Goal: Transaction & Acquisition: Purchase product/service

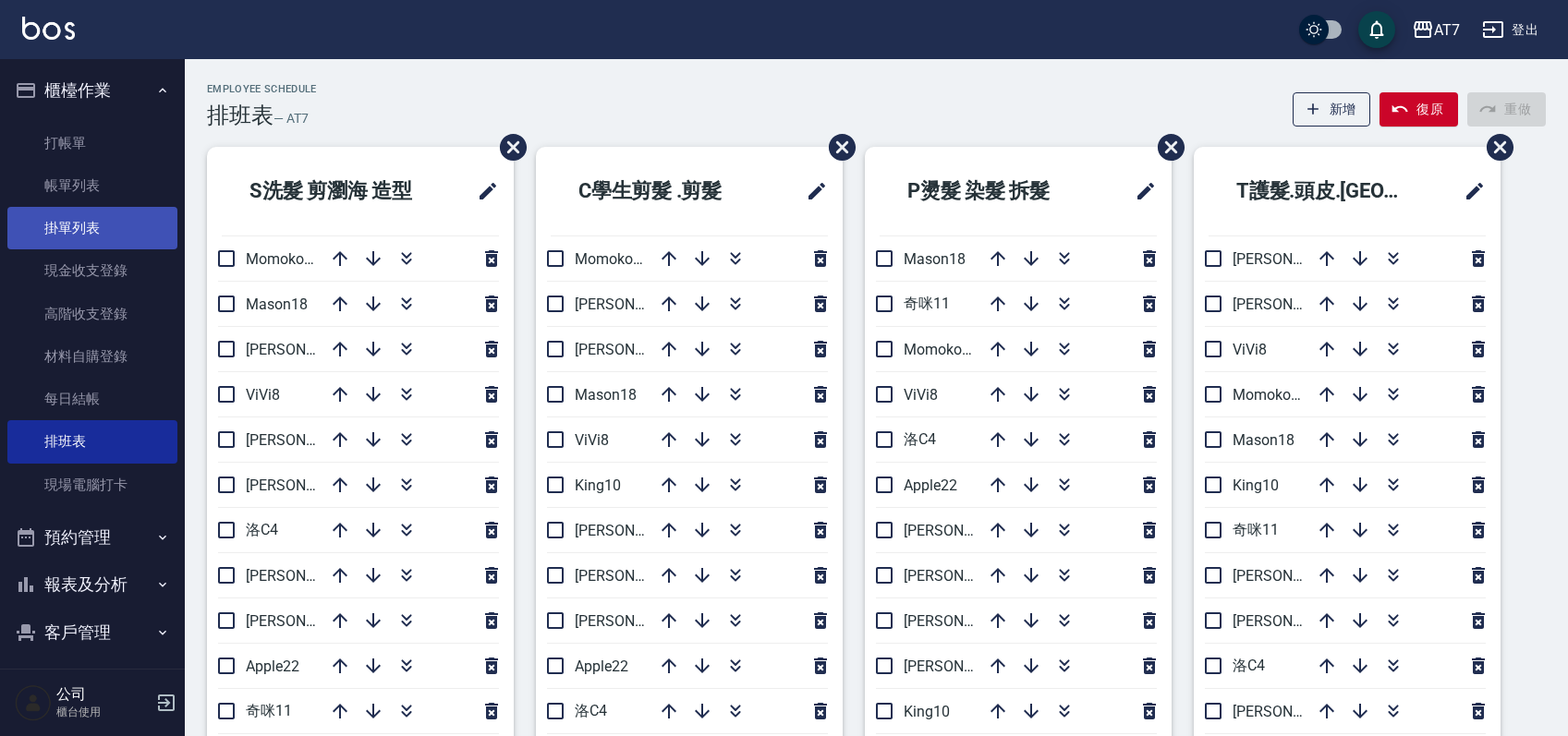
scroll to position [68, 0]
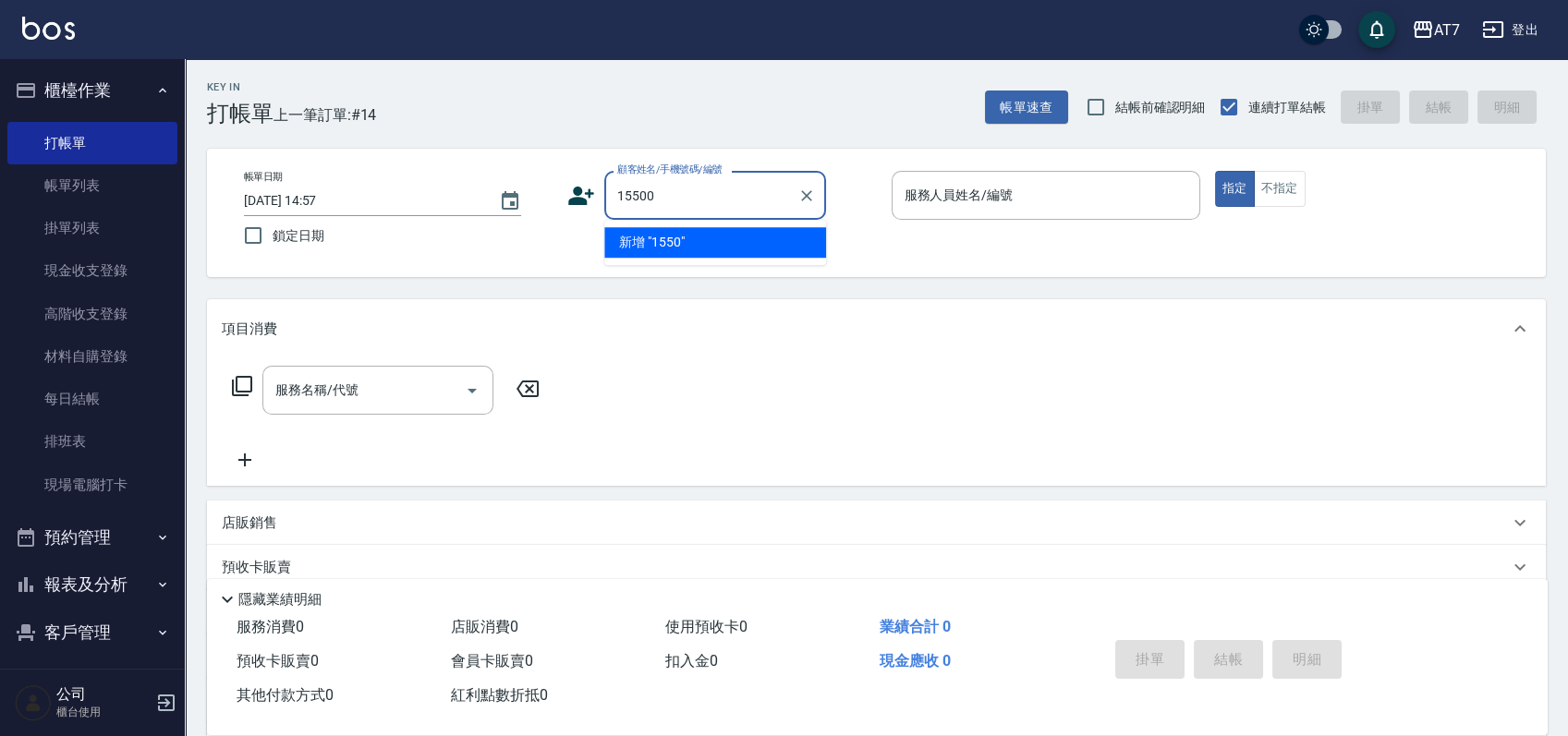
type input "15500"
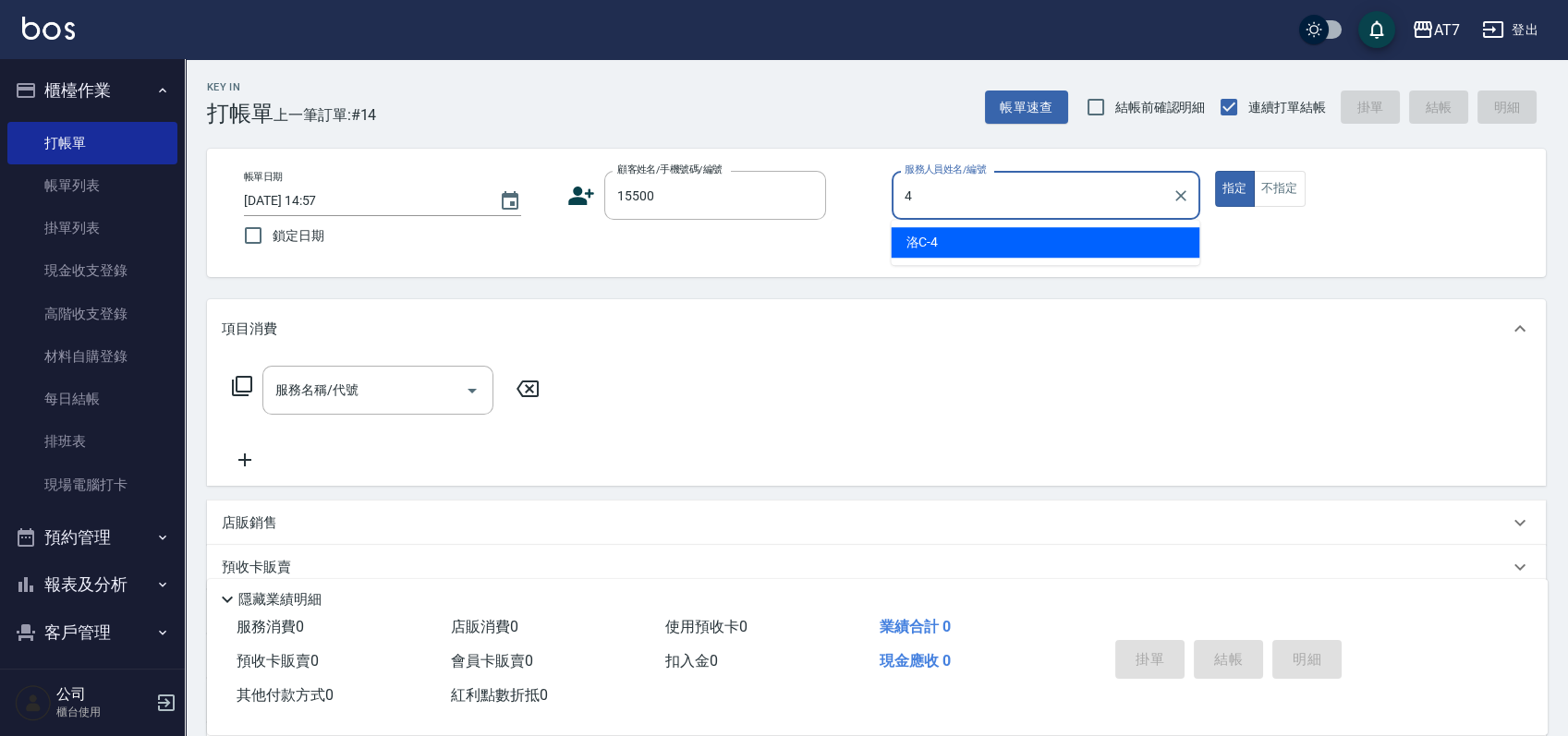
type input "洛C-4"
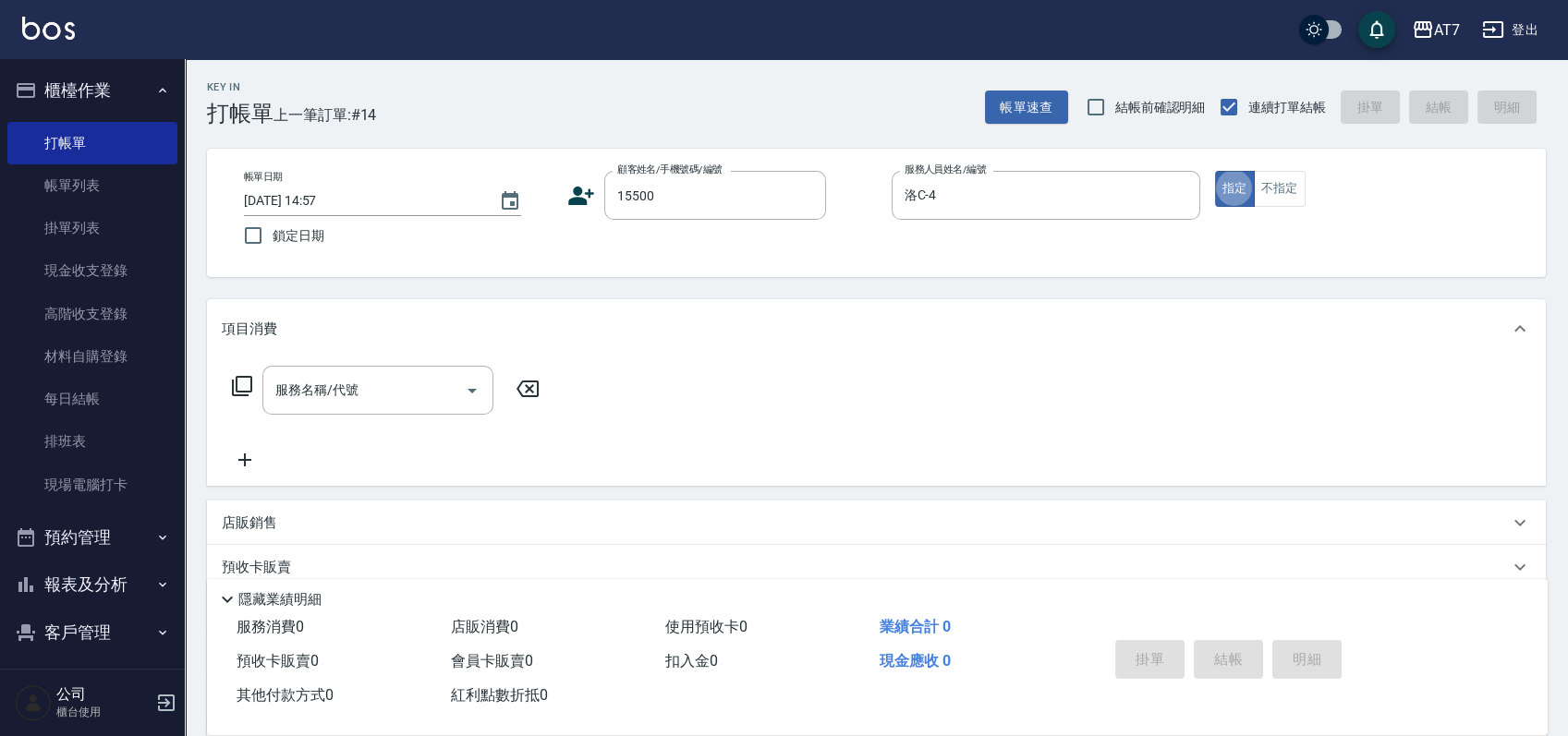
type button "true"
type input "公司/公司15500/15500"
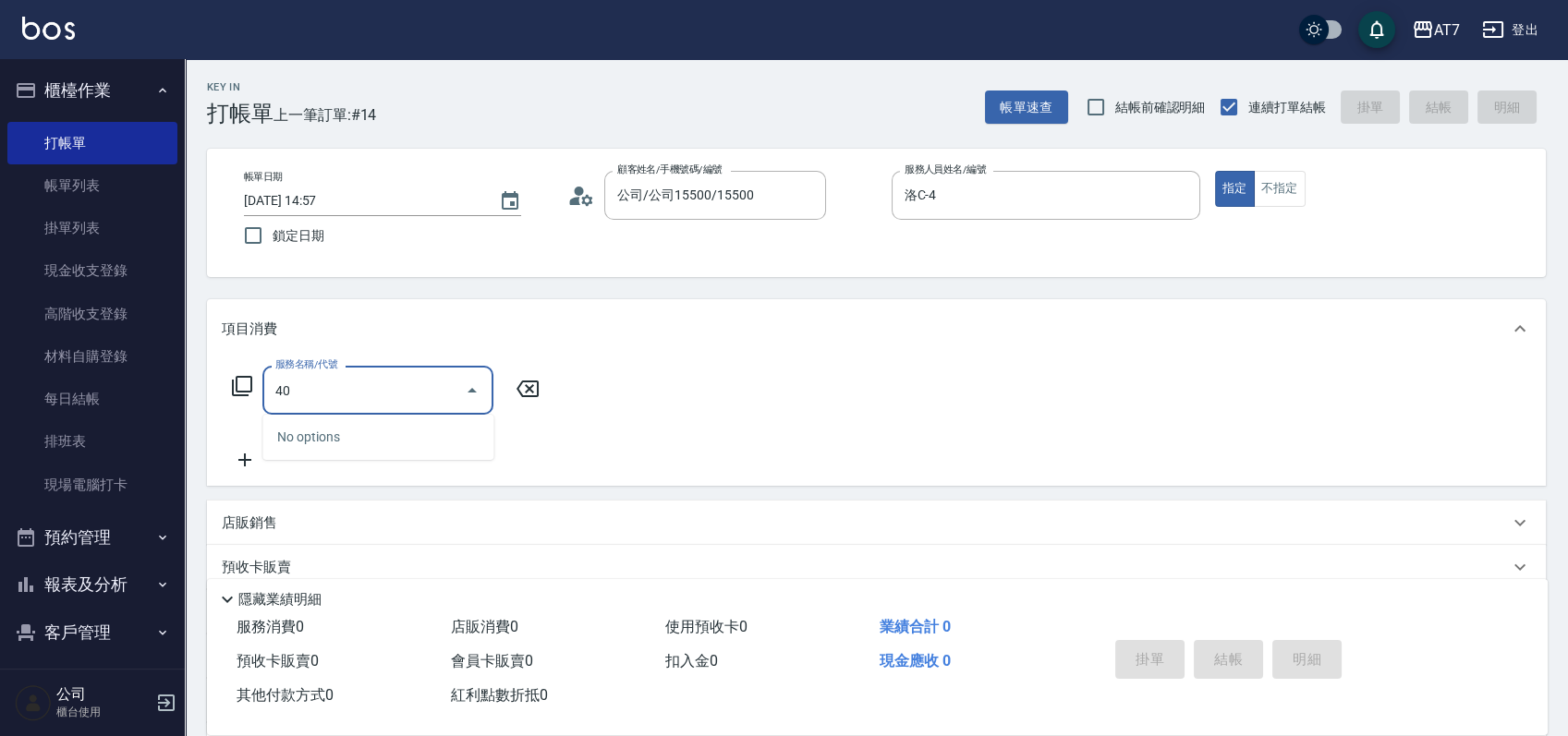
type input "400"
type input "150"
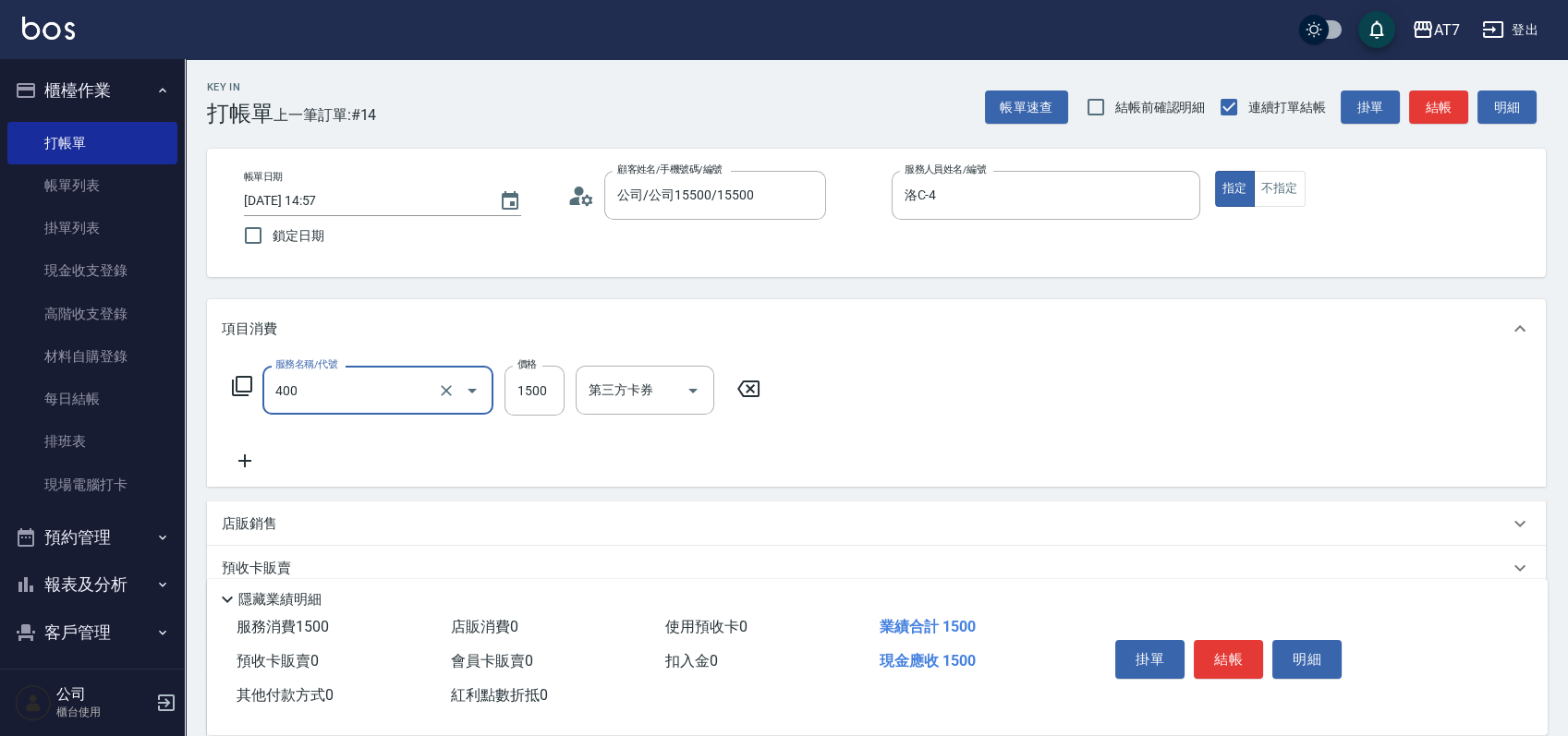
type input "染髮(400)"
type input "1"
type input "0"
type input "168"
type input "10"
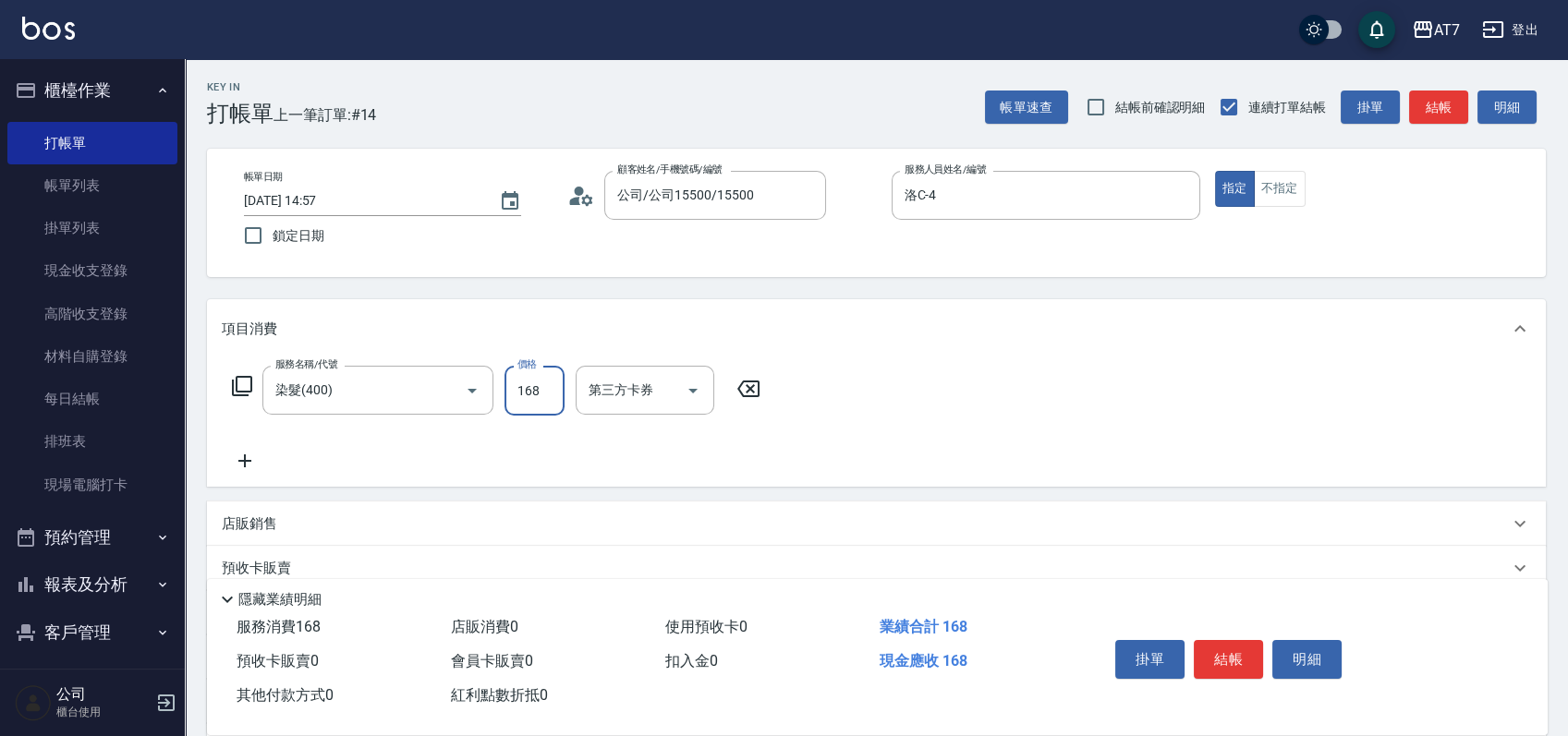
type input "1680"
type input "160"
type input "1680"
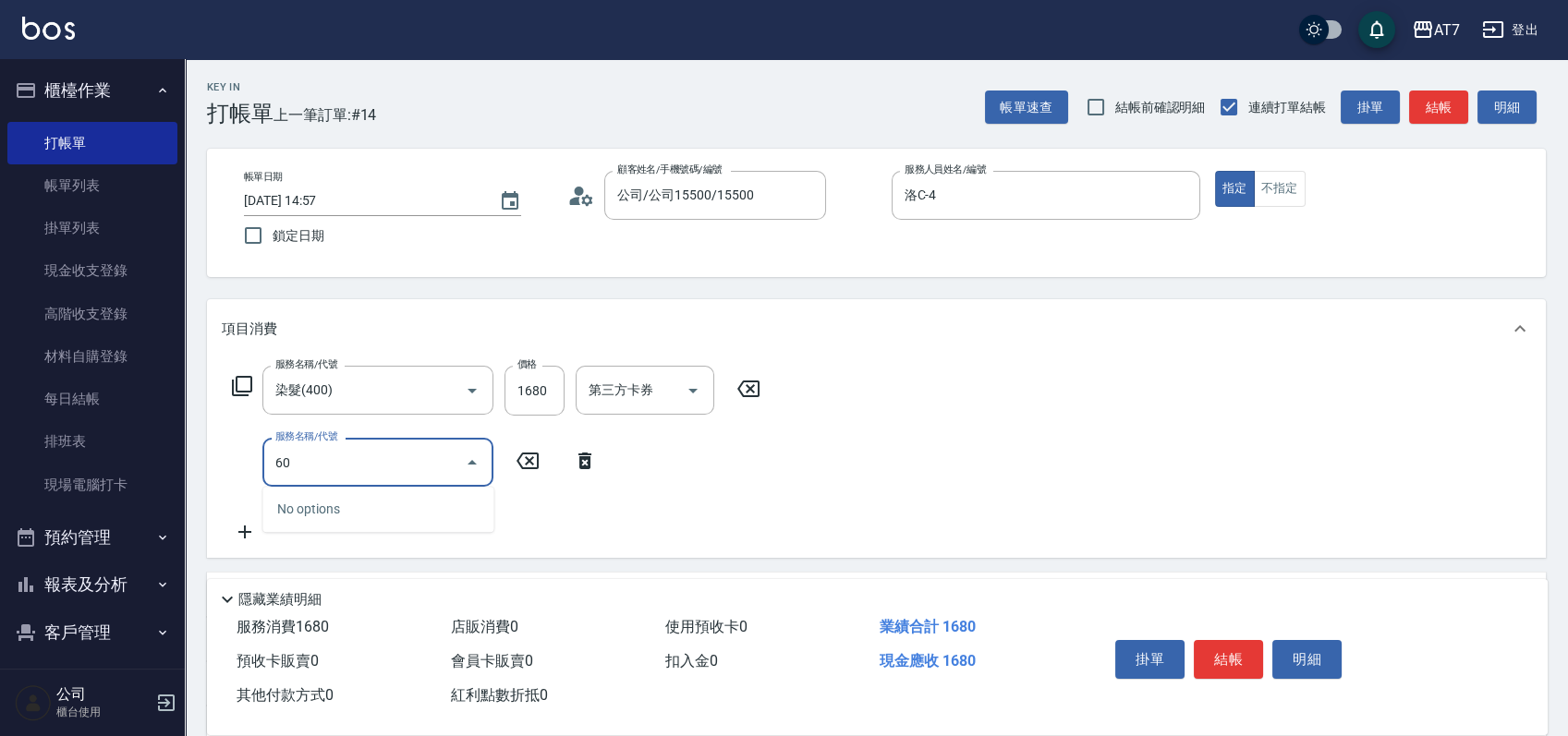
type input "602"
type input "240"
type input "TKO護髮（自(602)"
click at [1224, 662] on button "結帳" at bounding box center [1228, 659] width 69 height 38
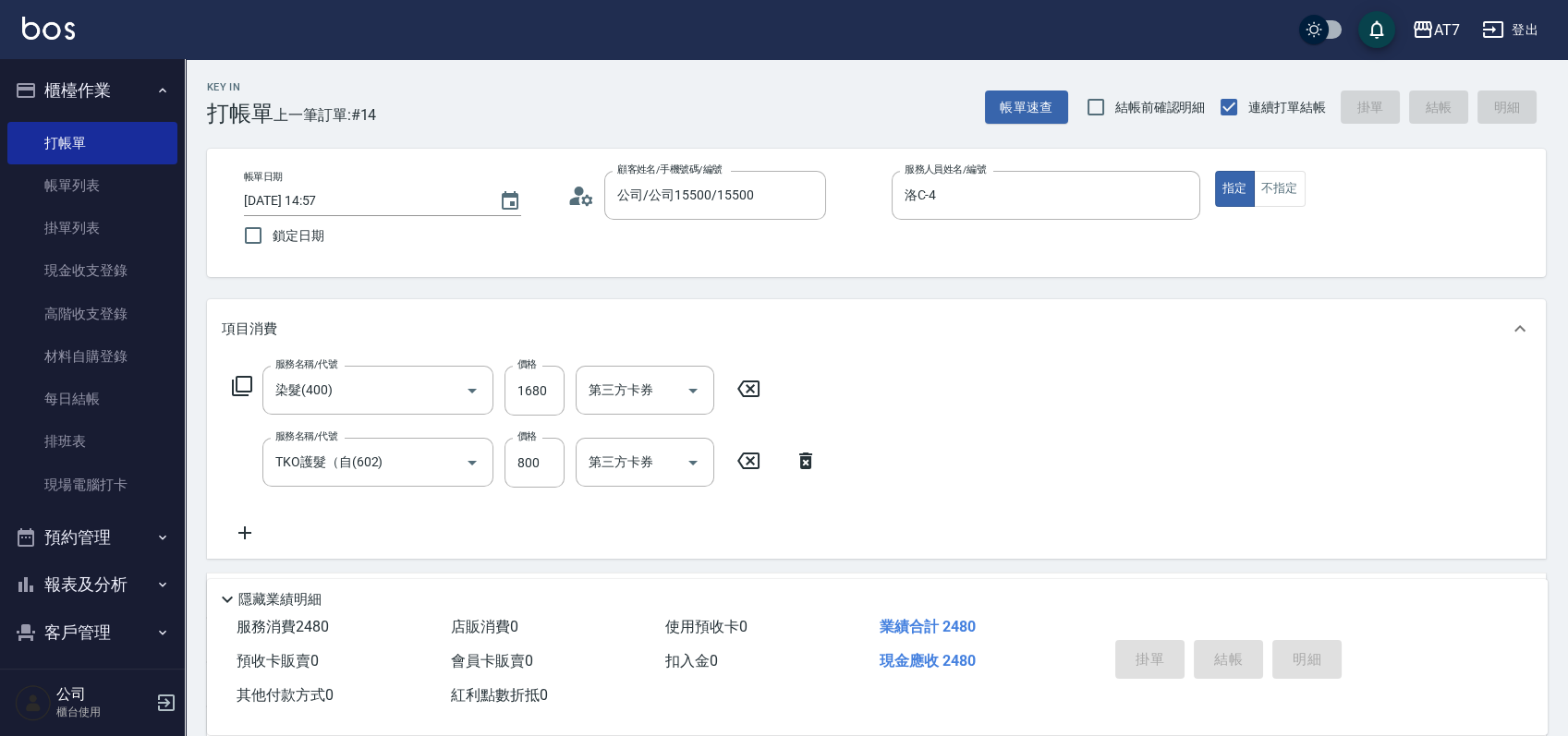
type input "[DATE] 17:07"
type input "0"
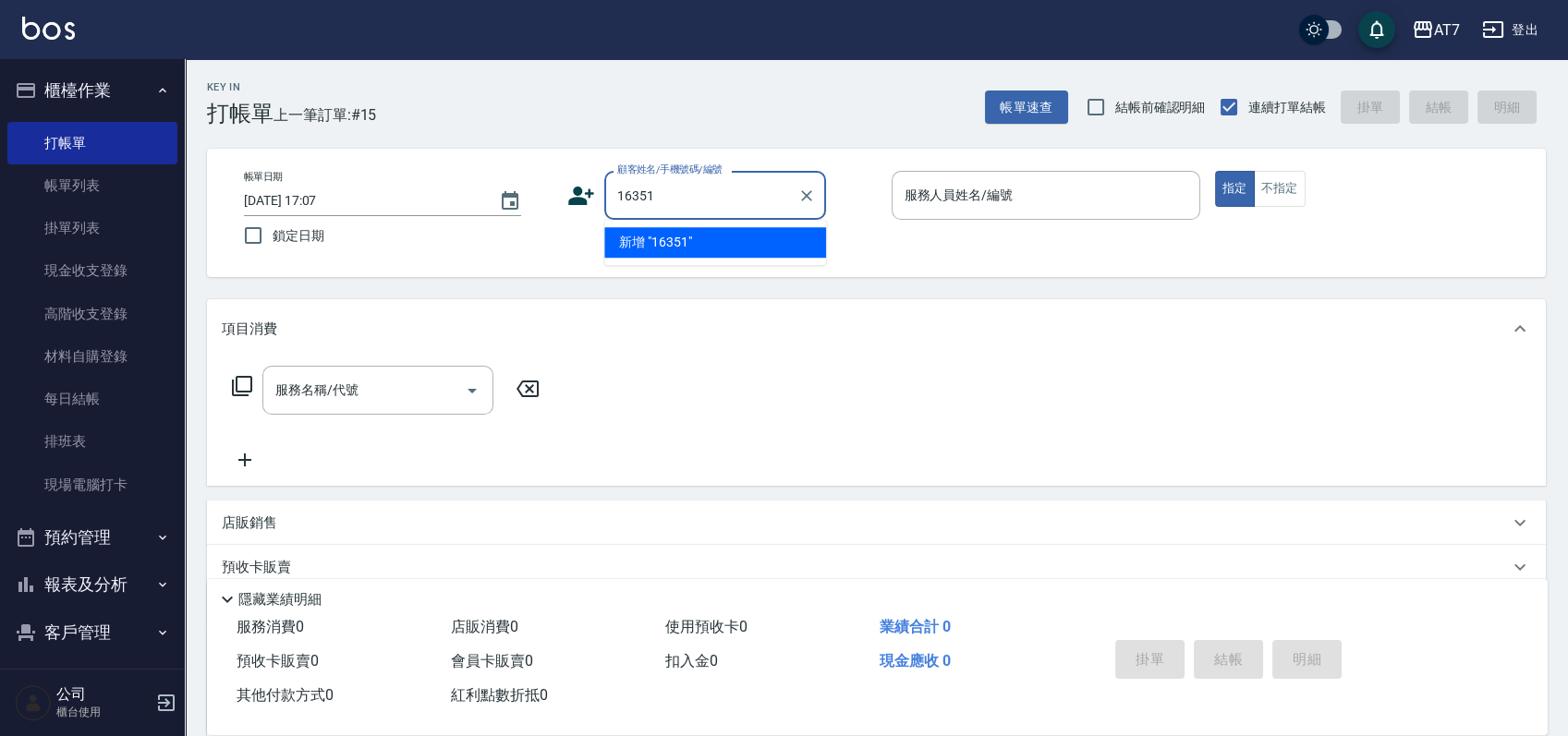
type input "16351"
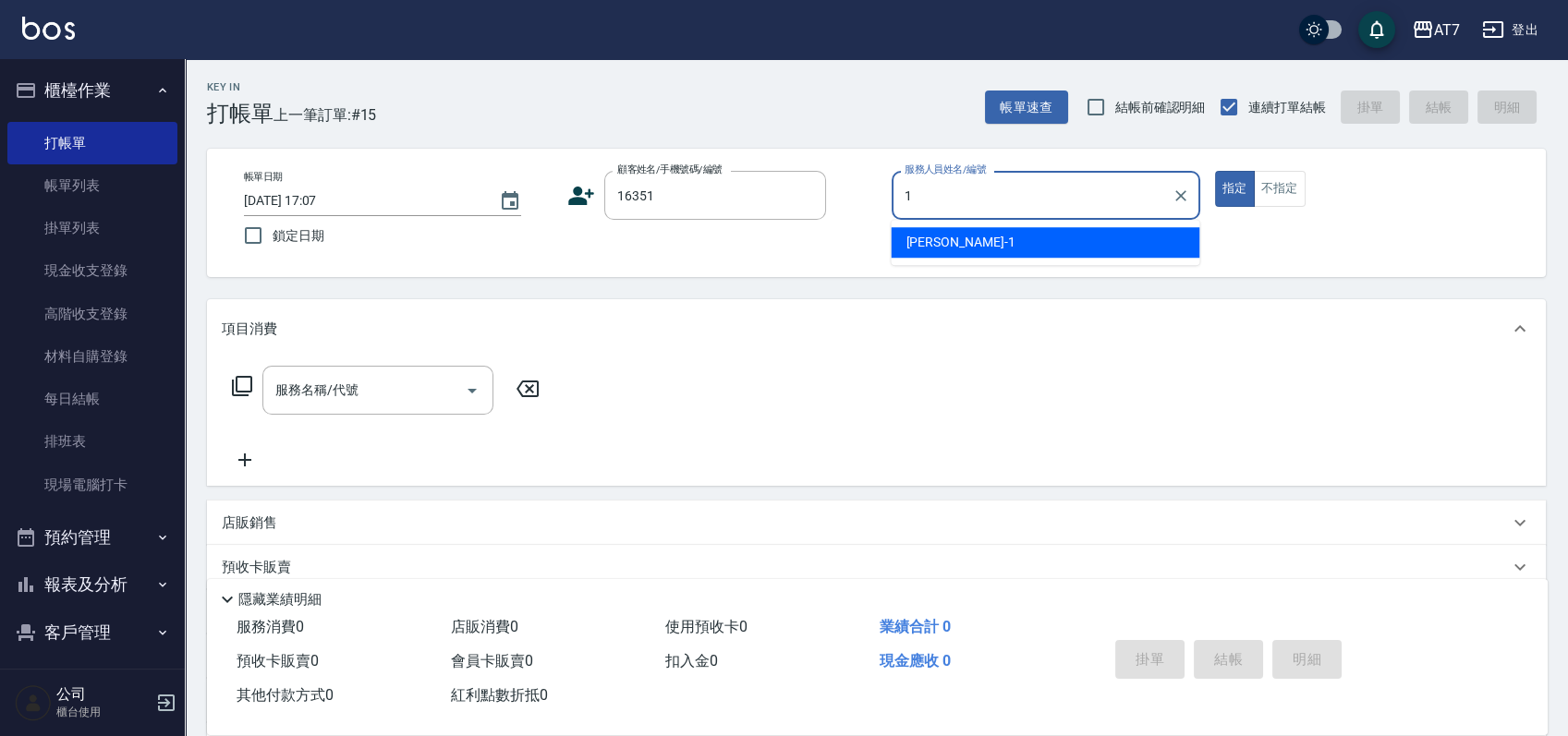
type input "18"
type input "公司/公司16351/16351"
type input "1"
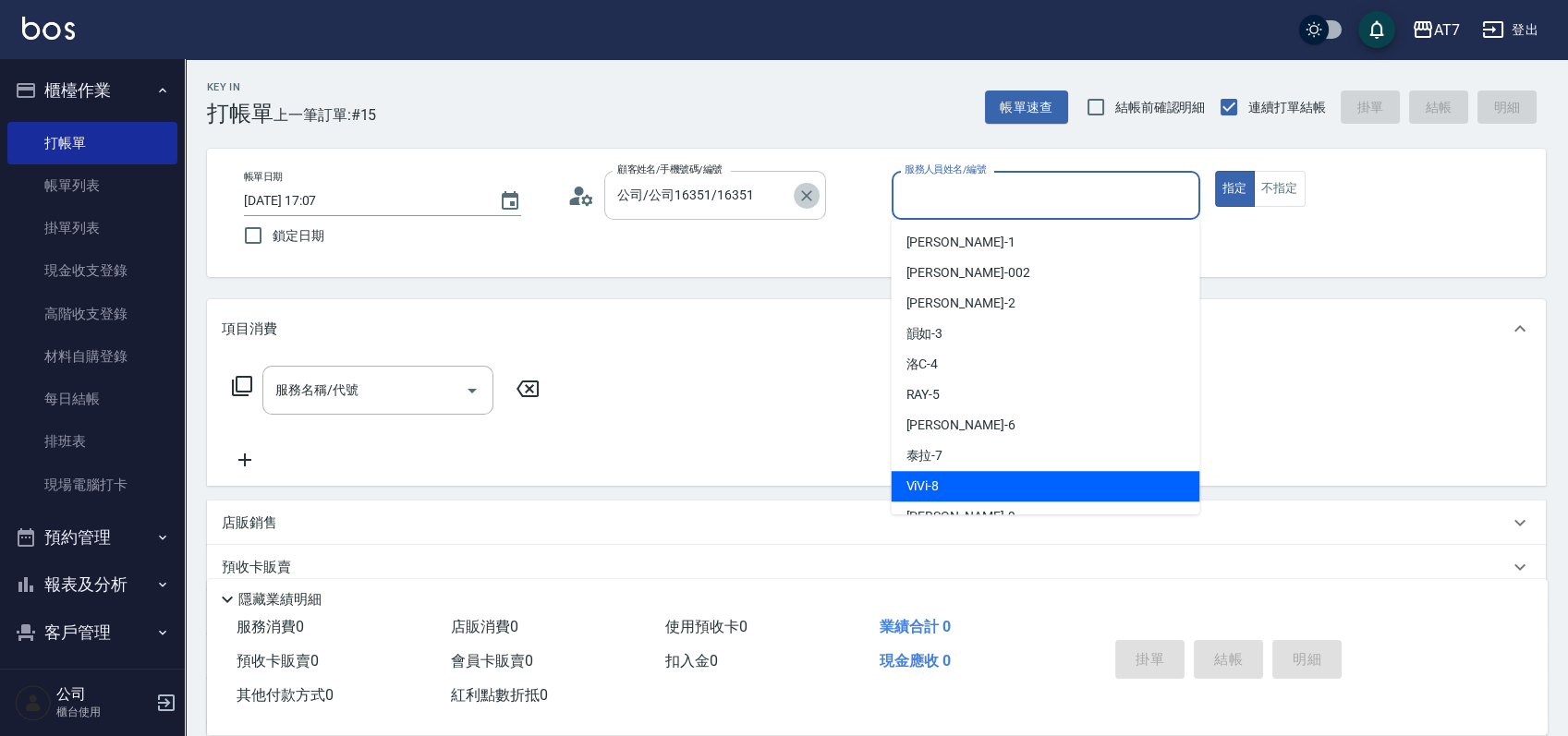
click at [805, 198] on icon "Clear" at bounding box center [807, 196] width 12 height 12
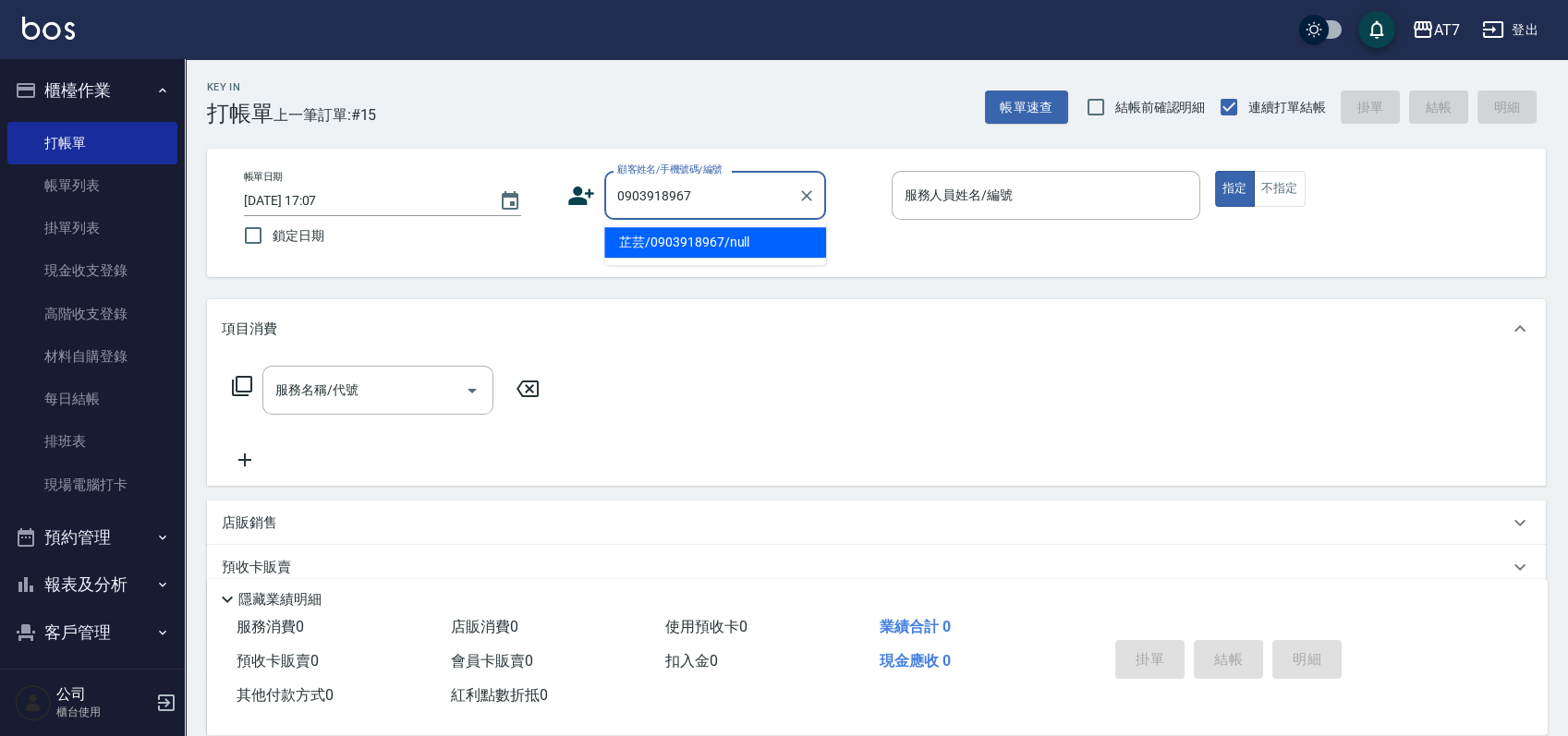
type input "芷芸/0903918967/null"
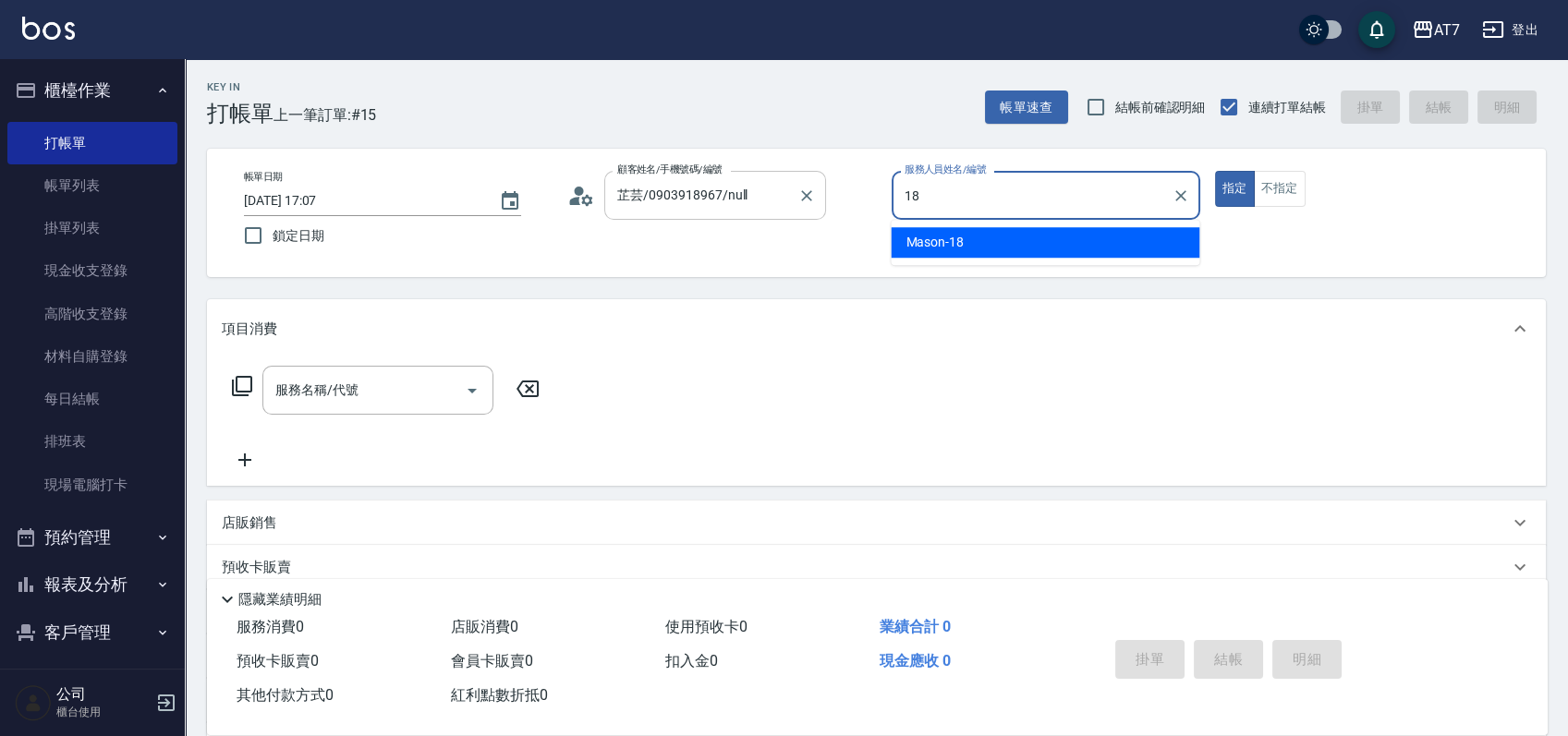
type input "Mason-18"
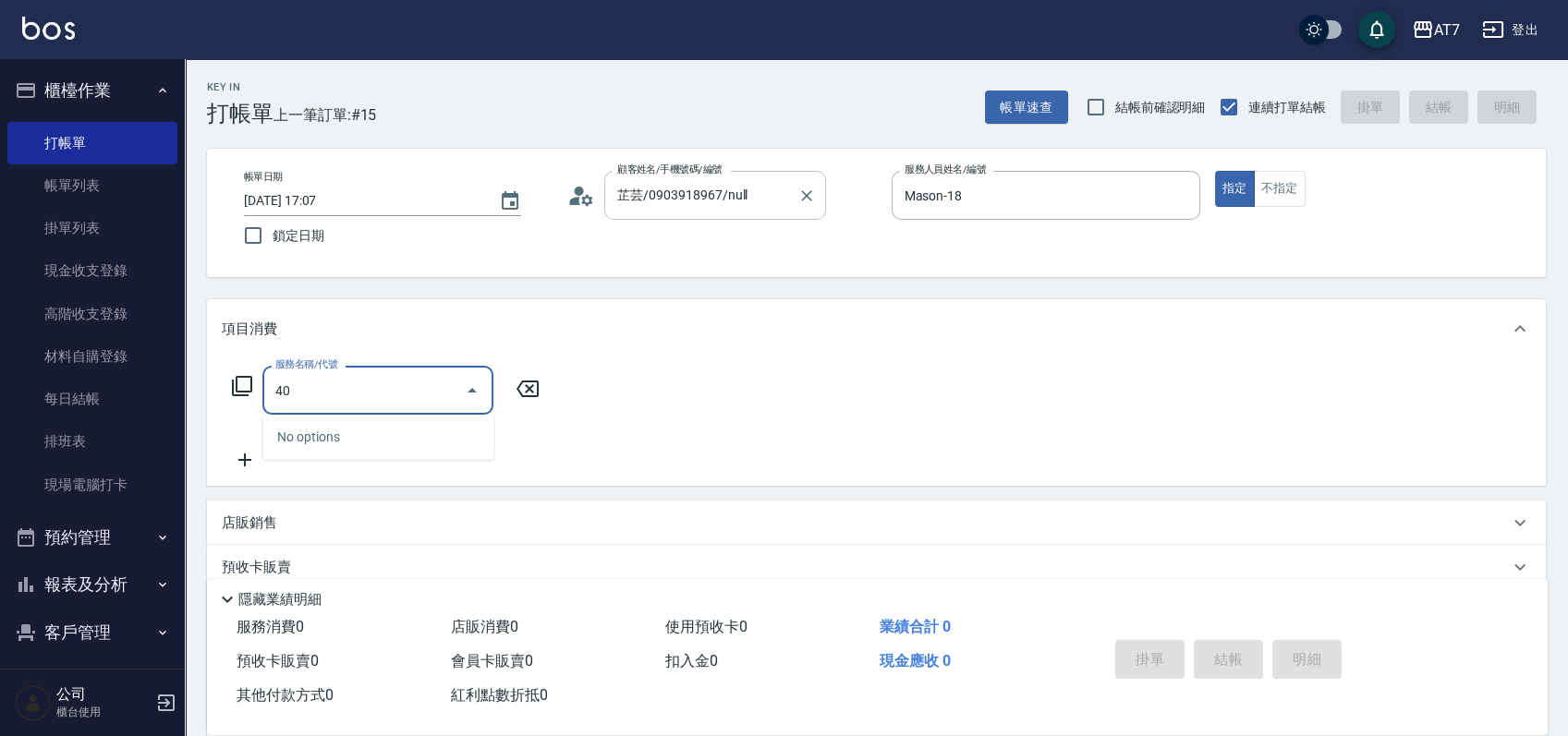
type input "401"
type input "150"
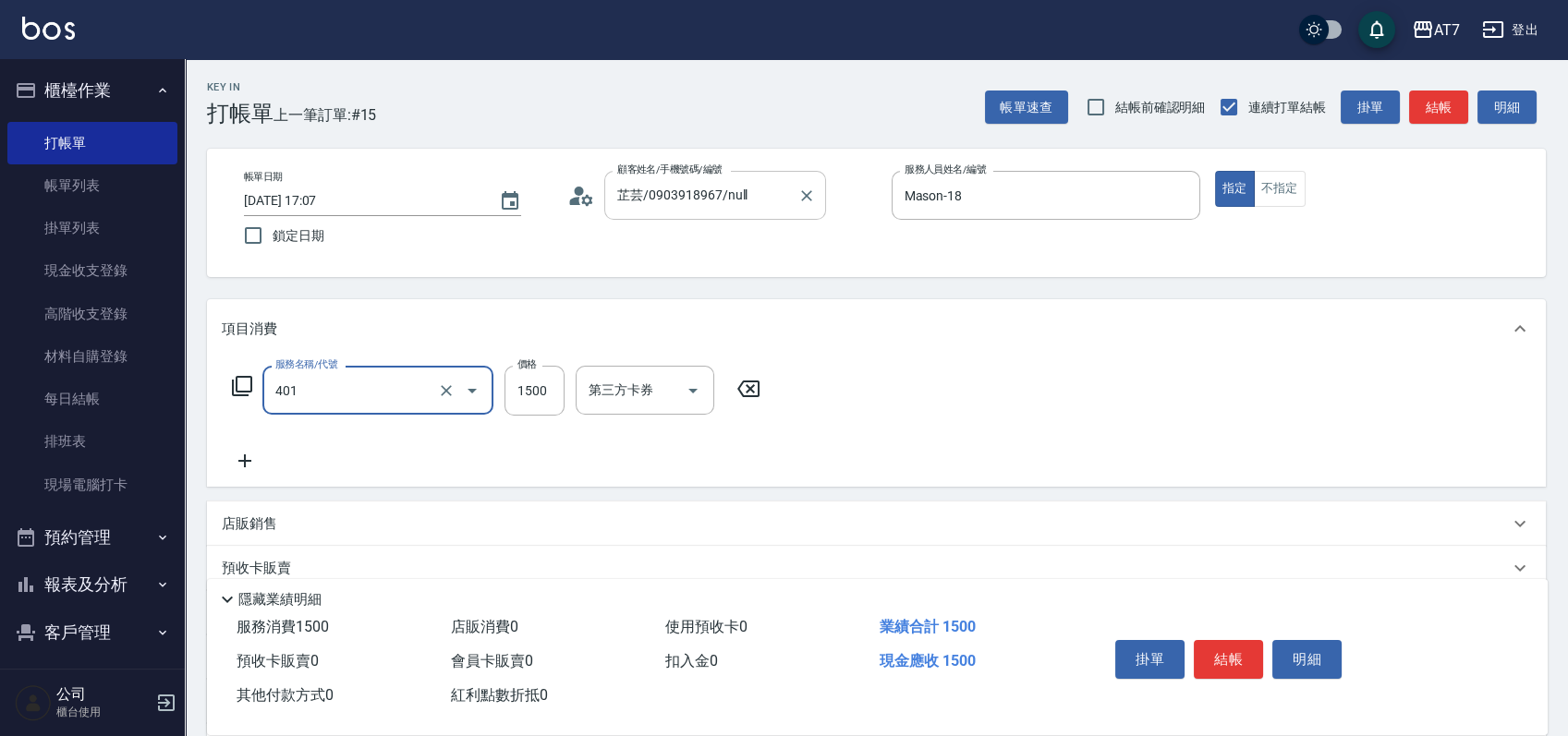
type input "染髮(互助)(401)"
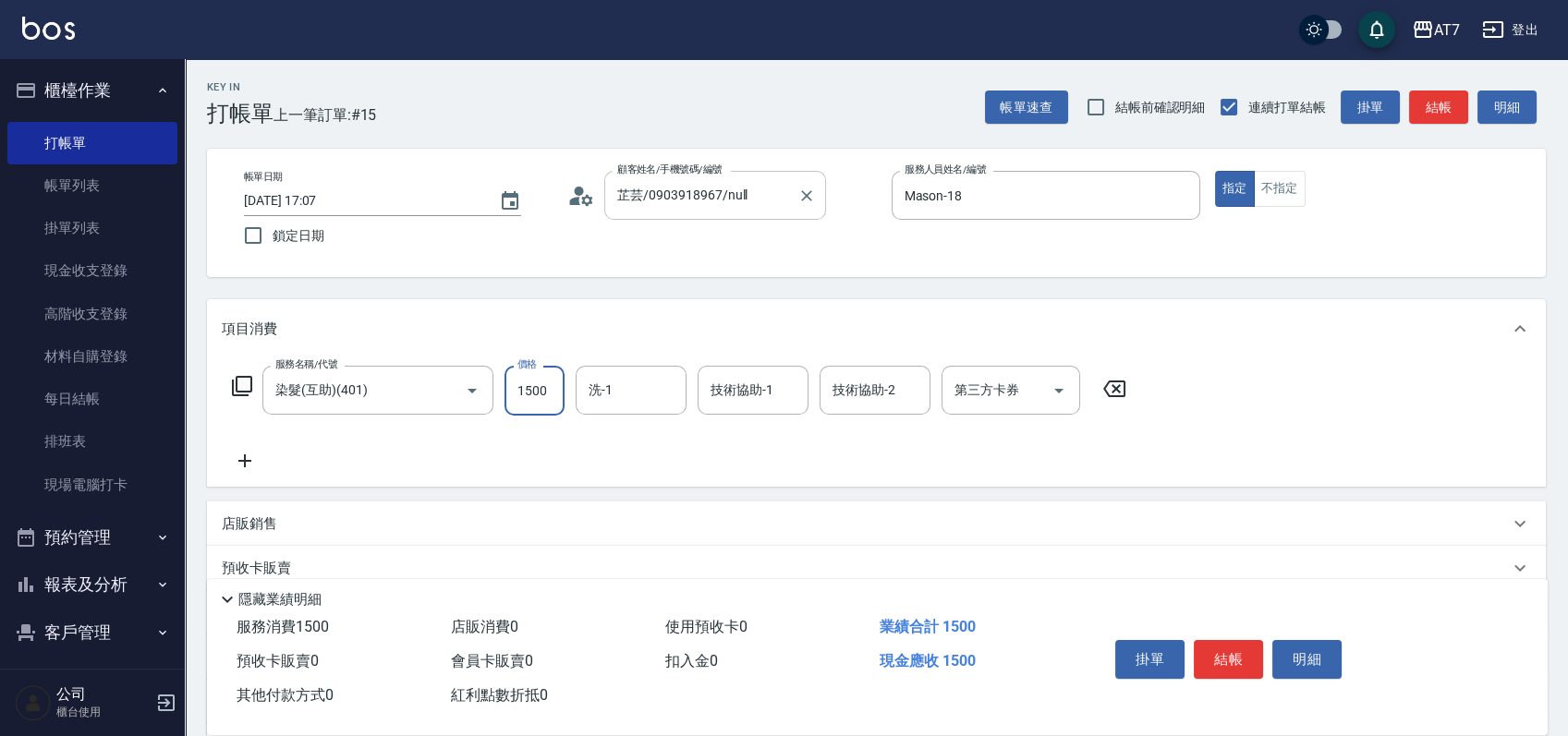
type input "0"
type input "159"
type input "10"
type input "1599"
type input "150"
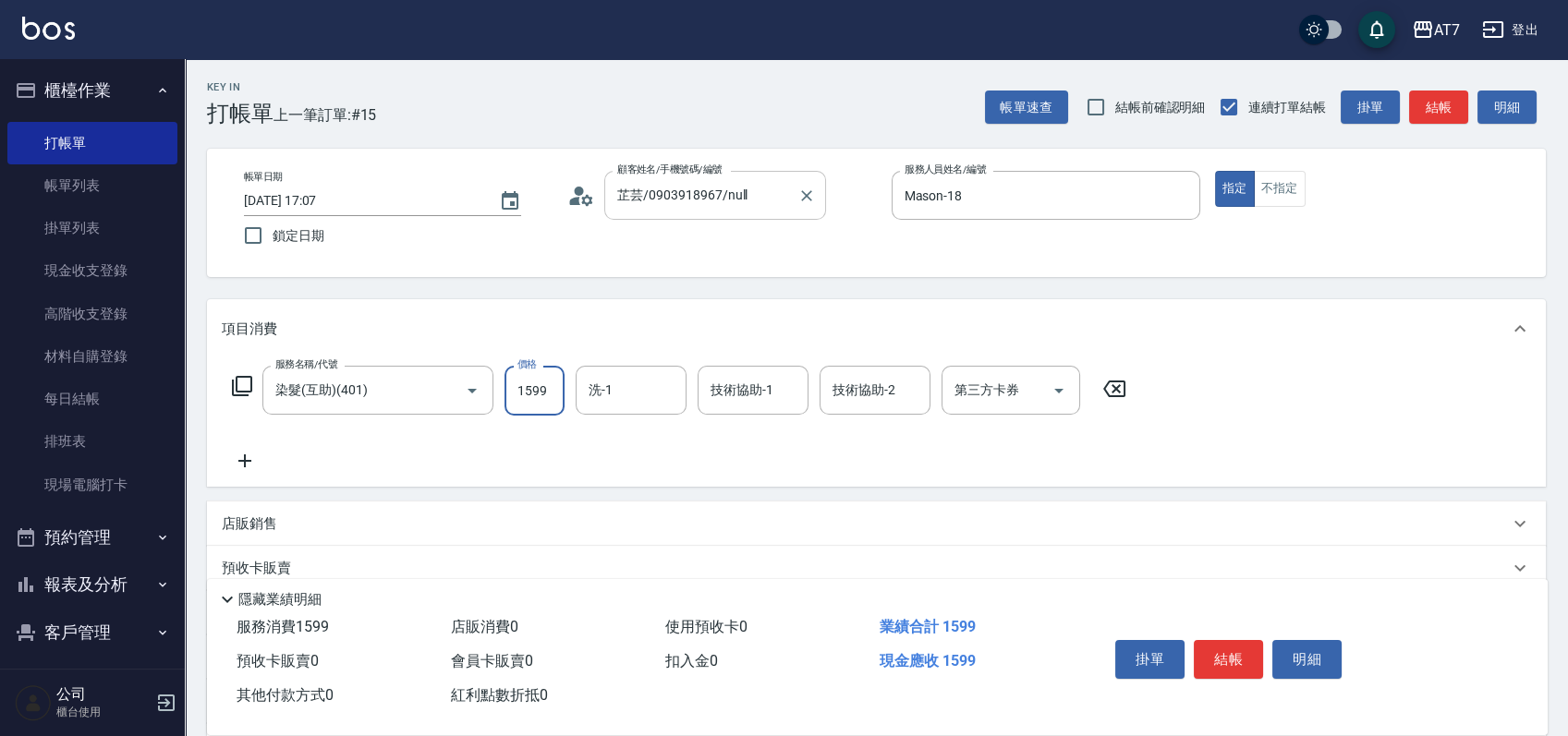
type input "1599"
type input "Bella-26"
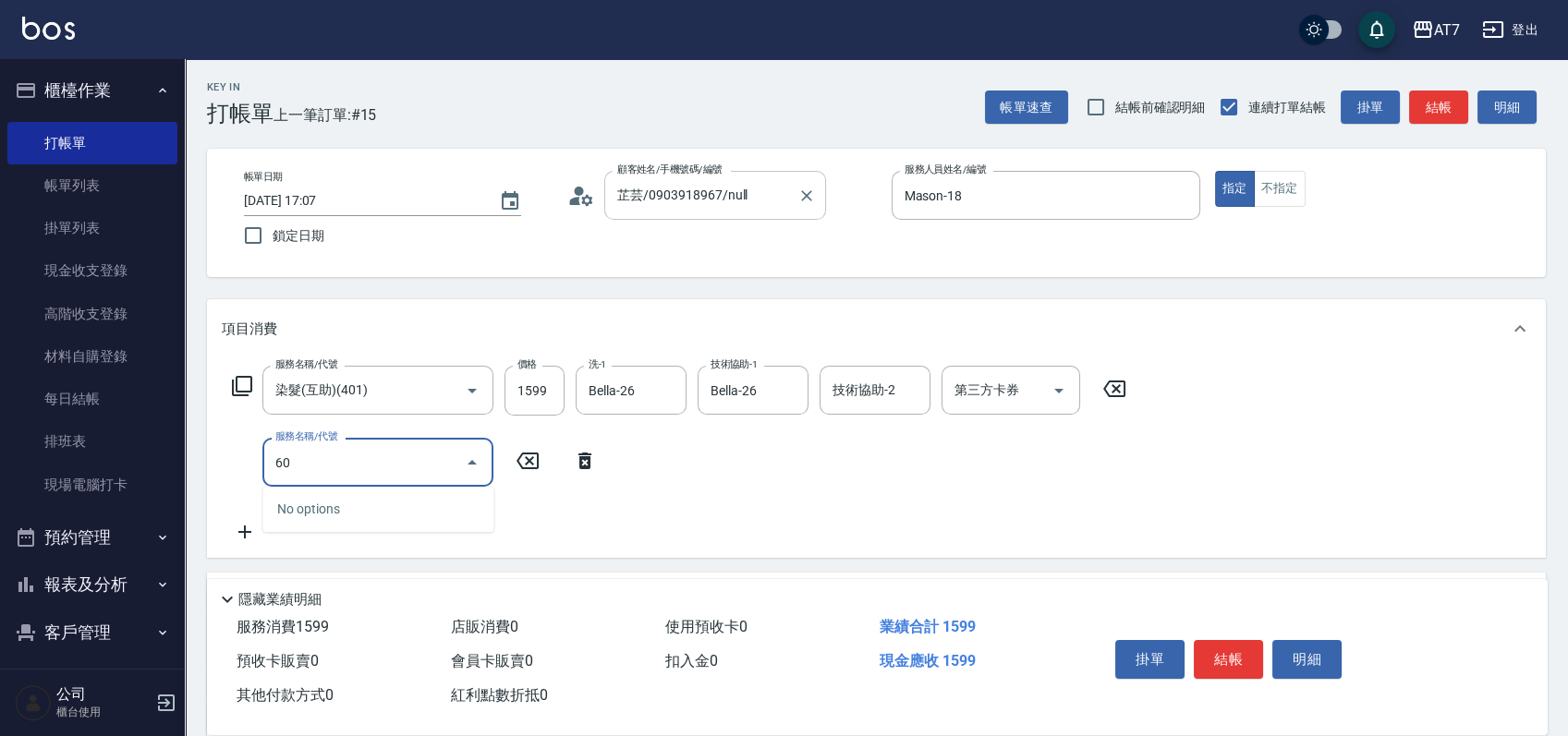
type input "607"
type input "300"
type input "東日玫瑰短（助）(607)"
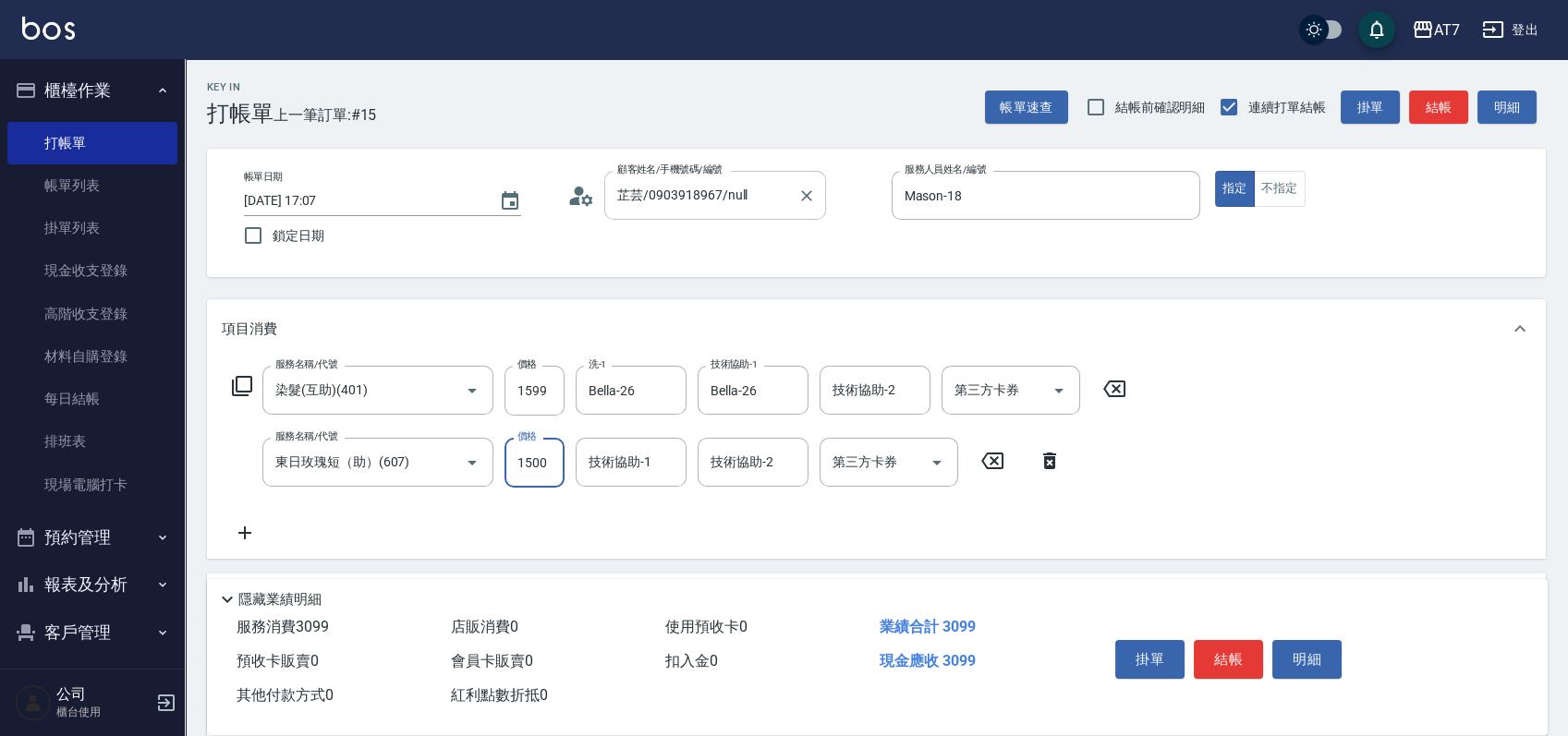
type input "1"
type input "160"
type input "170"
type input "1600"
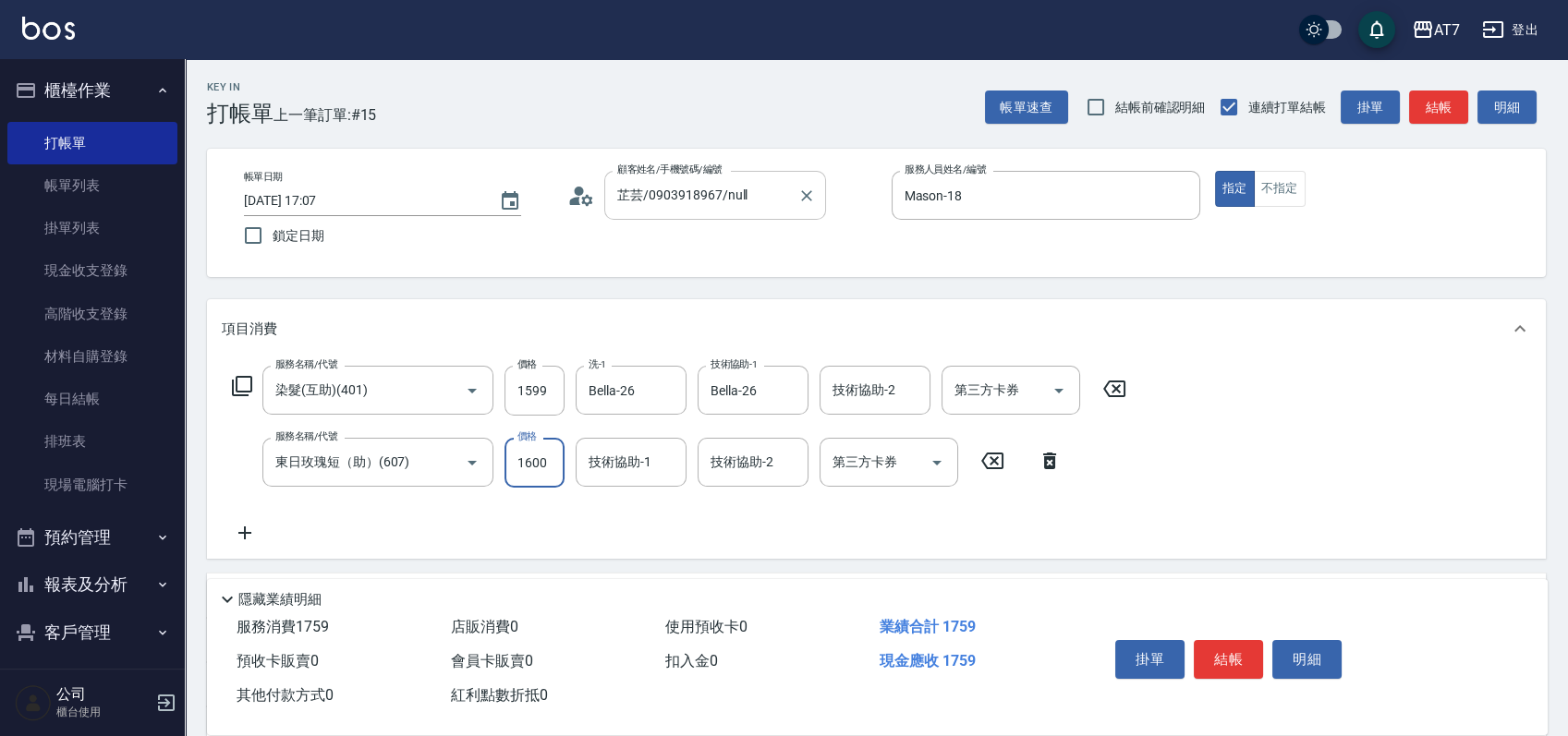
type input "310"
type input "1600"
type input "Bella-26"
click at [1226, 642] on button "結帳" at bounding box center [1228, 659] width 69 height 38
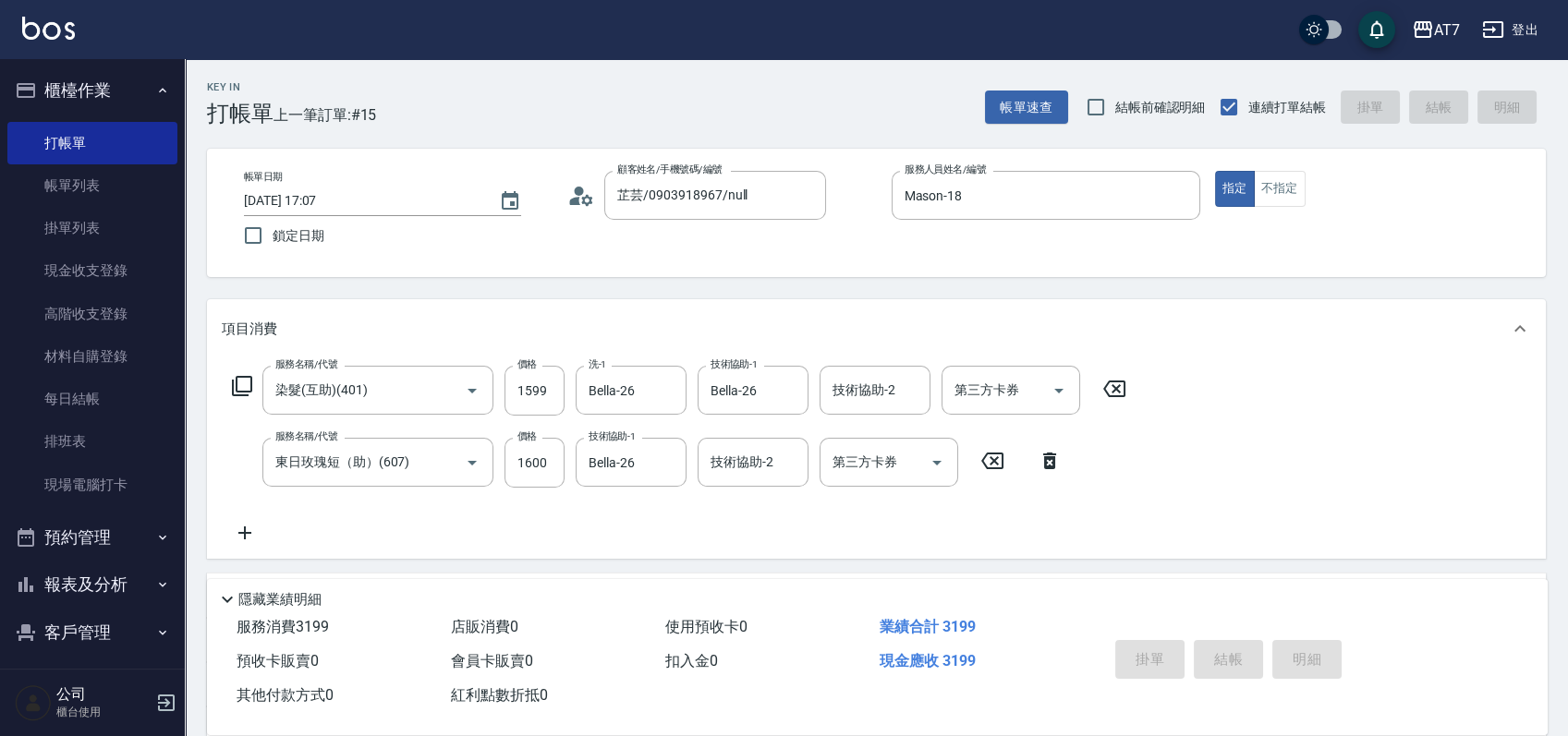
type input "[DATE] 17:08"
type input "0"
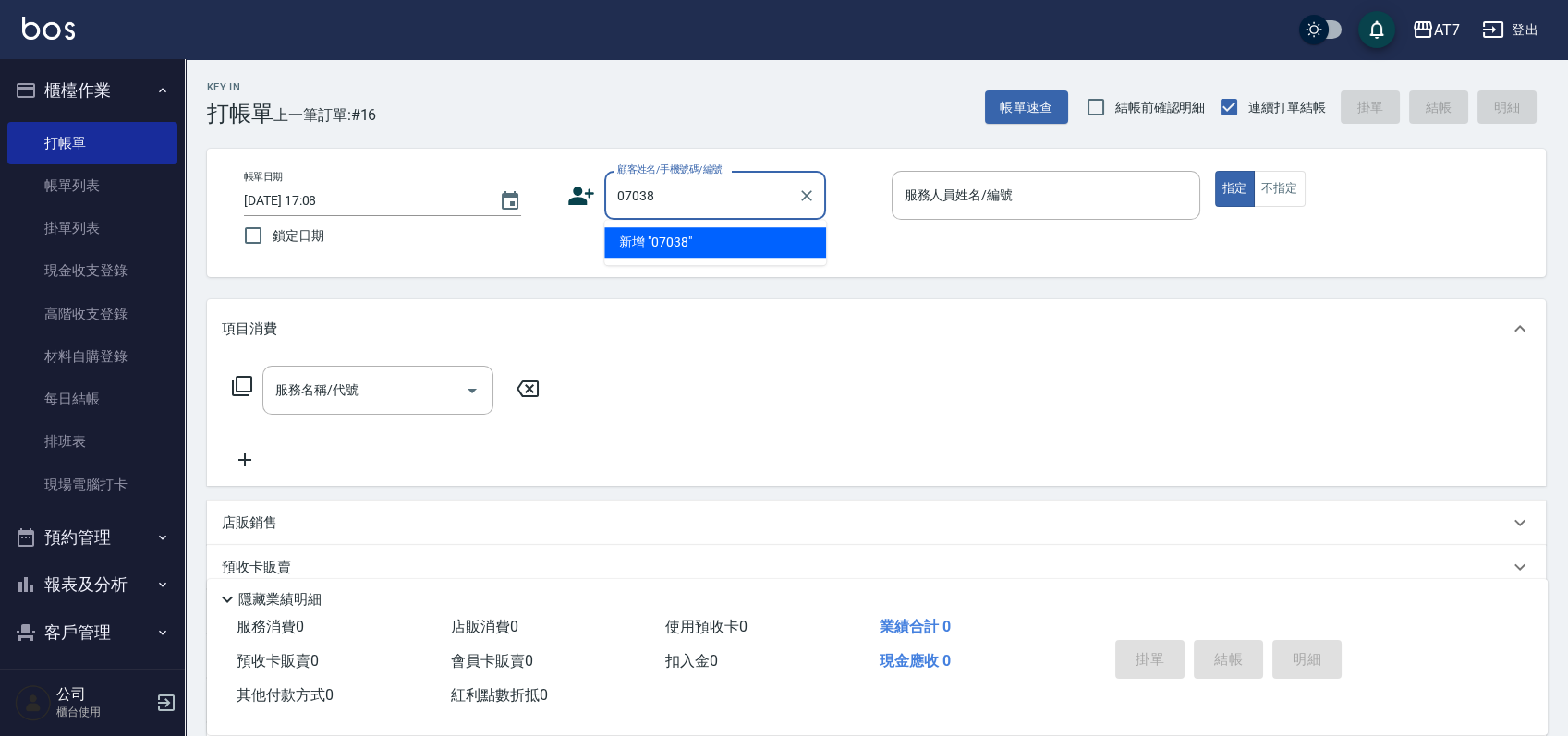
type input "07038"
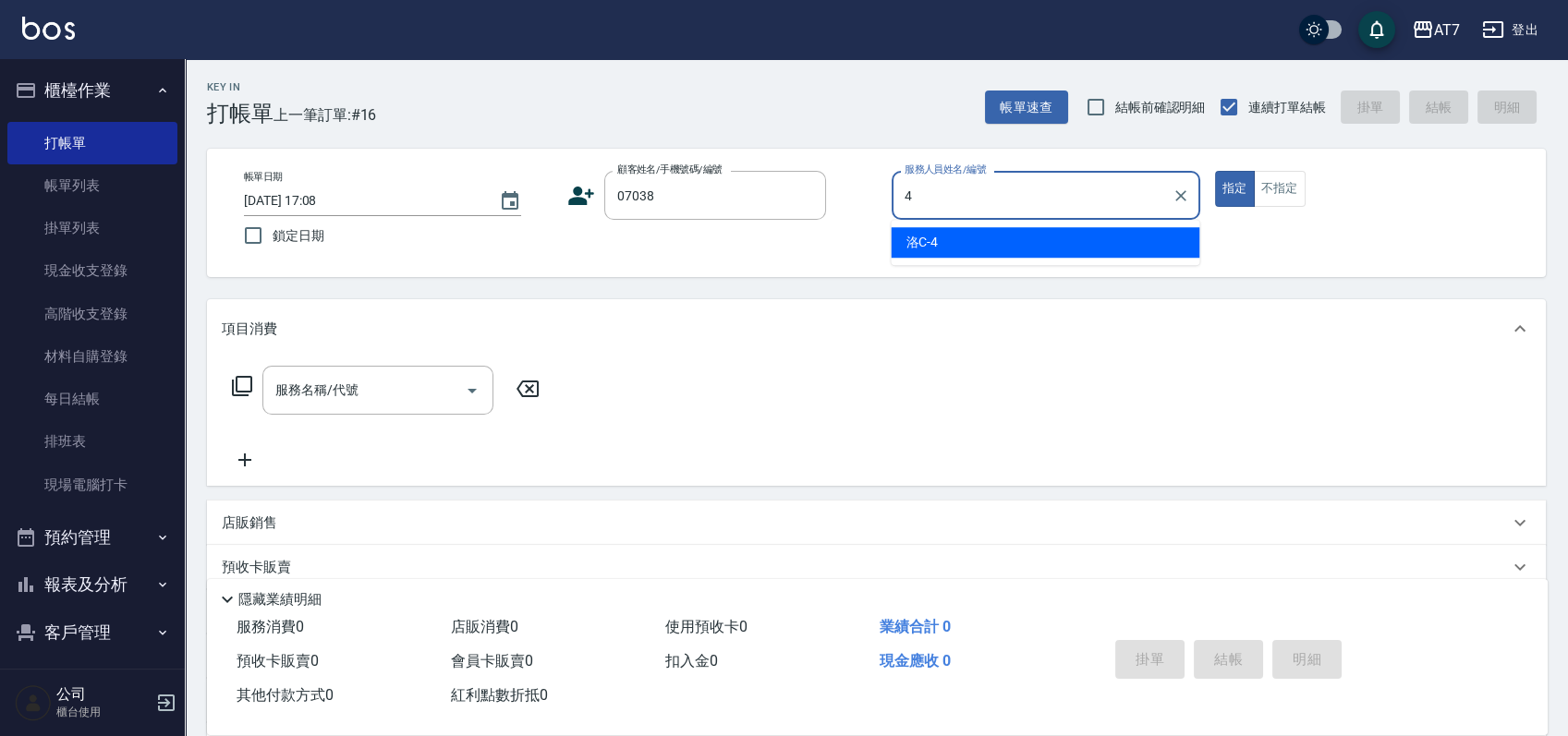
type input "洛C-4"
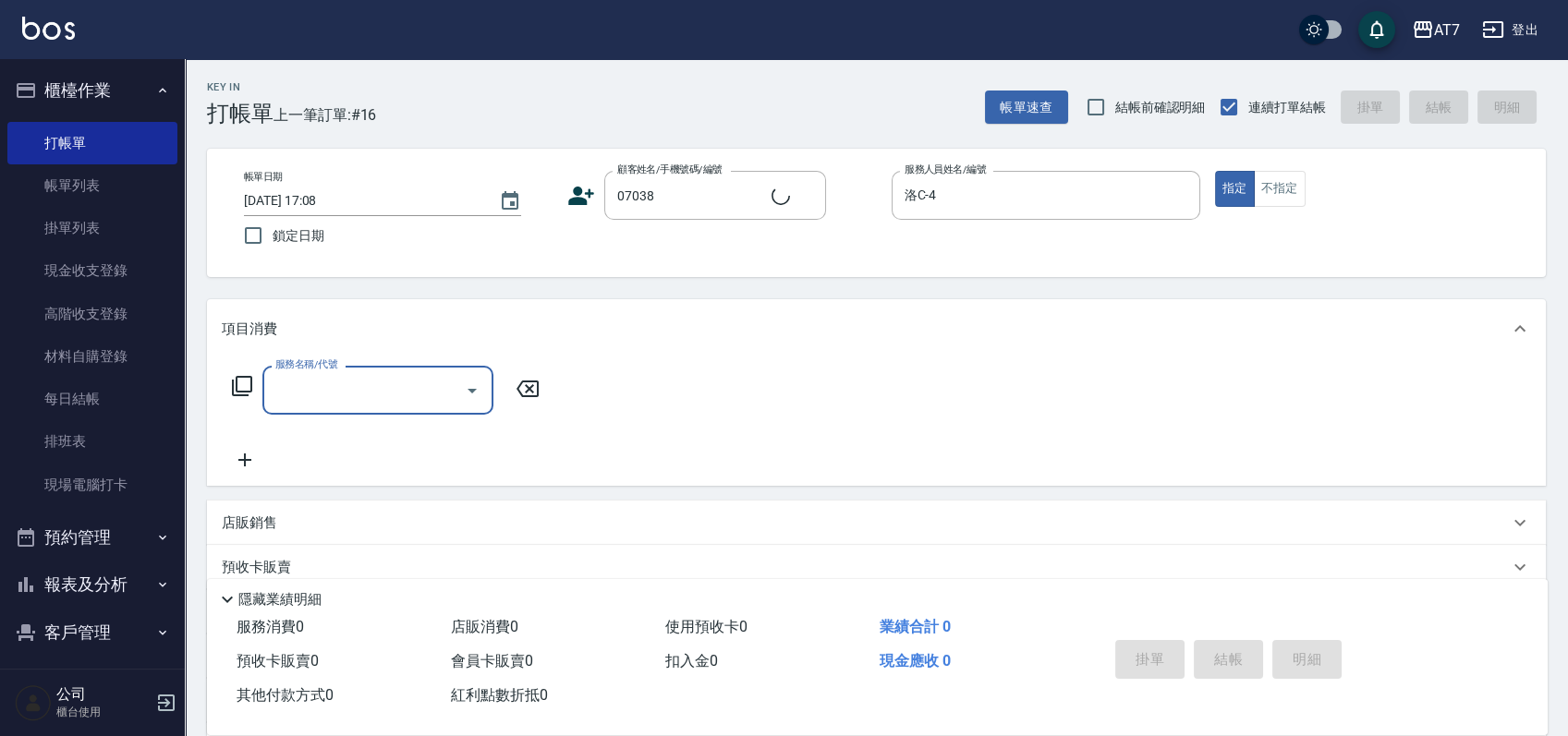
type input "4"
type input "公司/公司07038/07038"
type input "400"
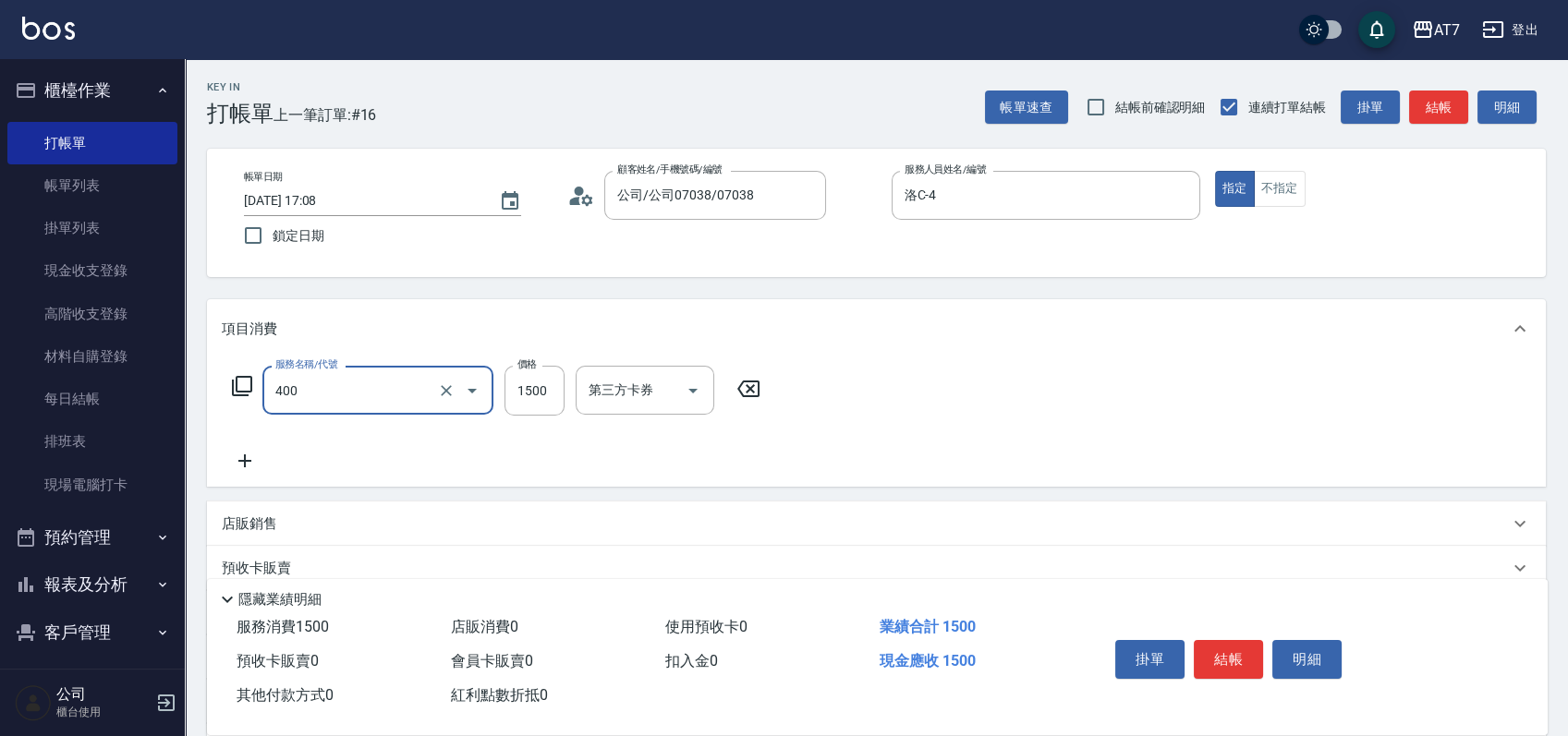
type input "150"
type input "染髮(400)"
type input "0"
type input "168"
type input "160"
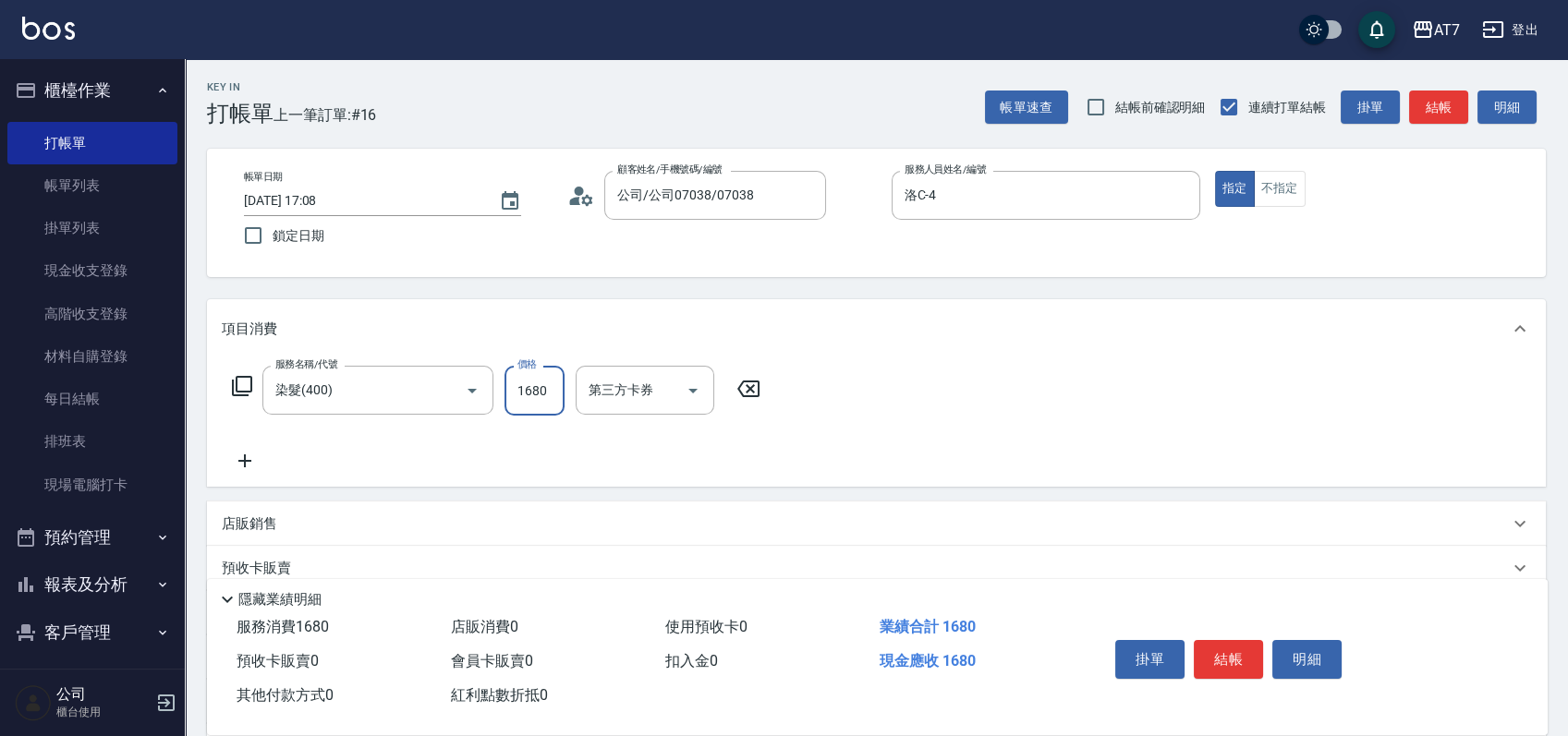
type input "1680"
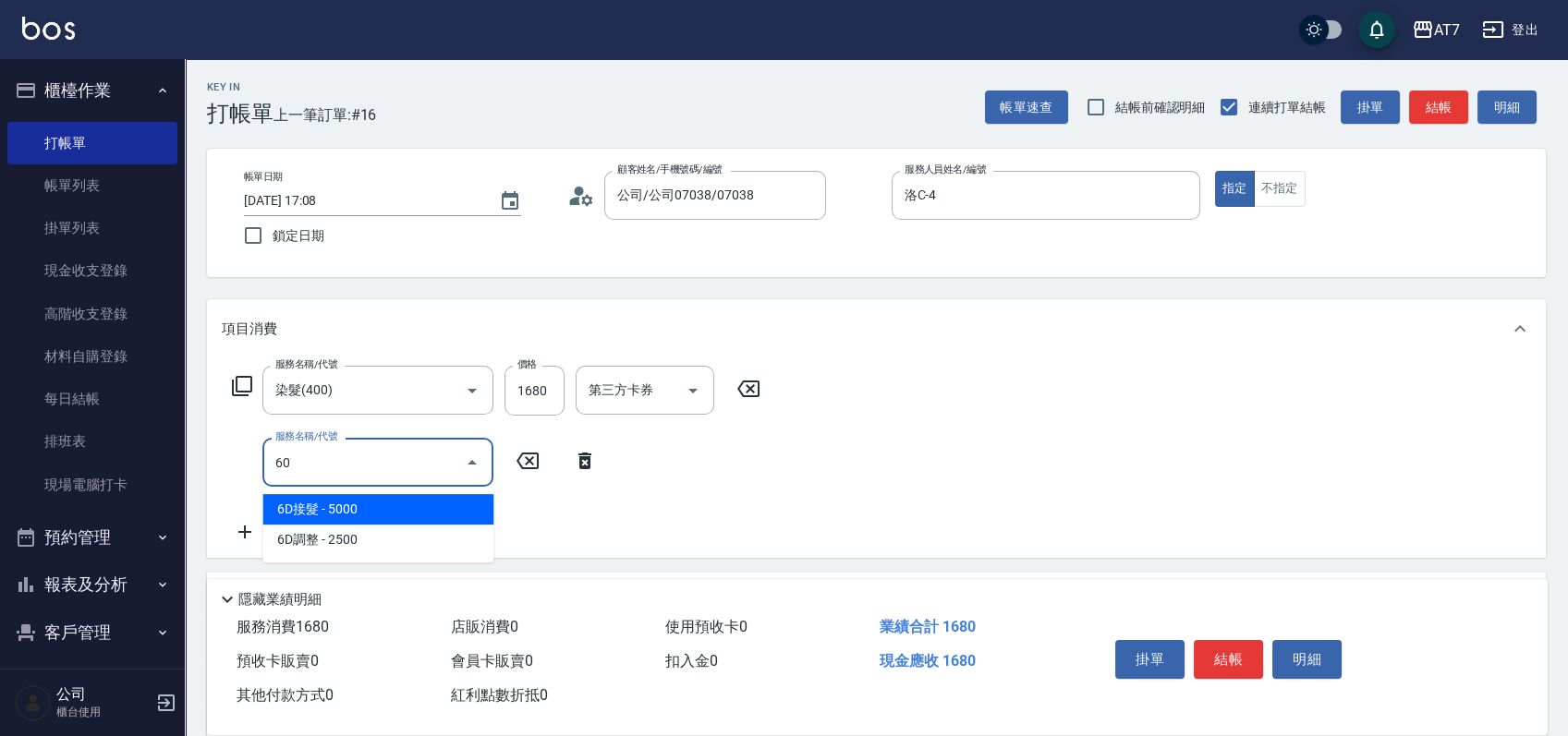
type input "602"
type input "240"
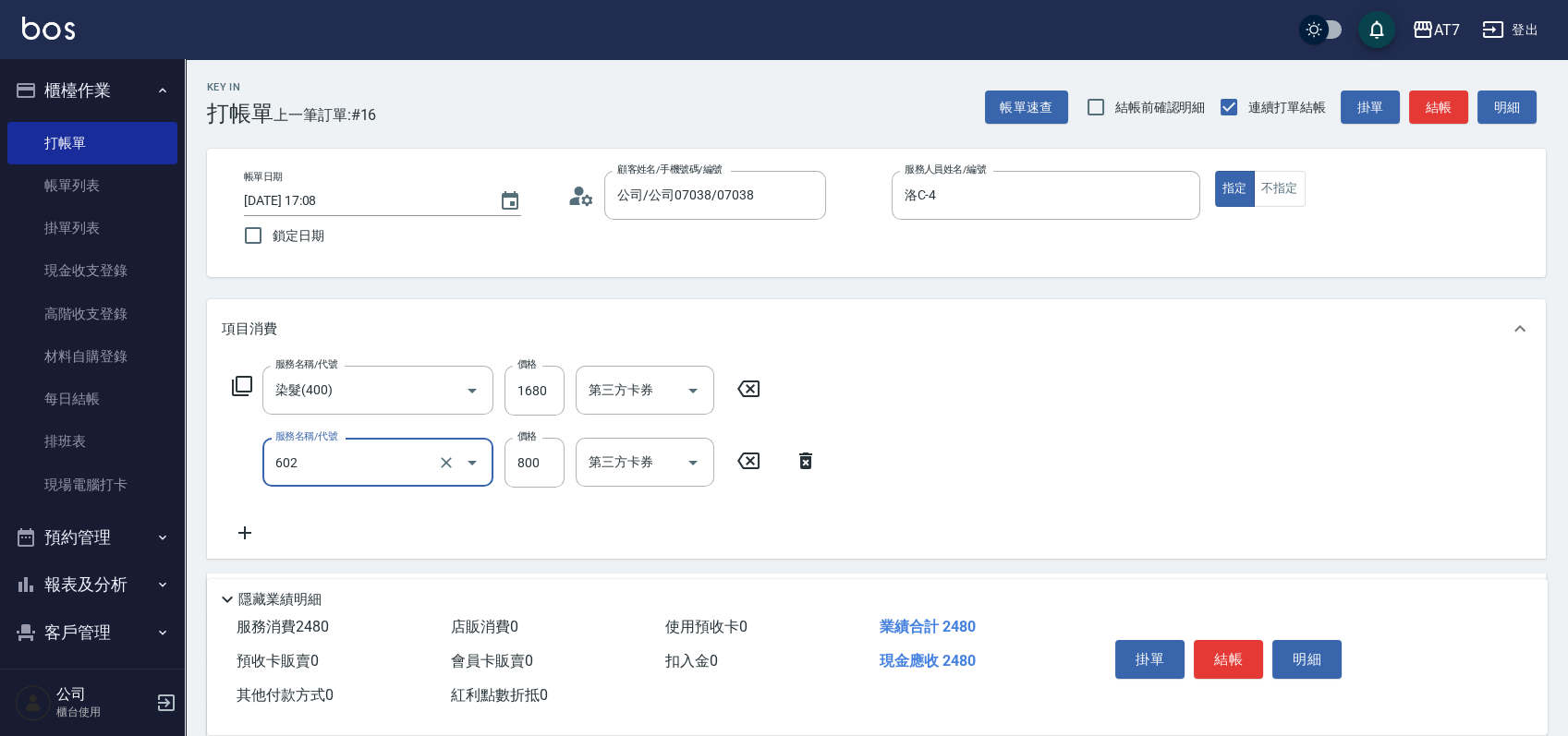
type input "TKO護髮（自(602)"
click at [1207, 640] on button "結帳" at bounding box center [1228, 659] width 69 height 38
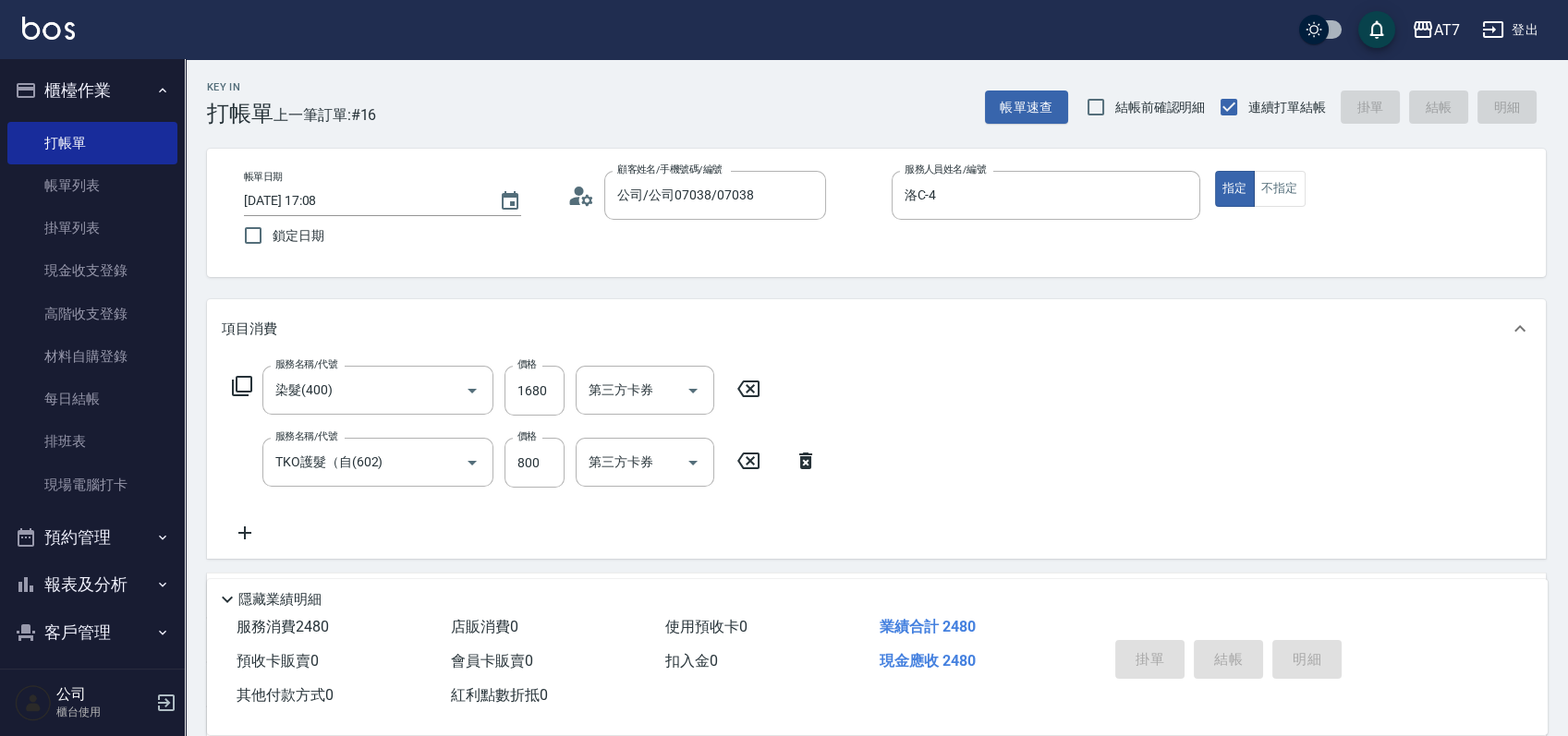
type input "0"
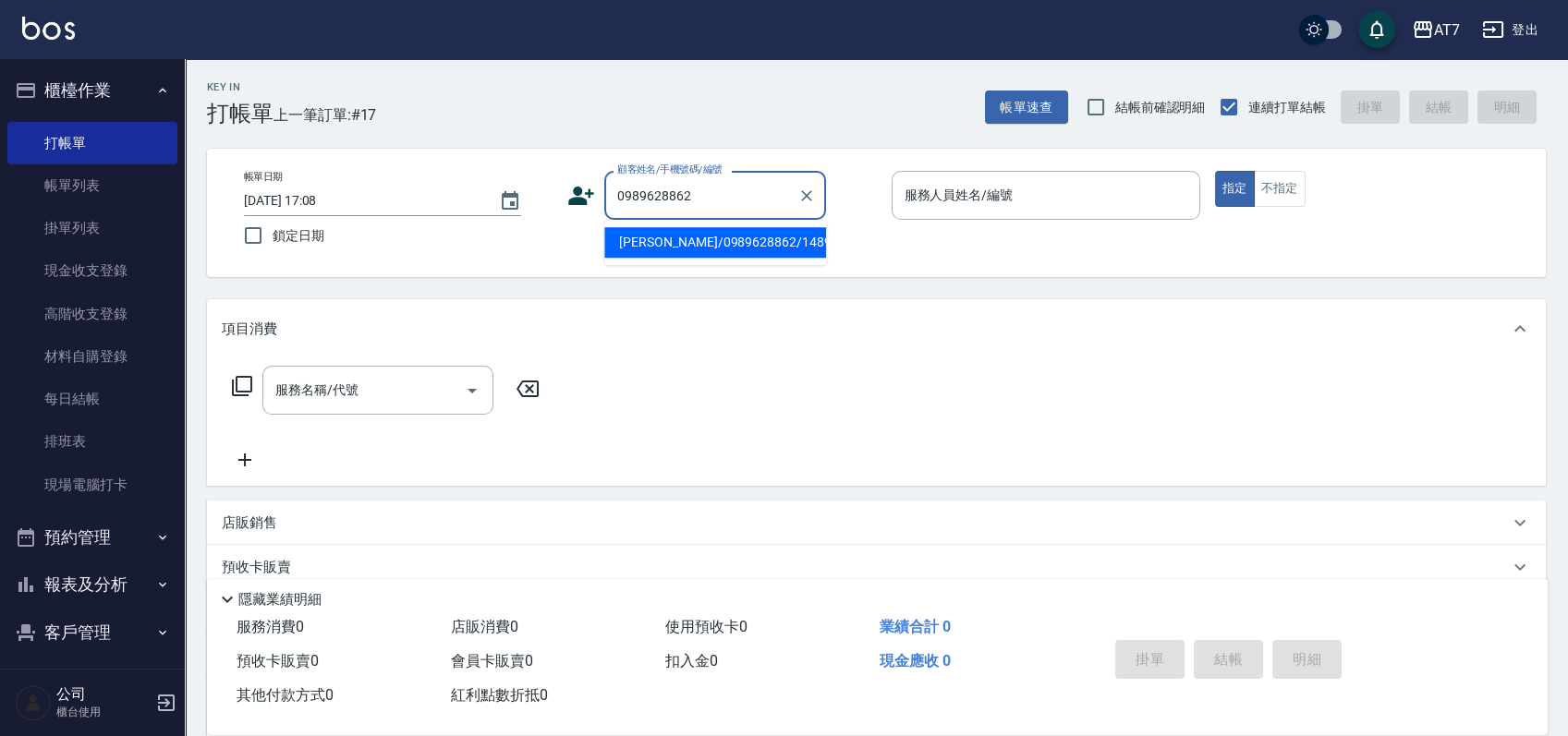
type input "[PERSON_NAME]/0989628862/14899"
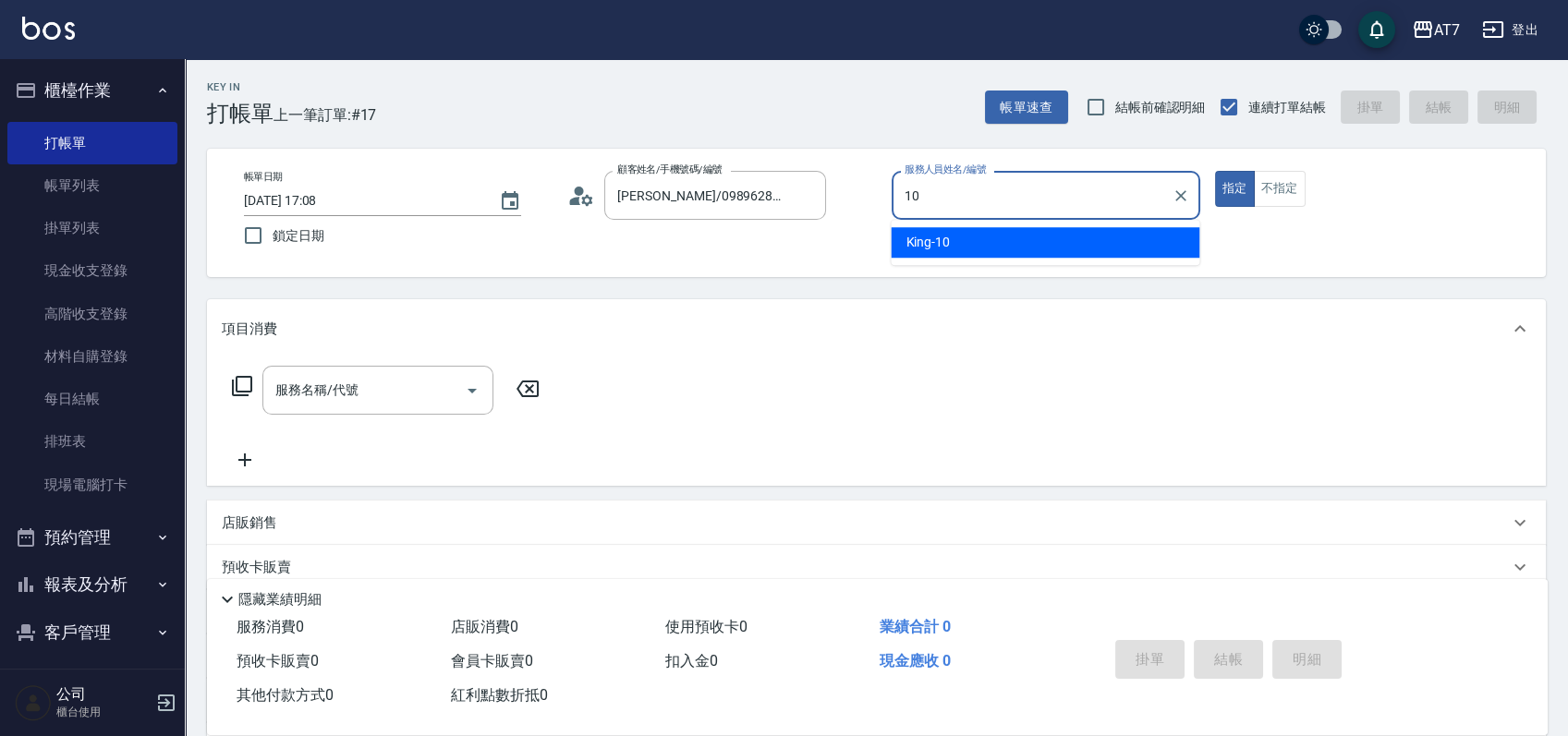
type input "King-10"
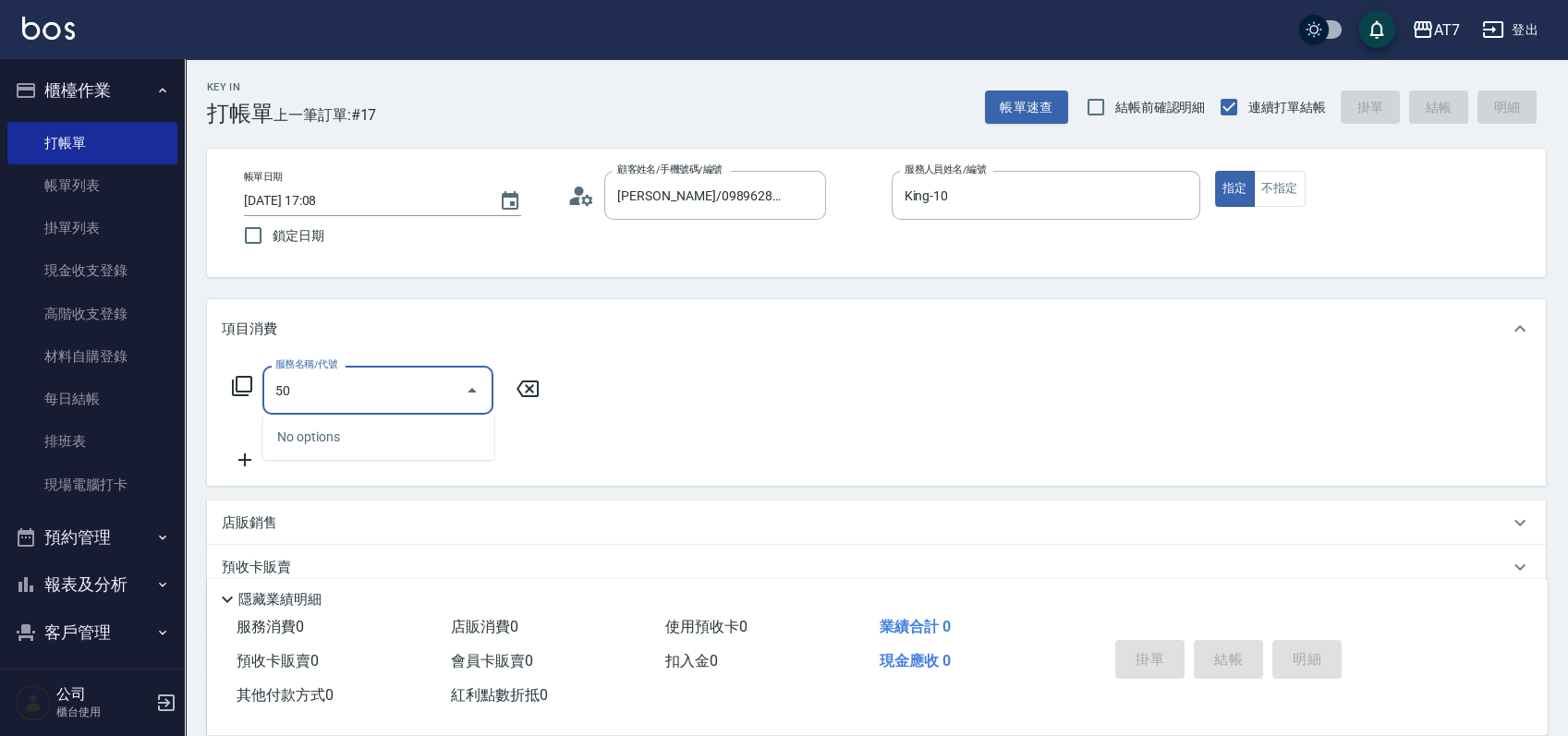
type input "501"
type input "30"
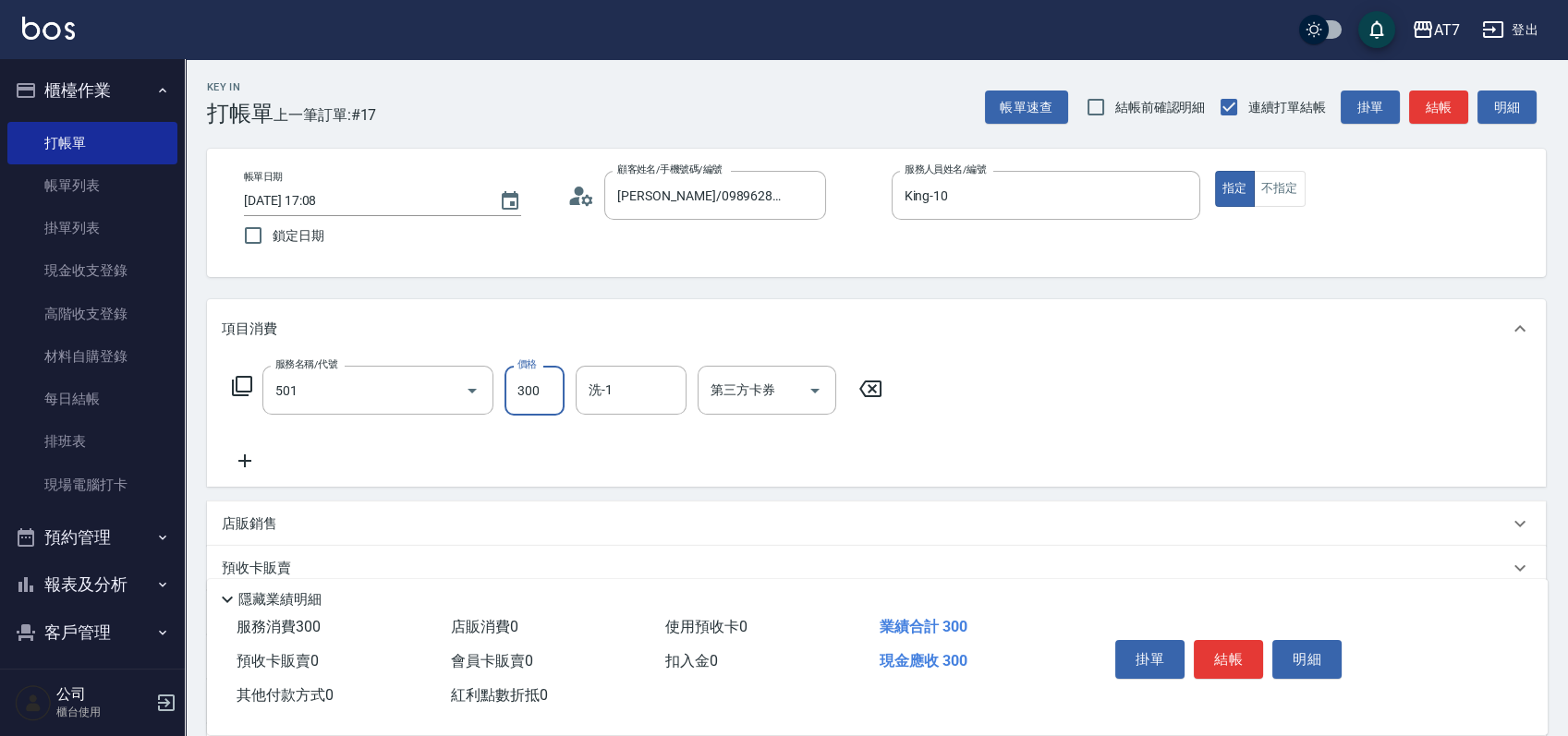
type input "洗髮(互助)(501)"
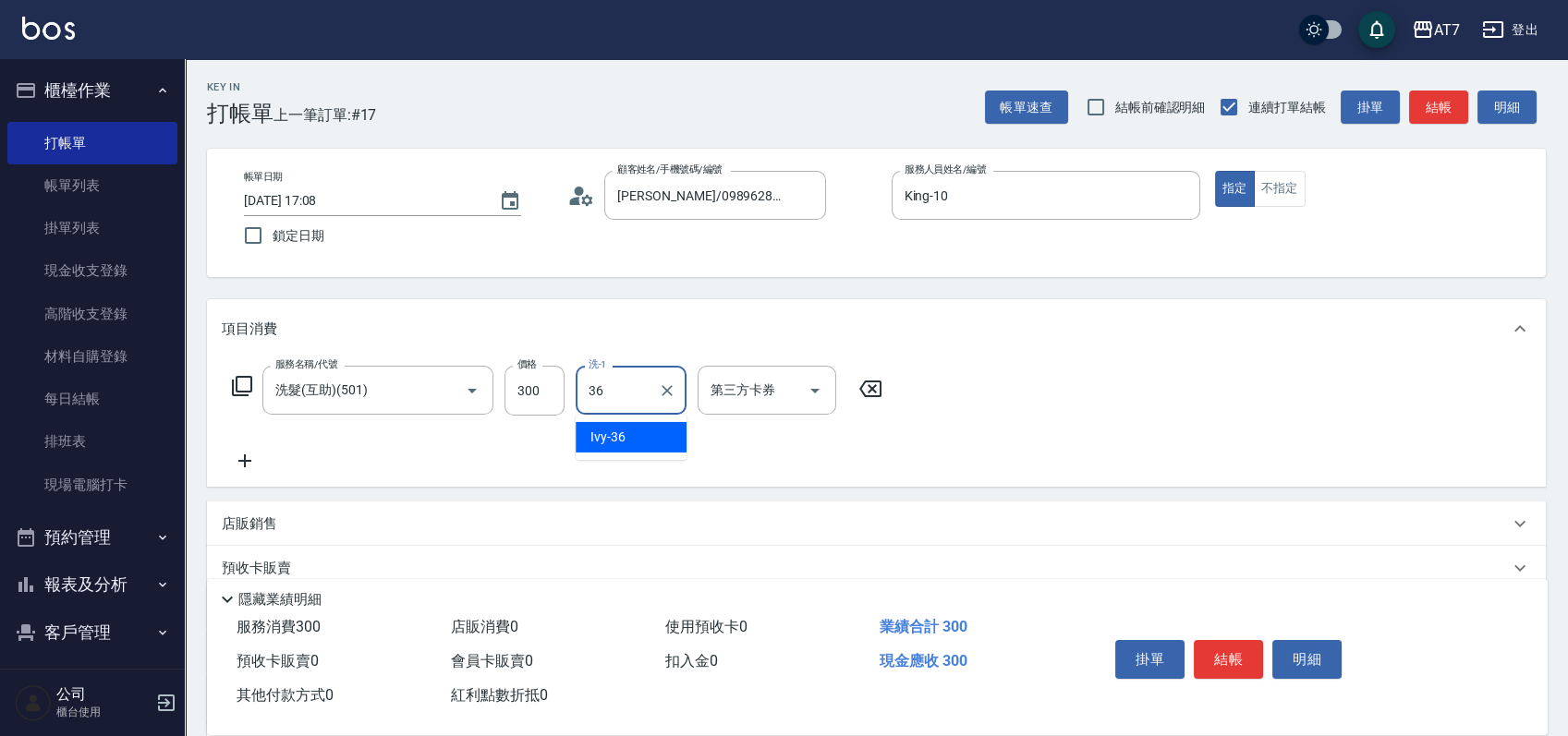
type input "Ivy-36"
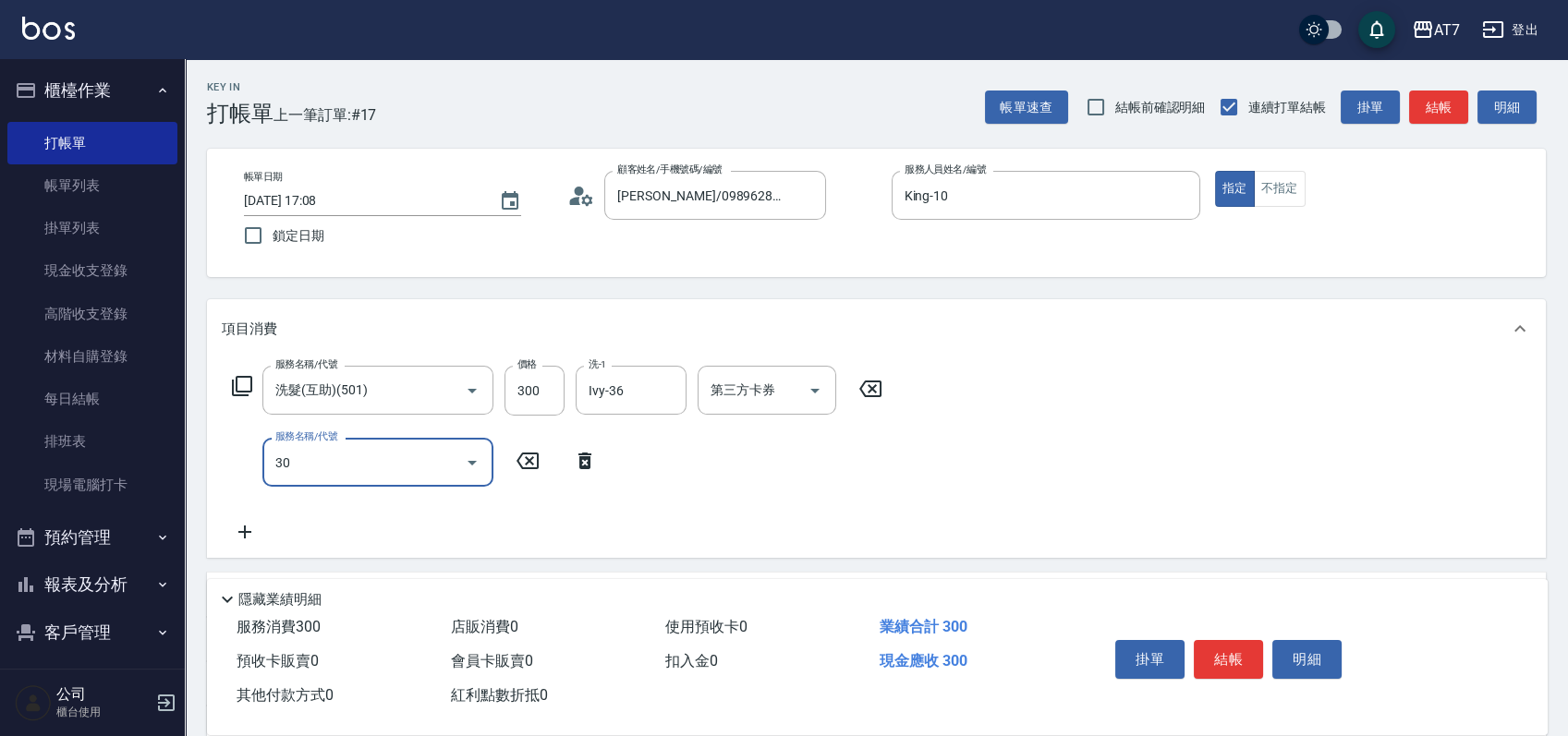
type input "301"
type input "60"
type input "學生剪髮(301)"
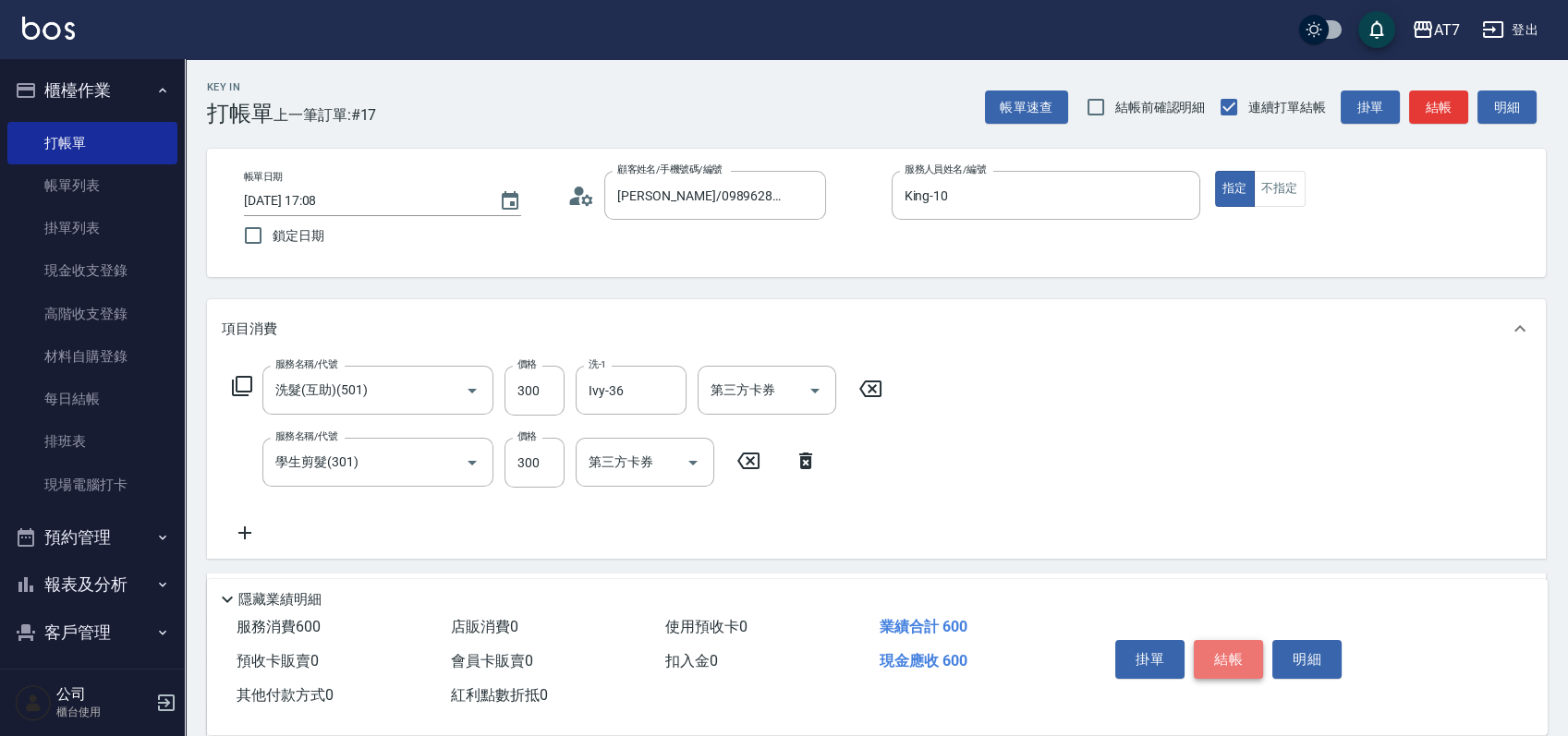
click at [1205, 640] on button "結帳" at bounding box center [1228, 659] width 69 height 38
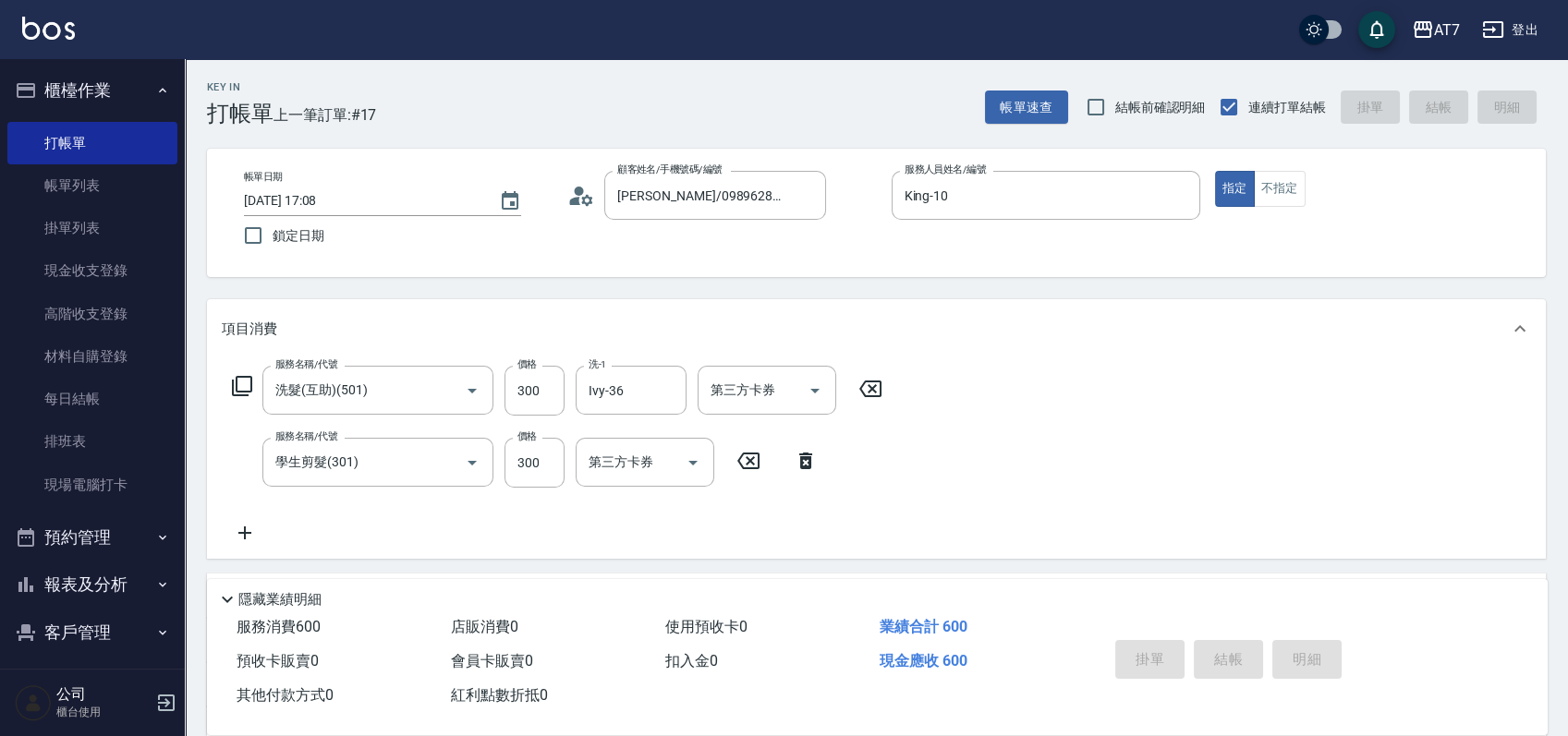
type input "0"
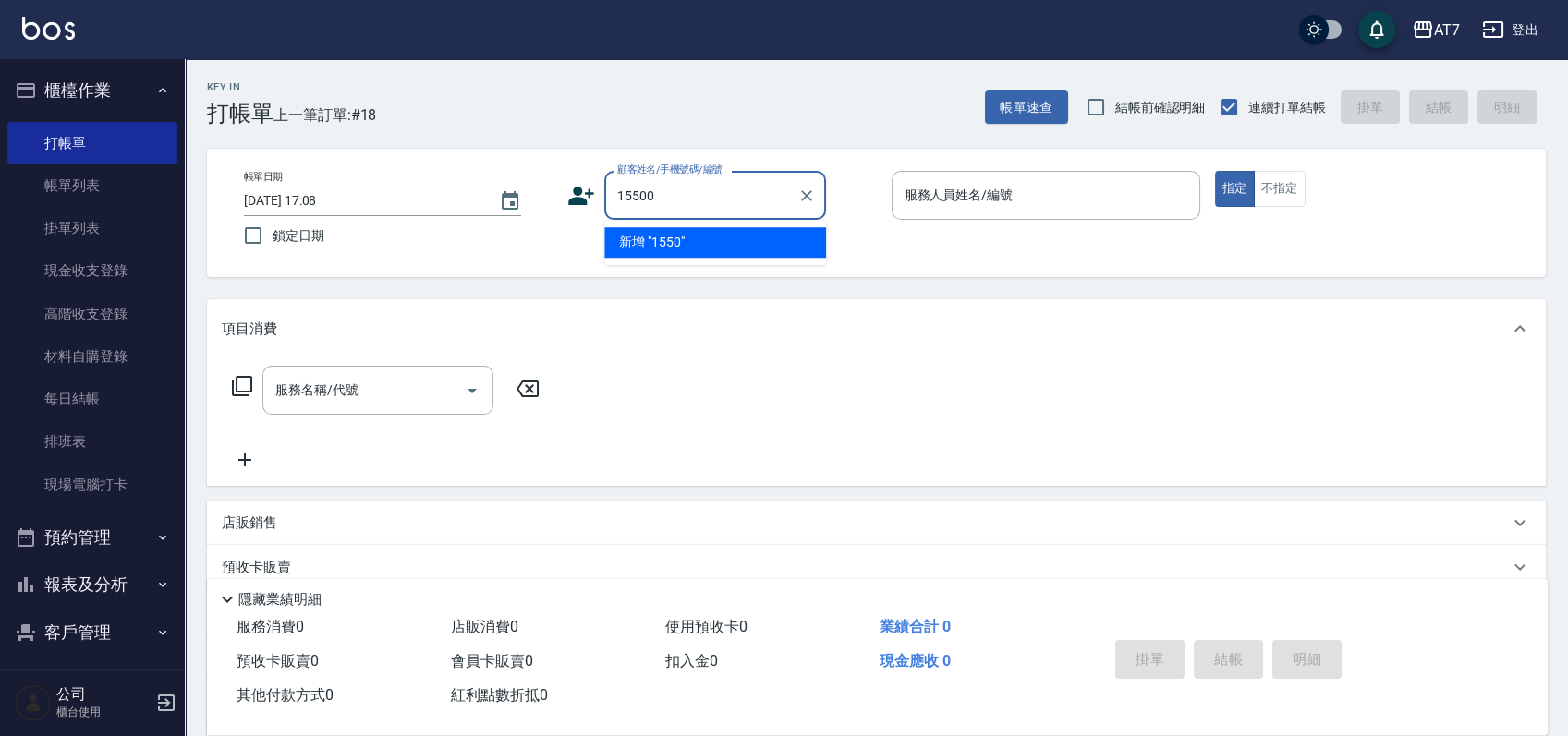
type input "15500"
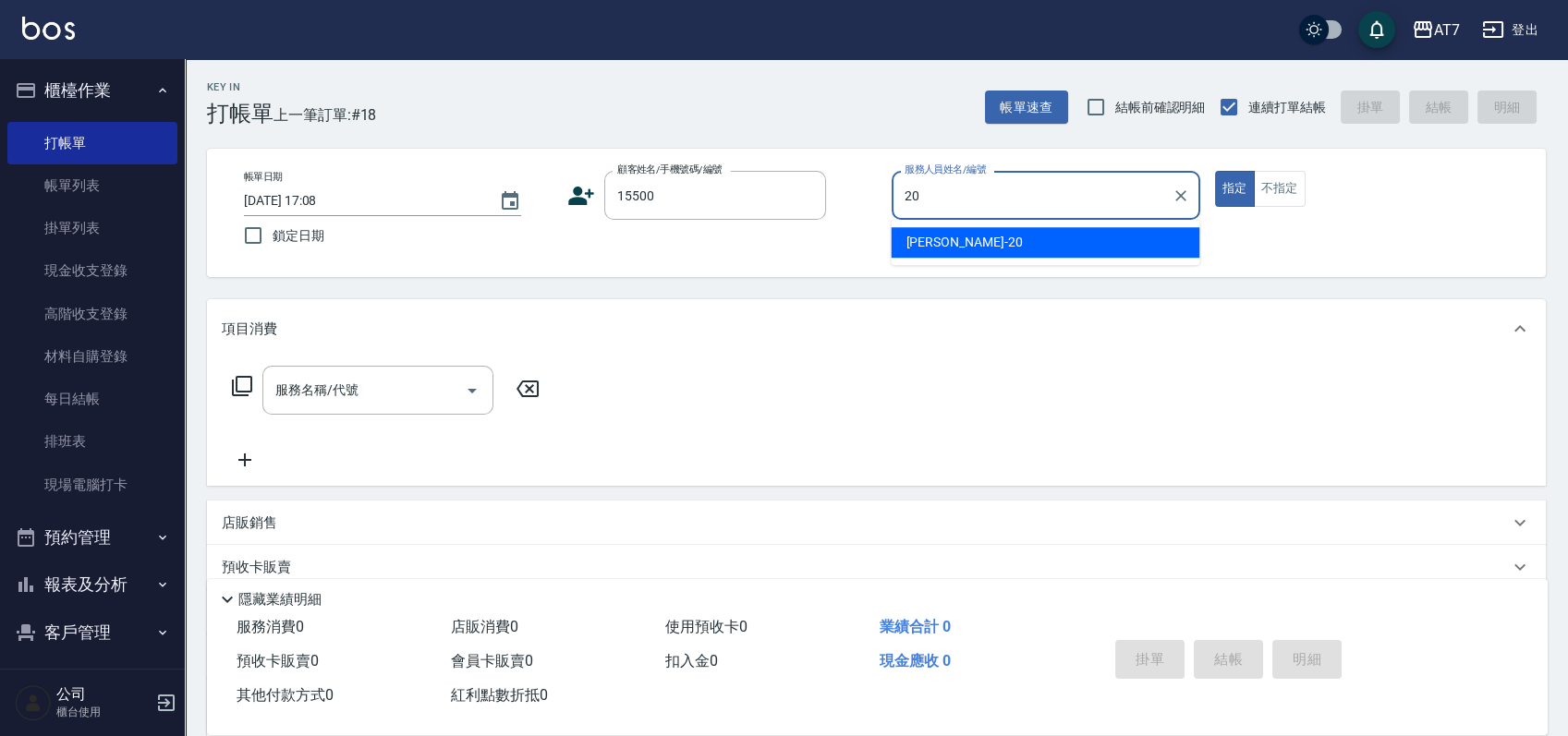
type input "[PERSON_NAME]-20"
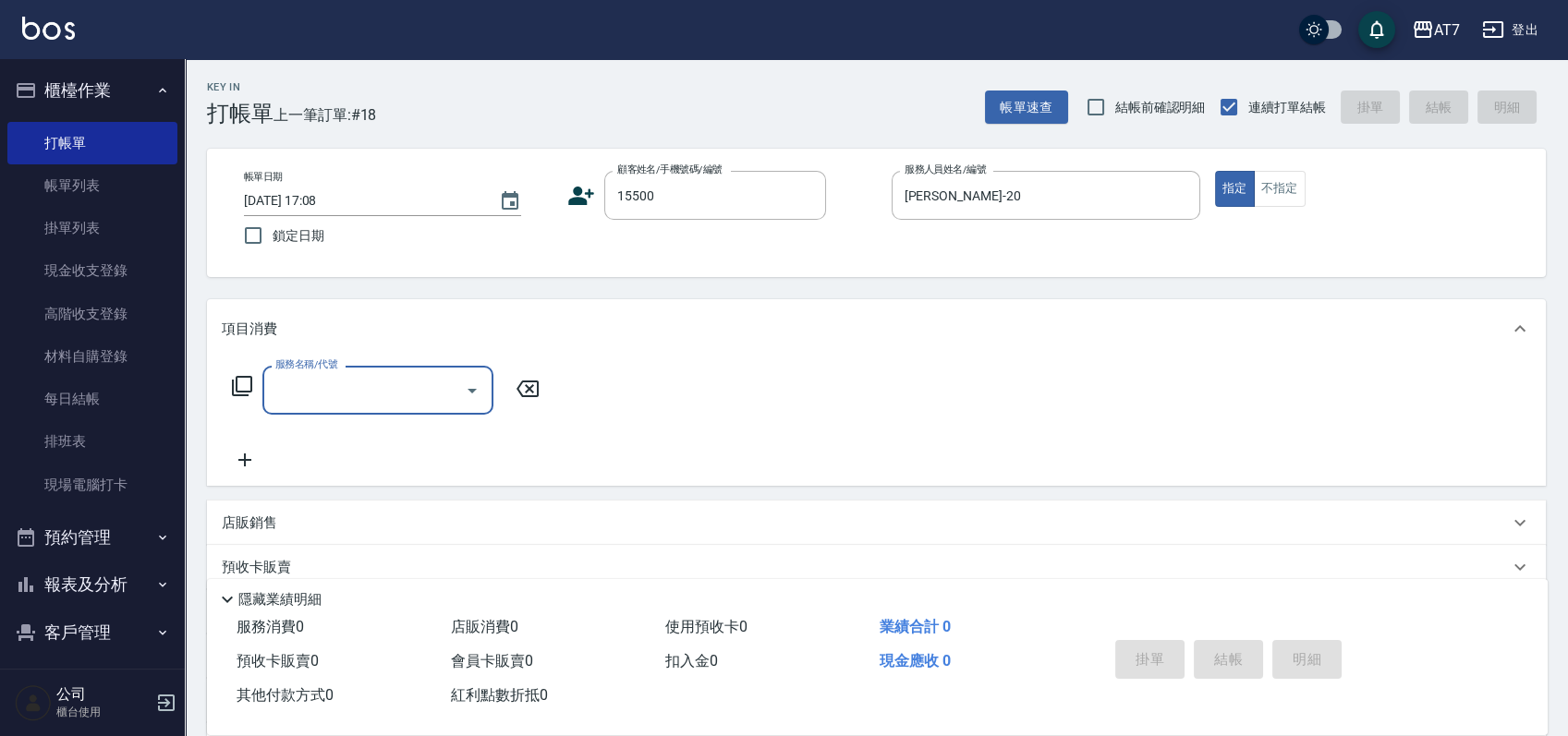
type input "公司/公司15500/15500"
type input "500"
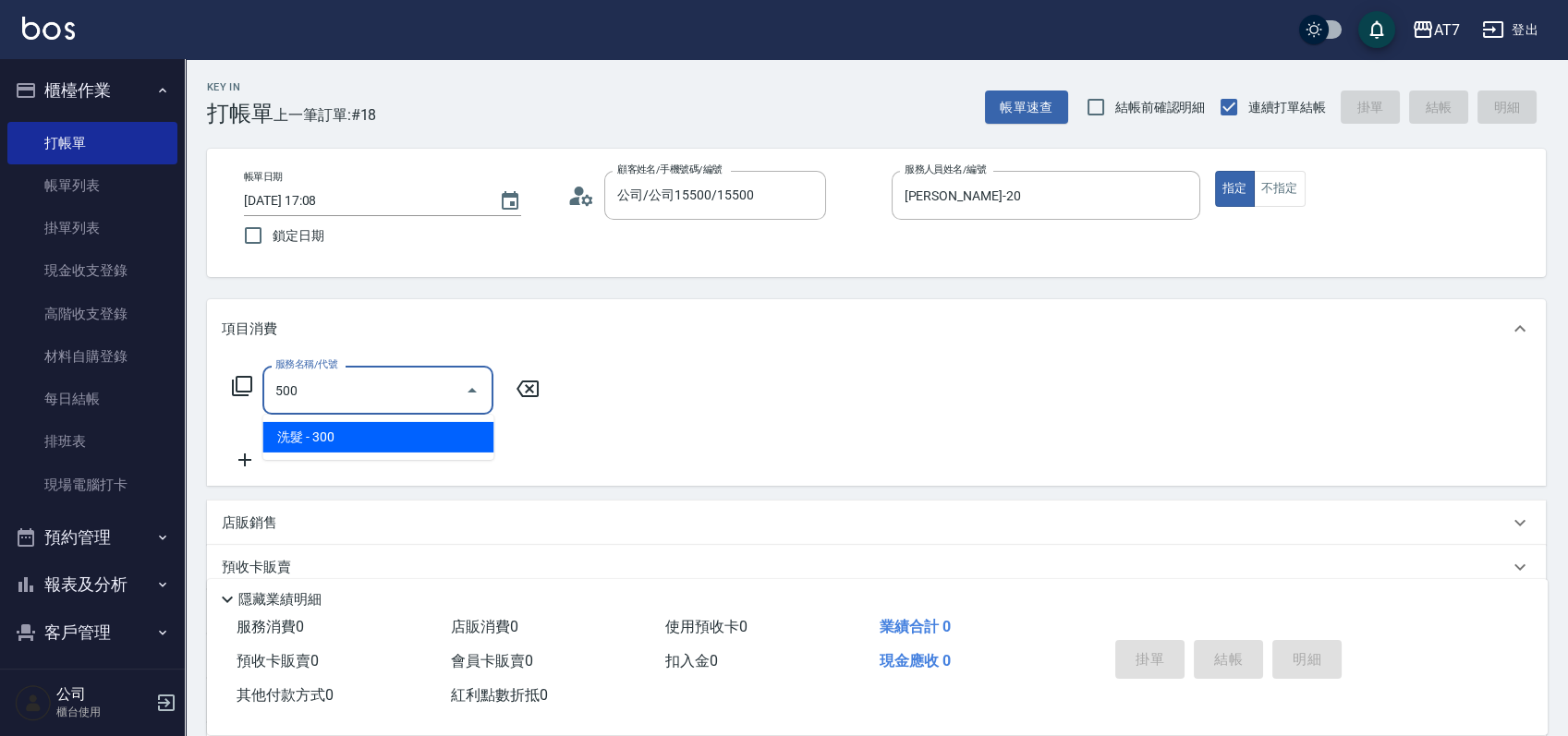
type input "30"
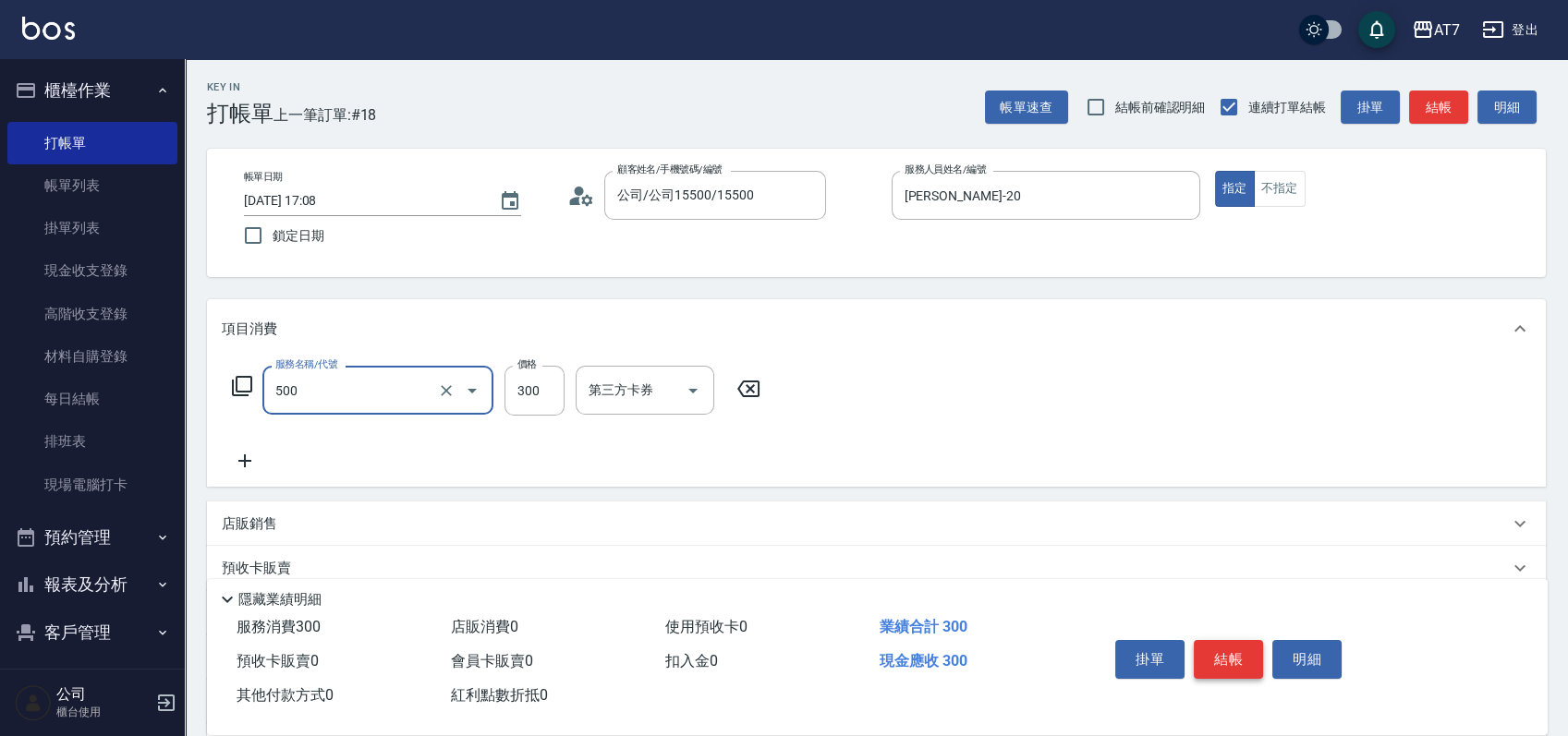
type input "洗髮(500)"
type input "0"
type input "25"
type input "20"
type input "250"
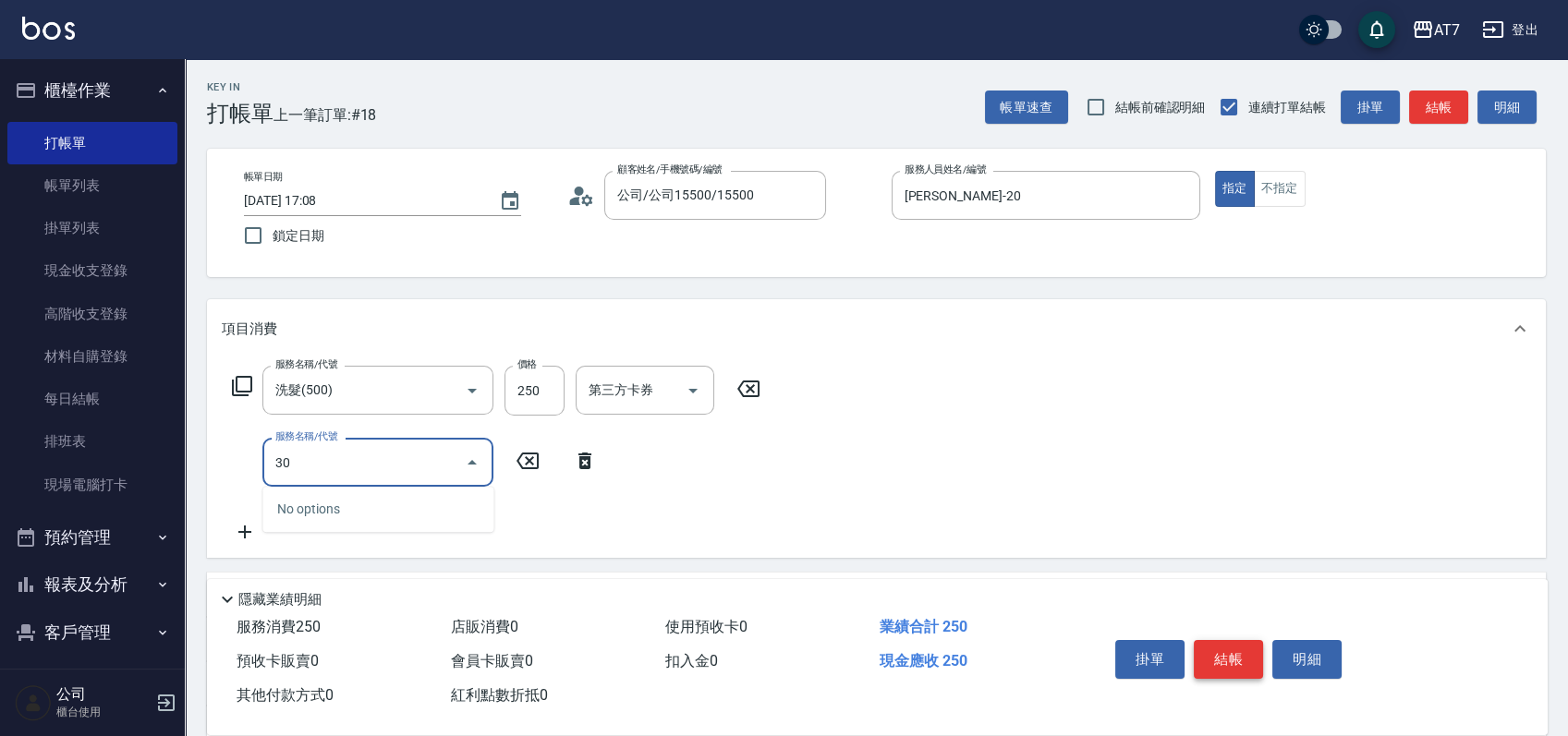
type input "302"
type input "60"
type input "剪髮(302)"
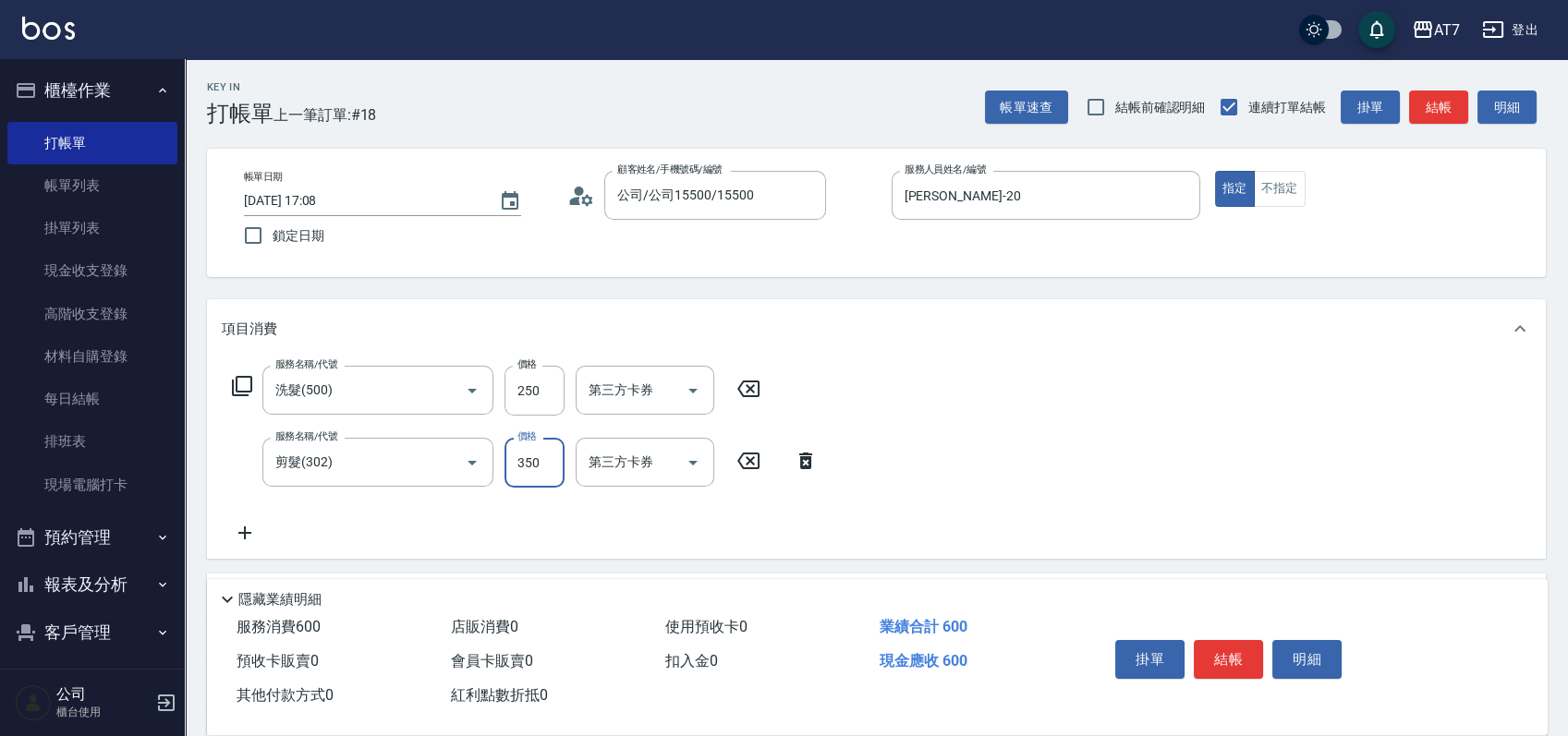
click at [761, 390] on icon at bounding box center [748, 389] width 46 height 22
type input "30"
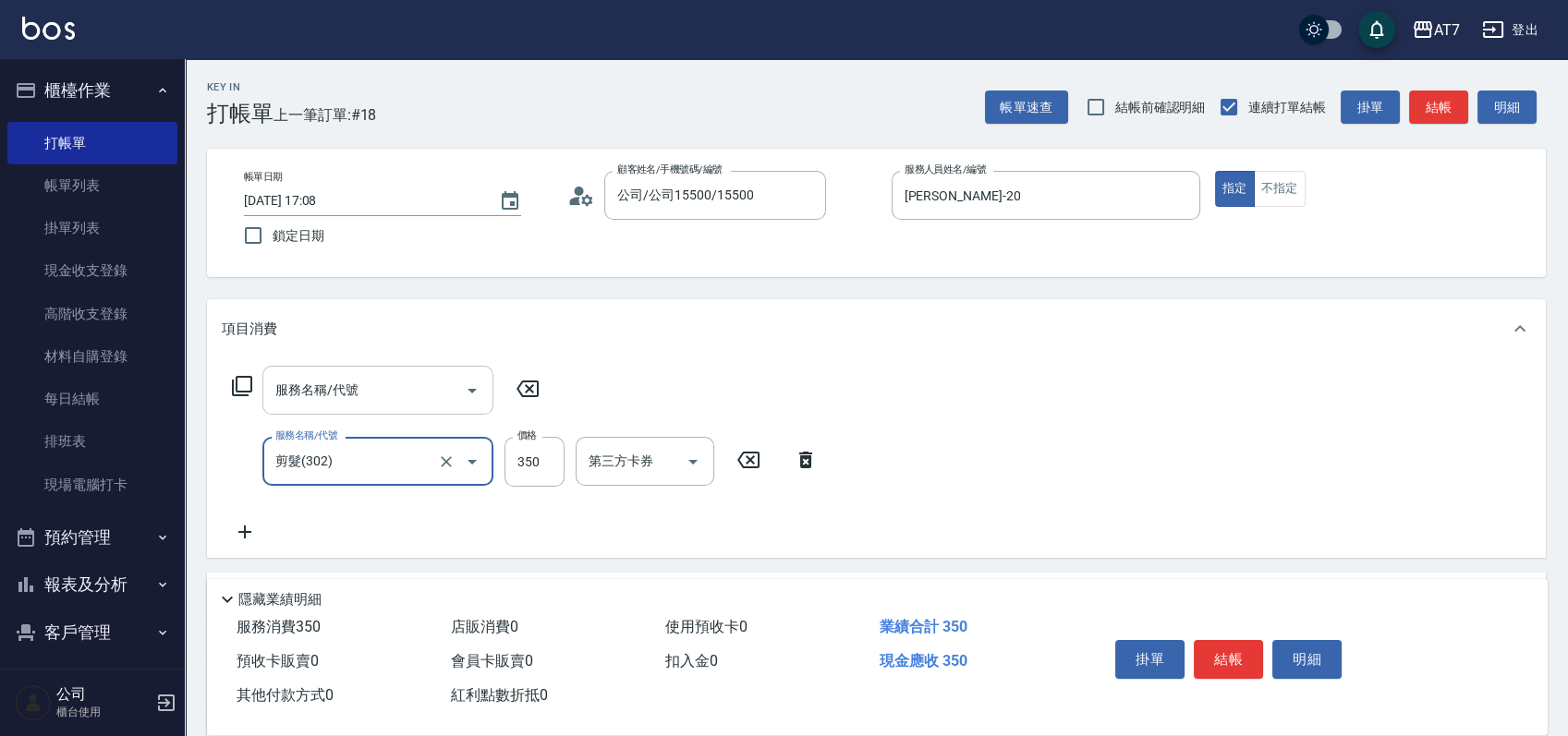
click at [395, 390] on input "服務名稱/代號" at bounding box center [364, 391] width 187 height 33
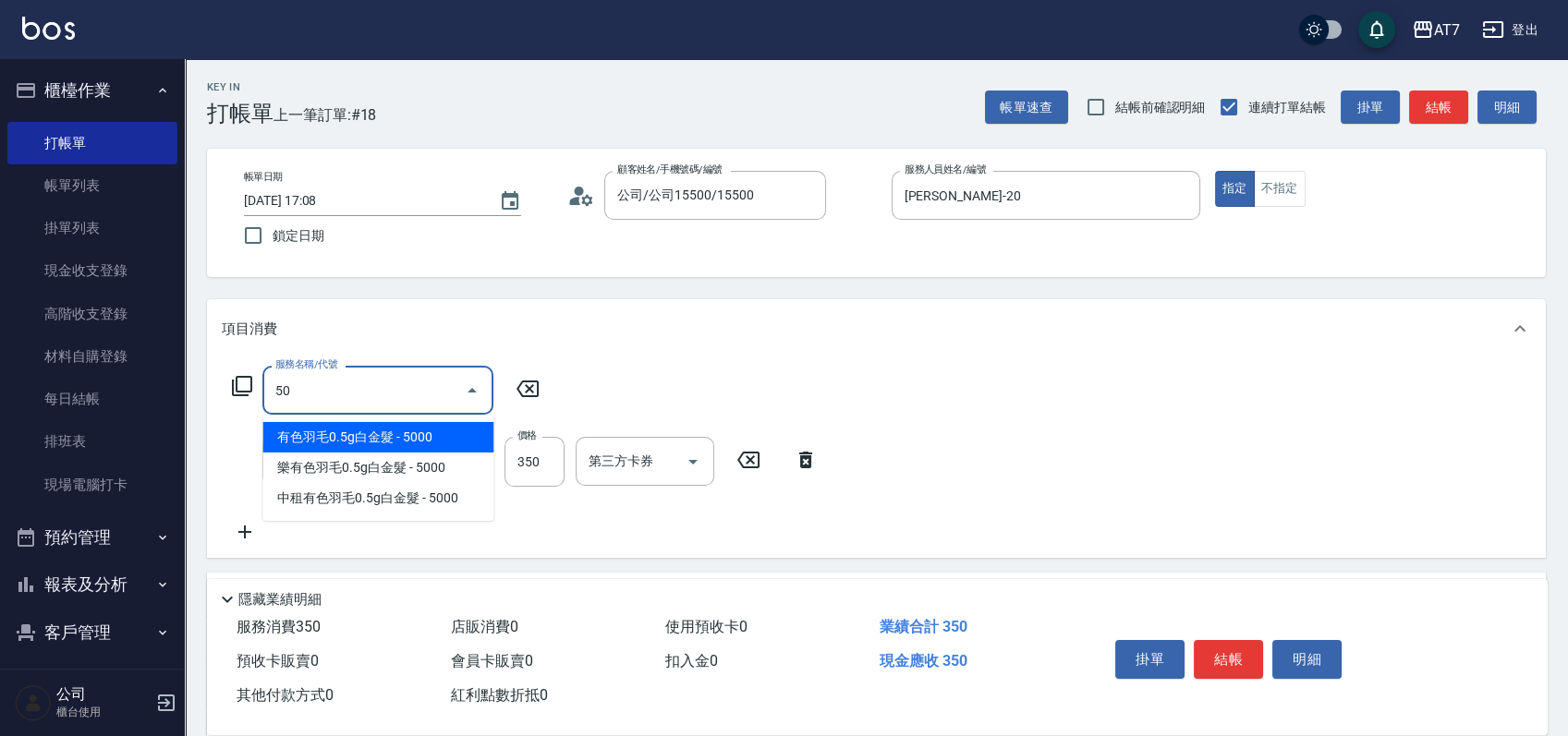
type input "501"
type input "60"
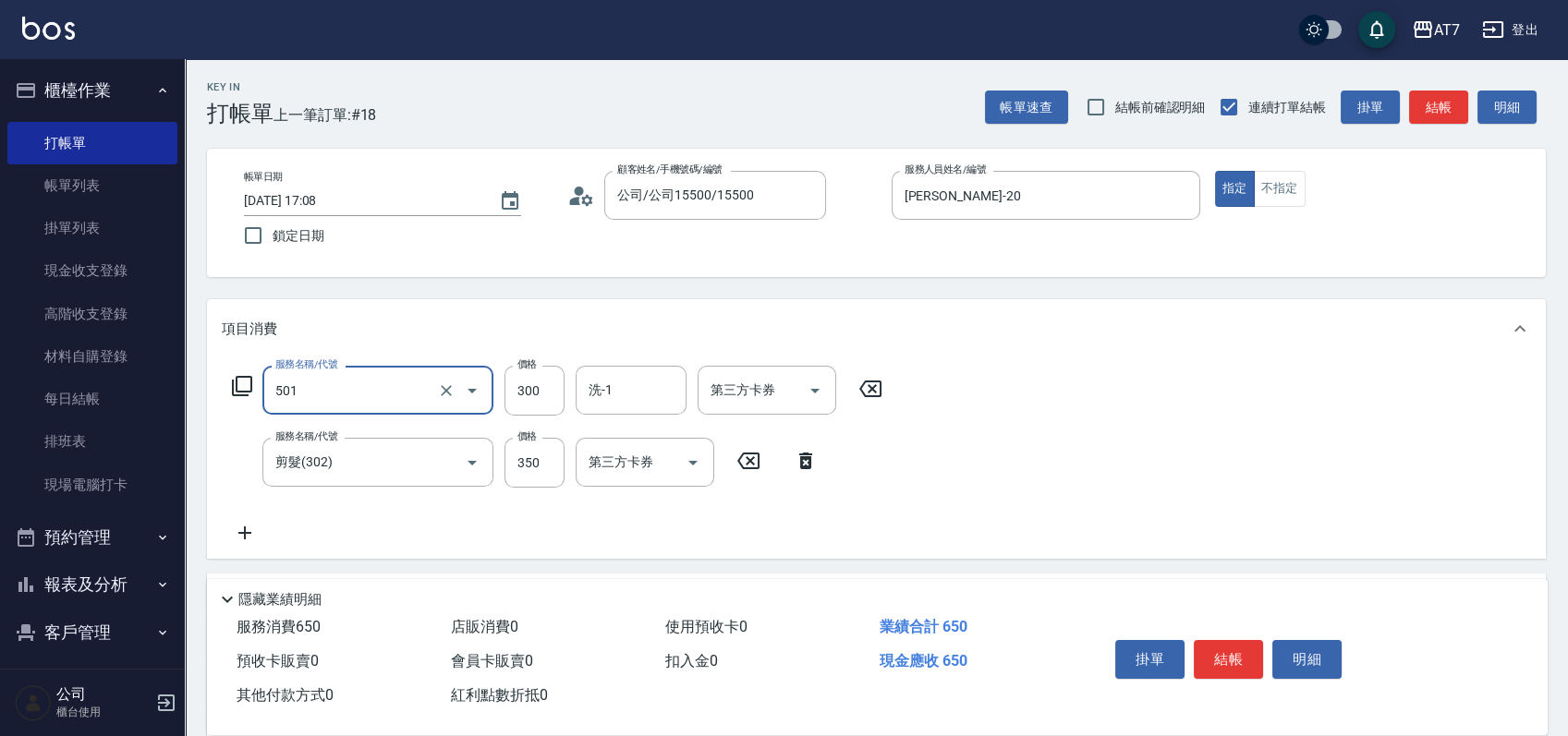
type input "洗髮(互助)(501)"
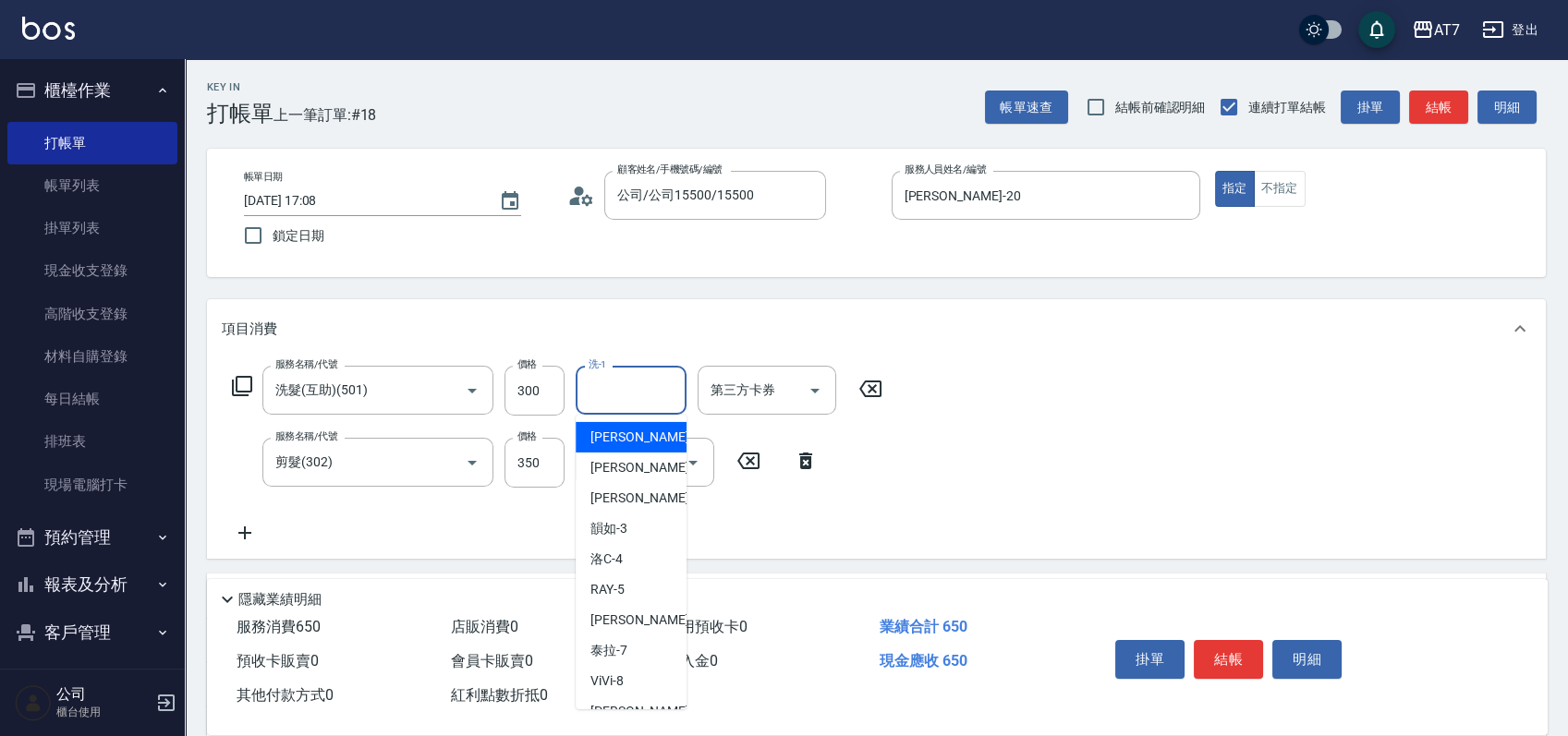
click at [625, 397] on input "洗-1" at bounding box center [631, 391] width 94 height 33
type input "LU LU-35"
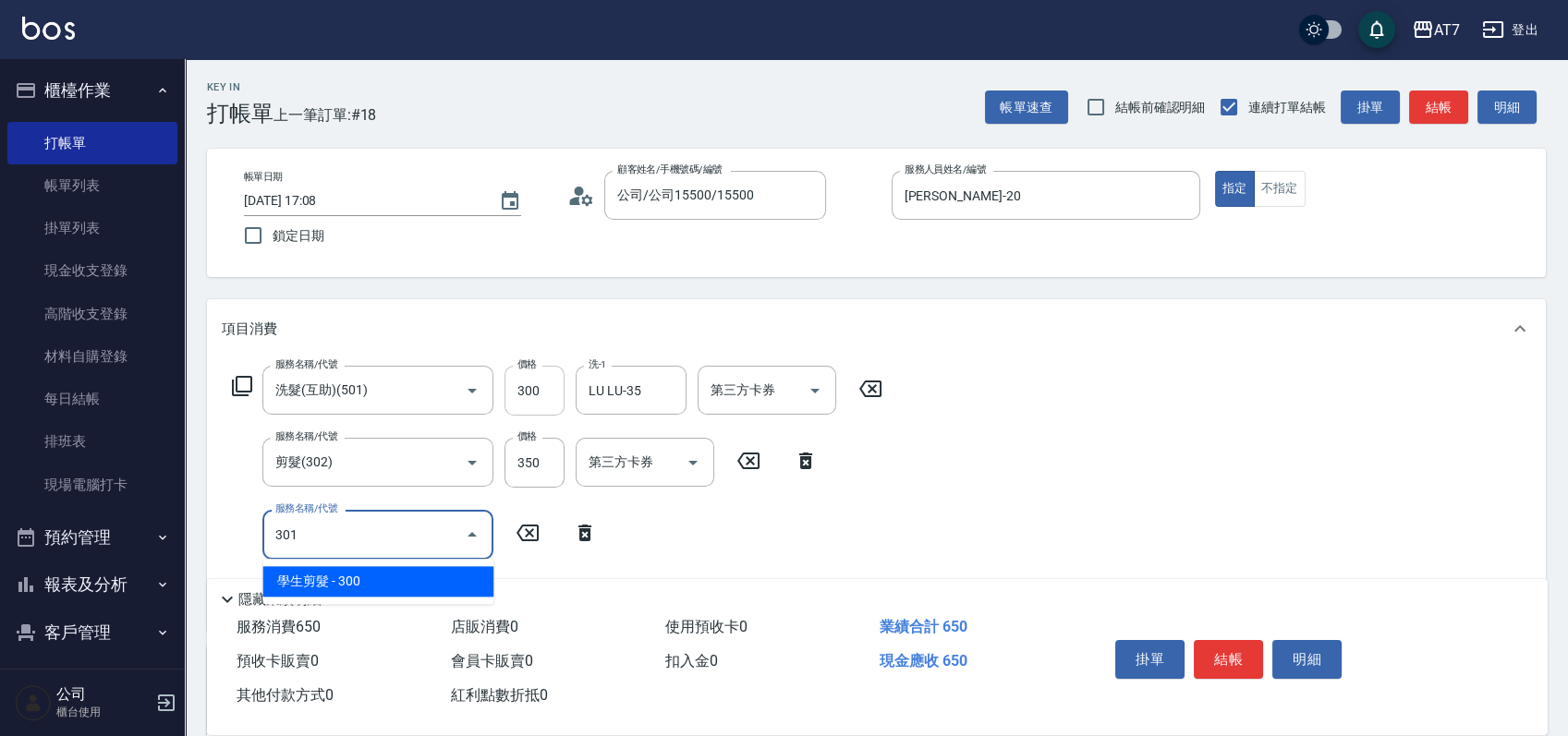
type input "301"
click at [535, 393] on input "300" at bounding box center [535, 391] width 60 height 50
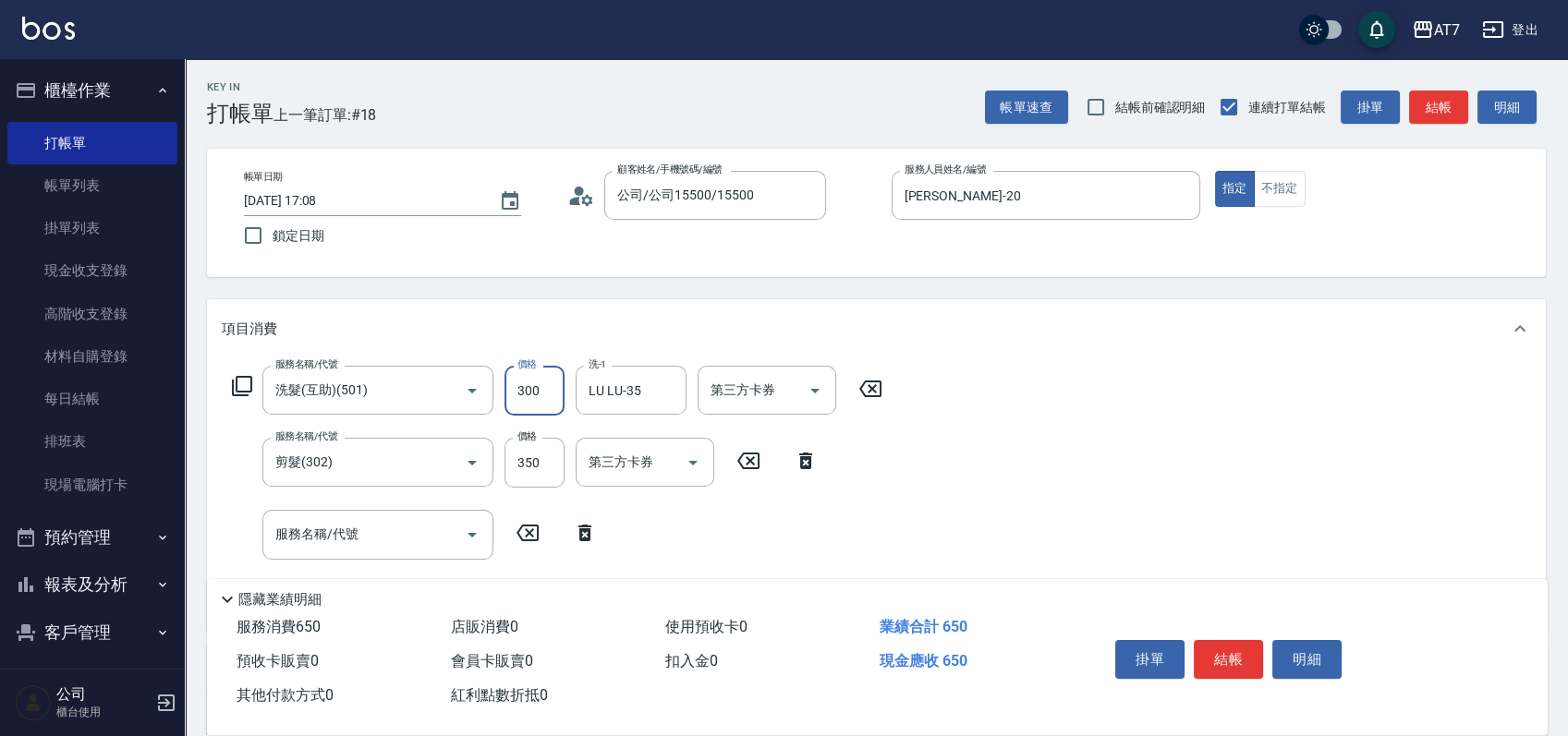
click at [535, 393] on input "300" at bounding box center [535, 391] width 60 height 50
type input "20"
type input "30"
type input "250"
type input "60"
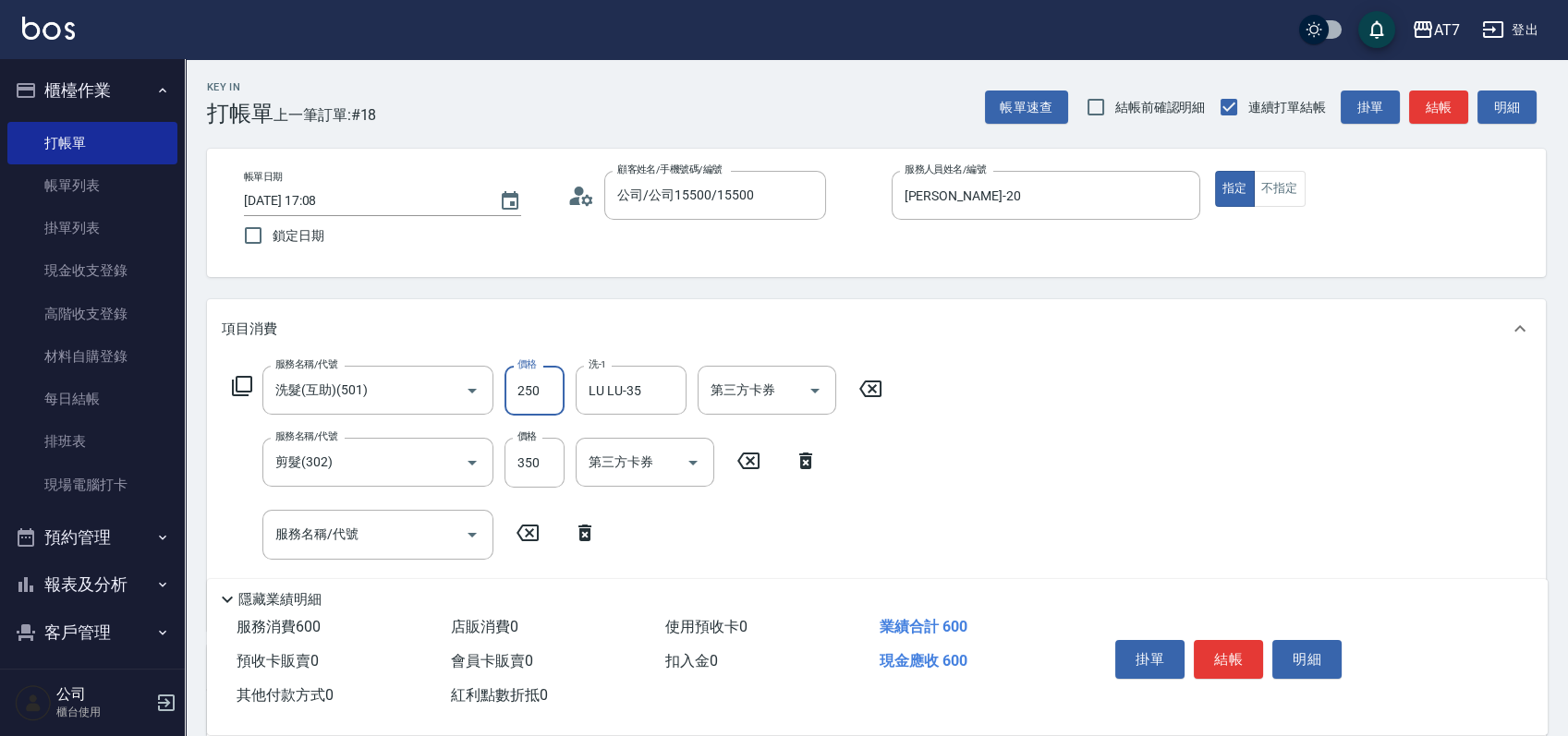
type input "2500"
type input "280"
click at [535, 393] on input "2500" at bounding box center [535, 391] width 60 height 50
type input "2"
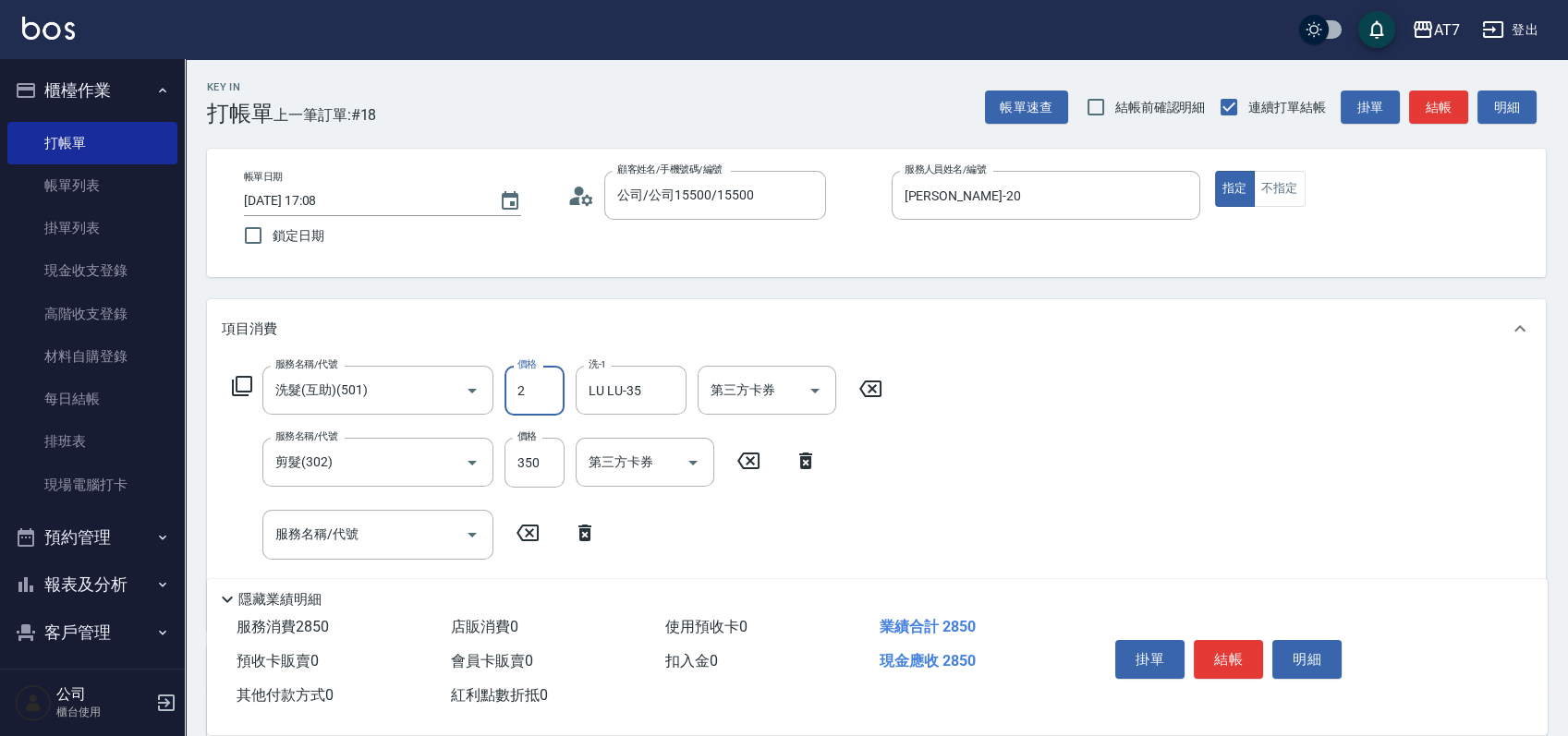
type input "30"
type input "250"
type input "60"
type input "250"
type input "301"
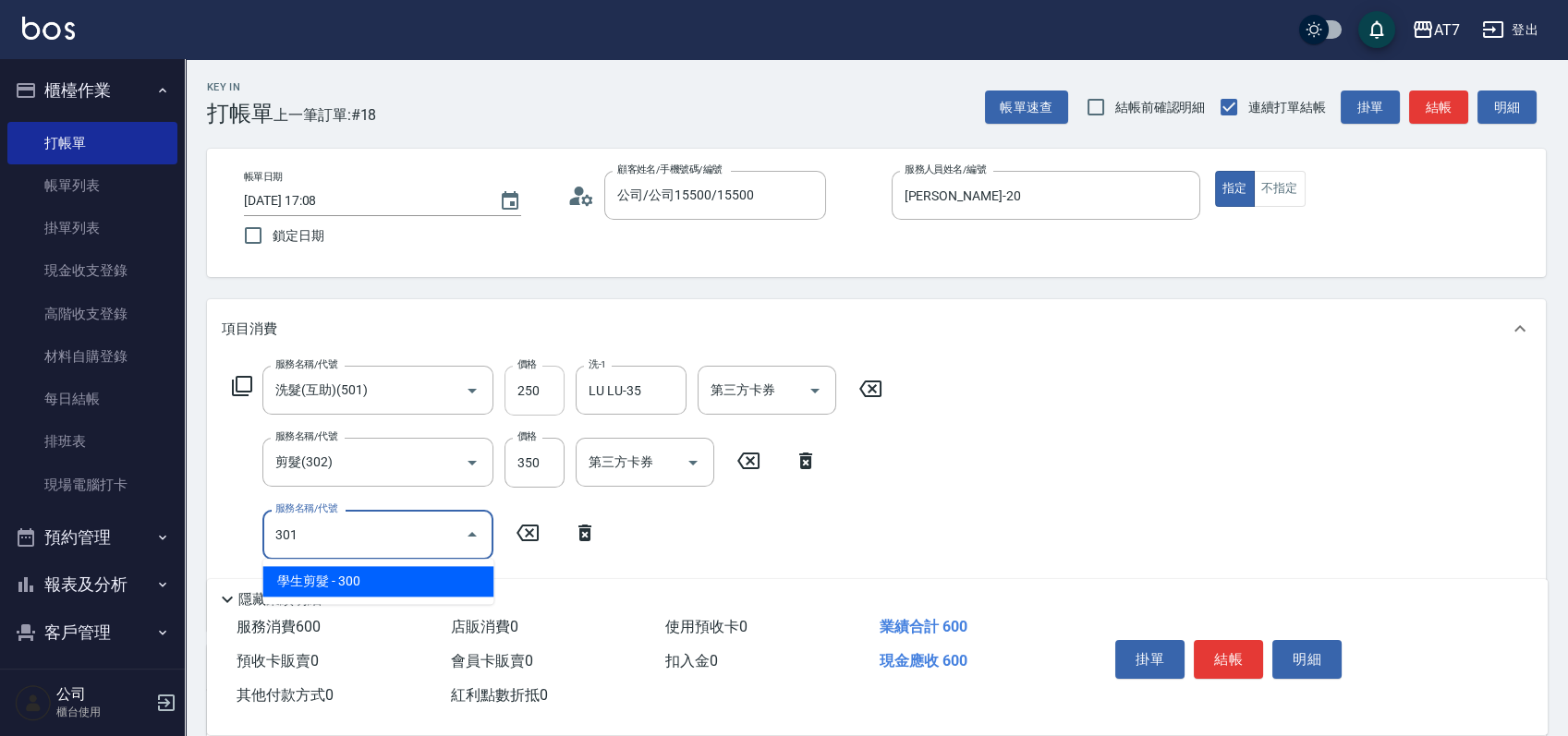
type input "90"
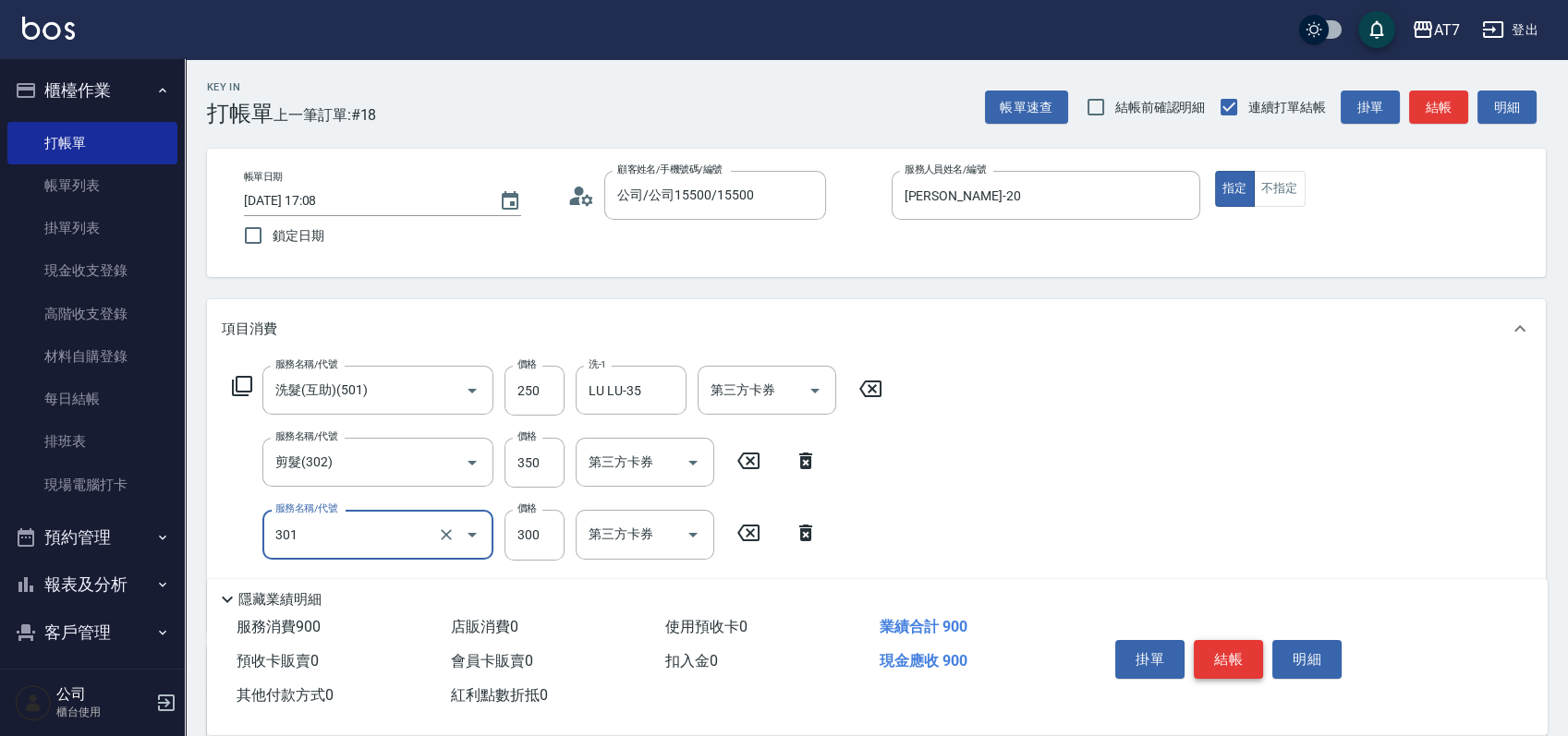
type input "學生剪髮(301)"
click at [1226, 661] on button "結帳" at bounding box center [1228, 659] width 69 height 38
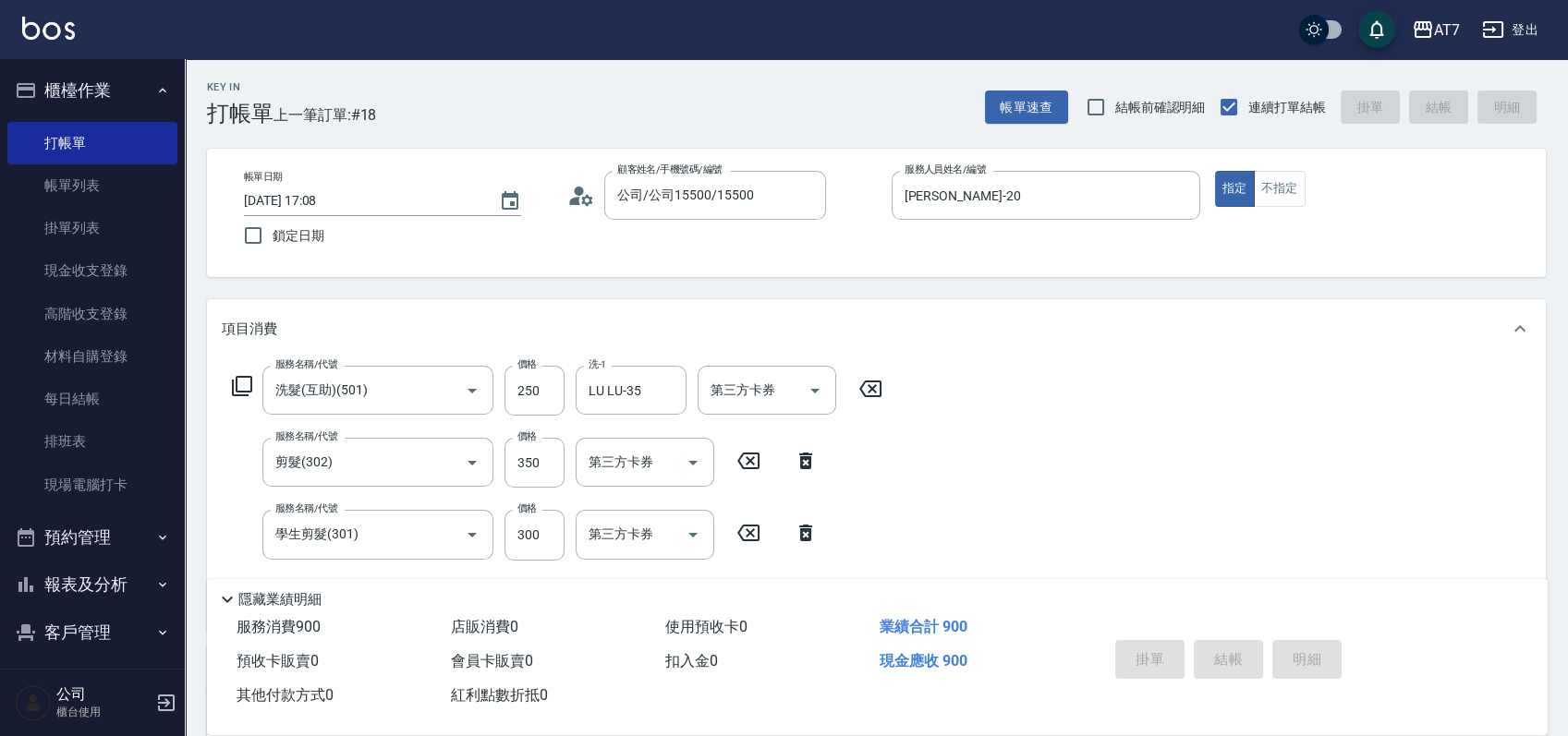
type input "[DATE] 17:09"
type input "0"
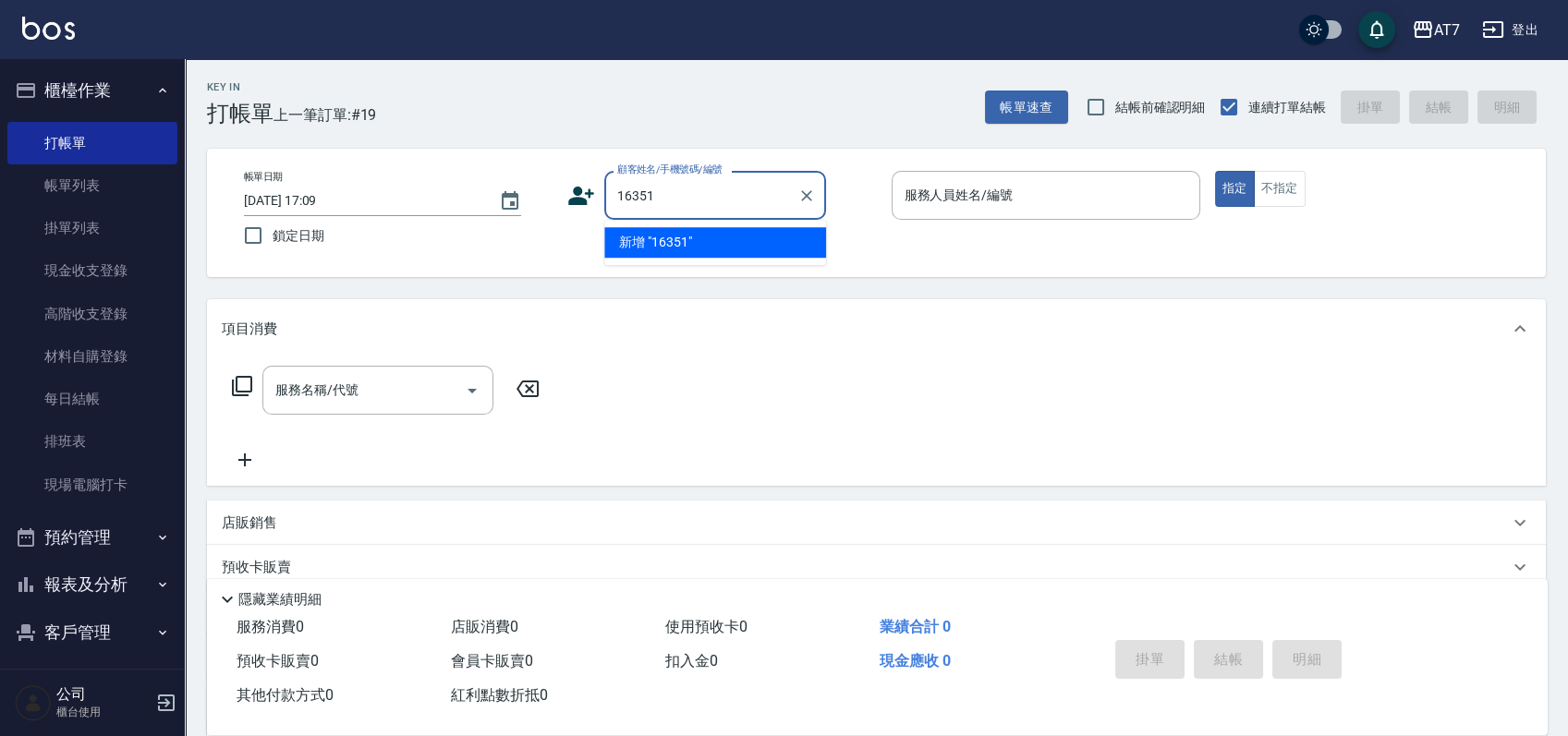
type input "16351"
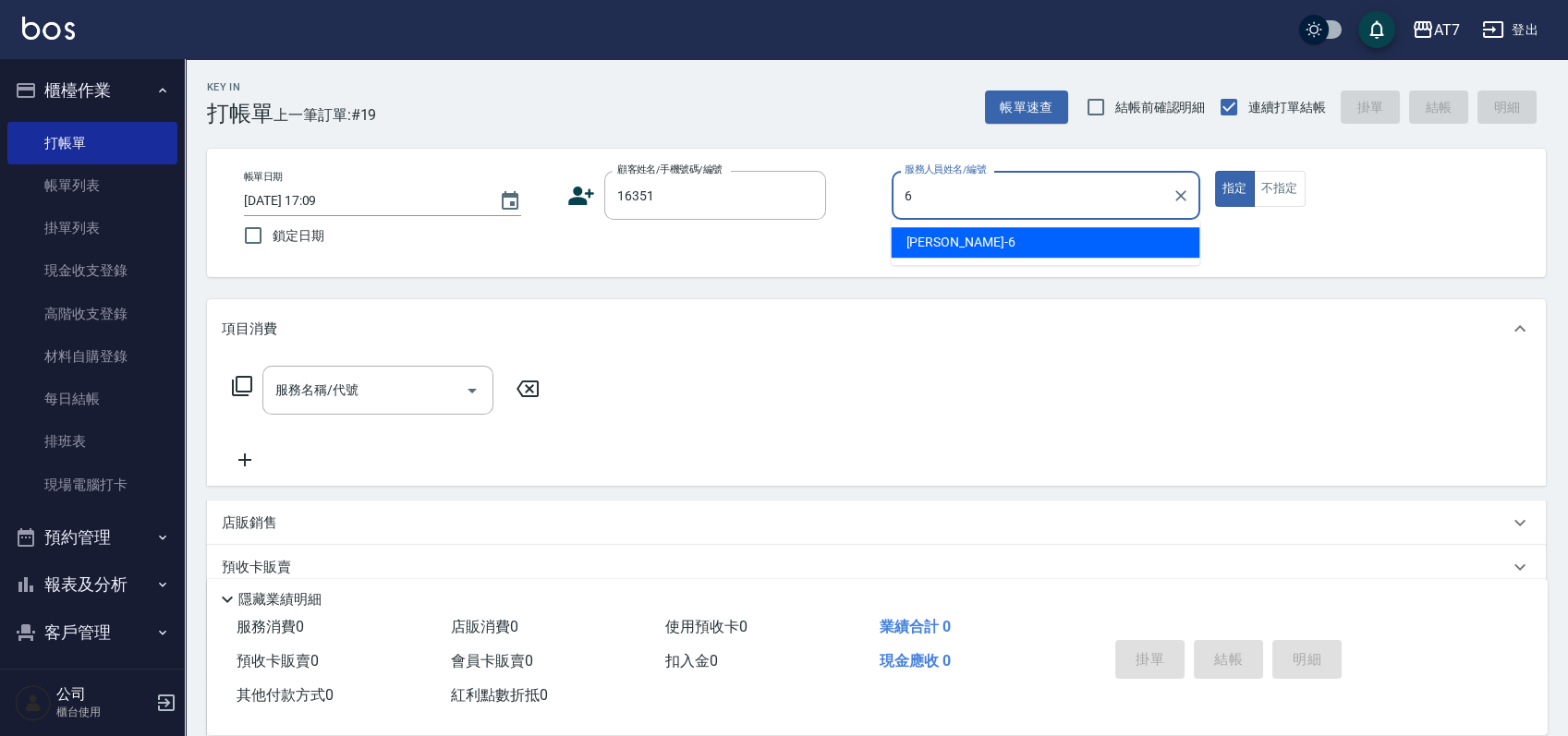
type input "[PERSON_NAME]-6"
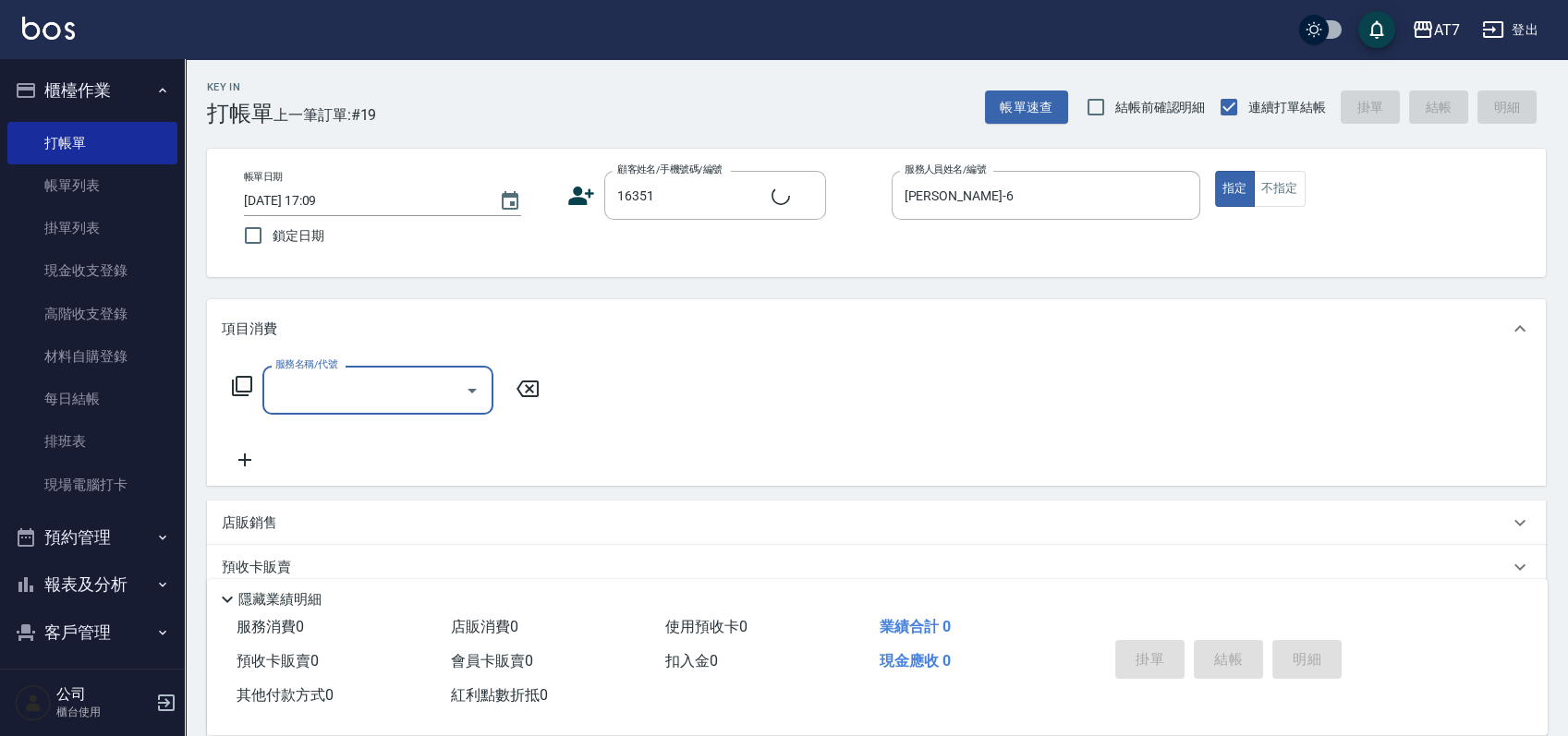
type input "公司/公司16351/16351"
type input "401"
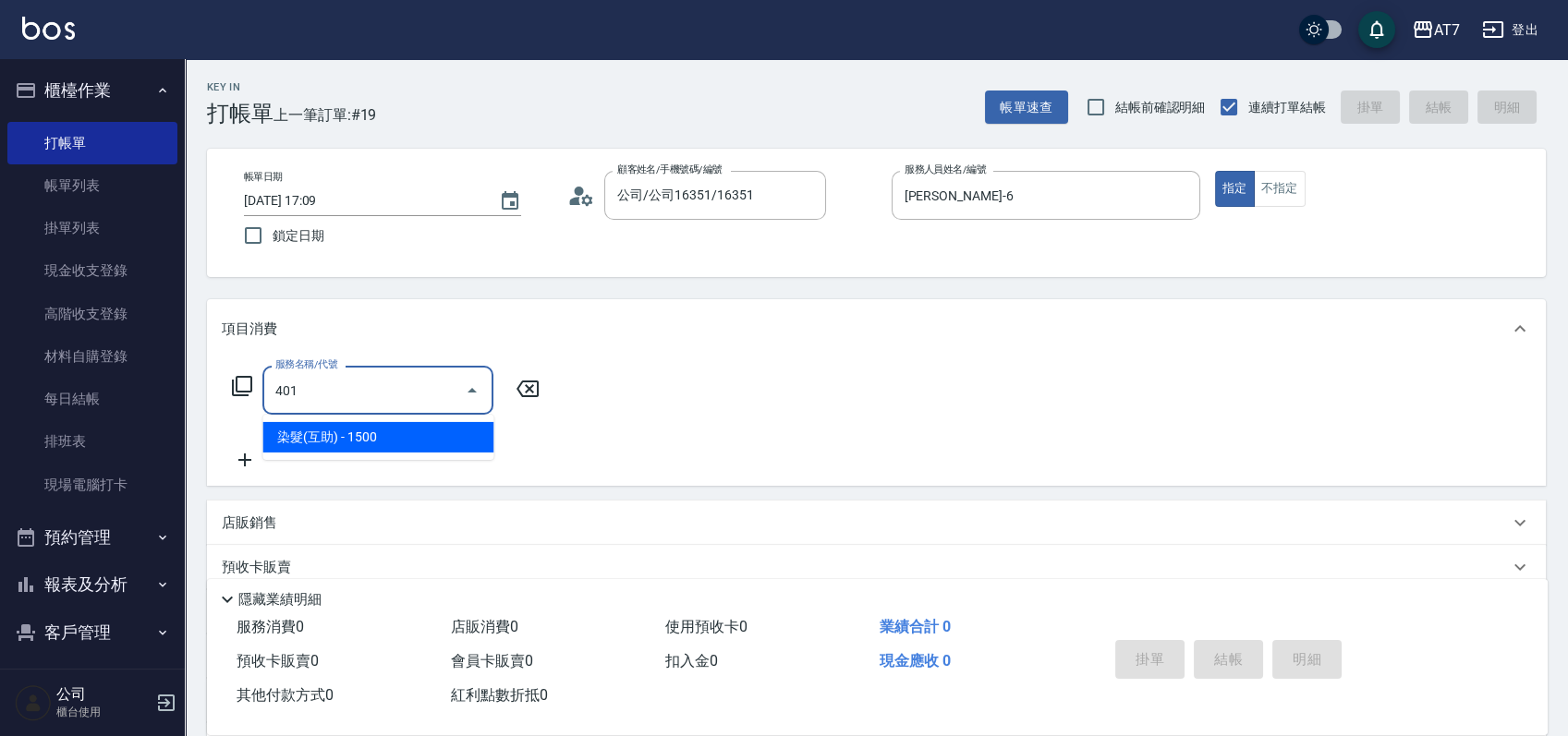
type input "150"
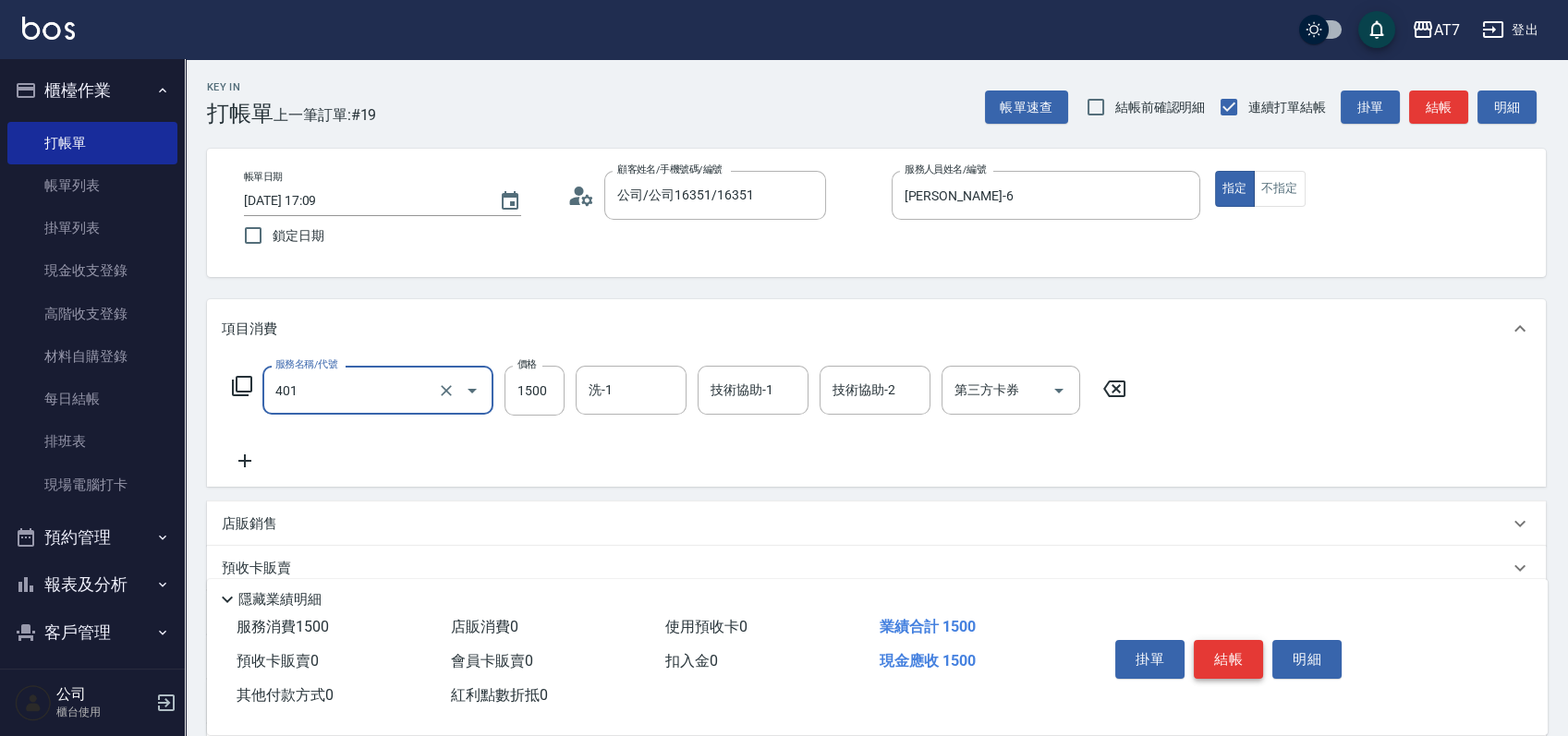
type input "染髮(互助)(401)"
type input "1"
type input "0"
type input "168"
type input "160"
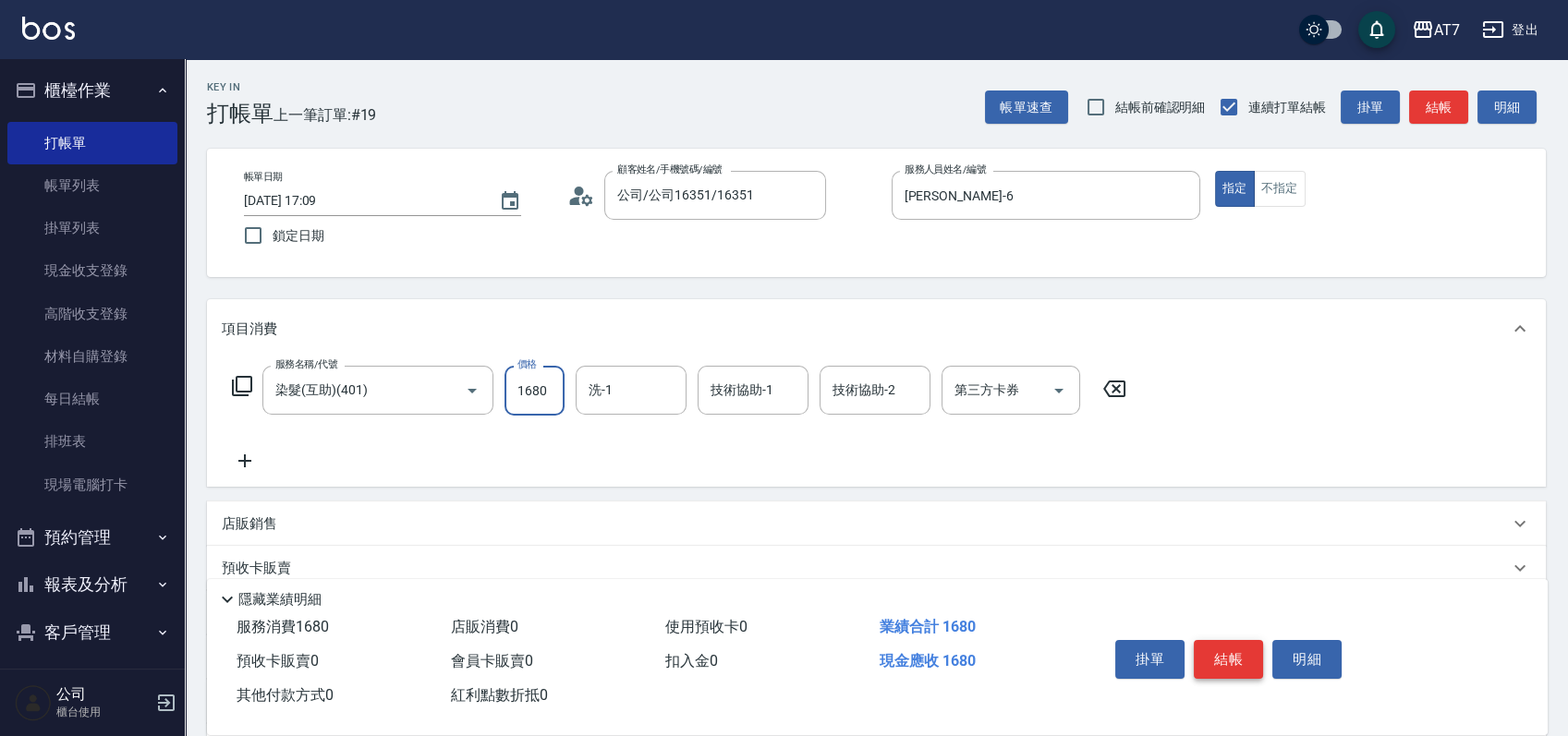
type input "1680"
type input "小慈-32"
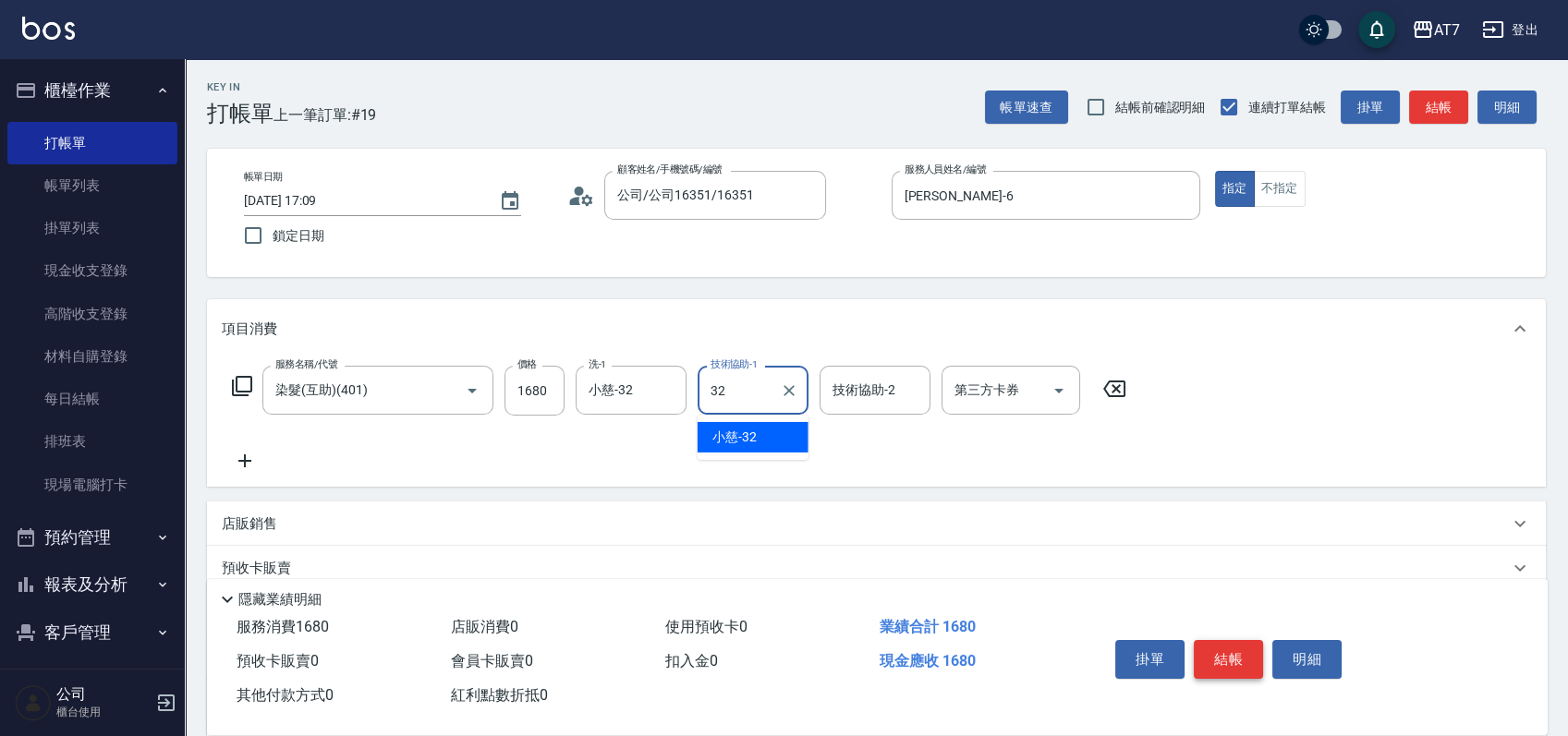
type input "小慈-32"
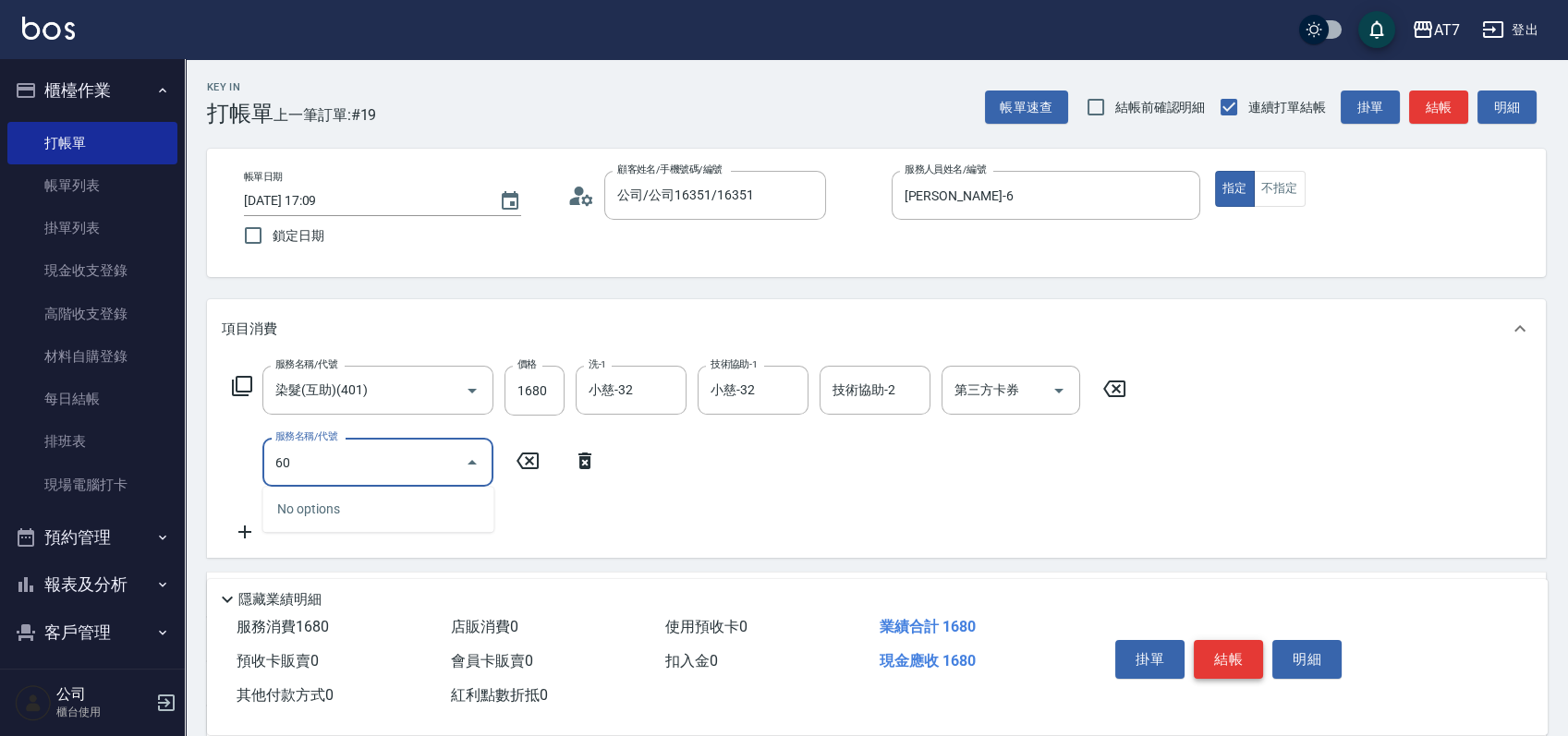
type input "605"
type input "260"
type input "順子護髮(助(605)"
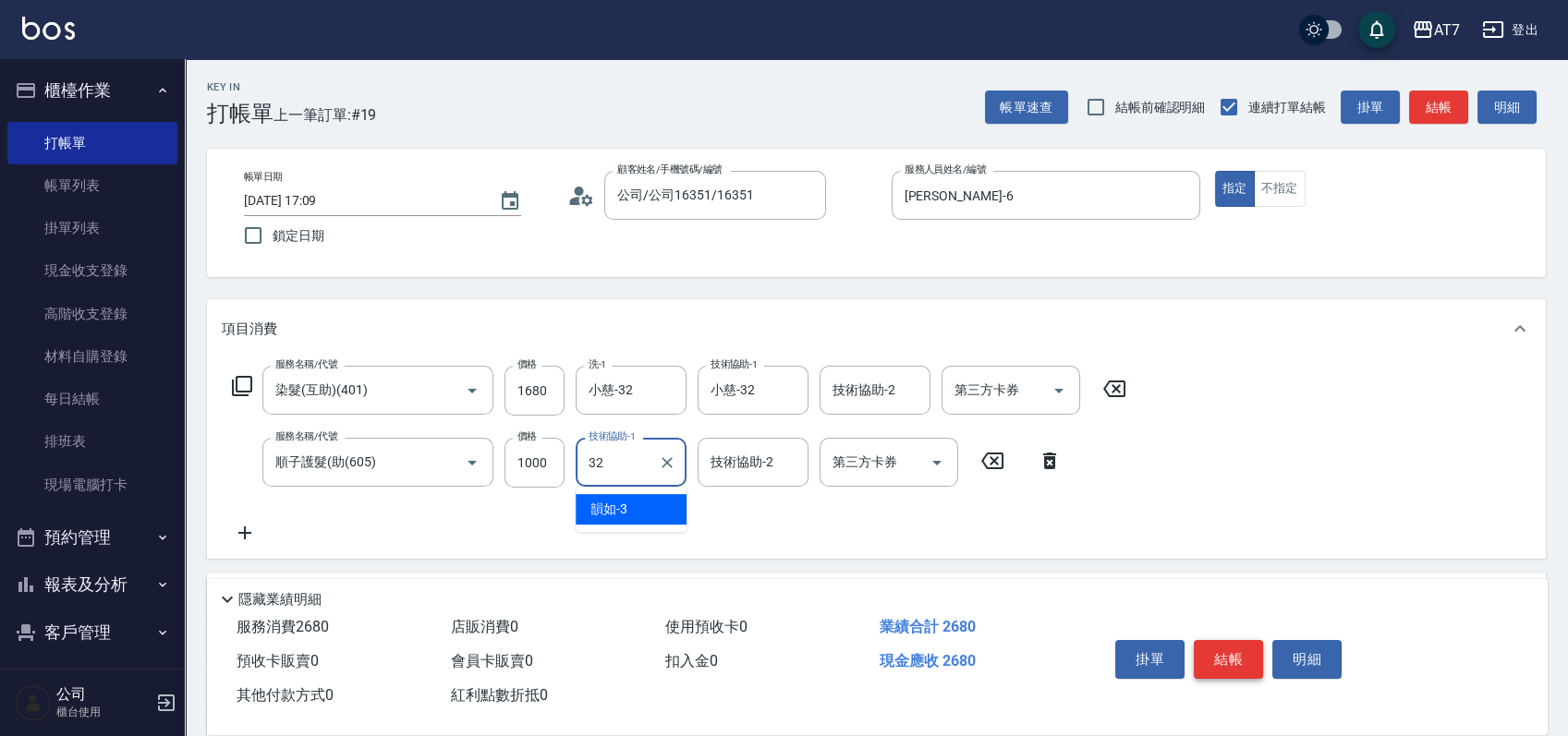
type input "小慈-32"
click at [1226, 661] on button "結帳" at bounding box center [1228, 659] width 69 height 38
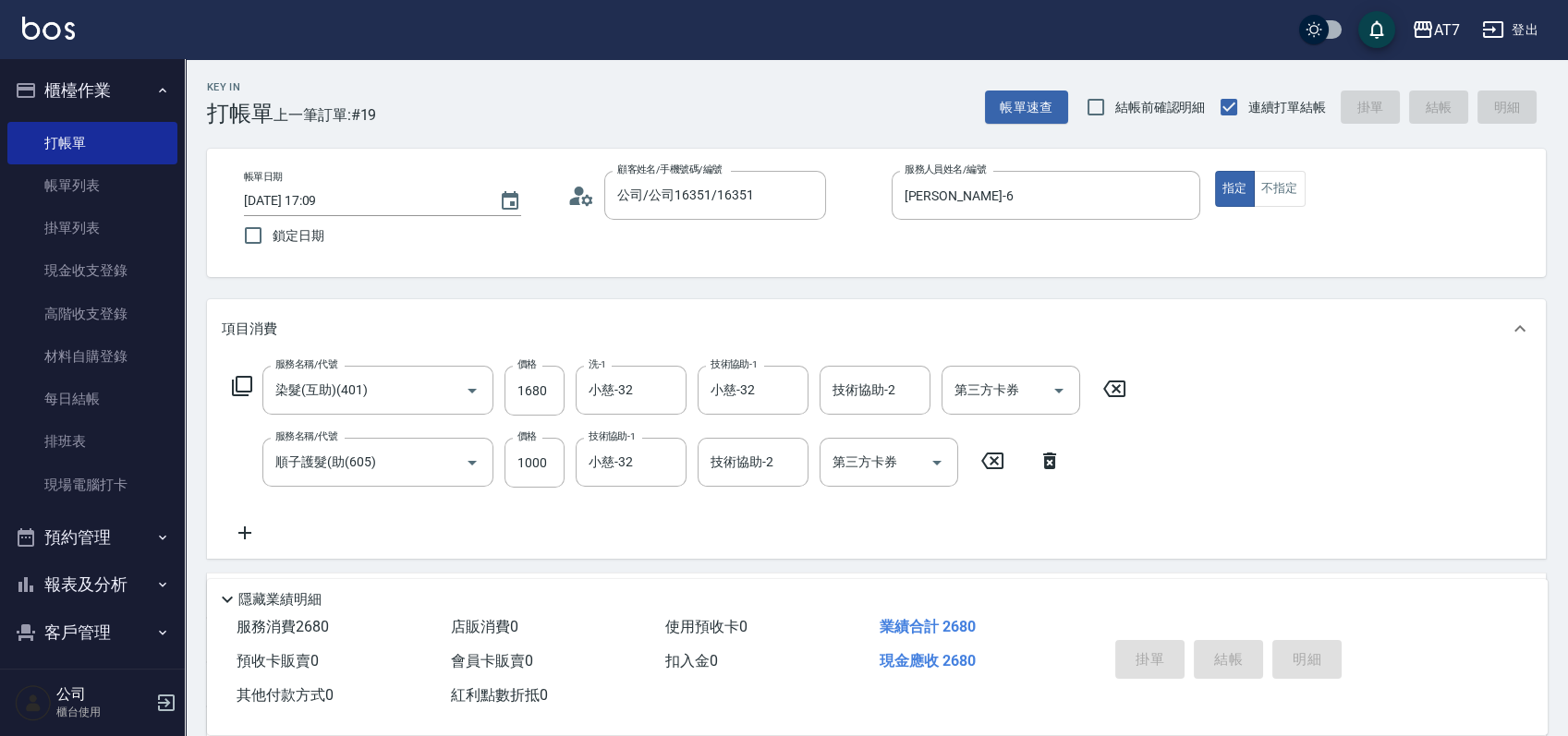
type input "0"
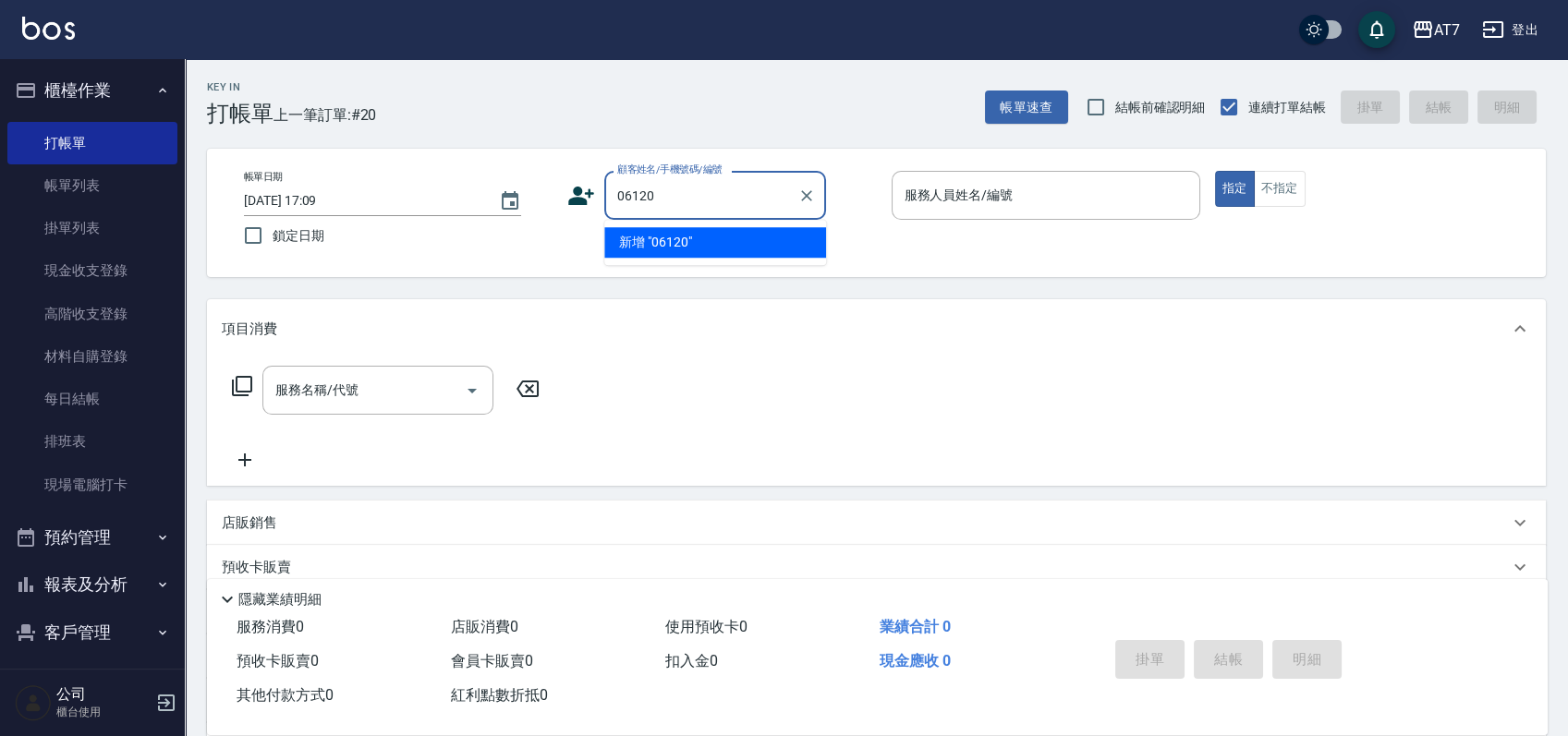
type input "06120"
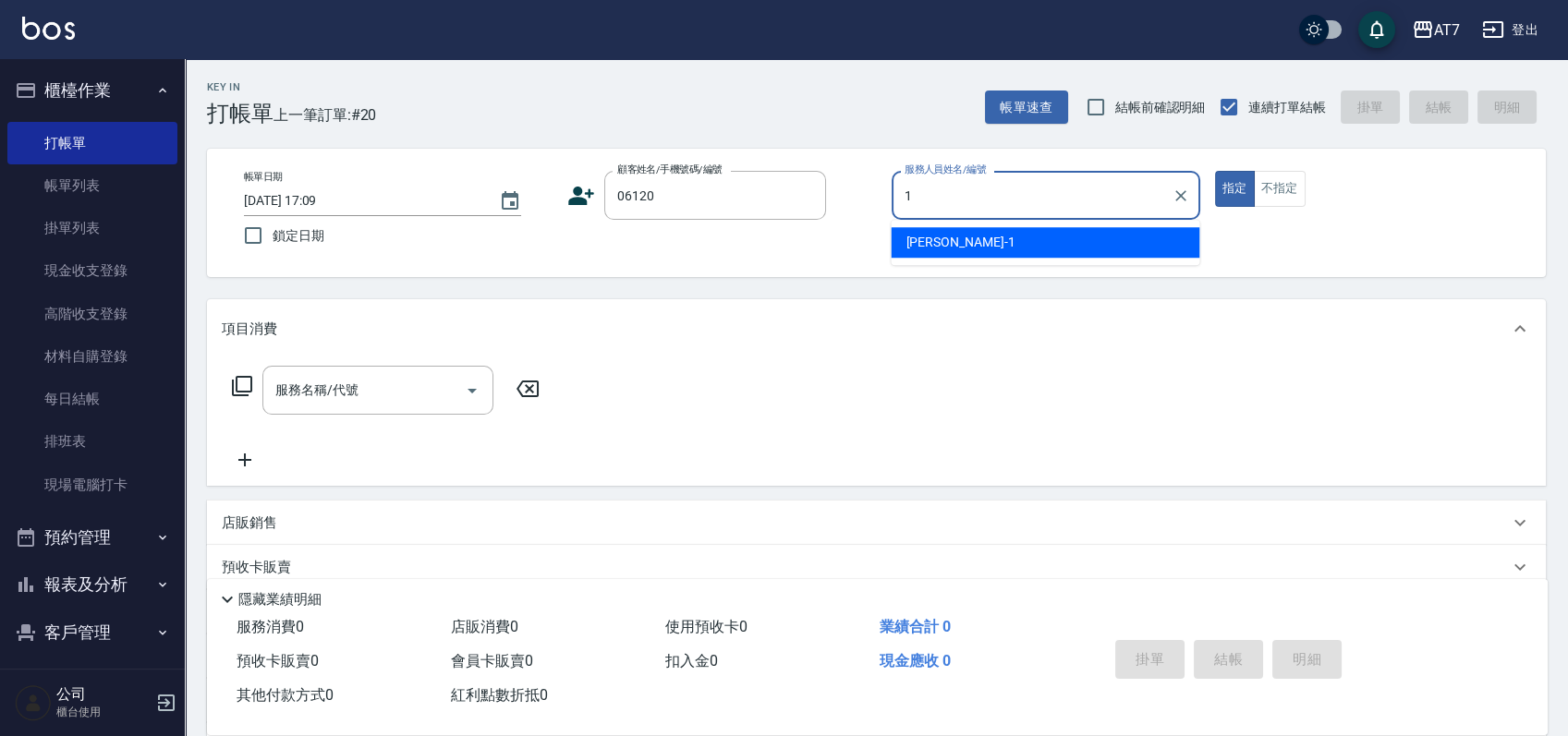
type input "12"
type input "公司單/06120-1/06120"
type input "Momoko-12"
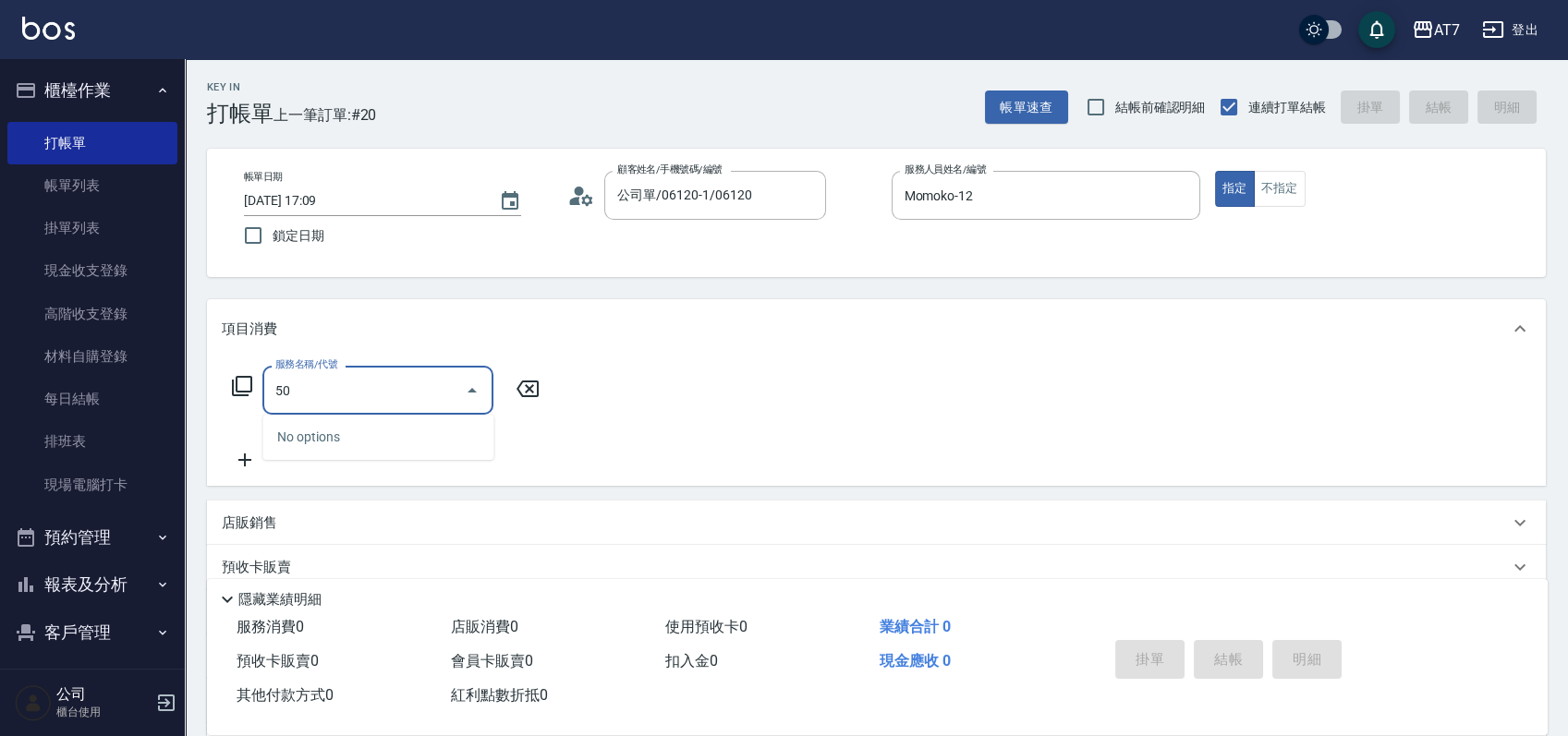
type input "501"
type input "30"
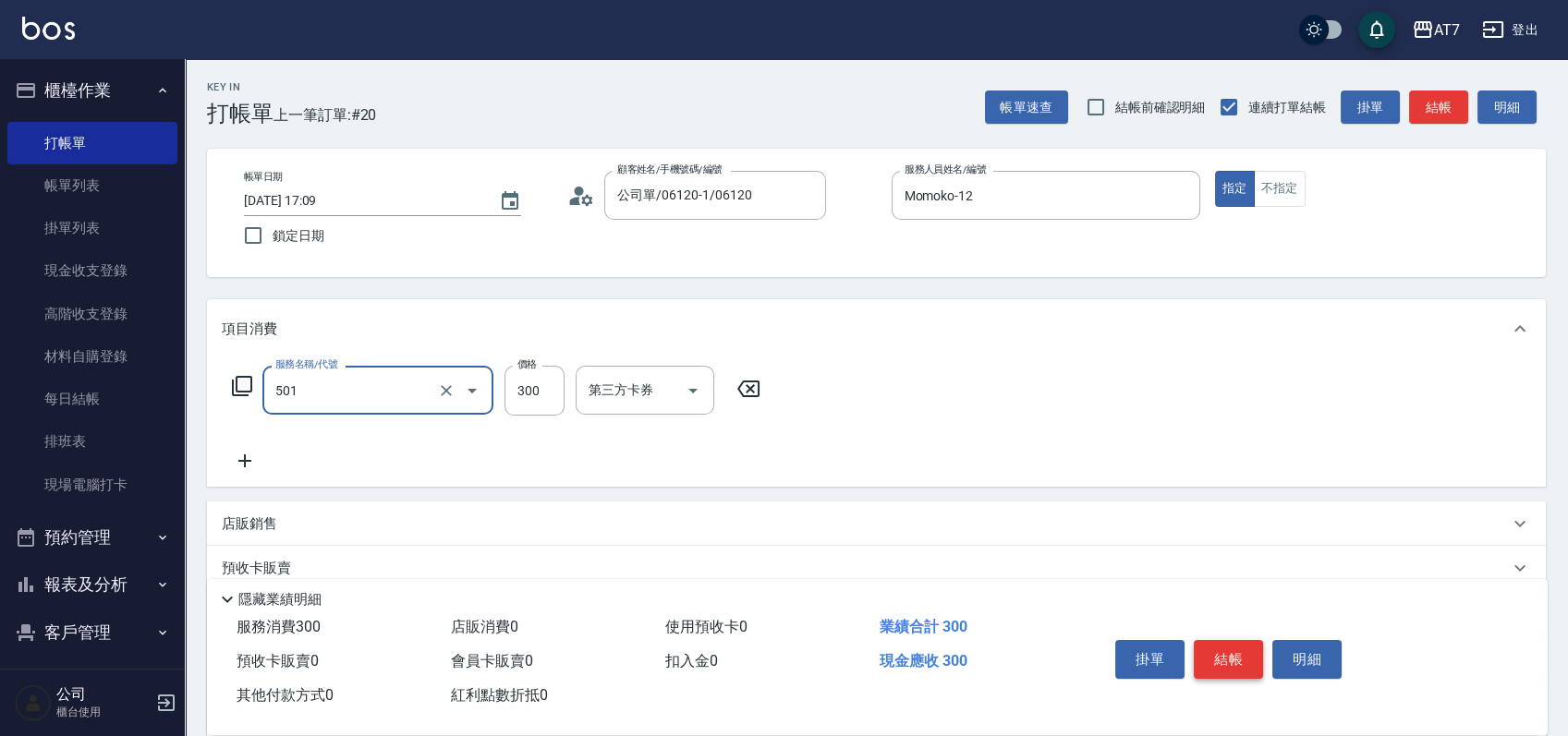
type input "洗髮(互助)(501)"
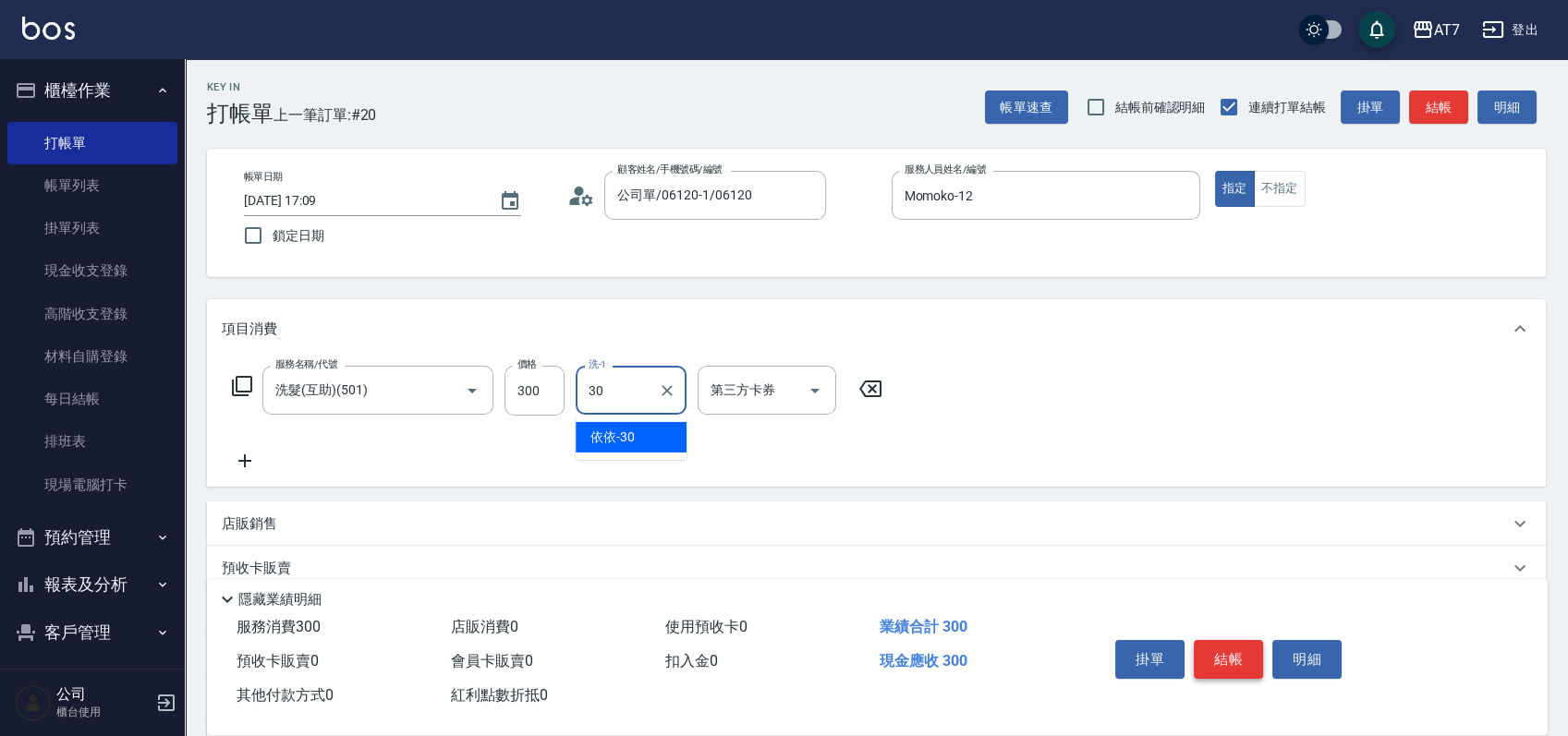
type input "依依-30"
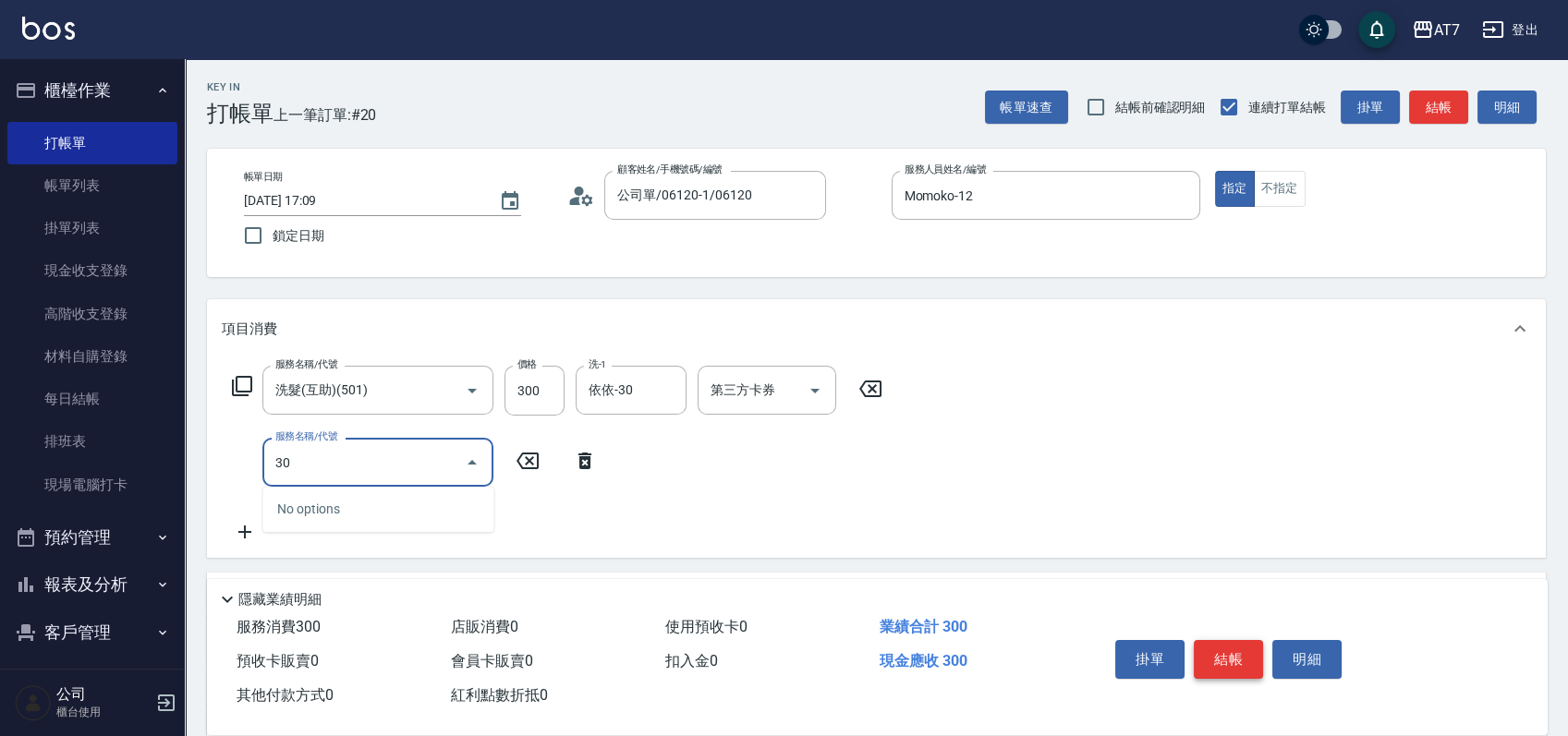
type input "304"
type input "70"
type input "A+級剪髮(304)"
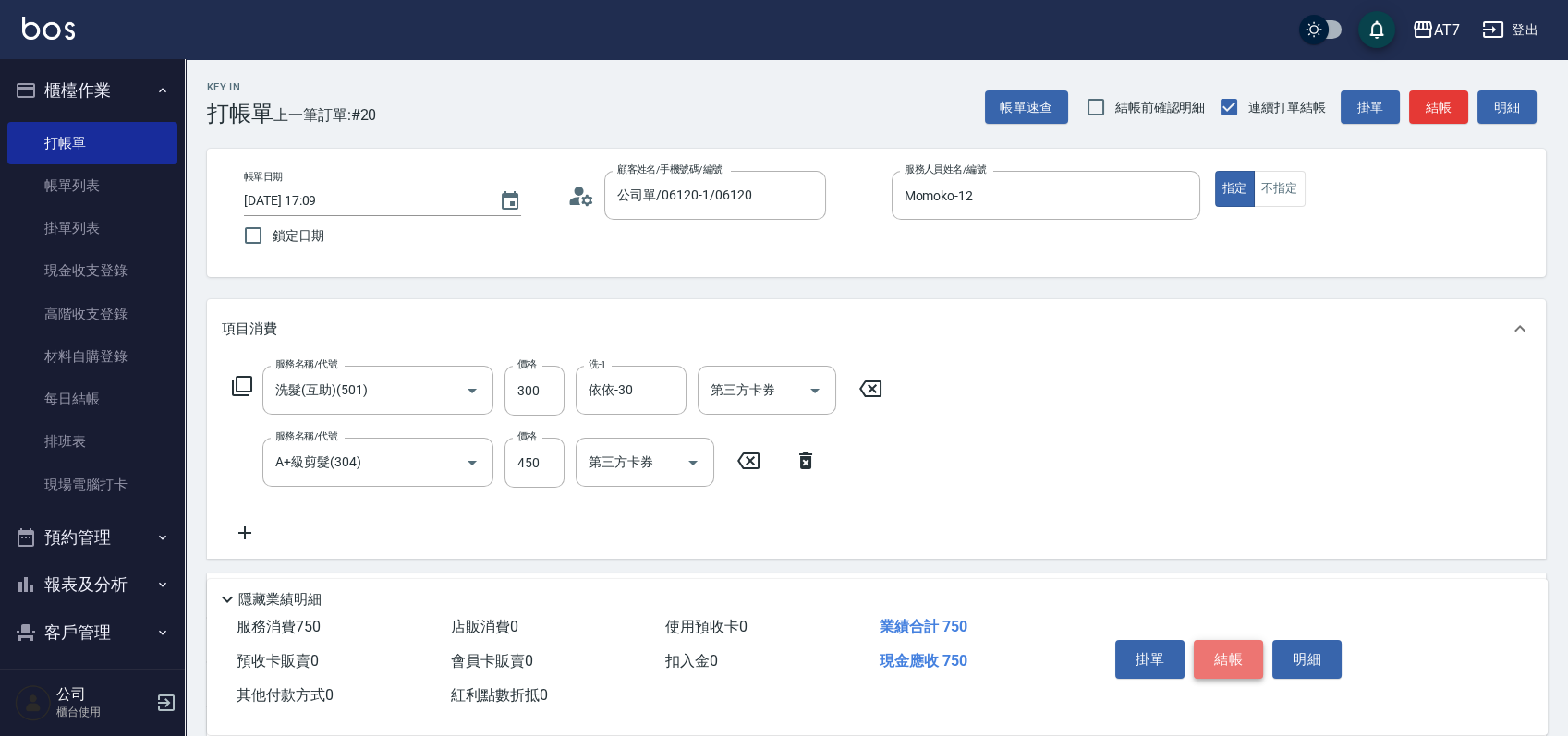
click at [1226, 661] on button "結帳" at bounding box center [1228, 659] width 69 height 38
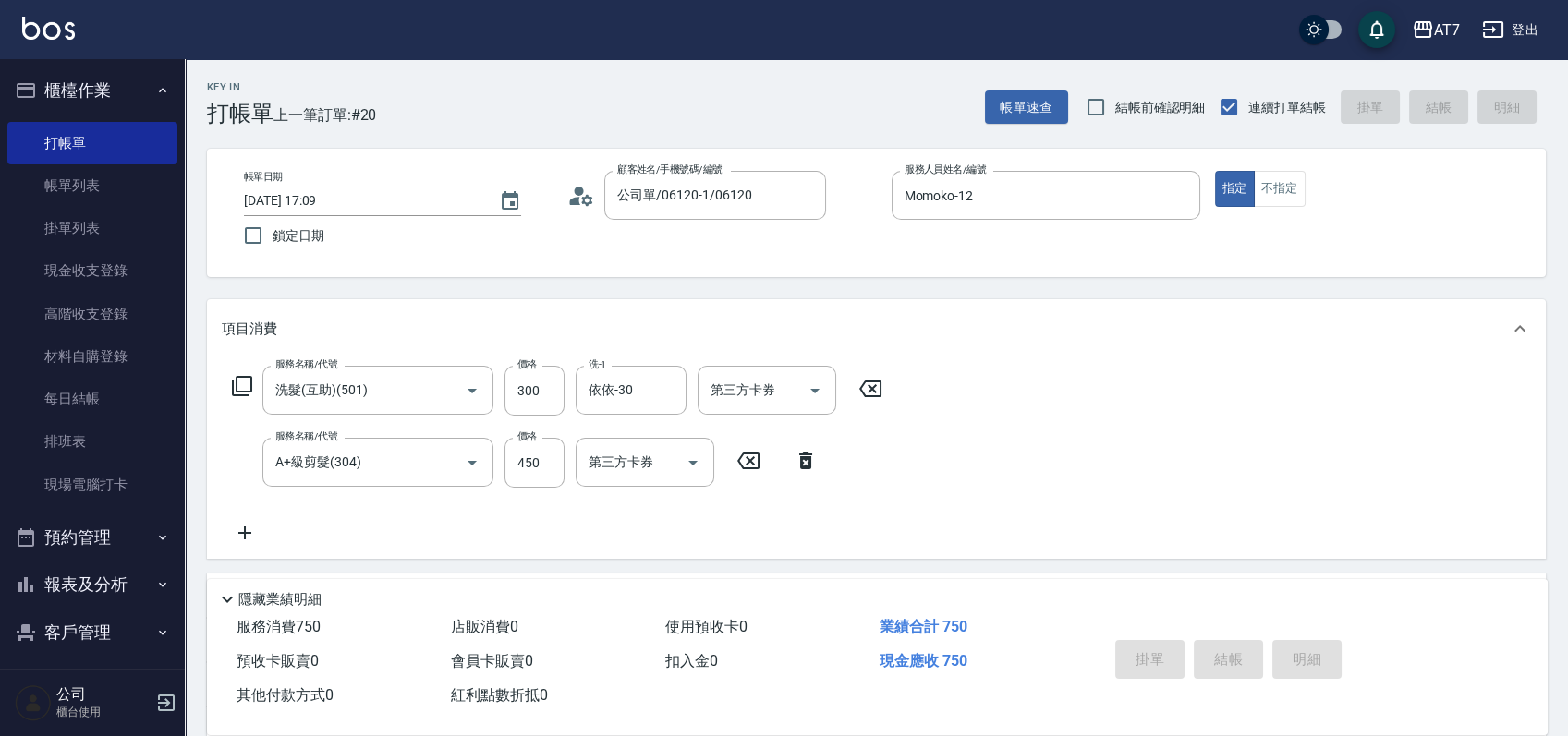
type input "0"
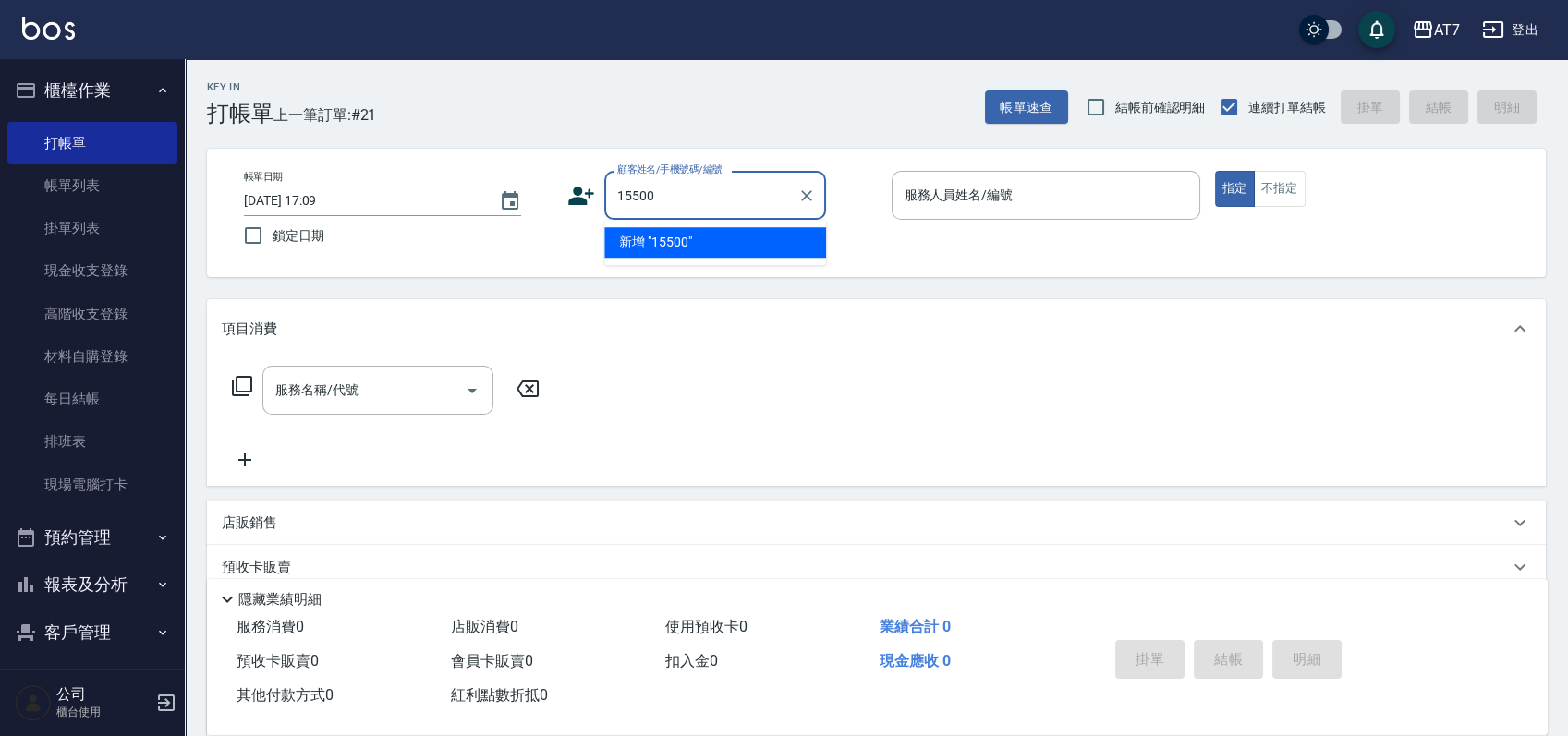
type input "15500"
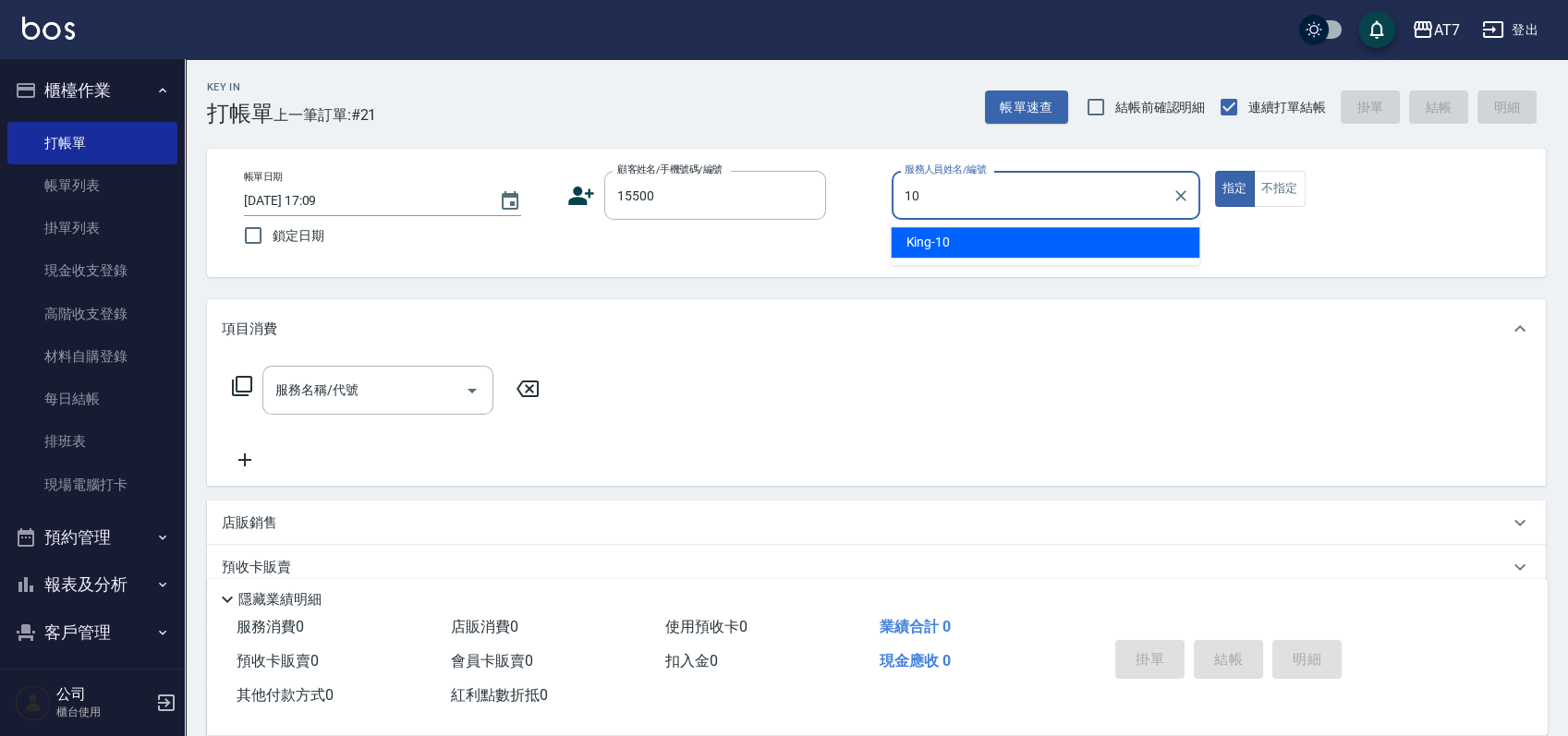
type input "King-10"
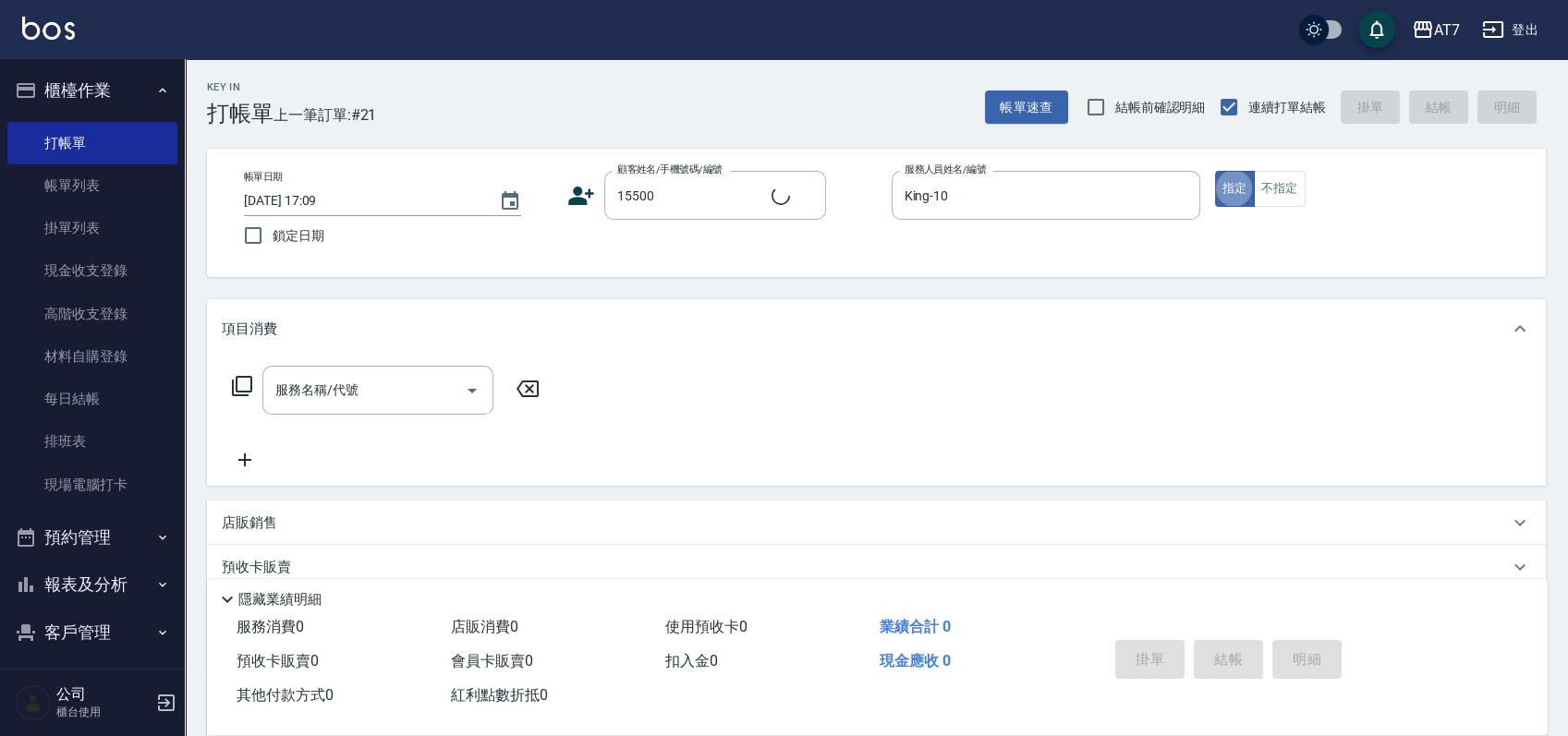
type input "公司/公司15500/15500"
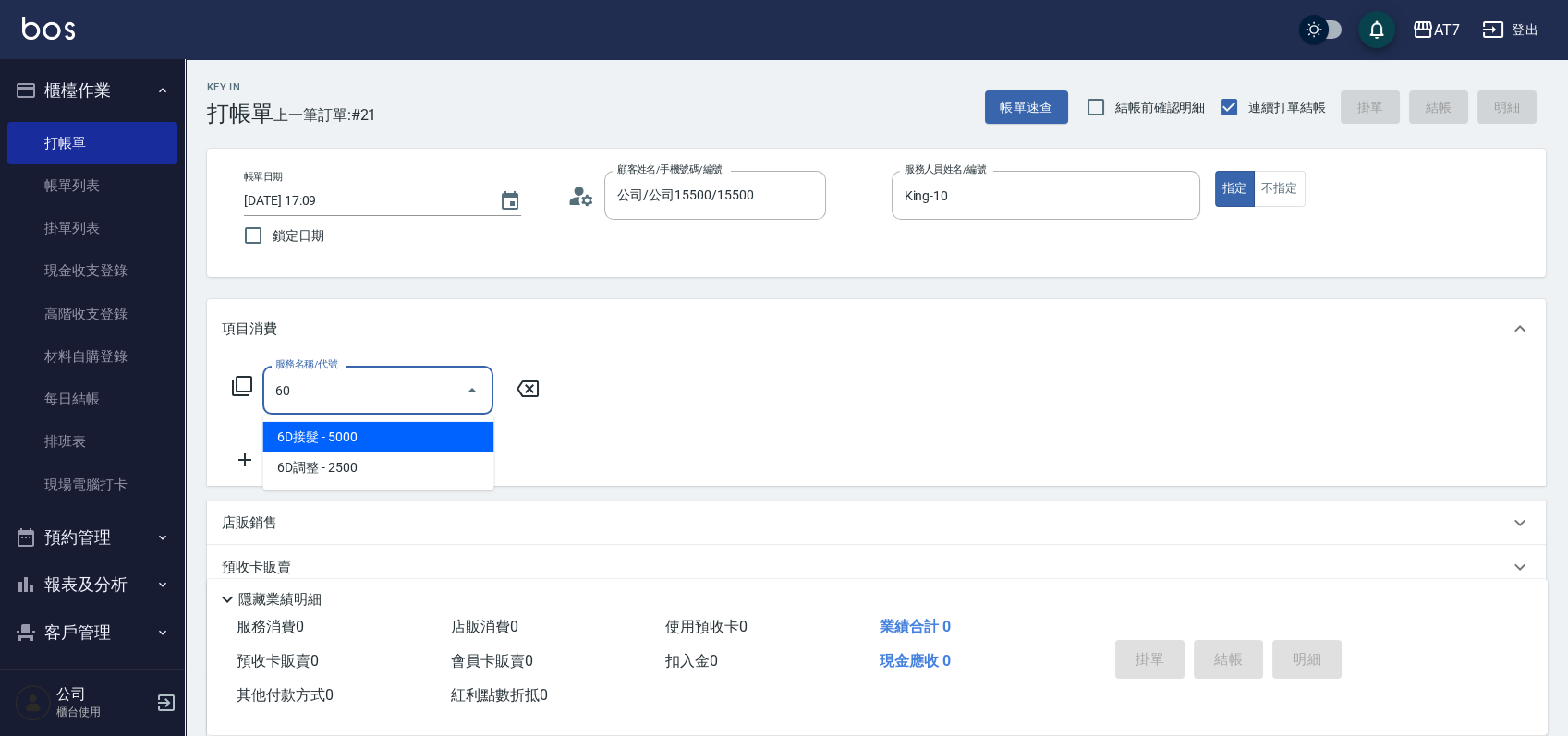
type input "605"
type input "100"
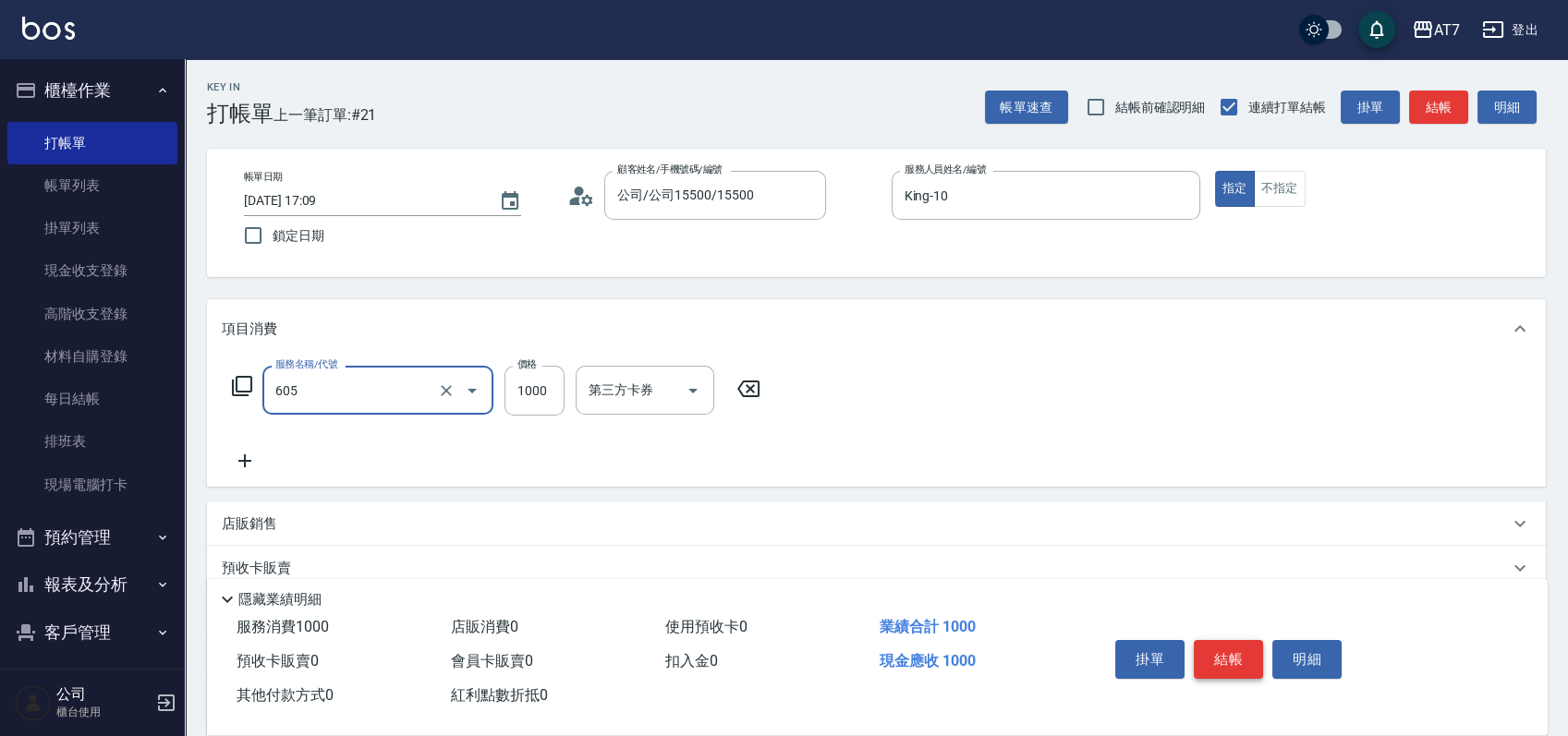
type input "順子護髮(助(605)"
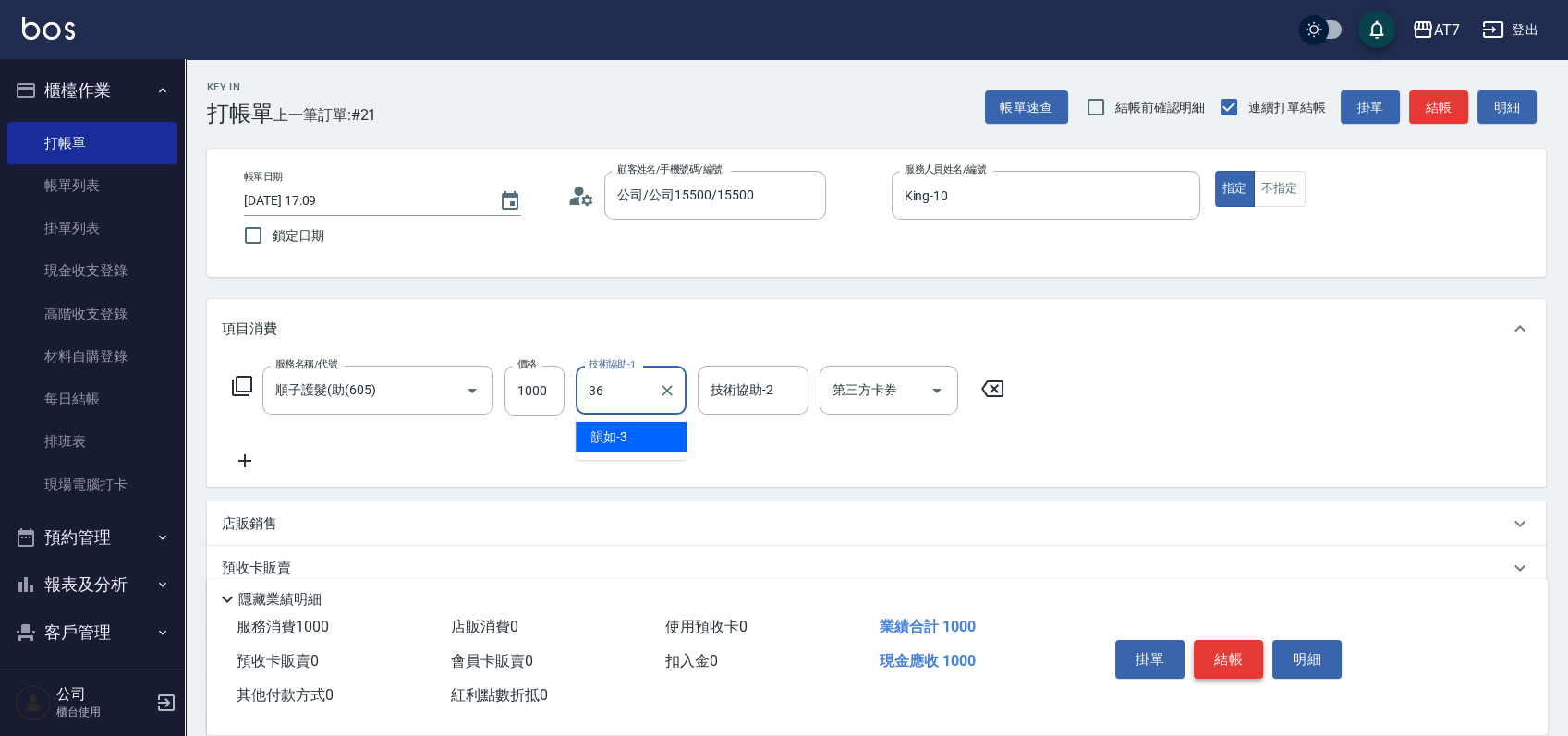
type input "Ivy-36"
click at [246, 392] on icon at bounding box center [242, 386] width 20 height 20
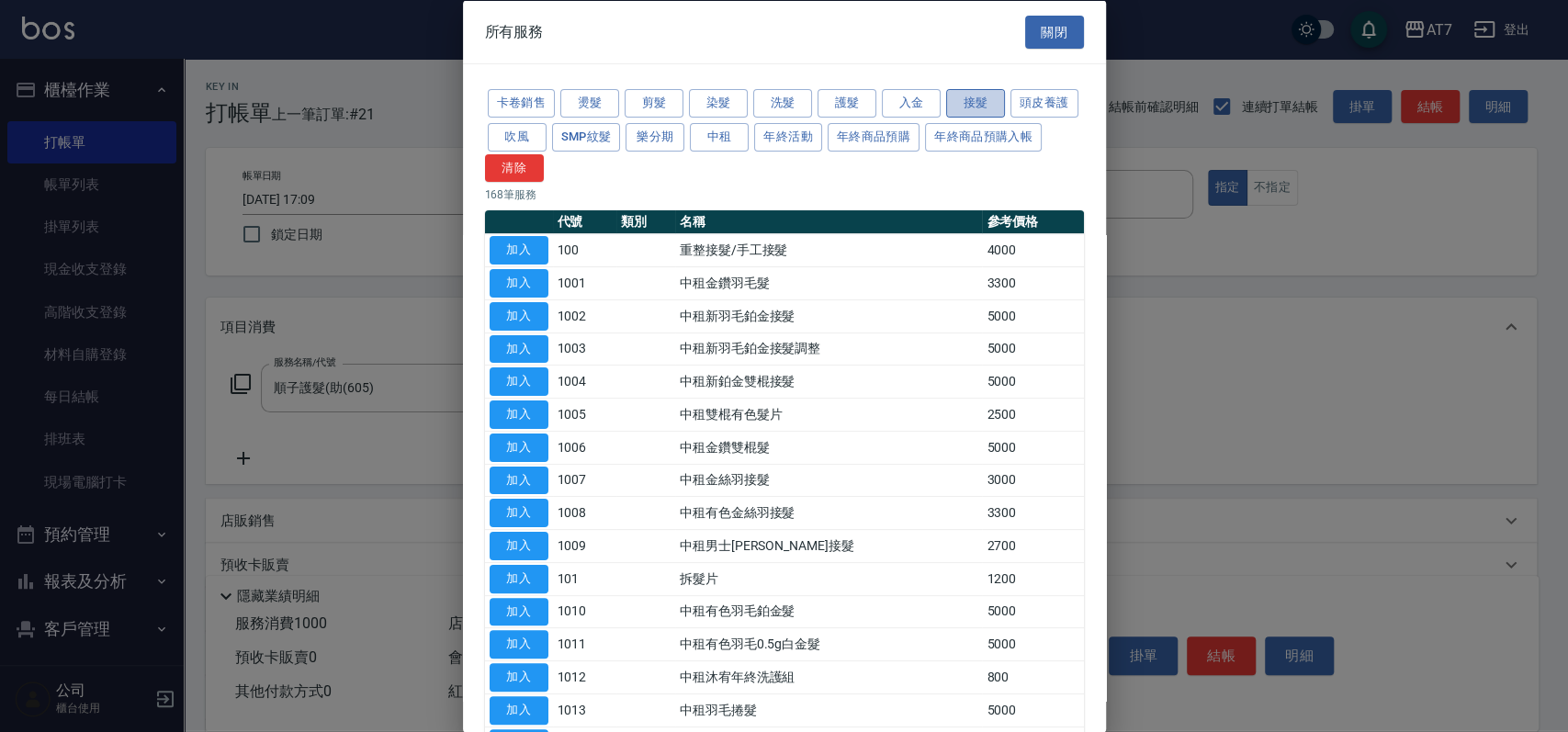
click at [948, 100] on button "接髮" at bounding box center [976, 103] width 59 height 29
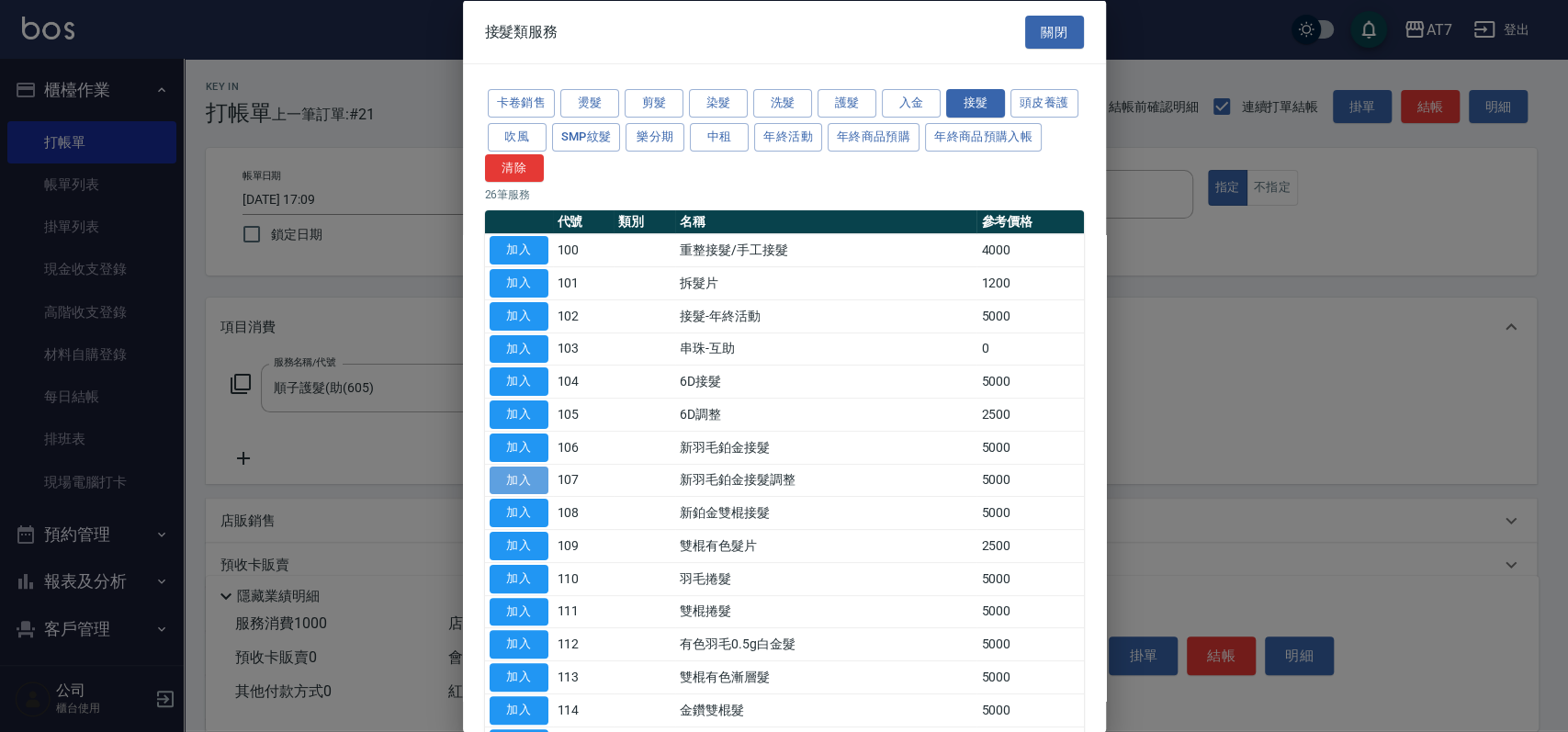
click at [522, 483] on button "加入" at bounding box center [519, 480] width 59 height 29
type input "600"
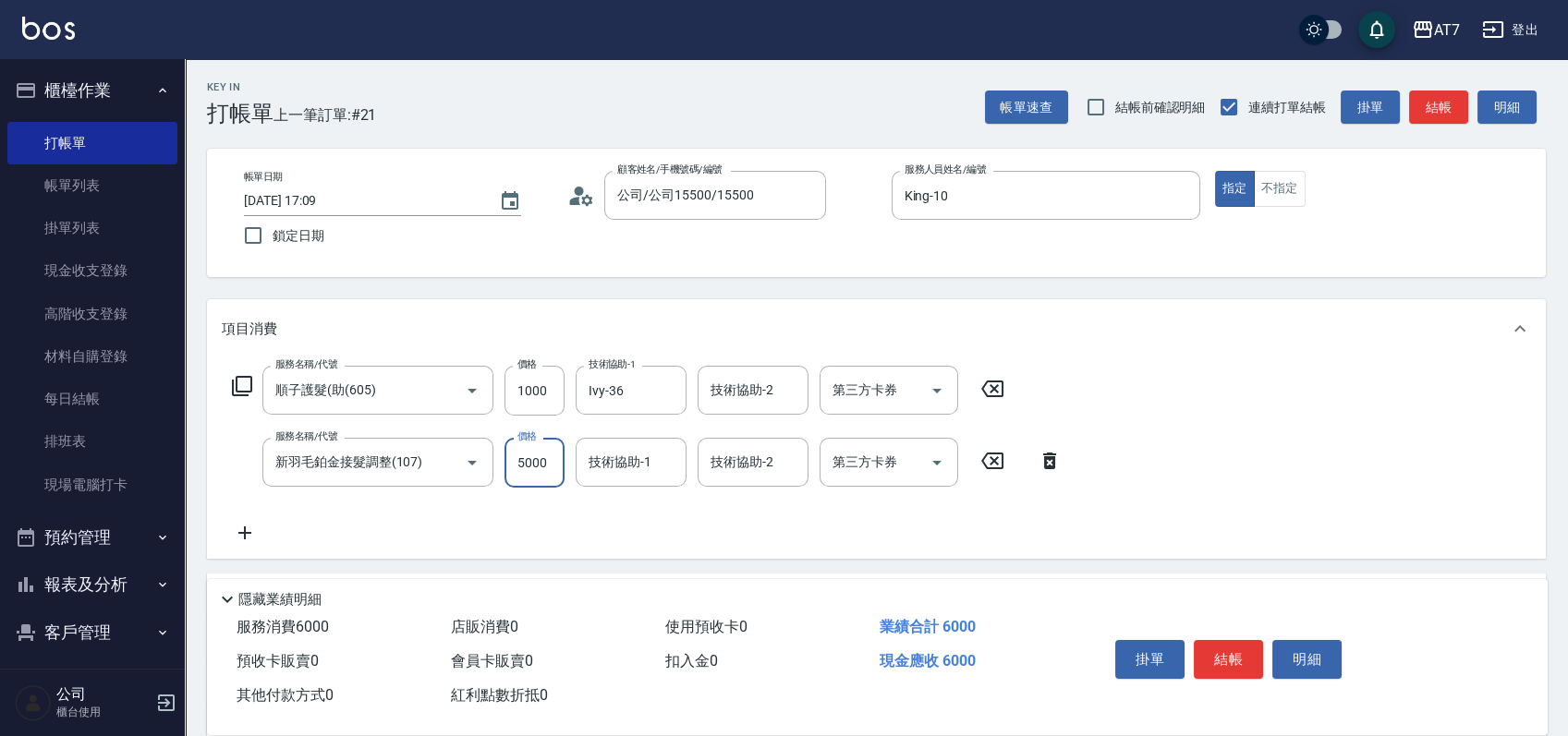
click at [539, 478] on input "5000" at bounding box center [535, 463] width 60 height 50
type input "3"
type input "100"
type input "300"
type input "130"
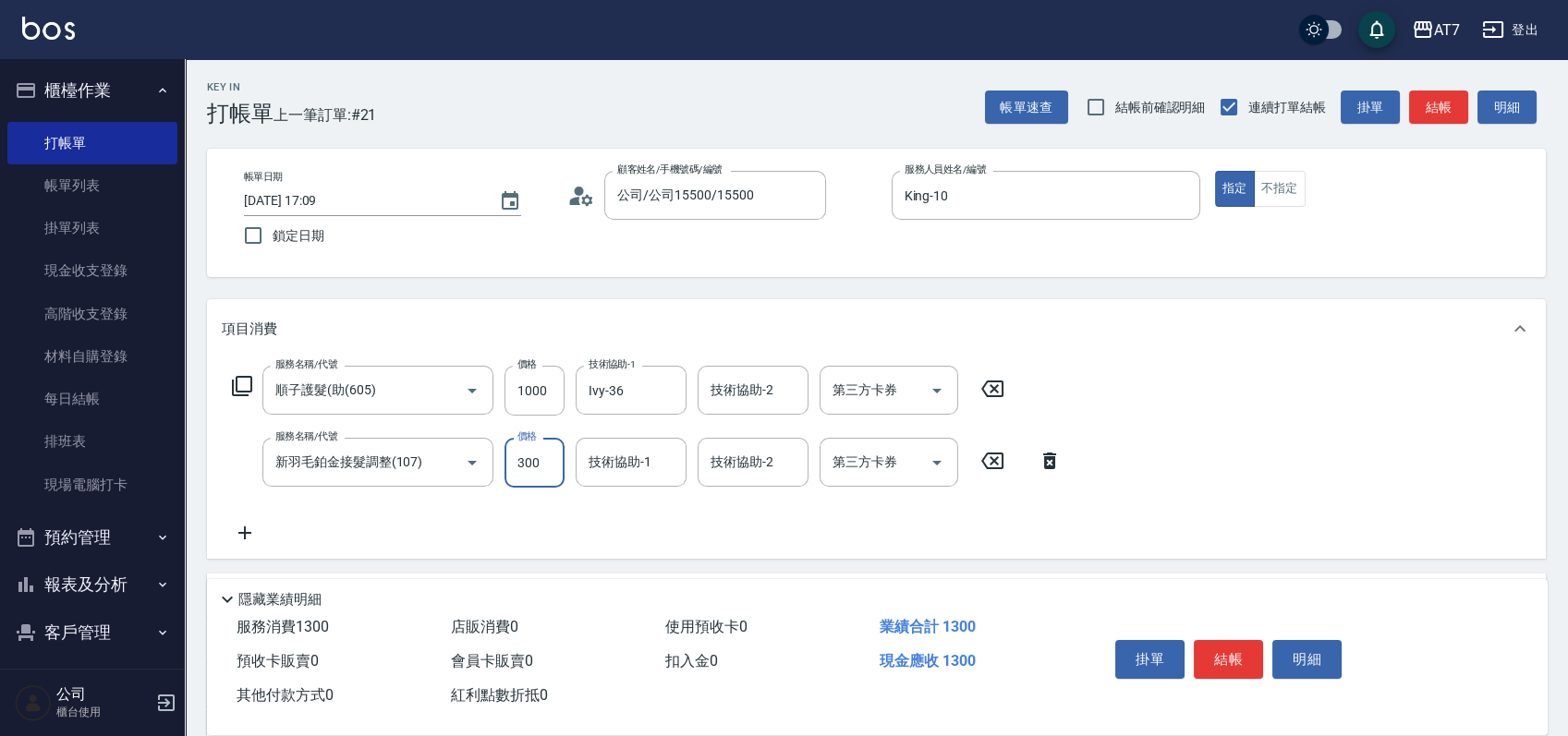
type input "3000"
type input "400"
type input "3000"
type input "Ivy-36"
click at [1230, 654] on button "結帳" at bounding box center [1228, 659] width 69 height 38
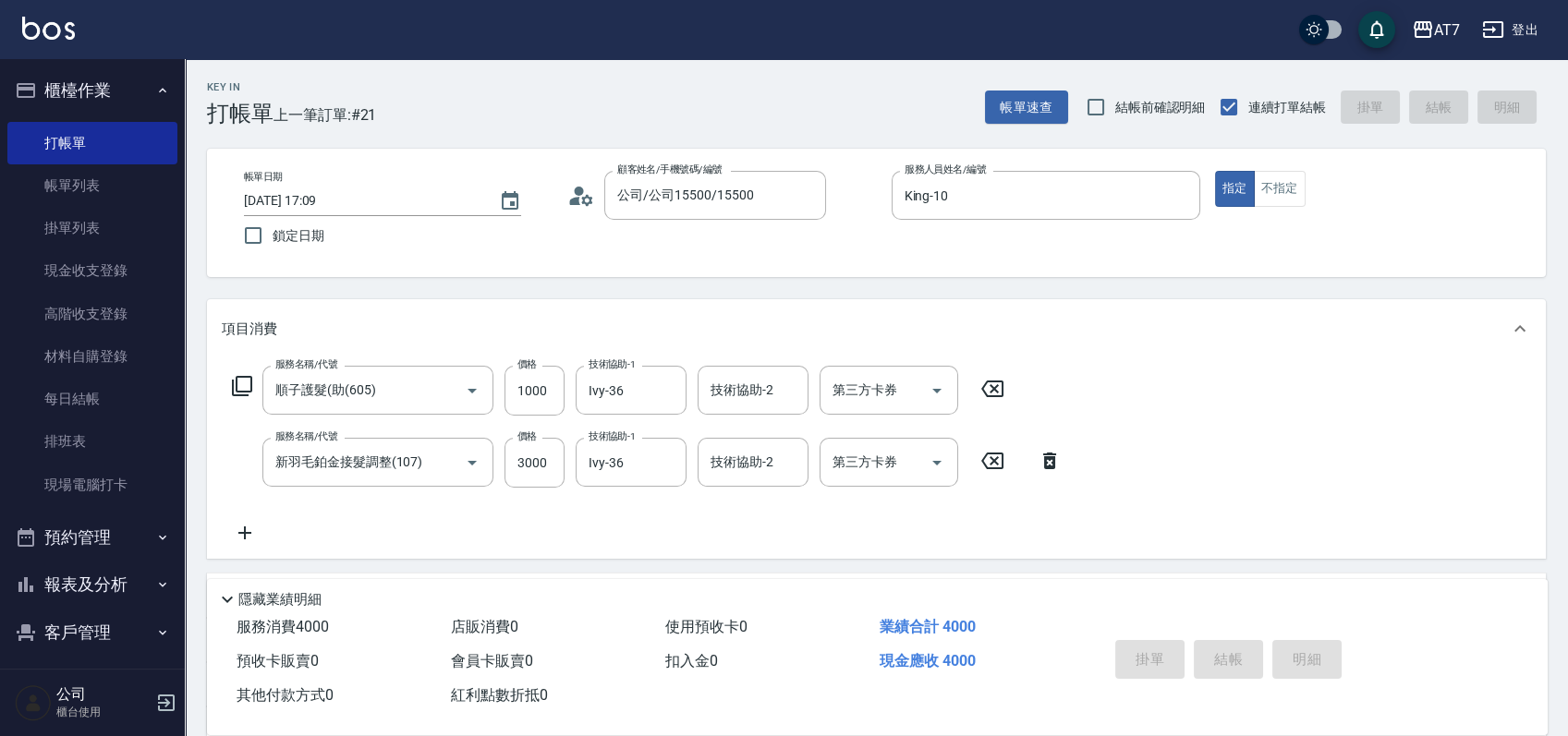
type input "[DATE] 17:10"
type input "0"
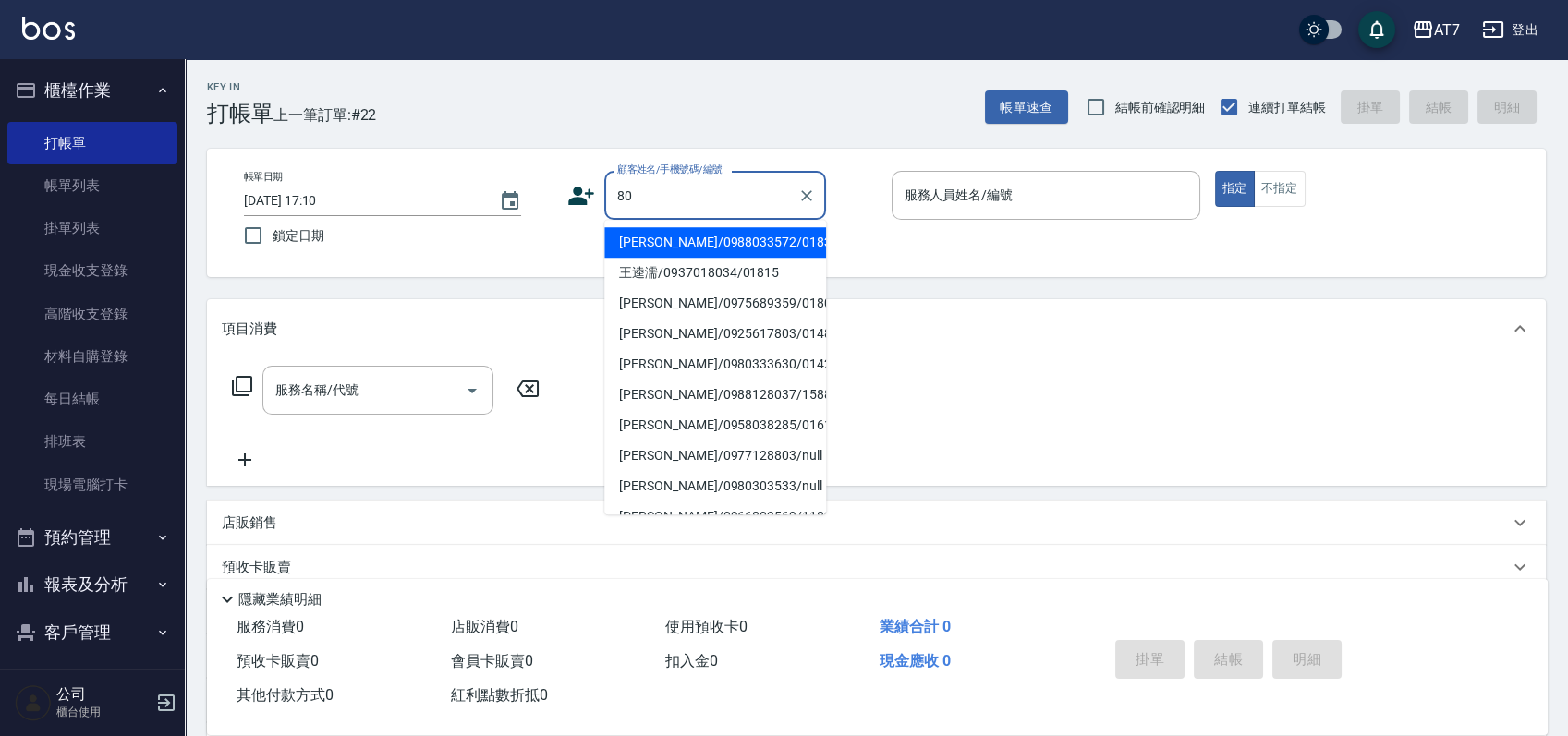
type input "8"
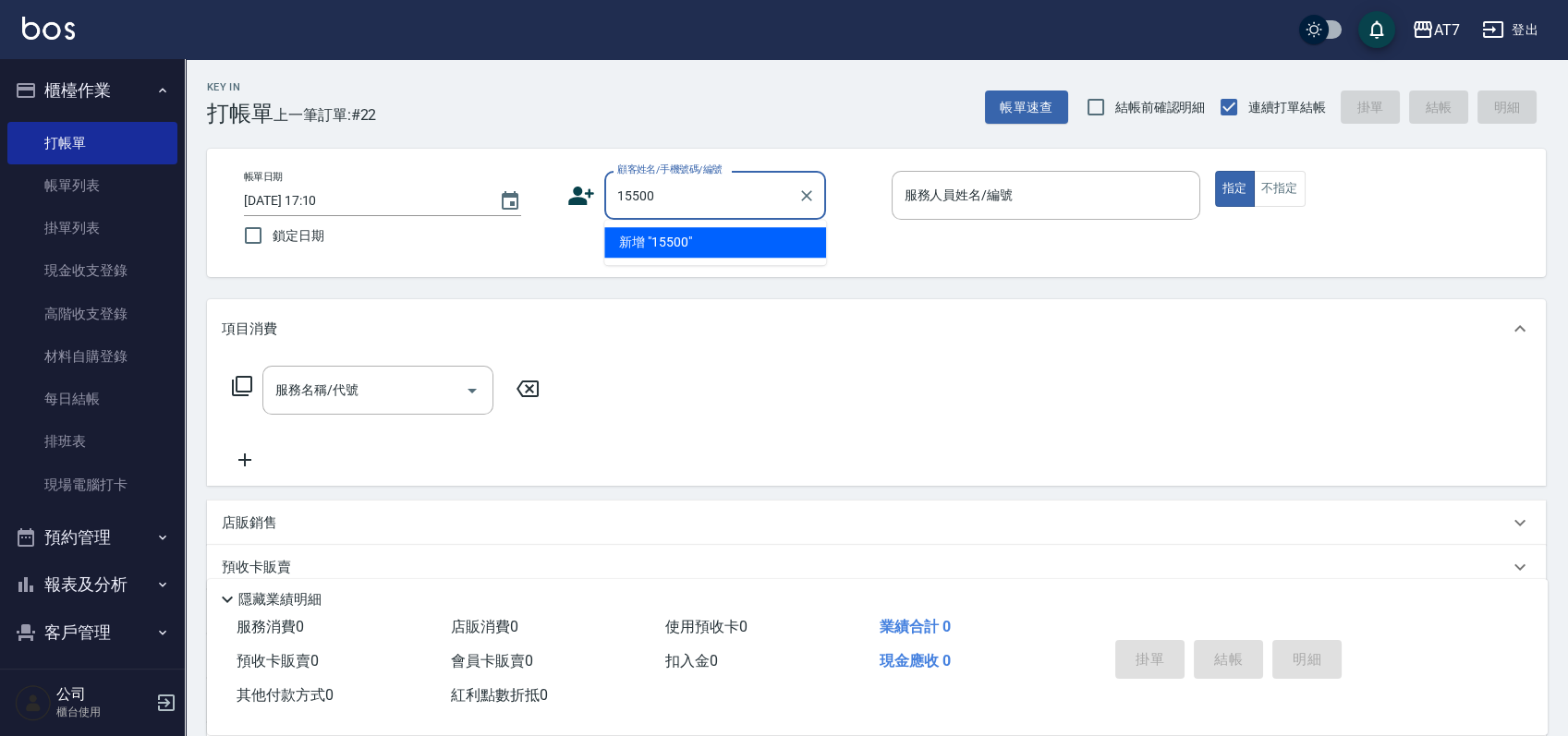
type input "15500"
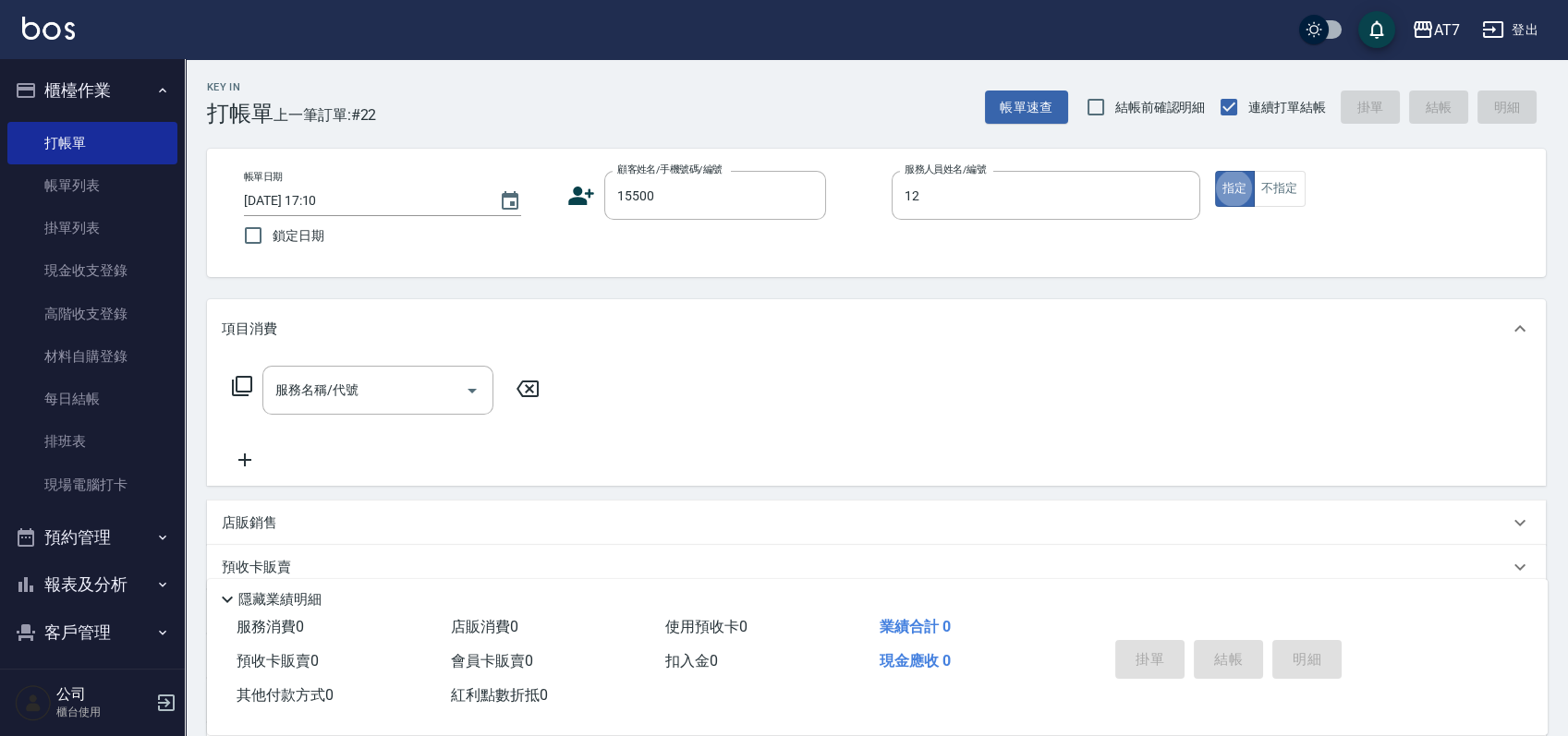
type input "Momoko-12"
type input "公司/公司15500/15500"
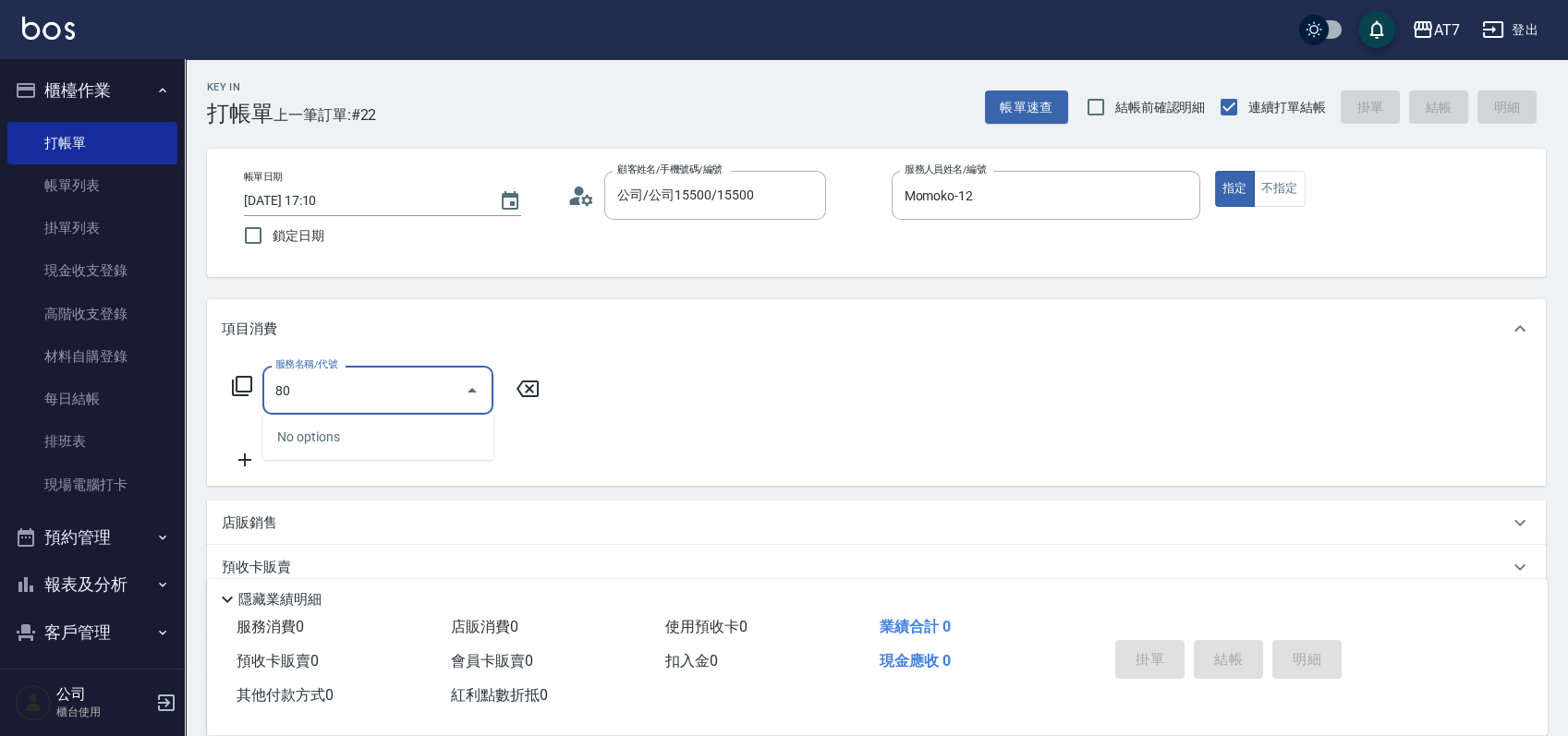
type input "803"
type input "60"
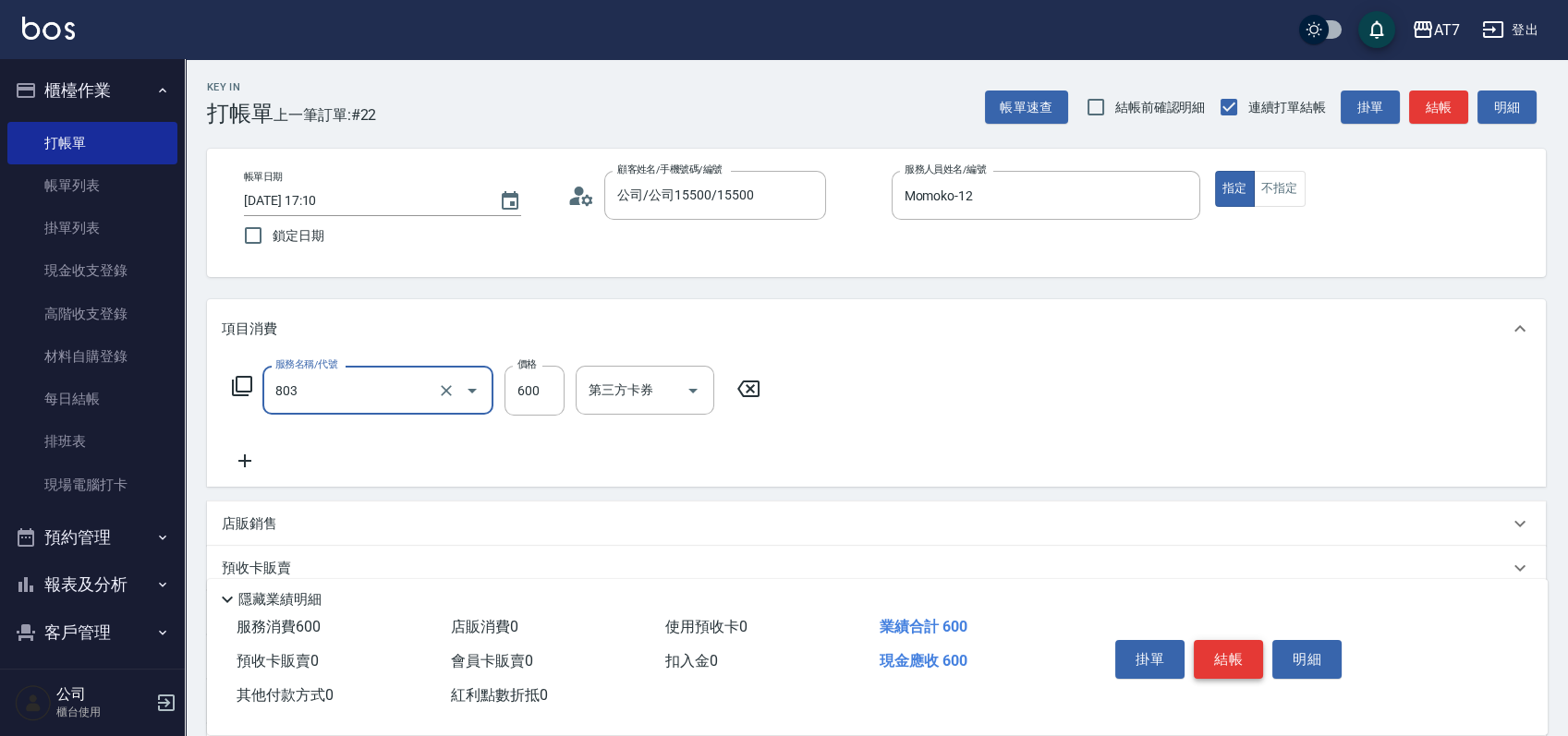
type input "髮原素去角質(互助)(803)"
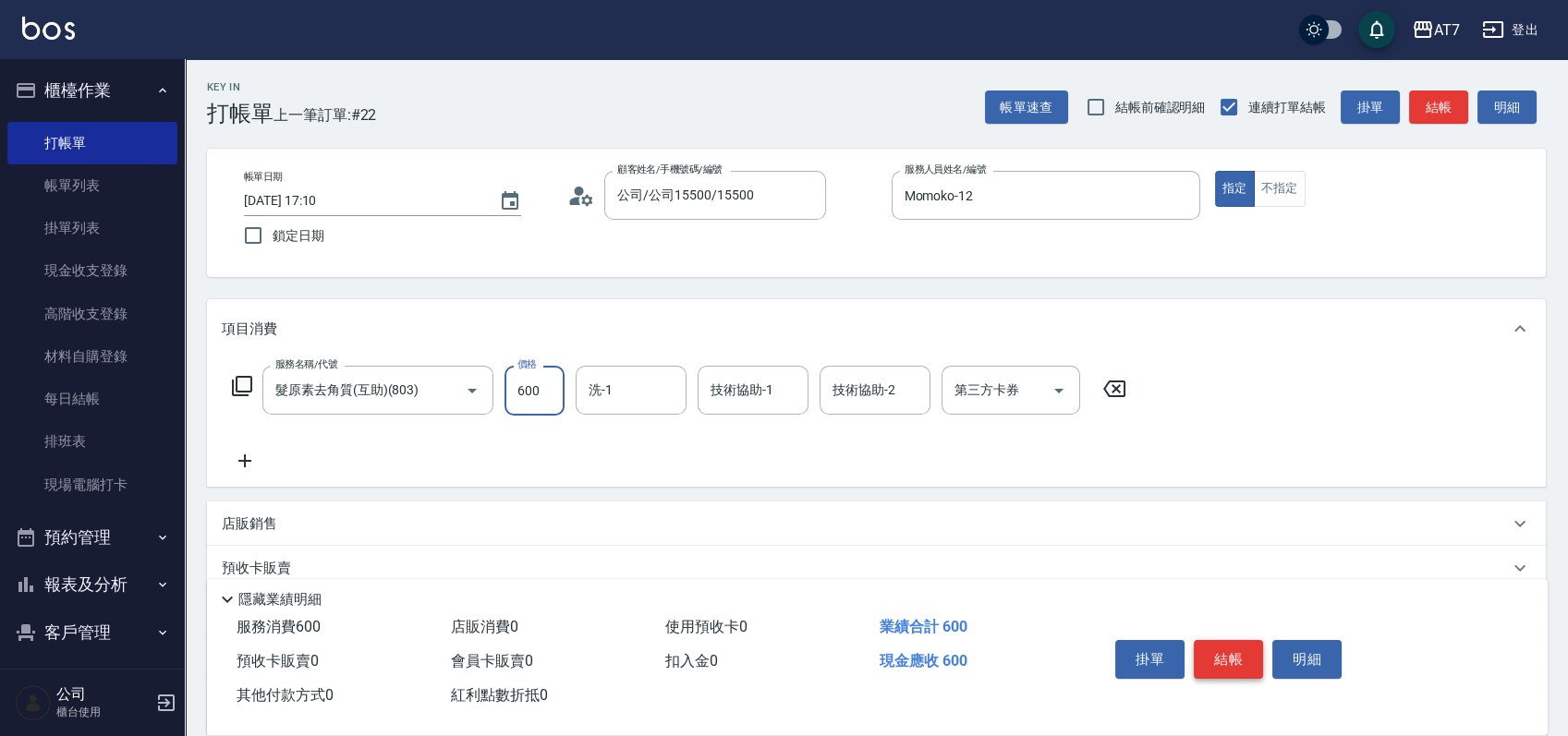
type input "7"
type input "0"
type input "75"
type input "70"
type input "750"
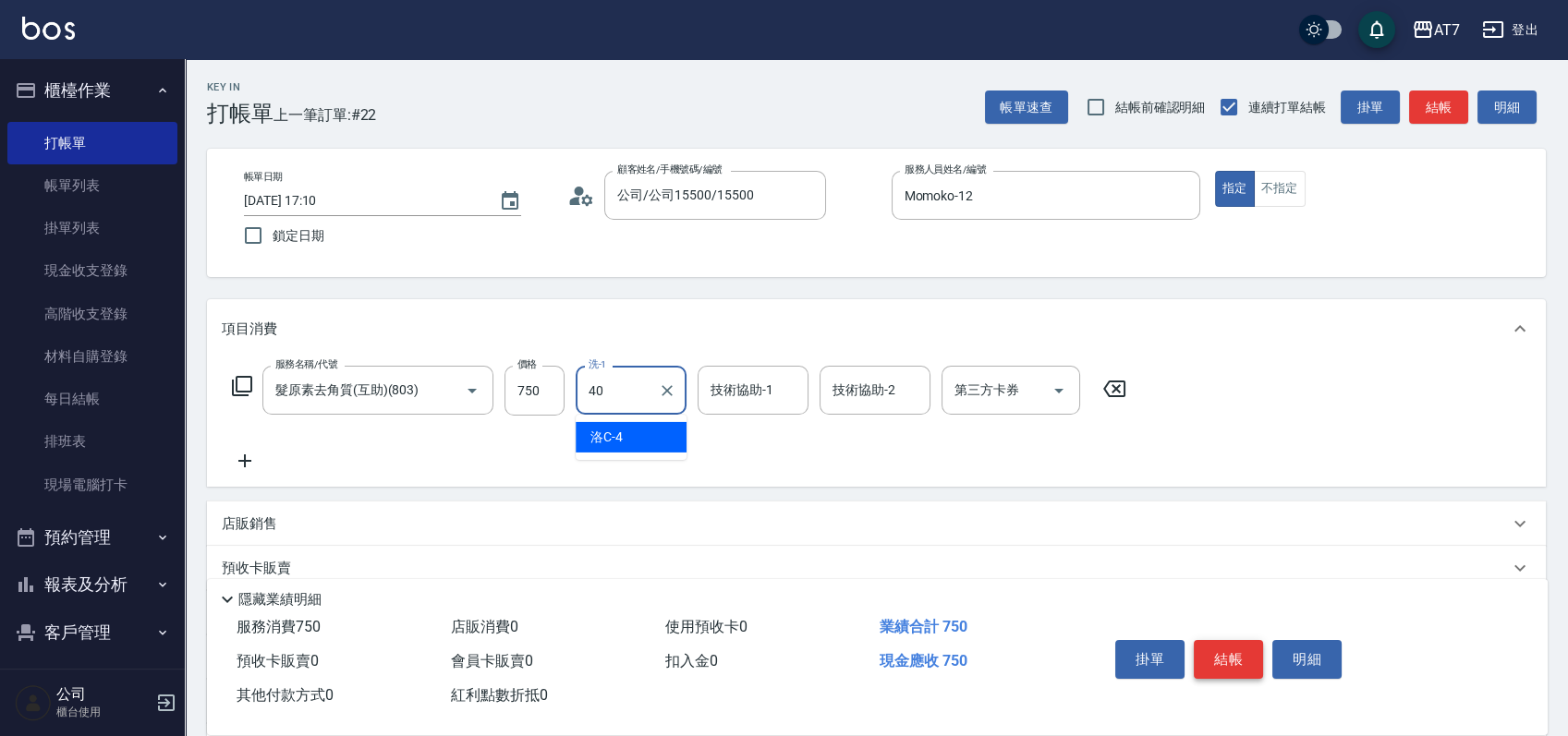
type input "YuYu-40"
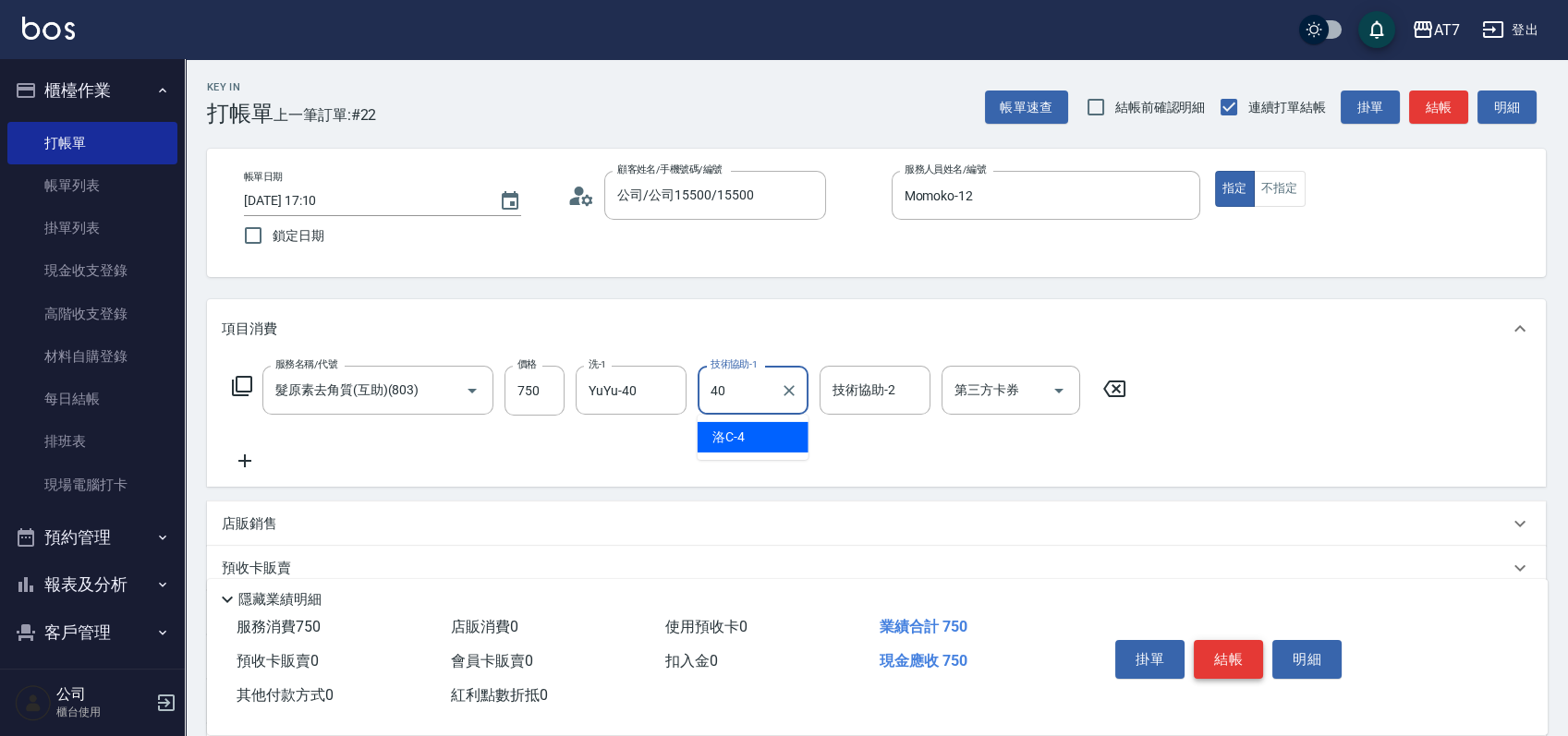
type input "YuYu-40"
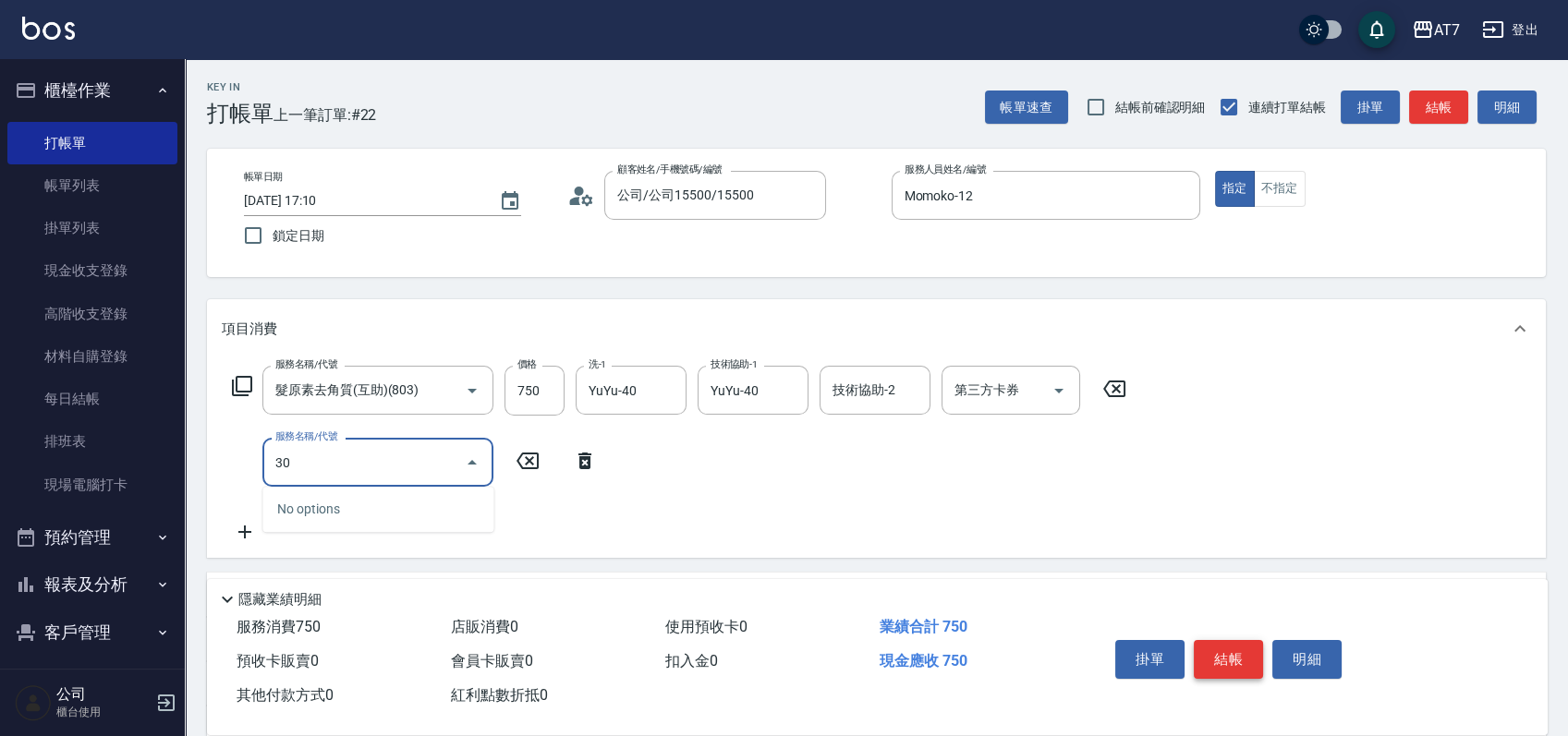
type input "303"
type input "110"
click at [1230, 654] on button "結帳" at bounding box center [1228, 659] width 69 height 38
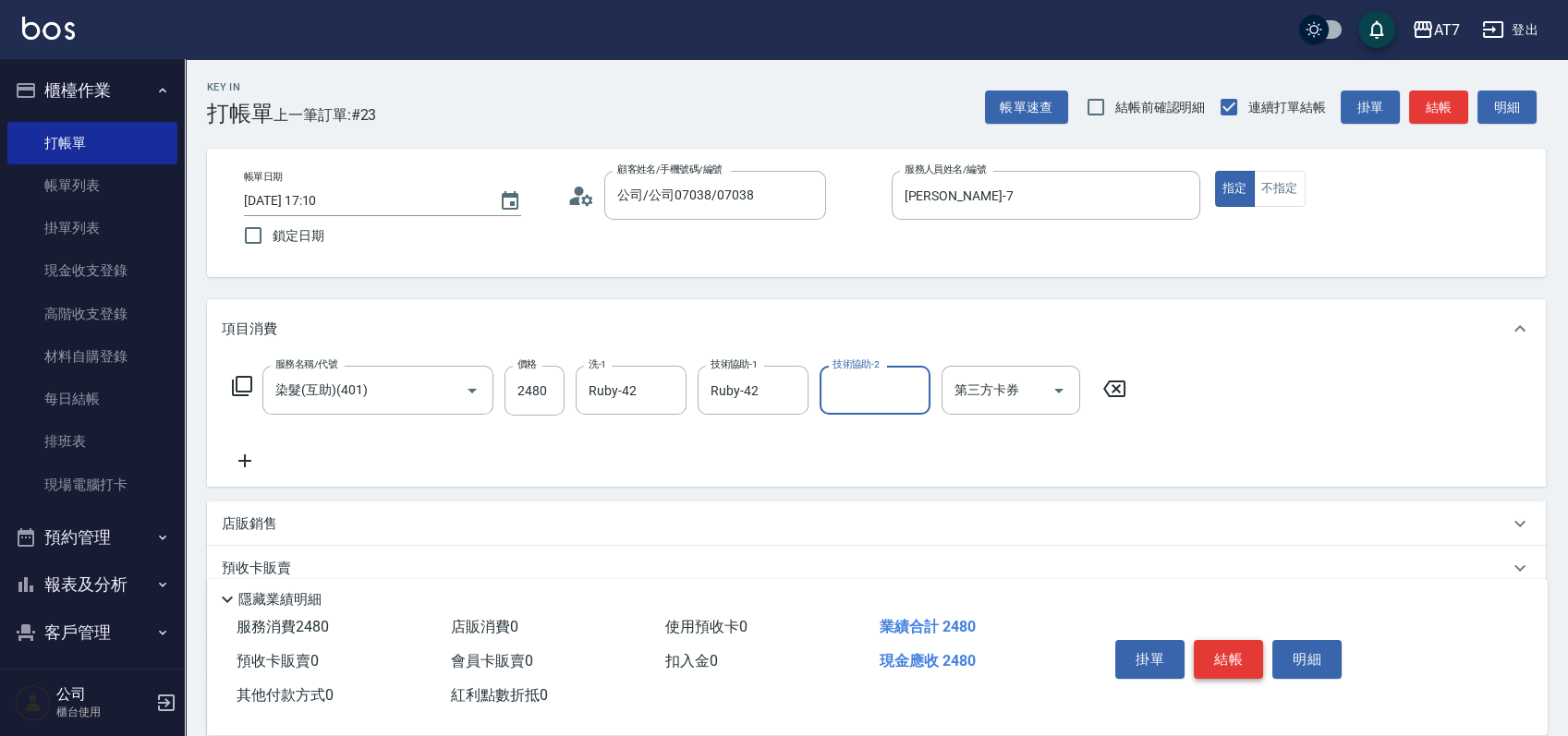
click at [1230, 654] on button "結帳" at bounding box center [1228, 659] width 69 height 38
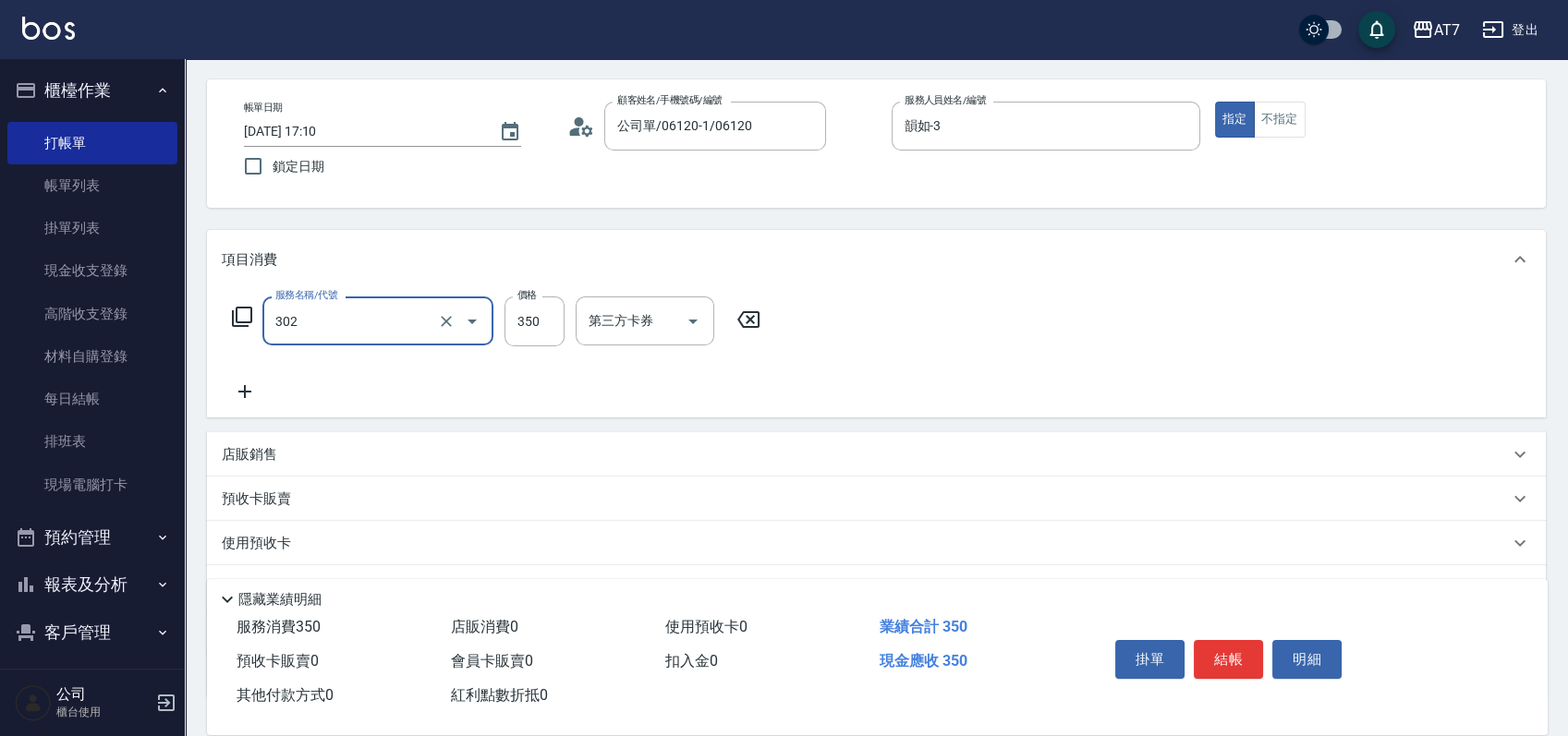
scroll to position [123, 0]
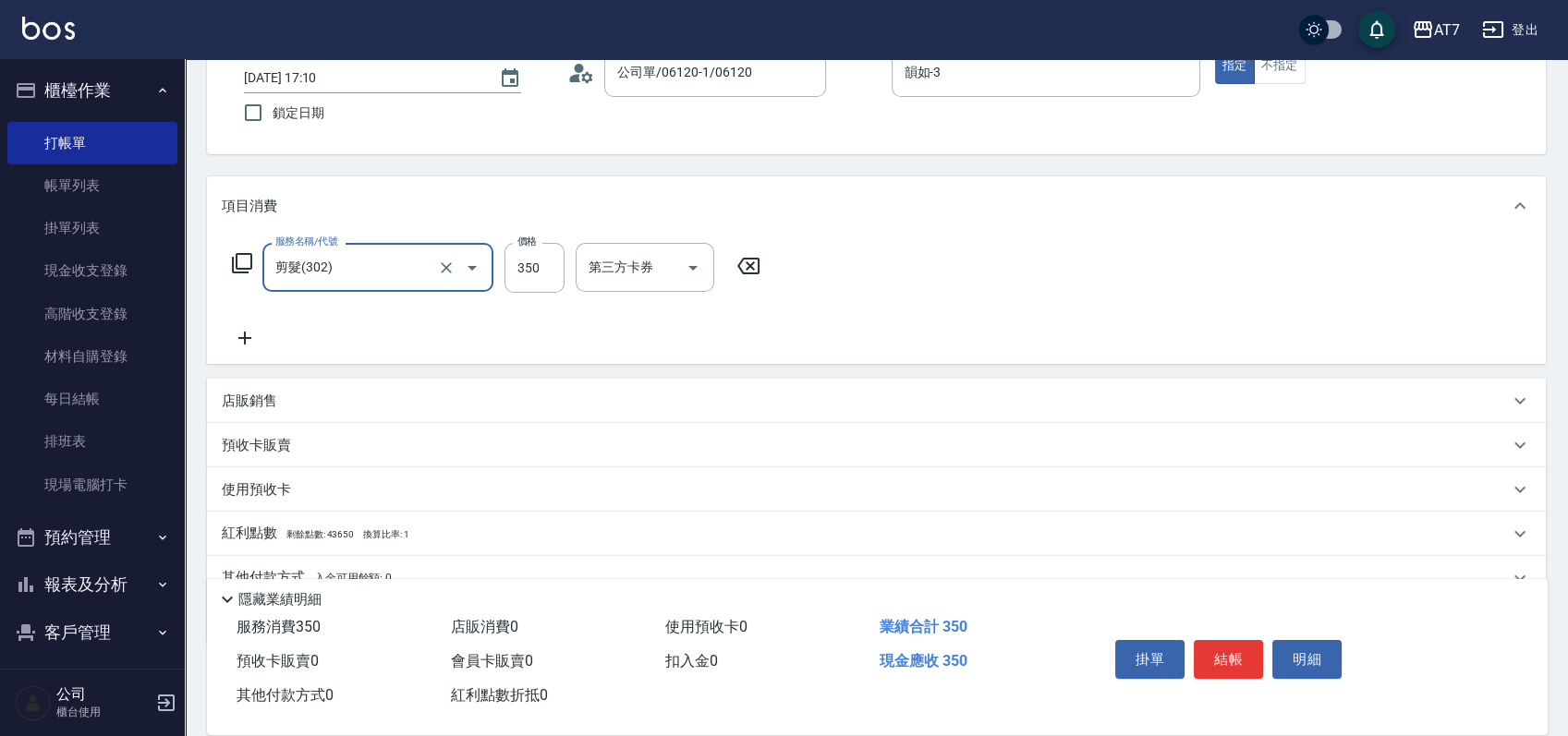
click at [434, 392] on div "店販銷售" at bounding box center [865, 401] width 1287 height 19
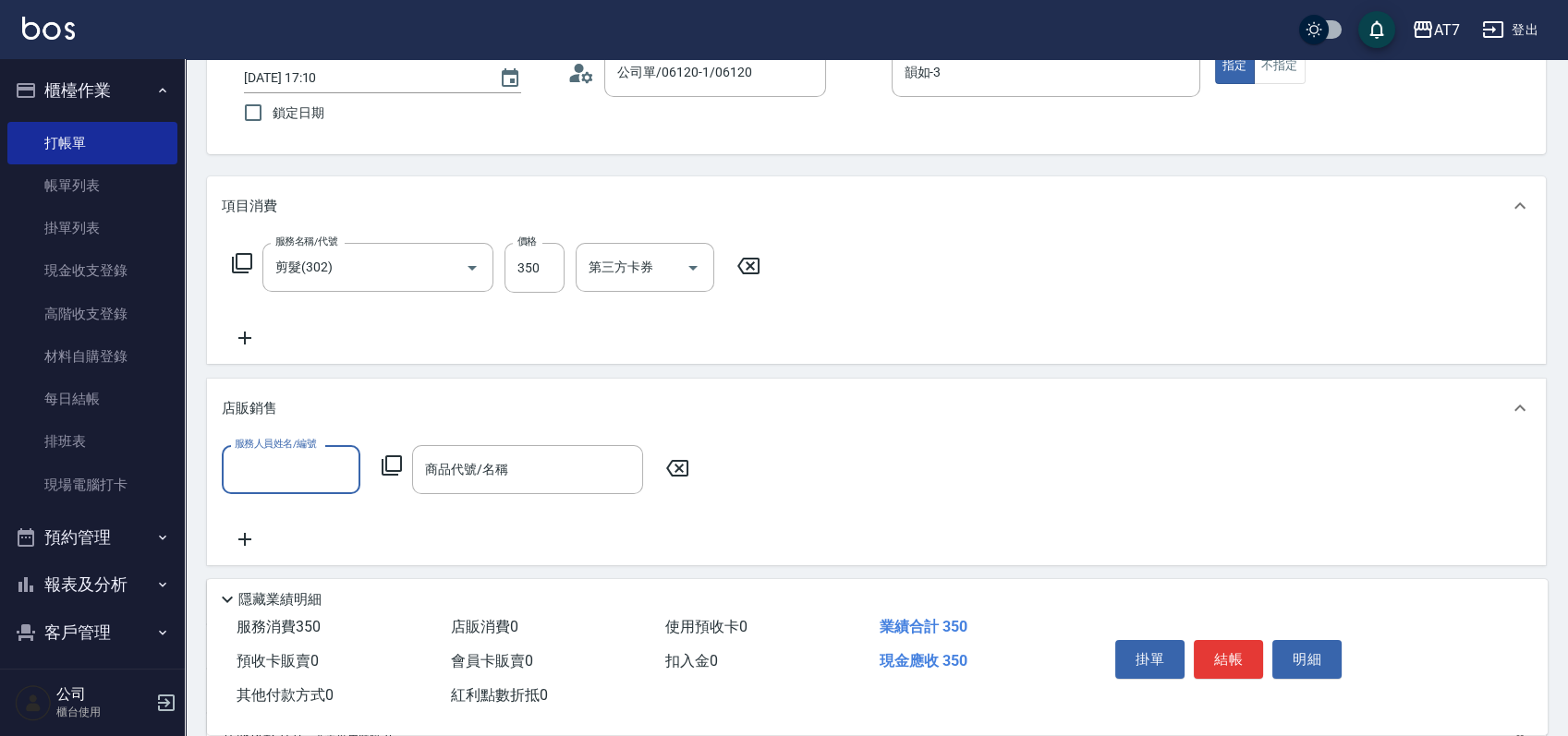
scroll to position [0, 0]
click at [434, 390] on div "店販銷售" at bounding box center [876, 409] width 1339 height 59
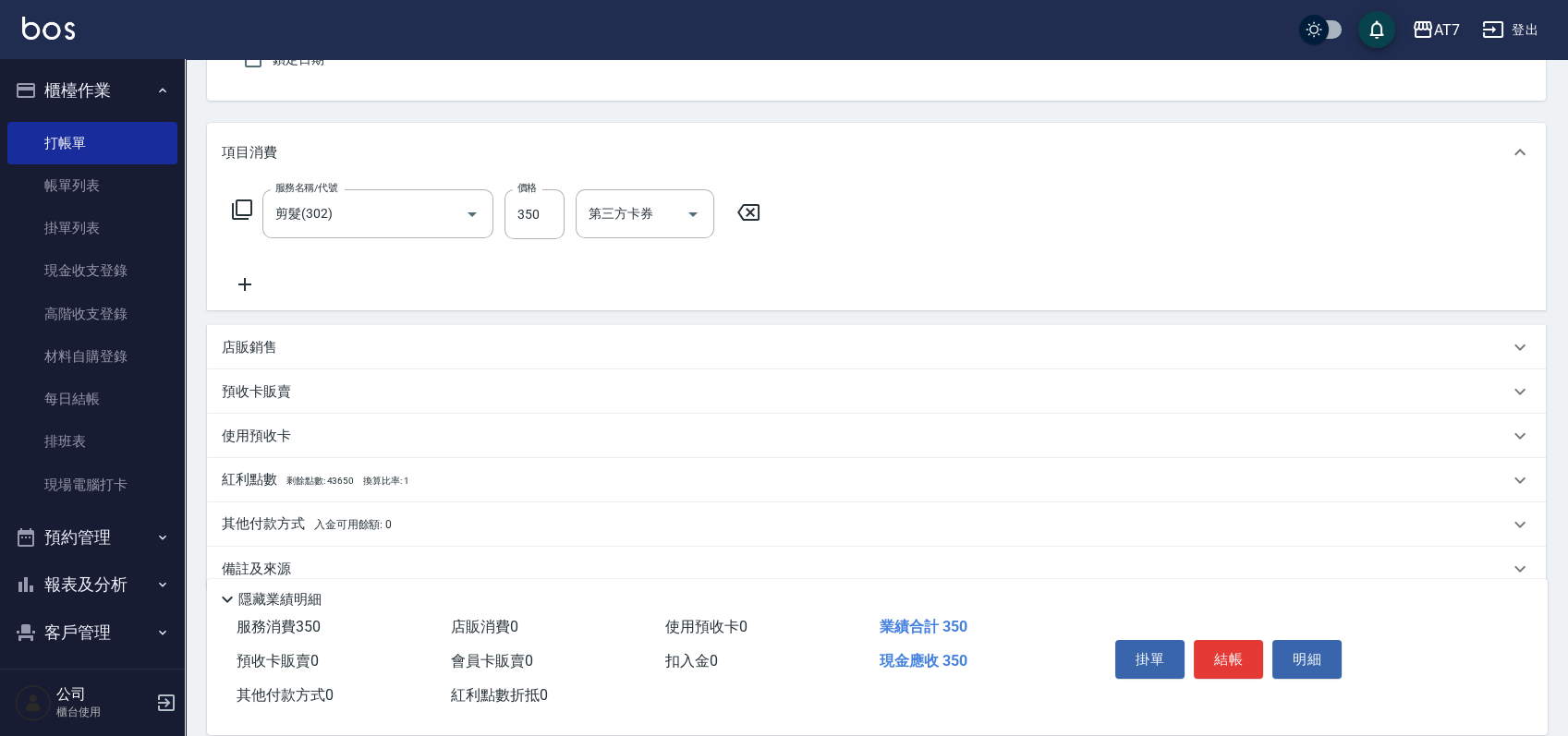
scroll to position [206, 0]
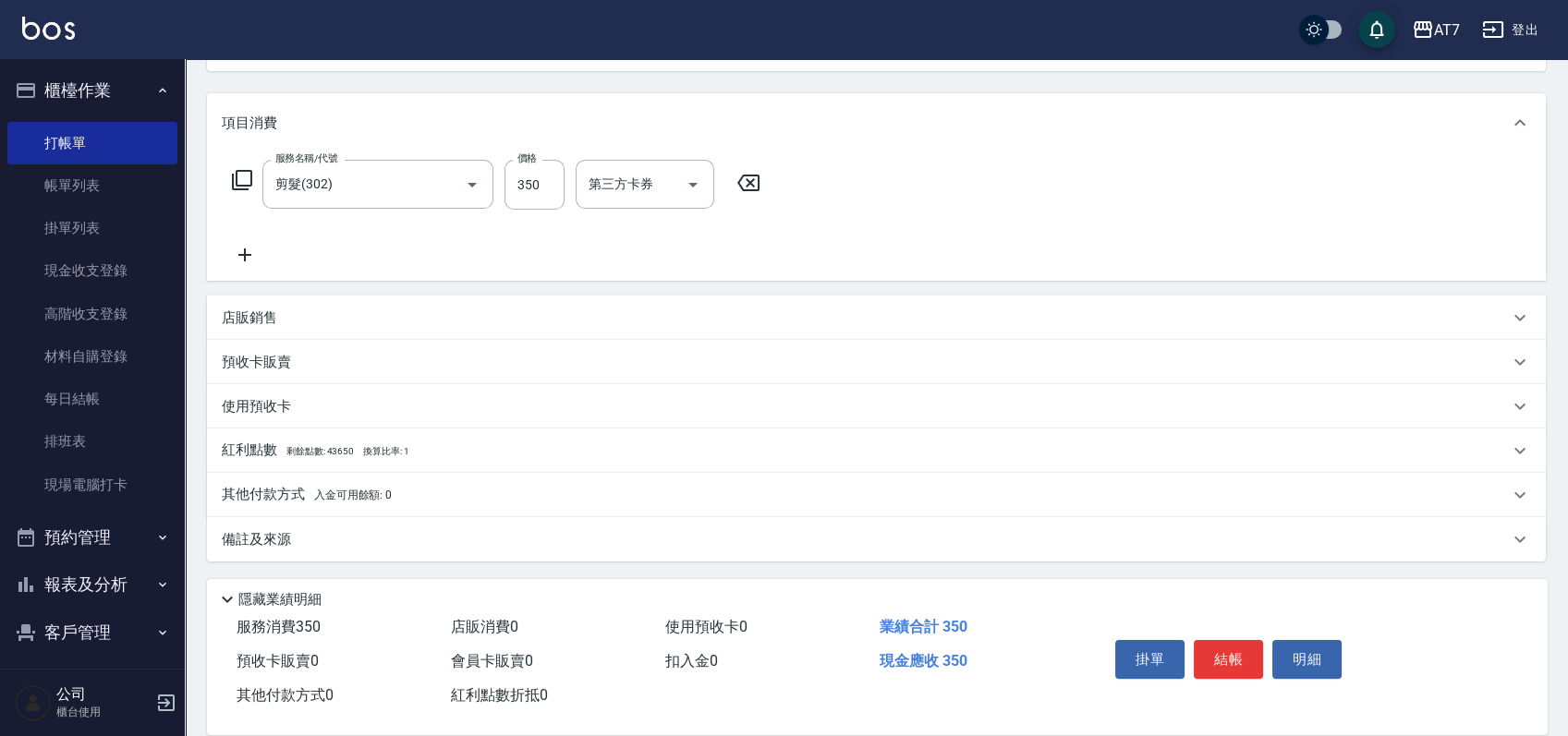
click at [472, 487] on div "其他付款方式 入金可用餘額: 0" at bounding box center [865, 495] width 1287 height 20
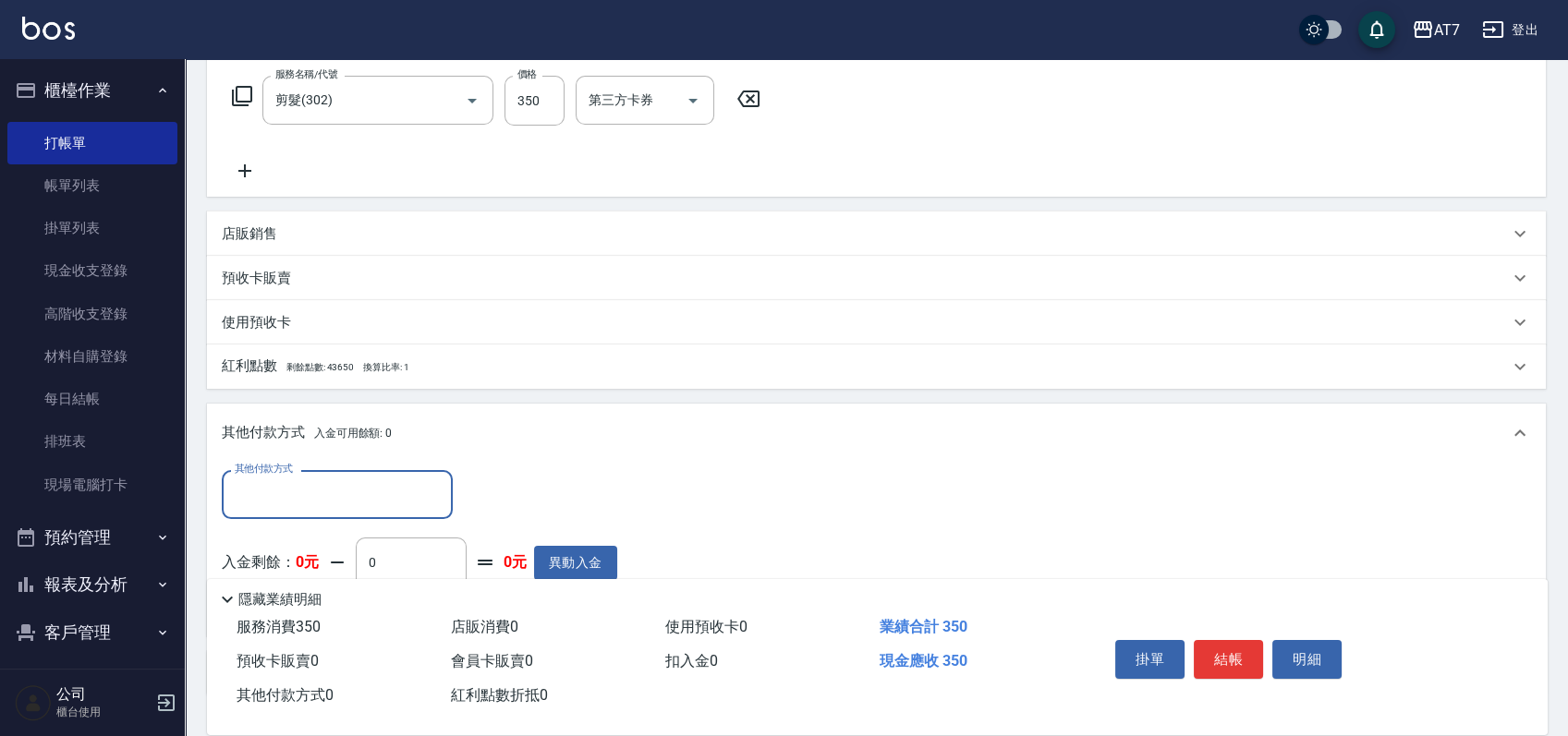
scroll to position [329, 0]
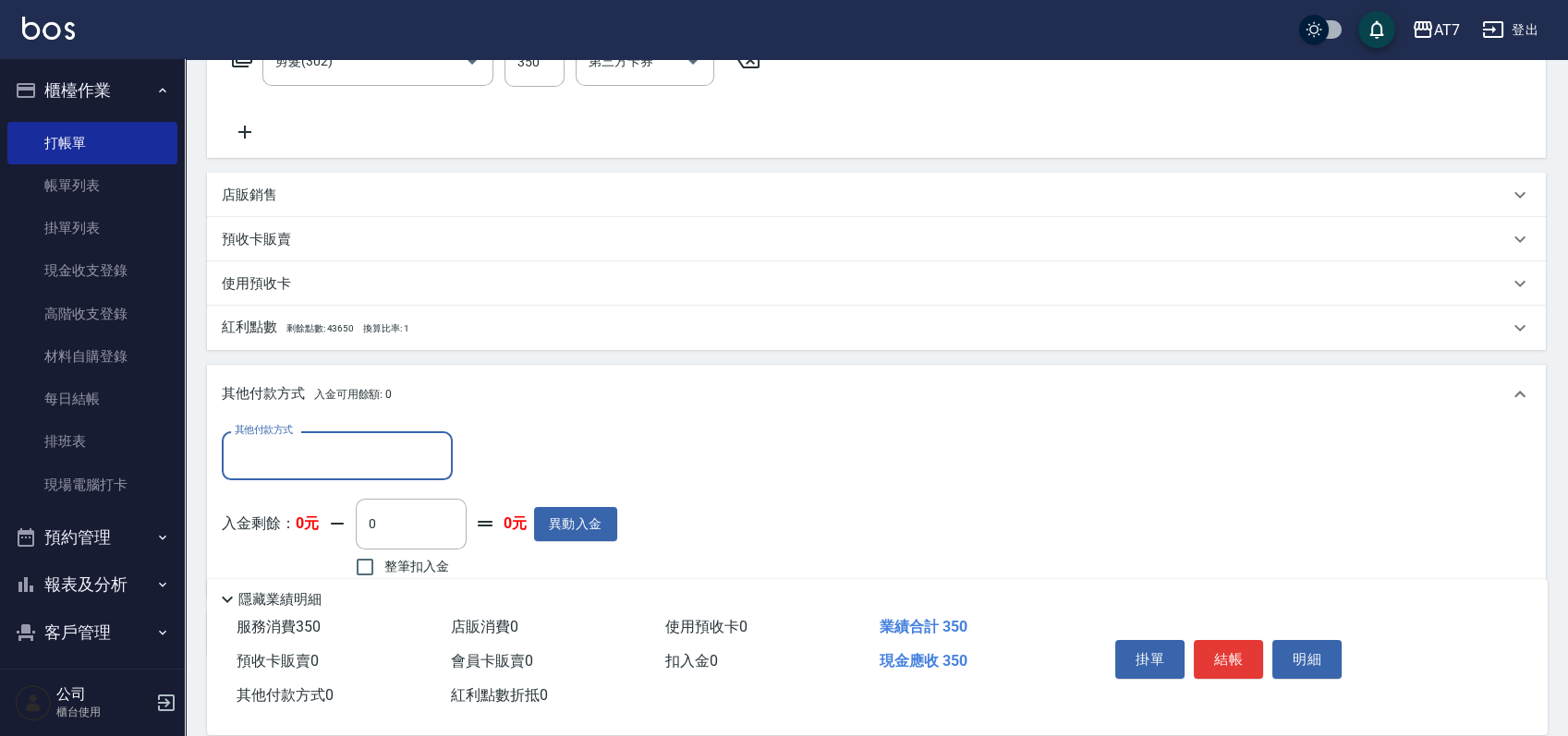
click at [313, 447] on input "其他付款方式" at bounding box center [337, 456] width 214 height 33
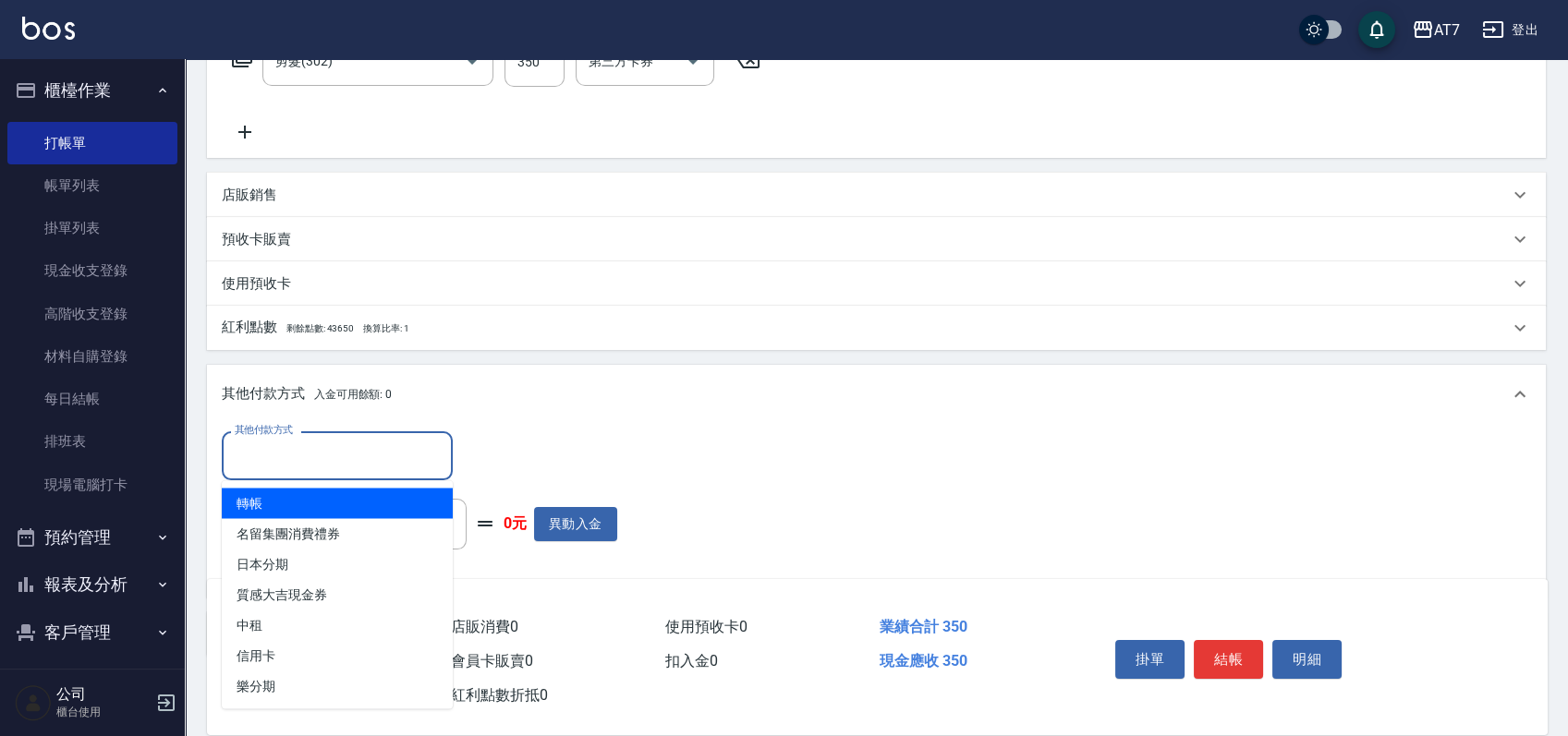
click at [305, 506] on span "轉帳" at bounding box center [337, 503] width 231 height 31
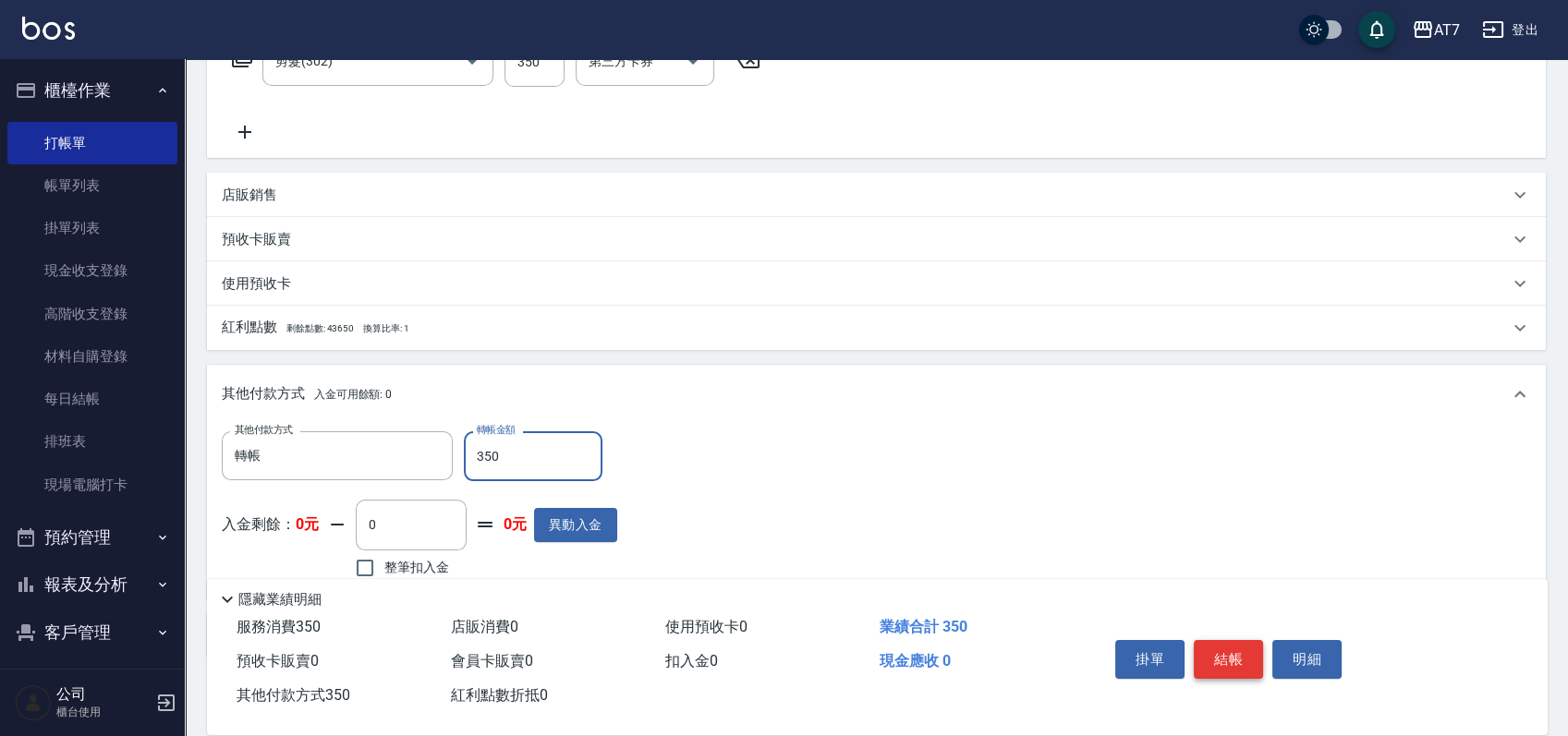
click at [1204, 654] on button "結帳" at bounding box center [1228, 659] width 69 height 38
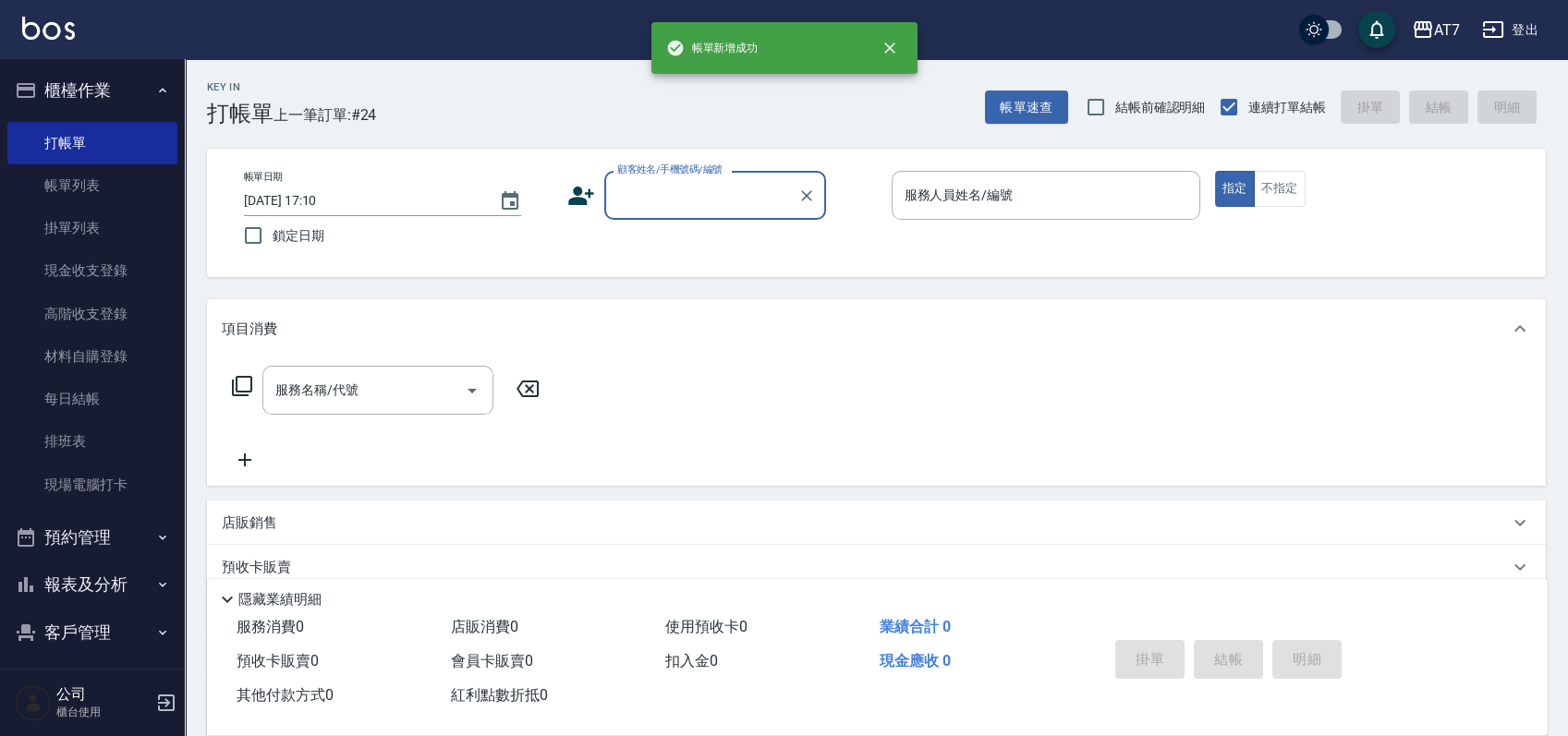
scroll to position [0, 0]
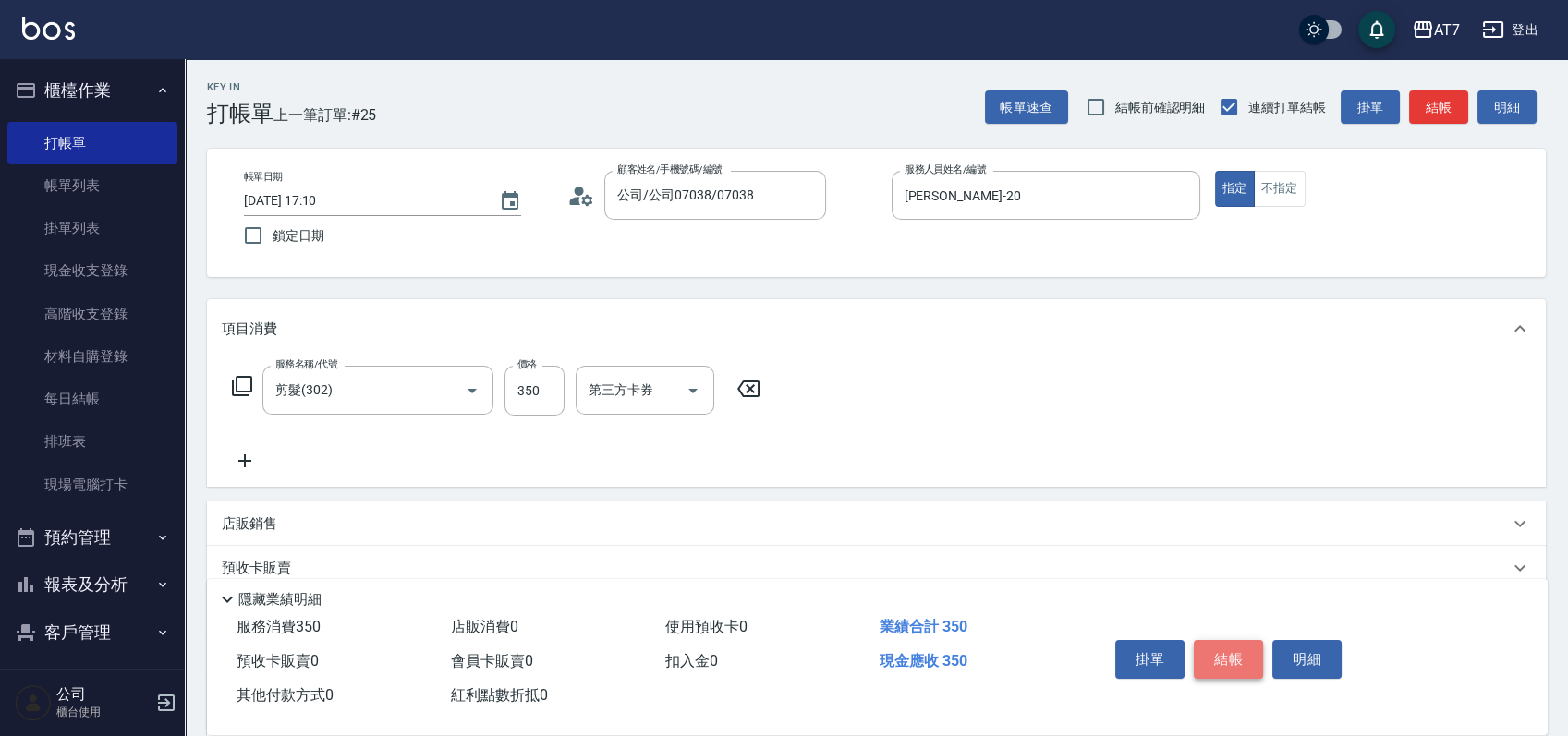
click at [1204, 654] on button "結帳" at bounding box center [1228, 659] width 69 height 38
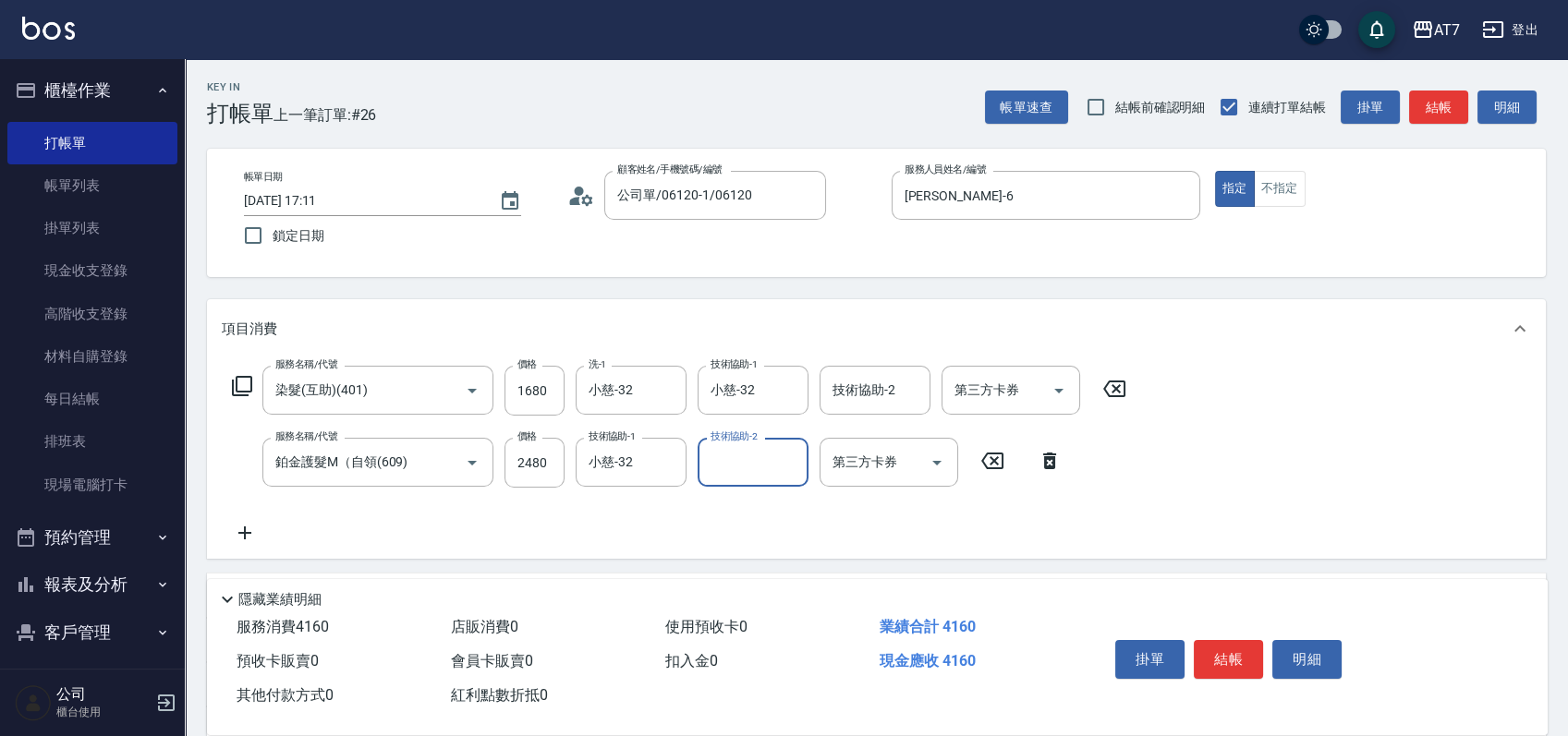
click at [237, 388] on icon at bounding box center [242, 386] width 20 height 20
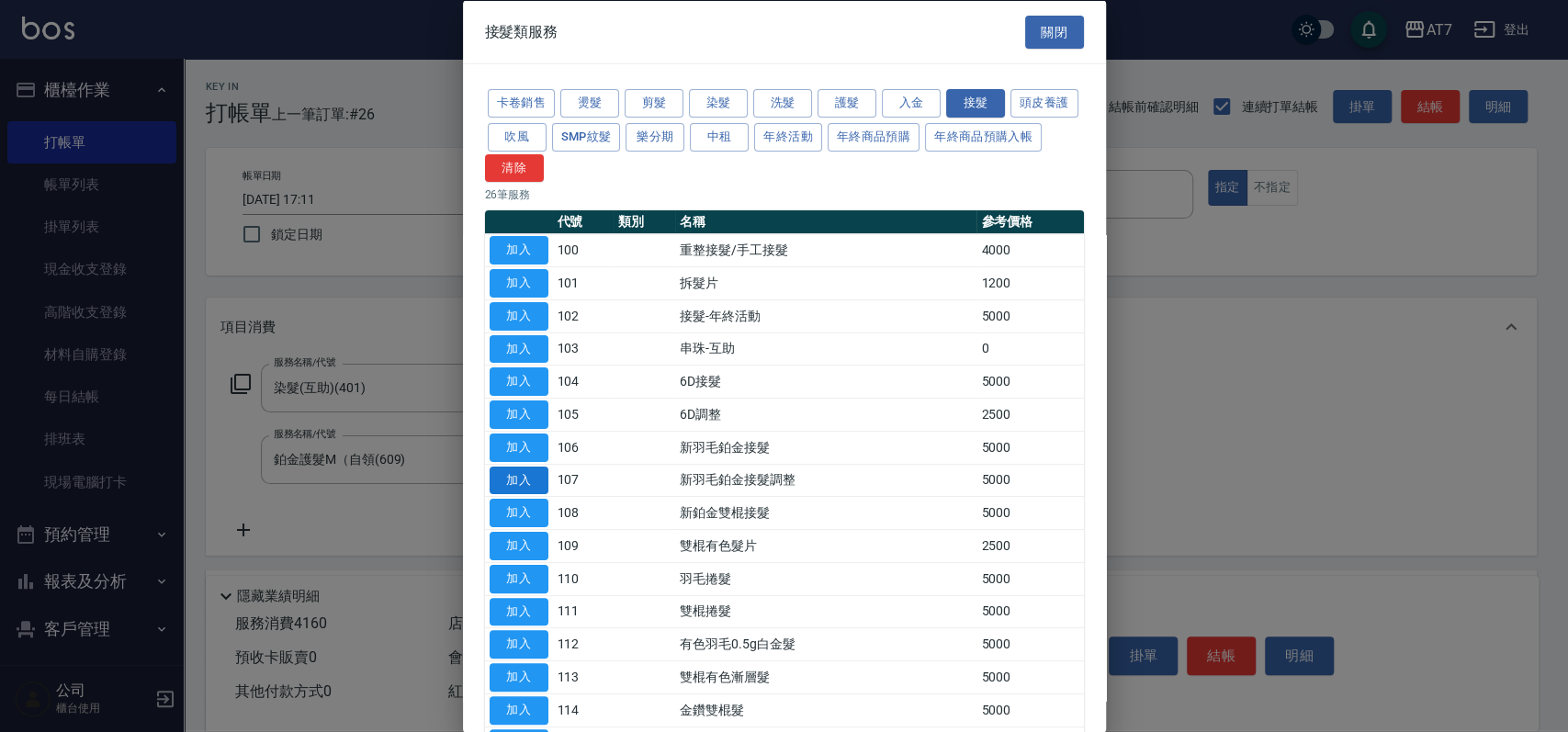
click at [519, 484] on button "加入" at bounding box center [519, 480] width 59 height 29
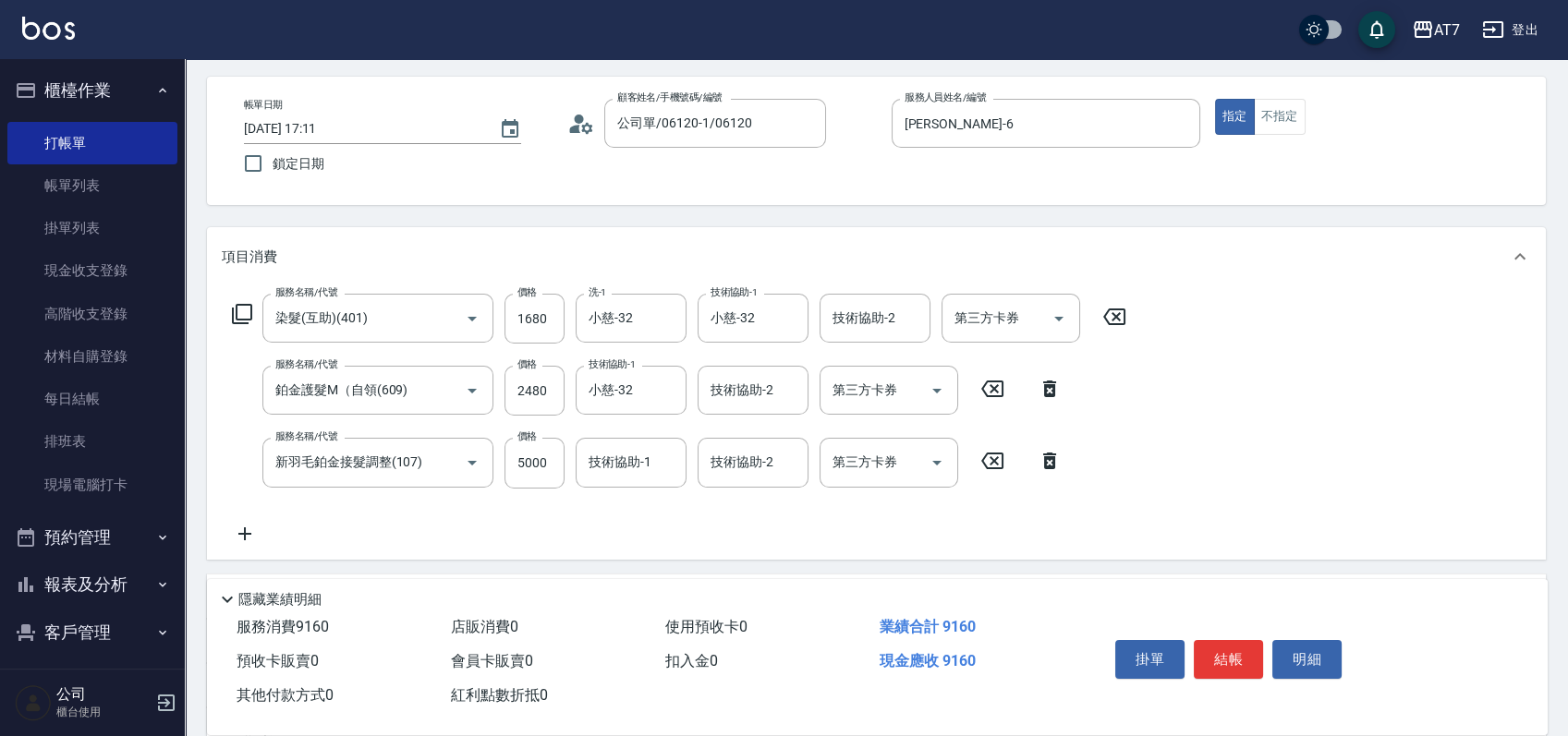
scroll to position [123, 0]
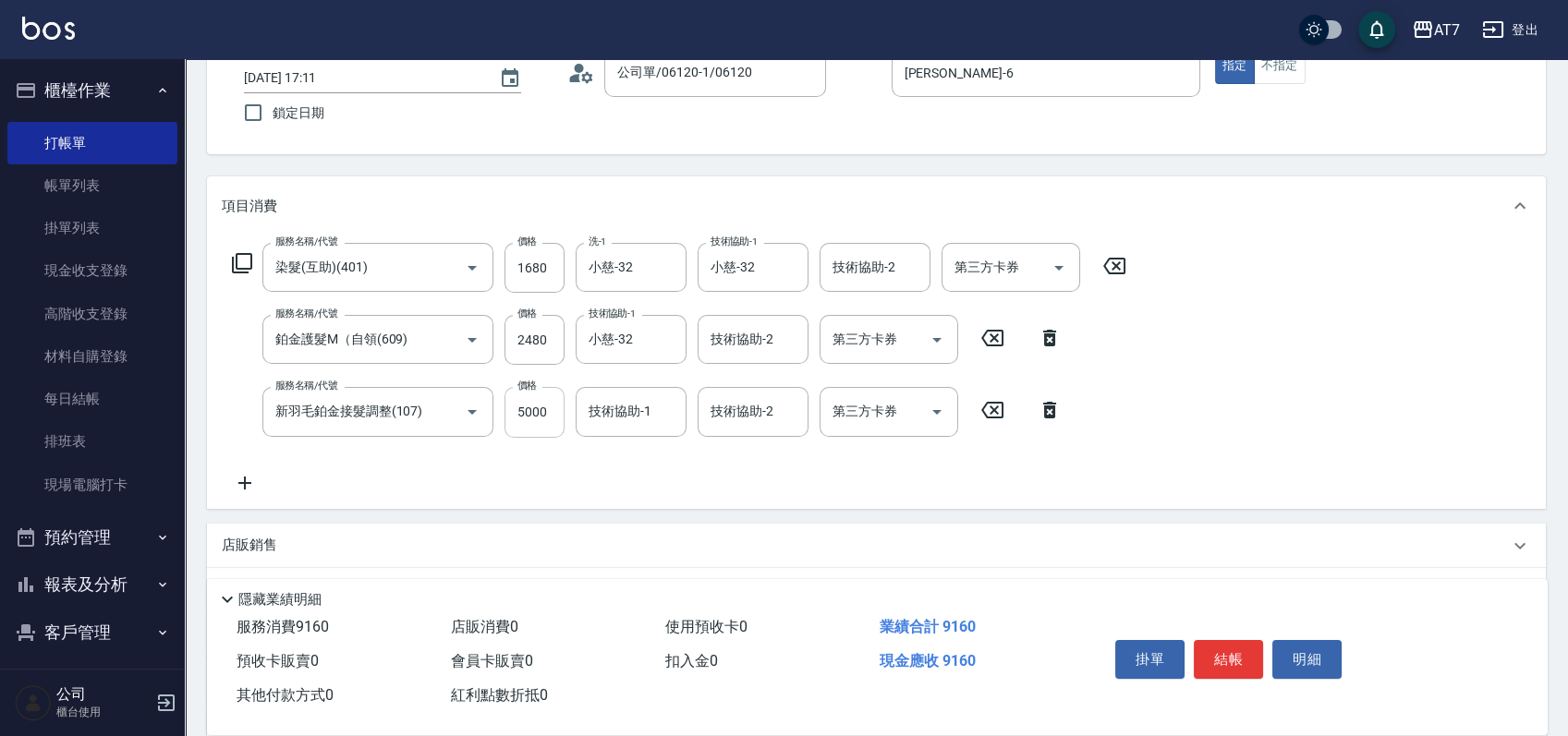
click at [533, 419] on input "5000" at bounding box center [535, 412] width 60 height 50
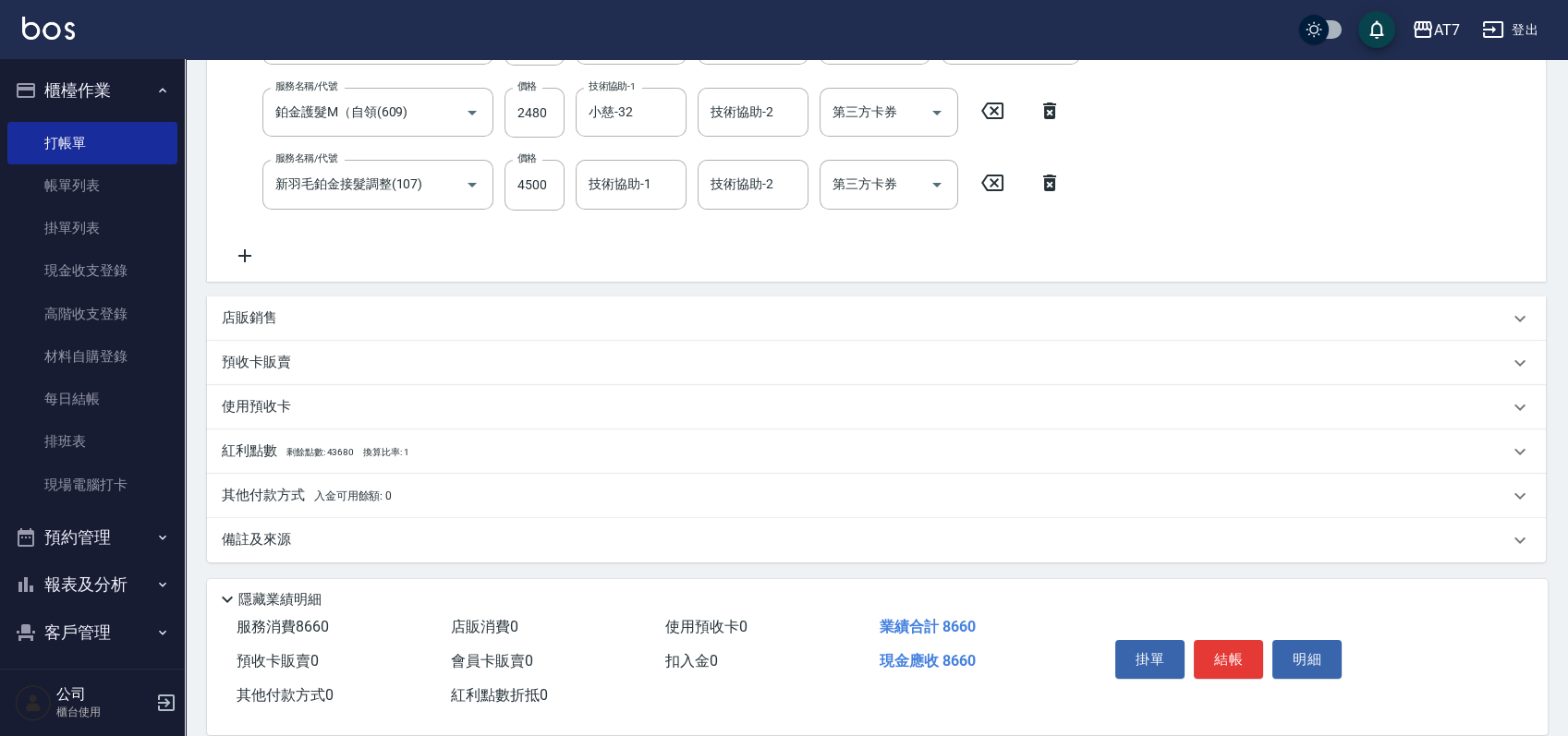
click at [475, 486] on div "其他付款方式 入金可用餘額: 0" at bounding box center [865, 495] width 1287 height 20
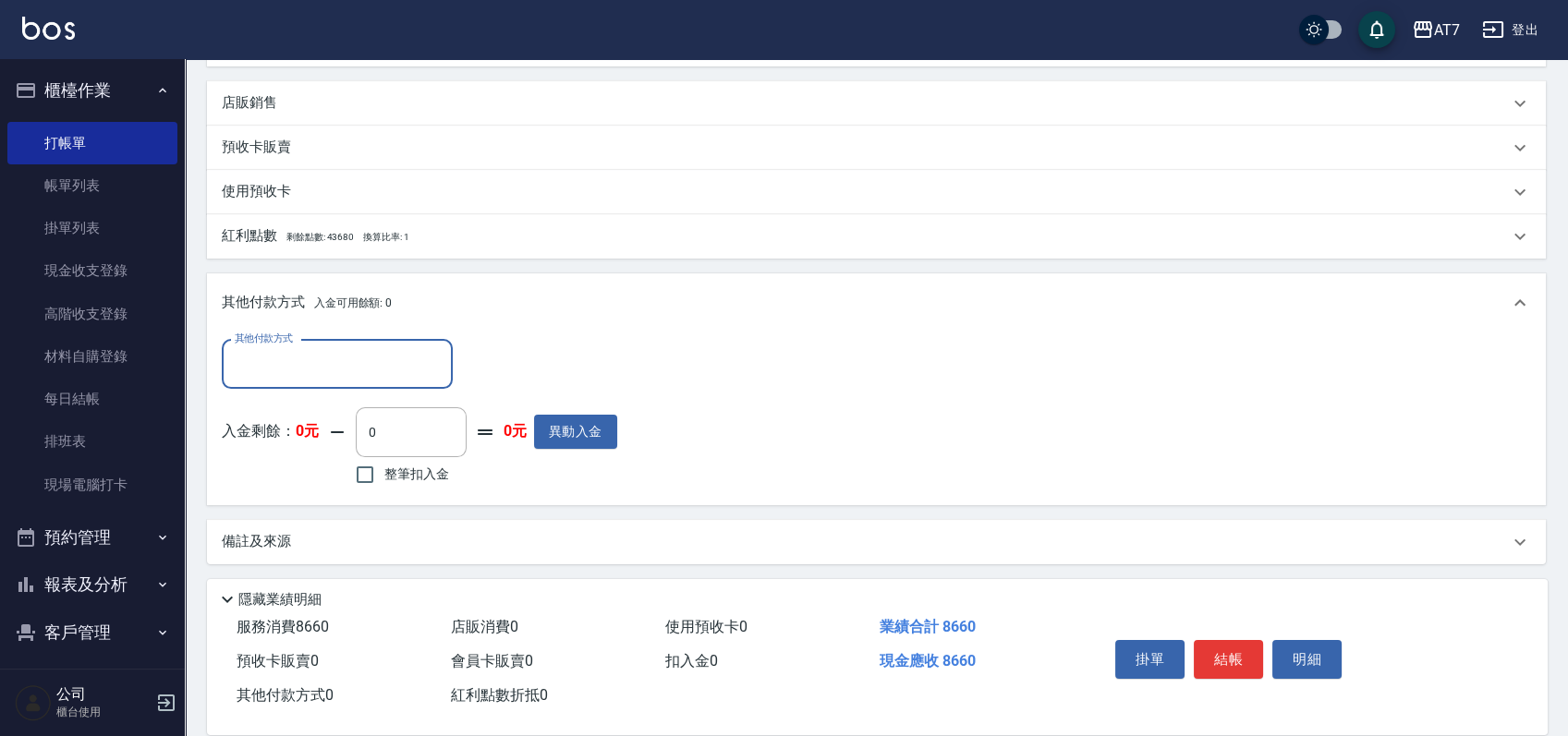
scroll to position [567, 0]
click at [358, 368] on input "其他付款方式" at bounding box center [337, 363] width 214 height 33
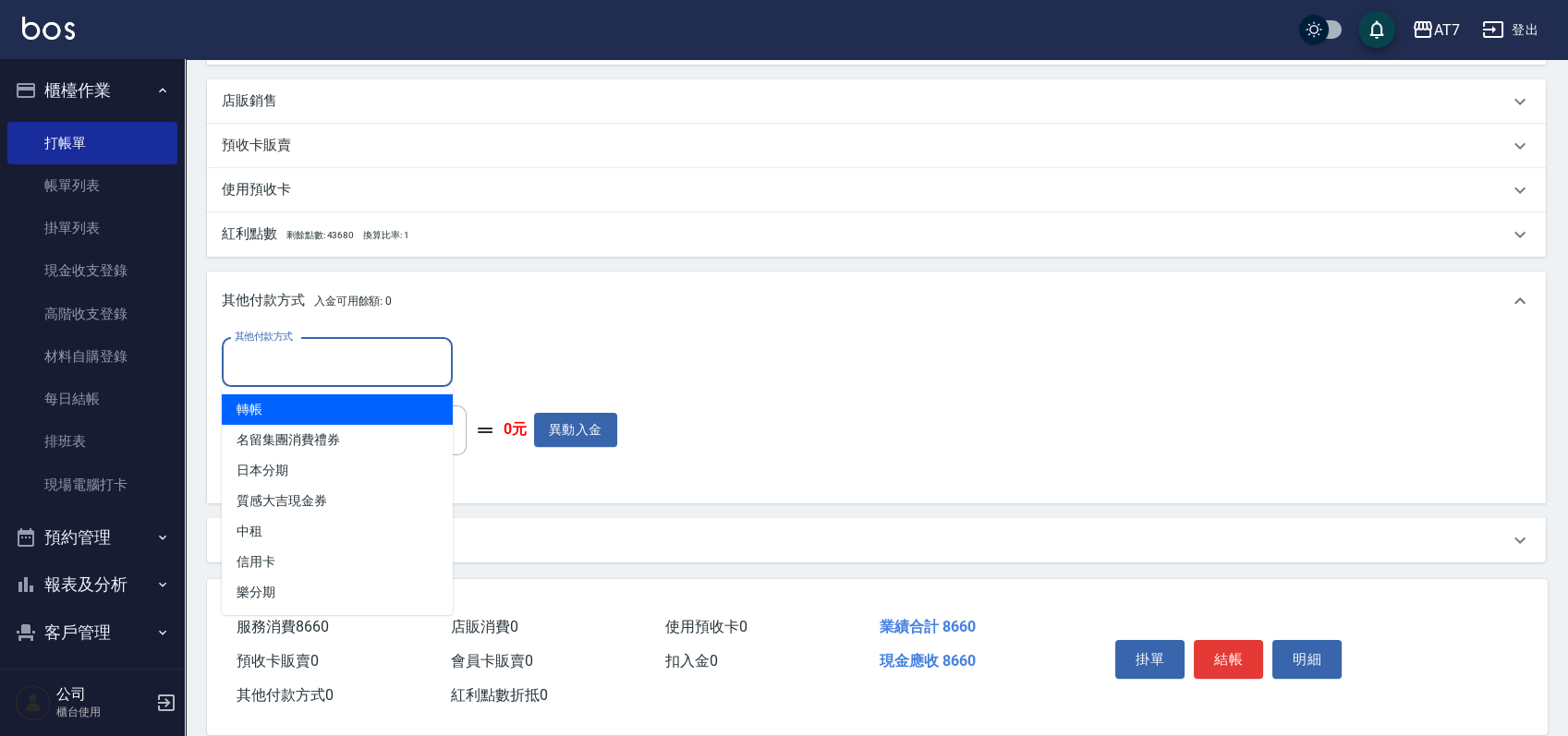
click at [325, 405] on span "轉帳" at bounding box center [337, 410] width 231 height 31
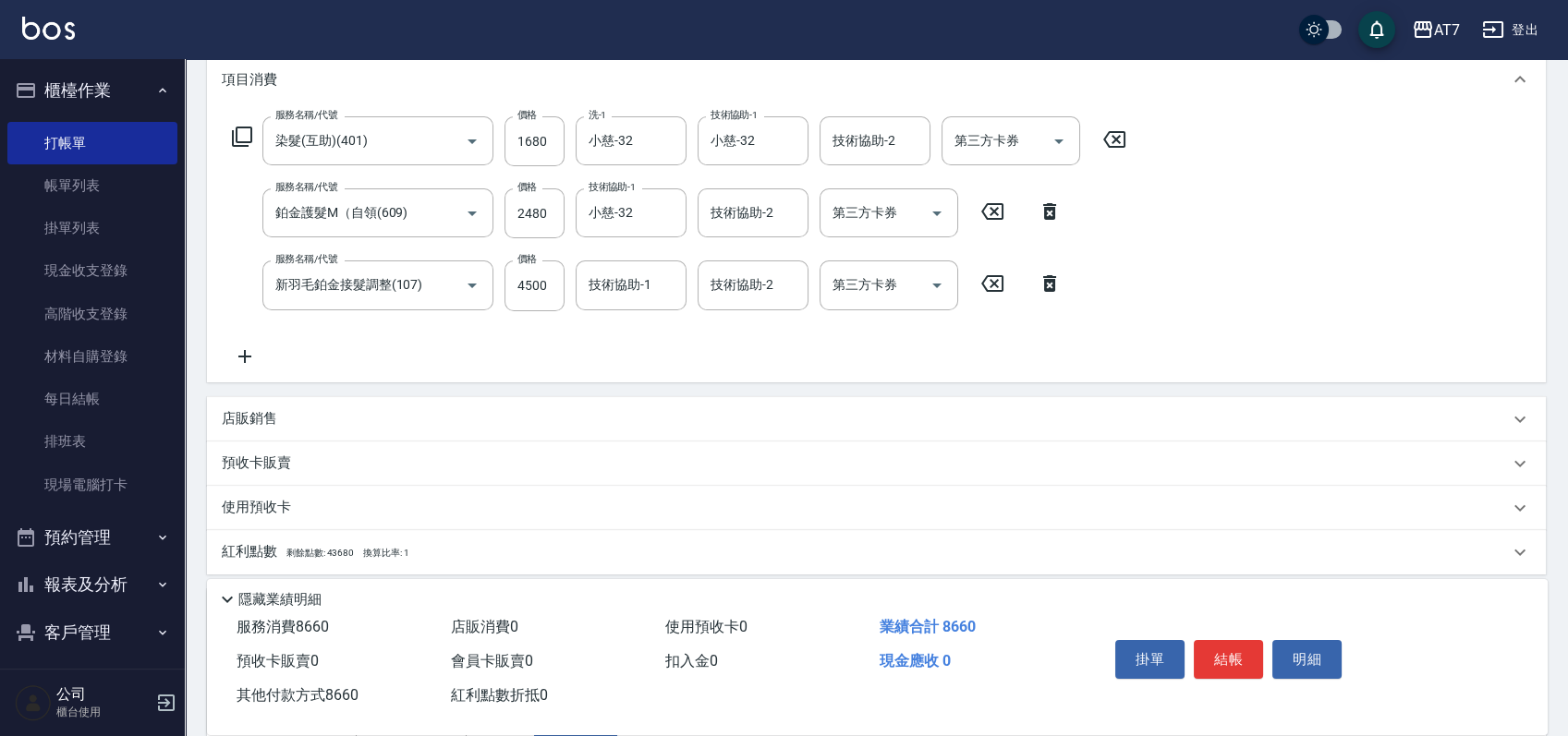
scroll to position [0, 0]
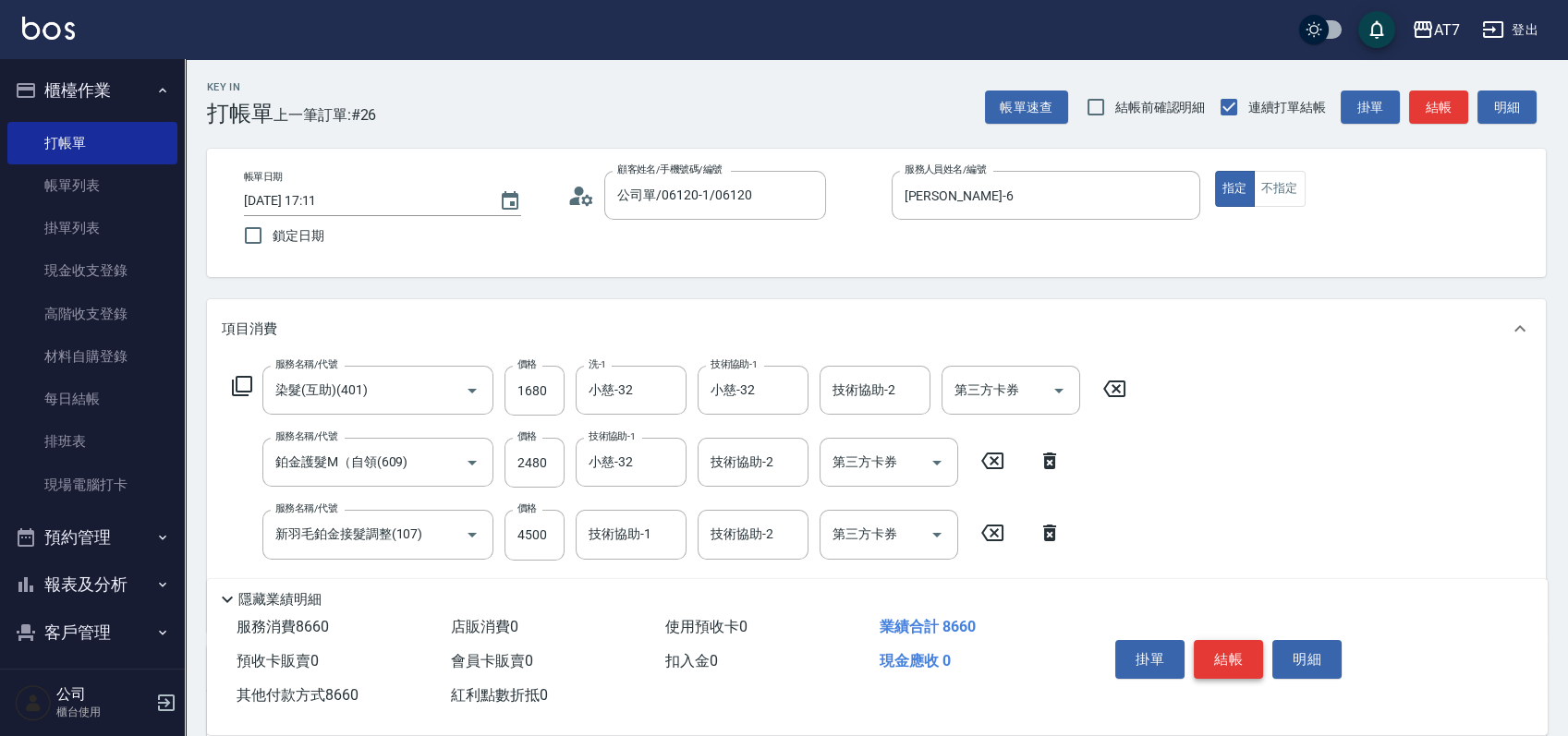
click at [1231, 652] on button "結帳" at bounding box center [1228, 659] width 69 height 38
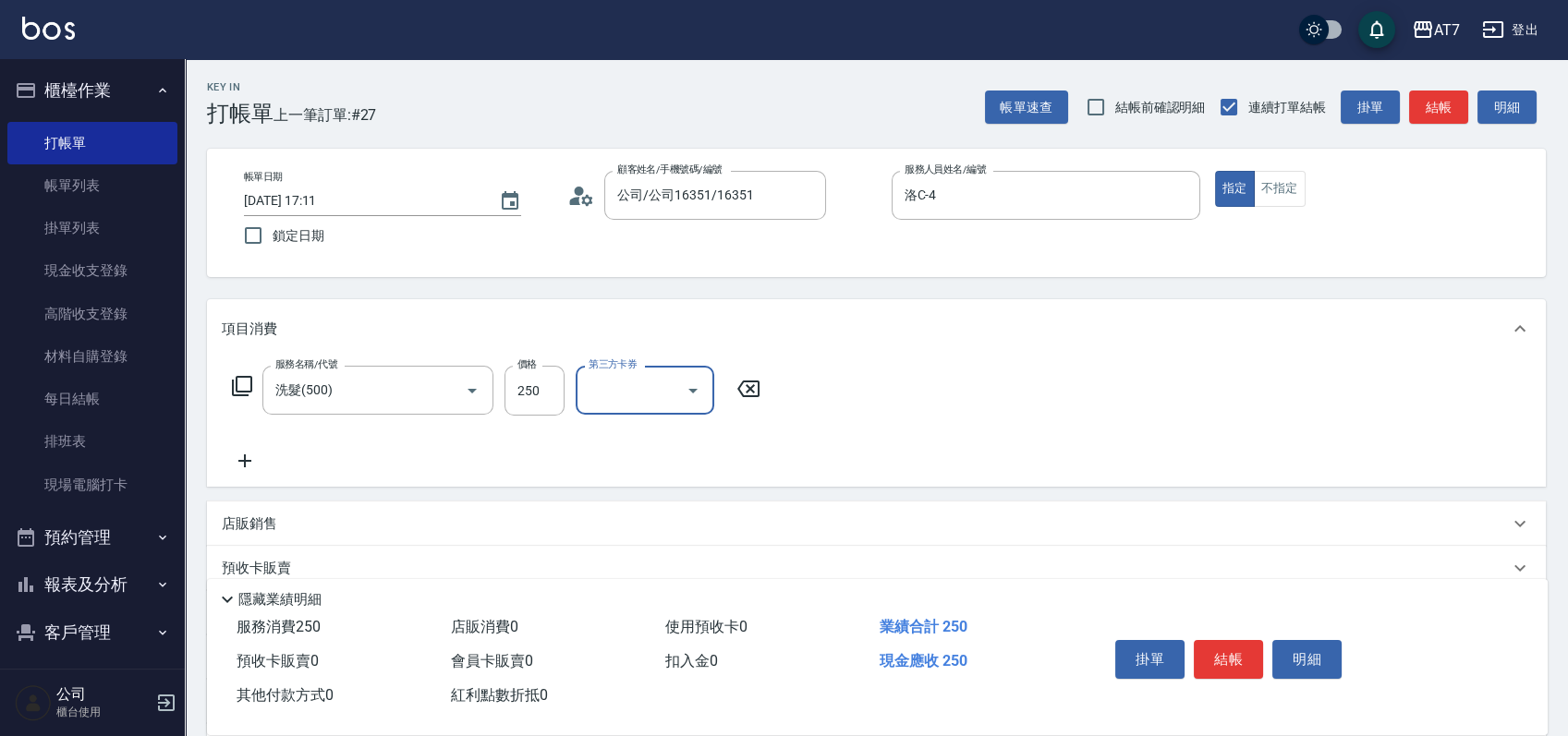
click at [754, 384] on icon at bounding box center [748, 389] width 46 height 22
click at [534, 384] on input "300" at bounding box center [535, 391] width 60 height 50
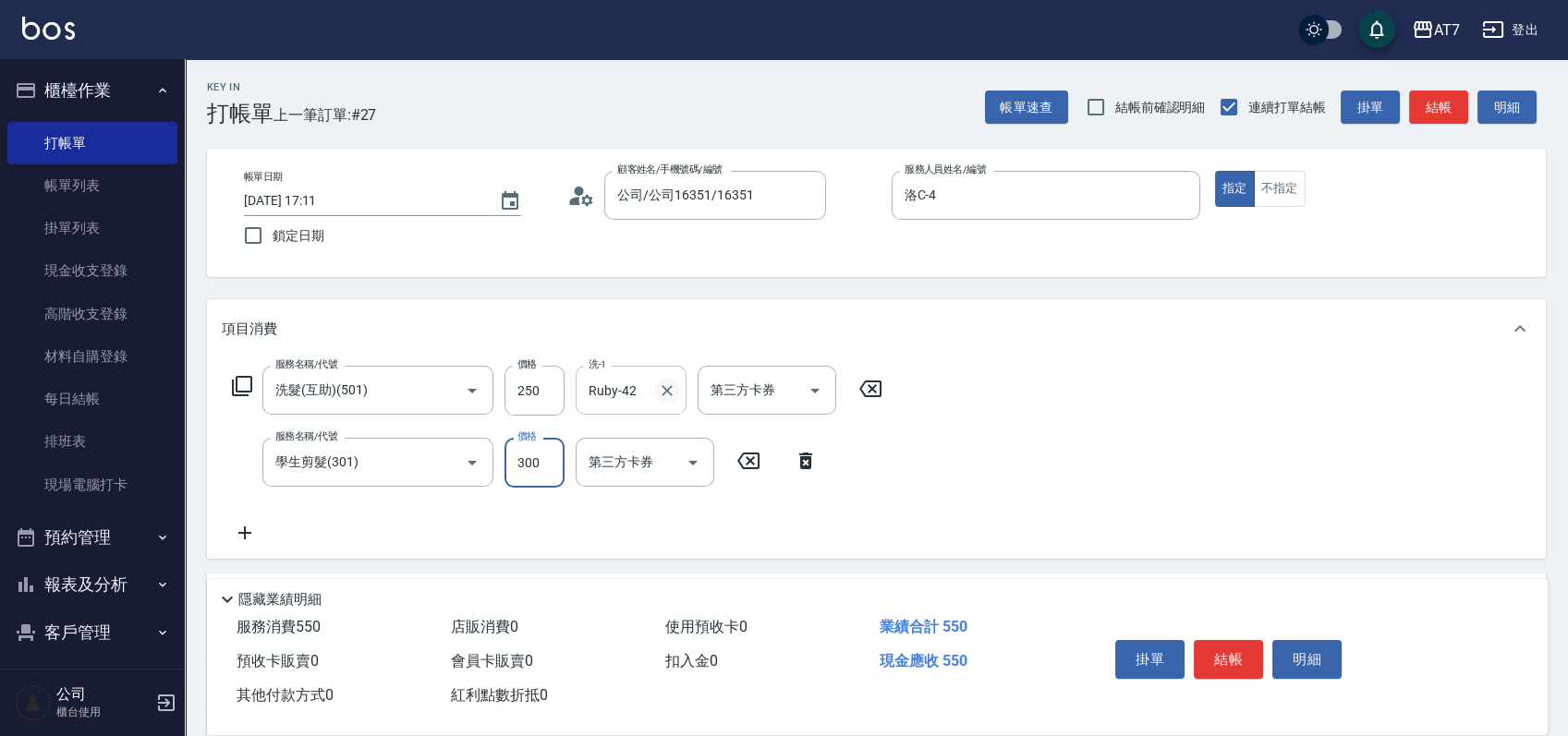
click at [672, 395] on icon "Clear" at bounding box center [667, 392] width 12 height 12
click at [1233, 662] on button "結帳" at bounding box center [1228, 659] width 69 height 38
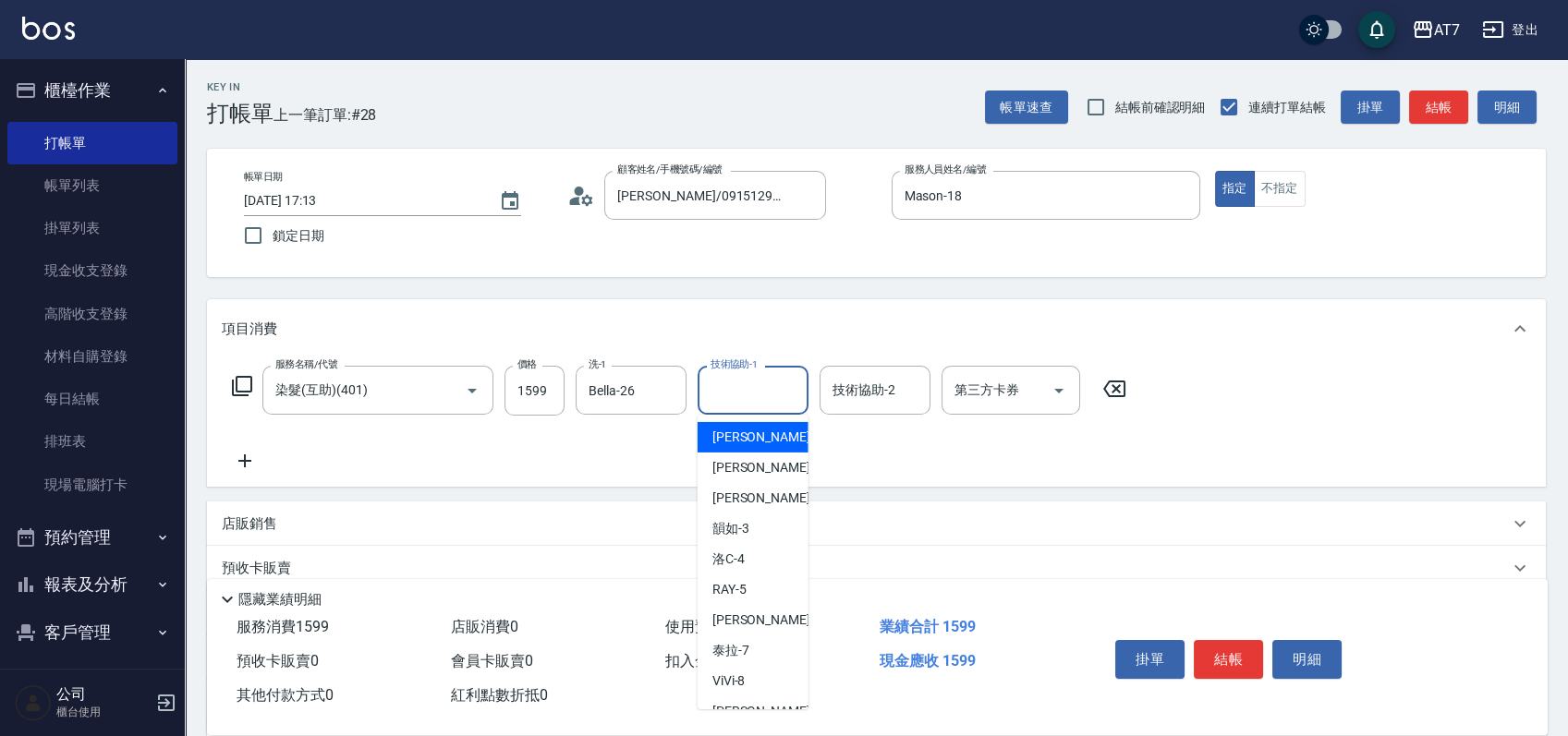
click at [753, 379] on input "技術協助-1" at bounding box center [753, 391] width 94 height 33
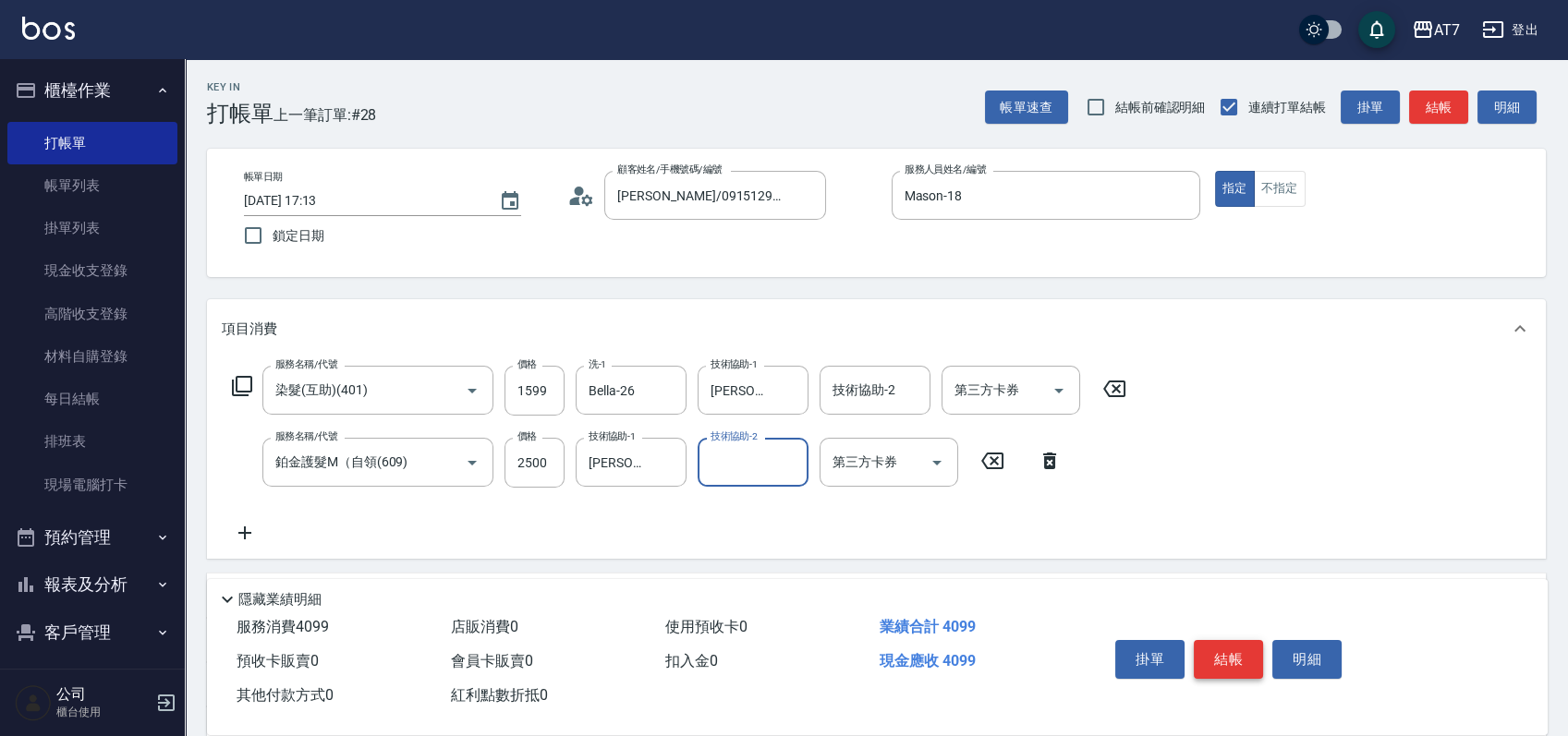
click at [1208, 641] on button "結帳" at bounding box center [1228, 659] width 69 height 38
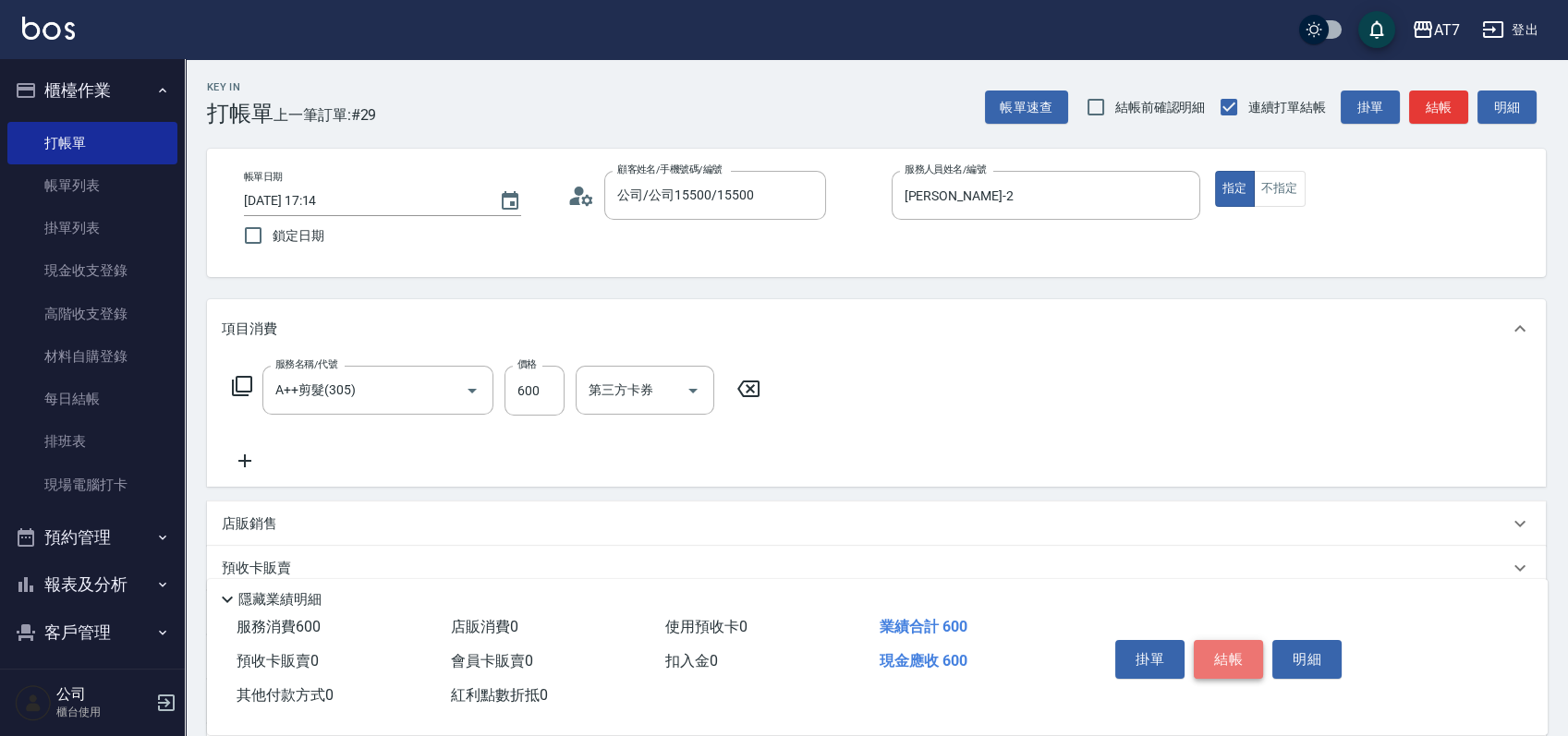
click at [1208, 641] on button "結帳" at bounding box center [1228, 659] width 69 height 38
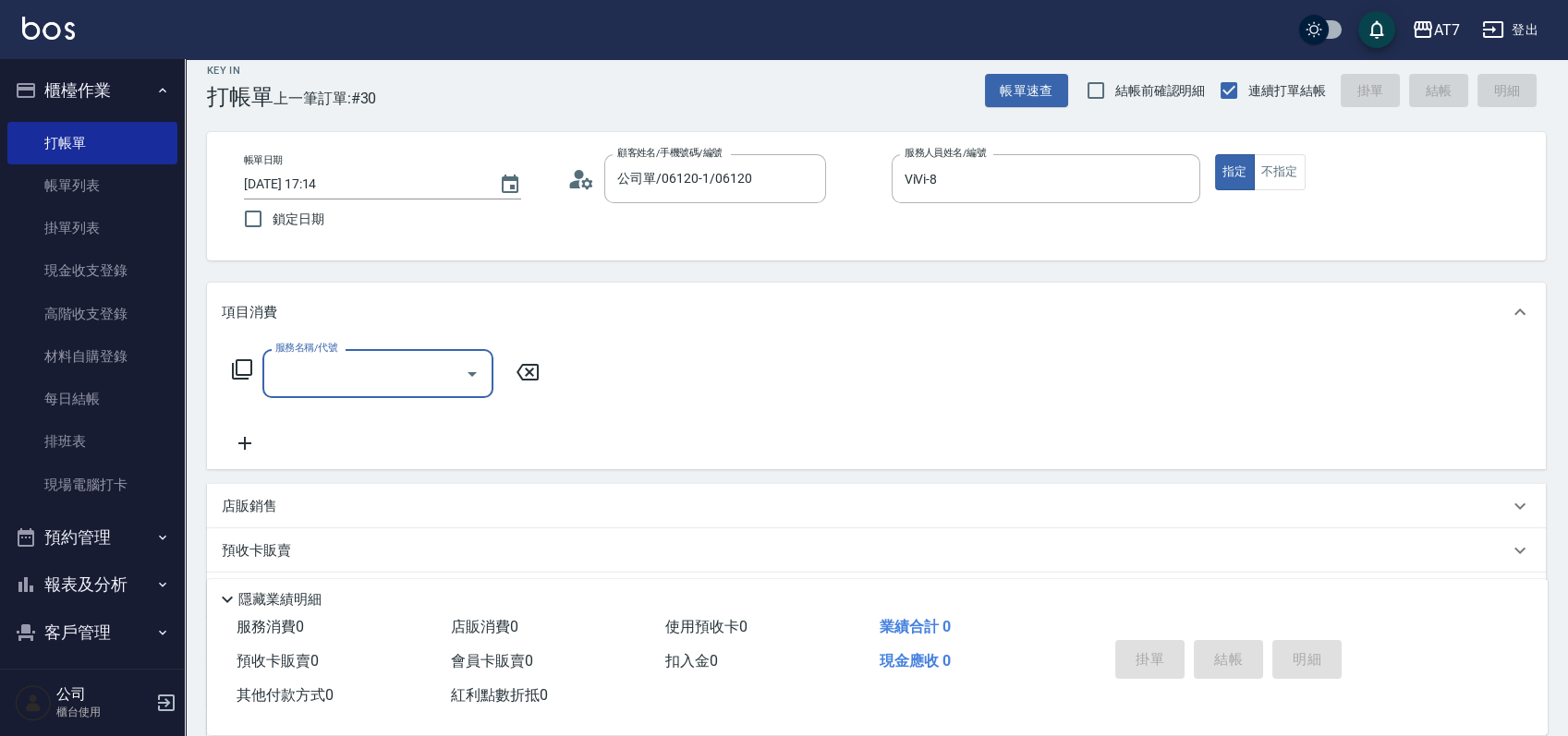
scroll to position [123, 0]
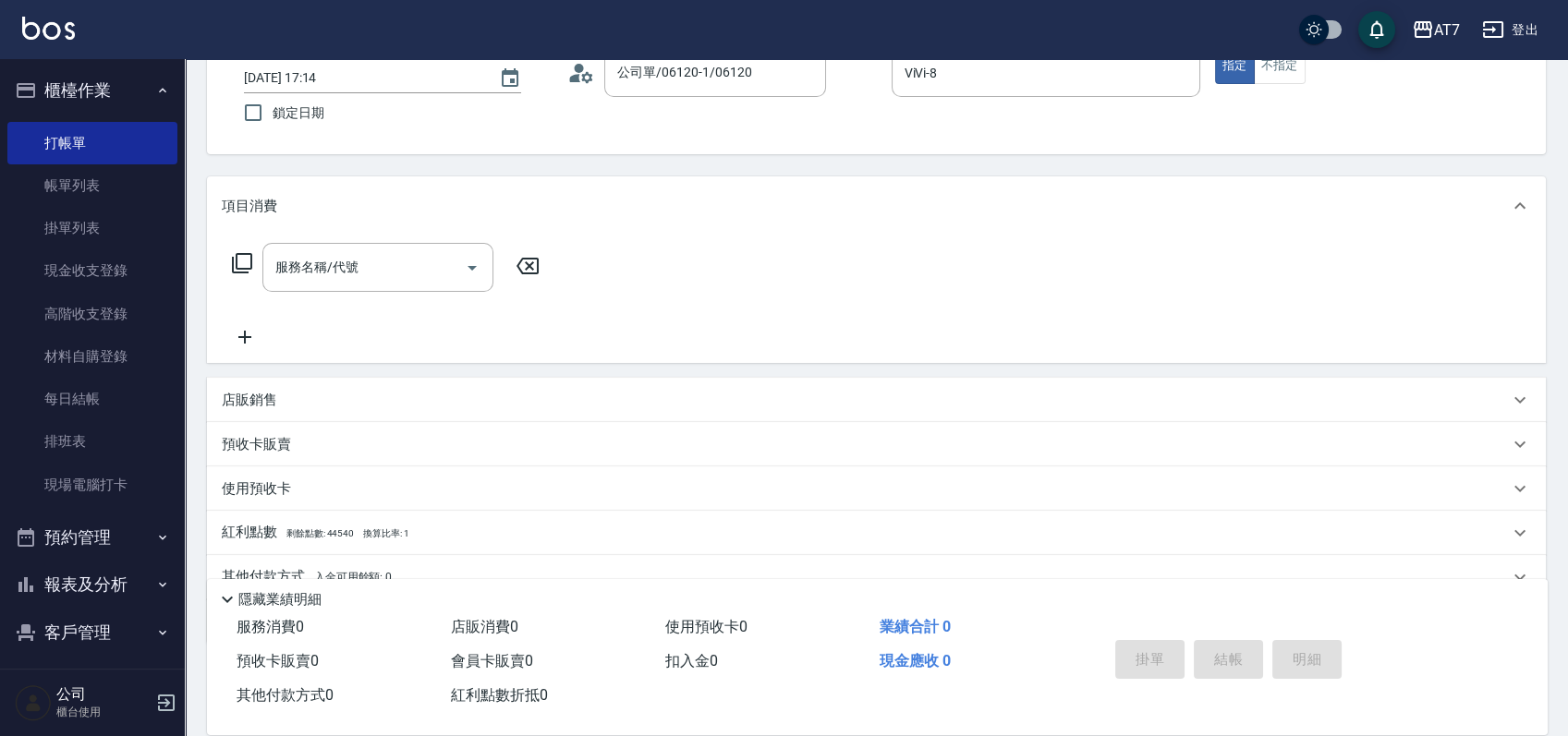
click at [815, 411] on div "店販銷售" at bounding box center [876, 400] width 1339 height 44
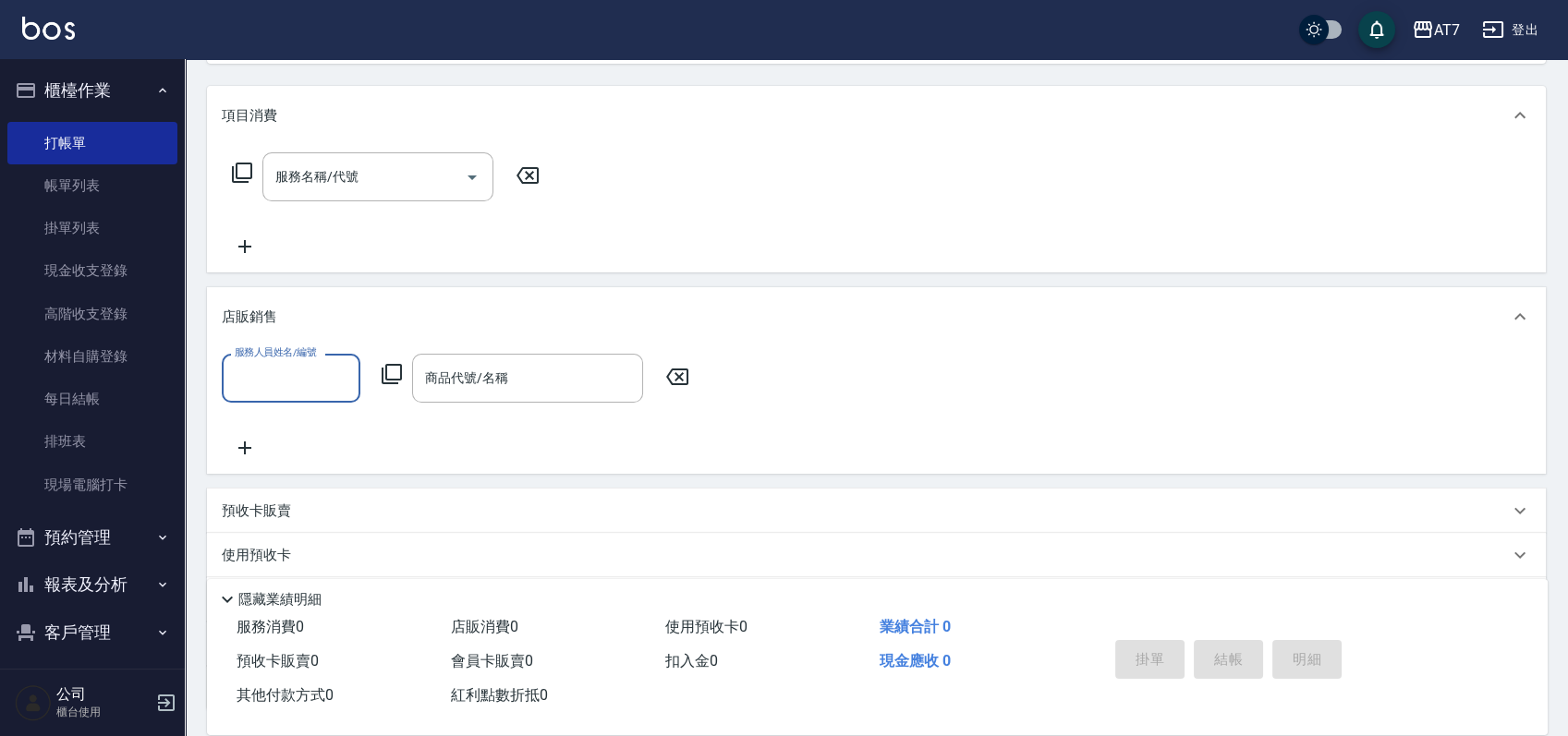
scroll to position [246, 0]
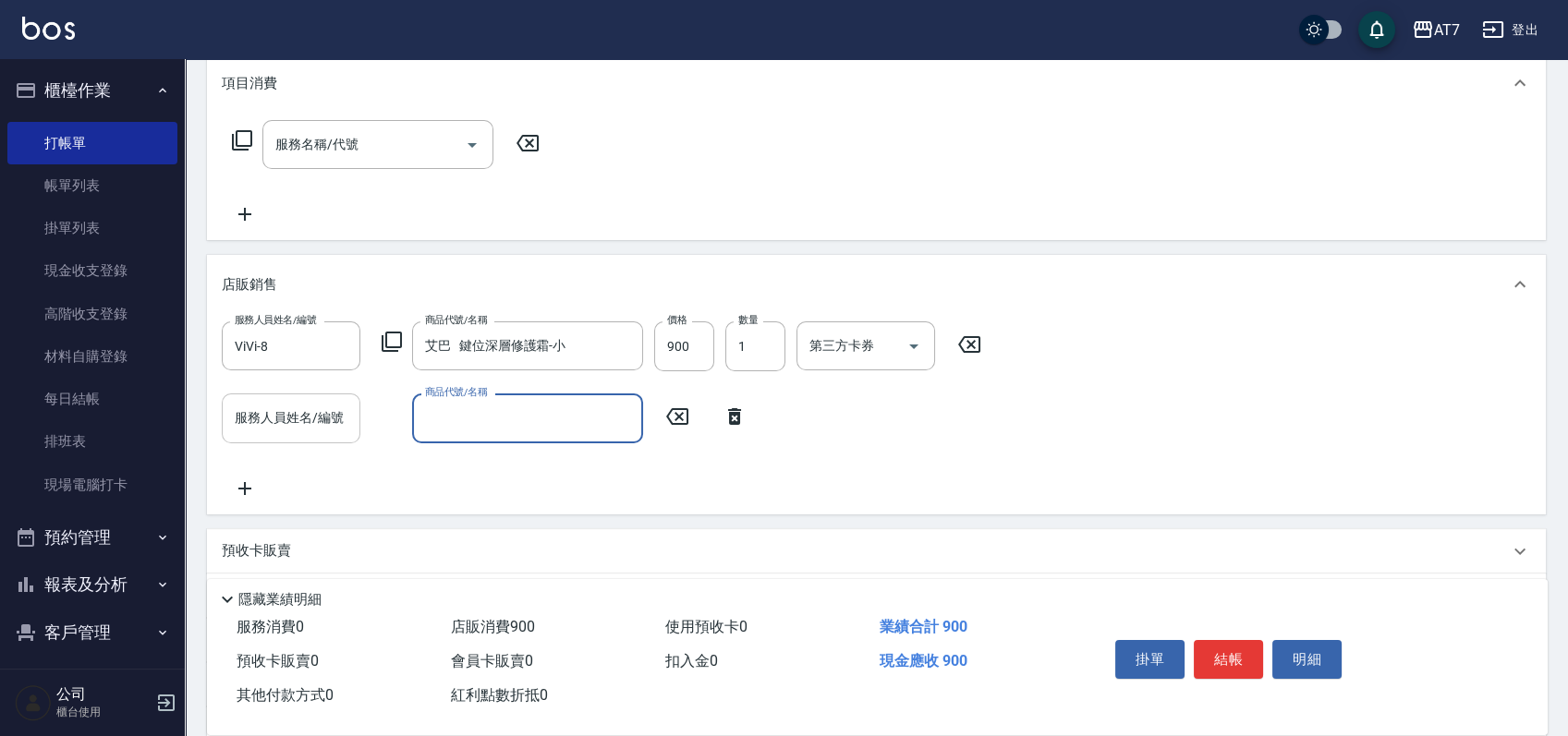
click at [281, 425] on input "服務人員姓名/編號" at bounding box center [291, 418] width 122 height 33
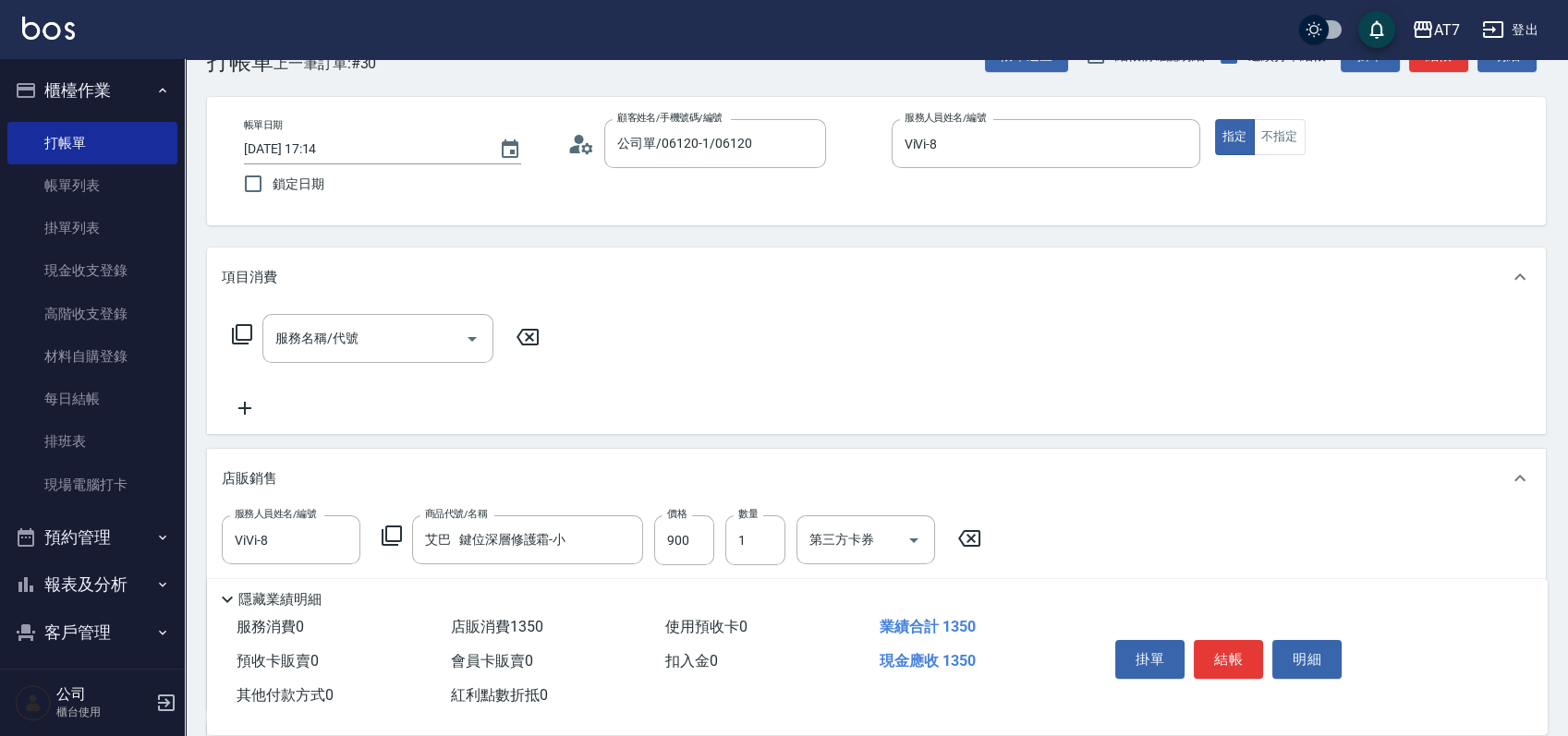
scroll to position [0, 0]
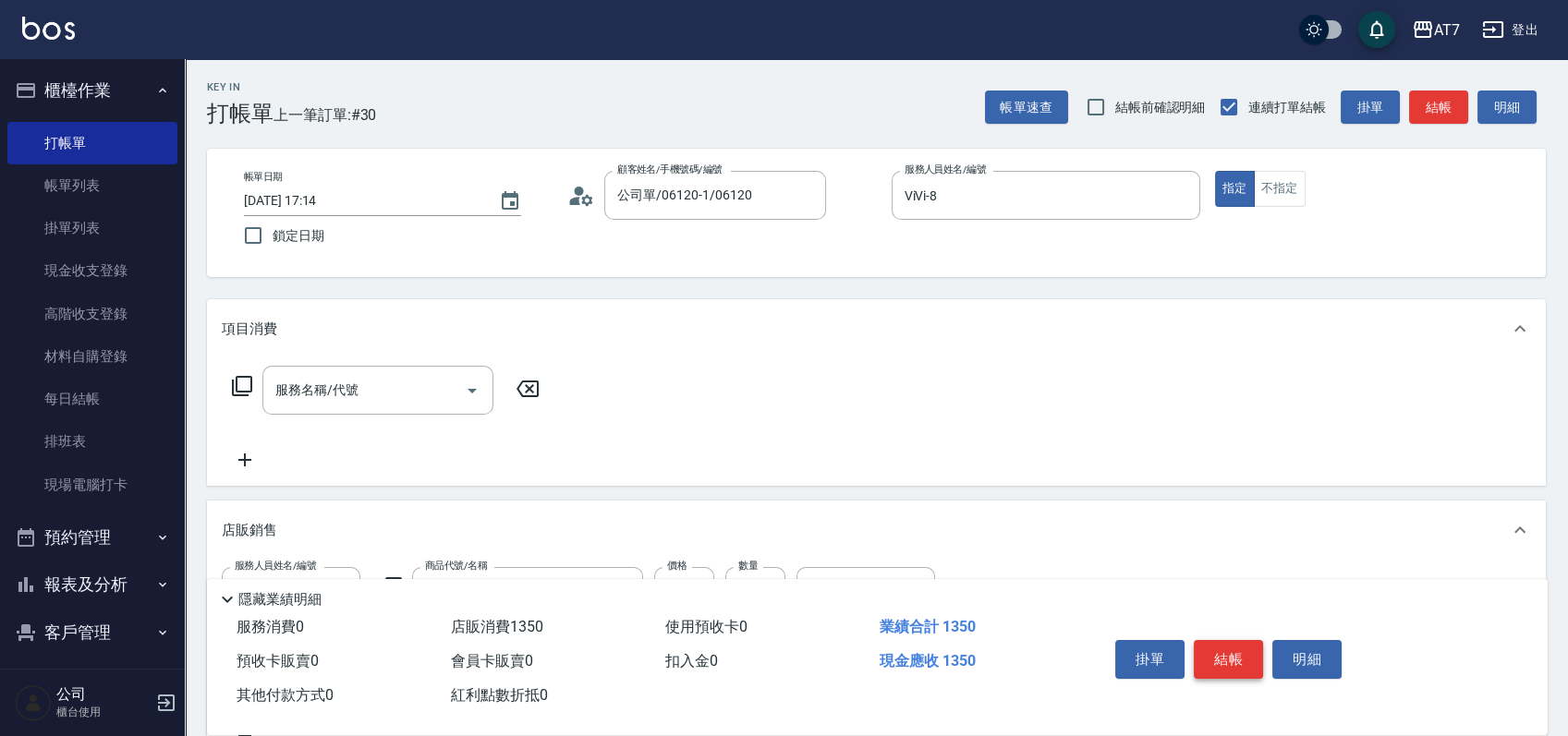
click at [1229, 655] on button "結帳" at bounding box center [1228, 659] width 69 height 38
